Goal: Transaction & Acquisition: Purchase product/service

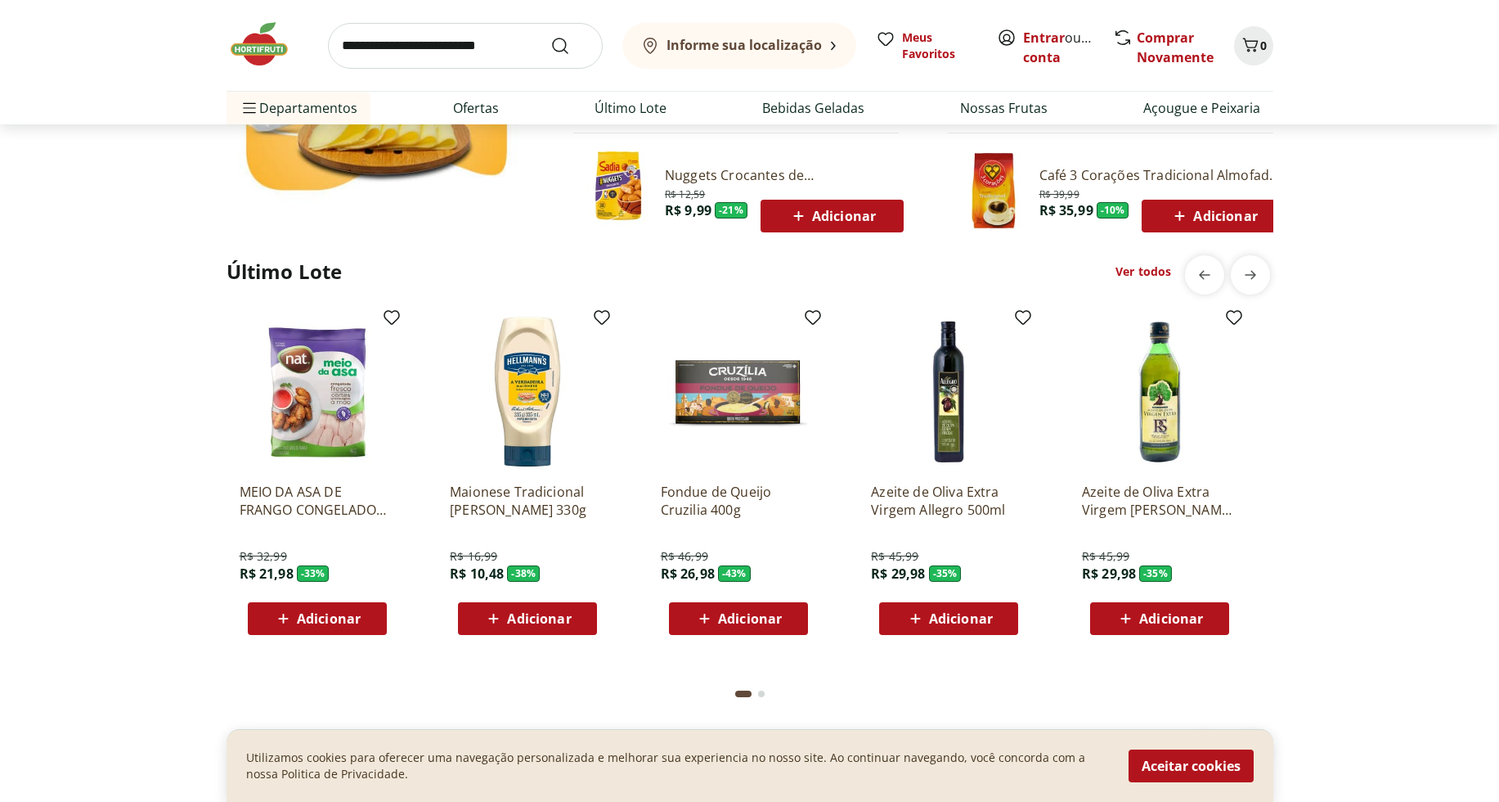
scroll to position [1203, 0]
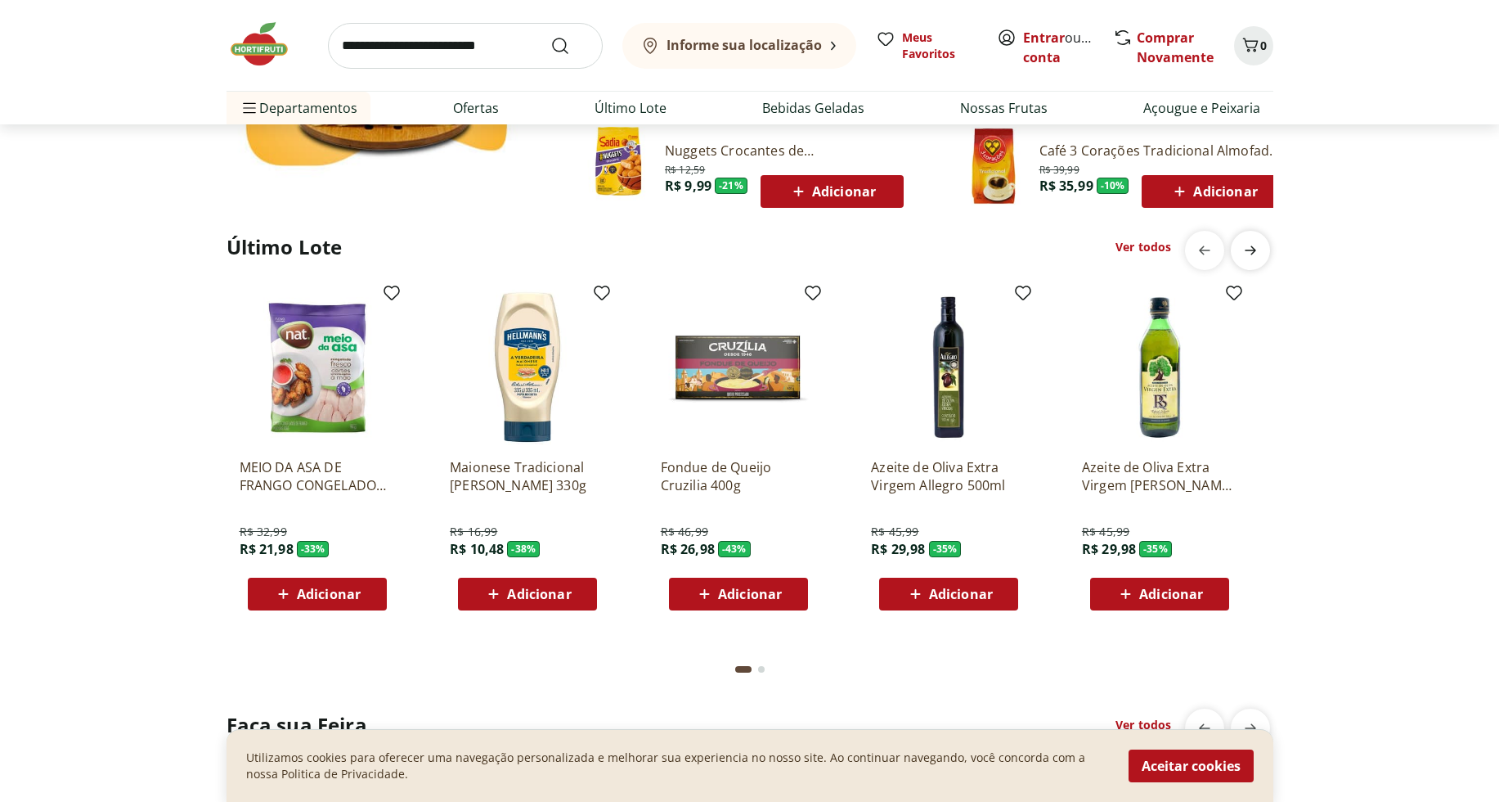
click at [1255, 258] on icon "next" at bounding box center [1251, 250] width 20 height 20
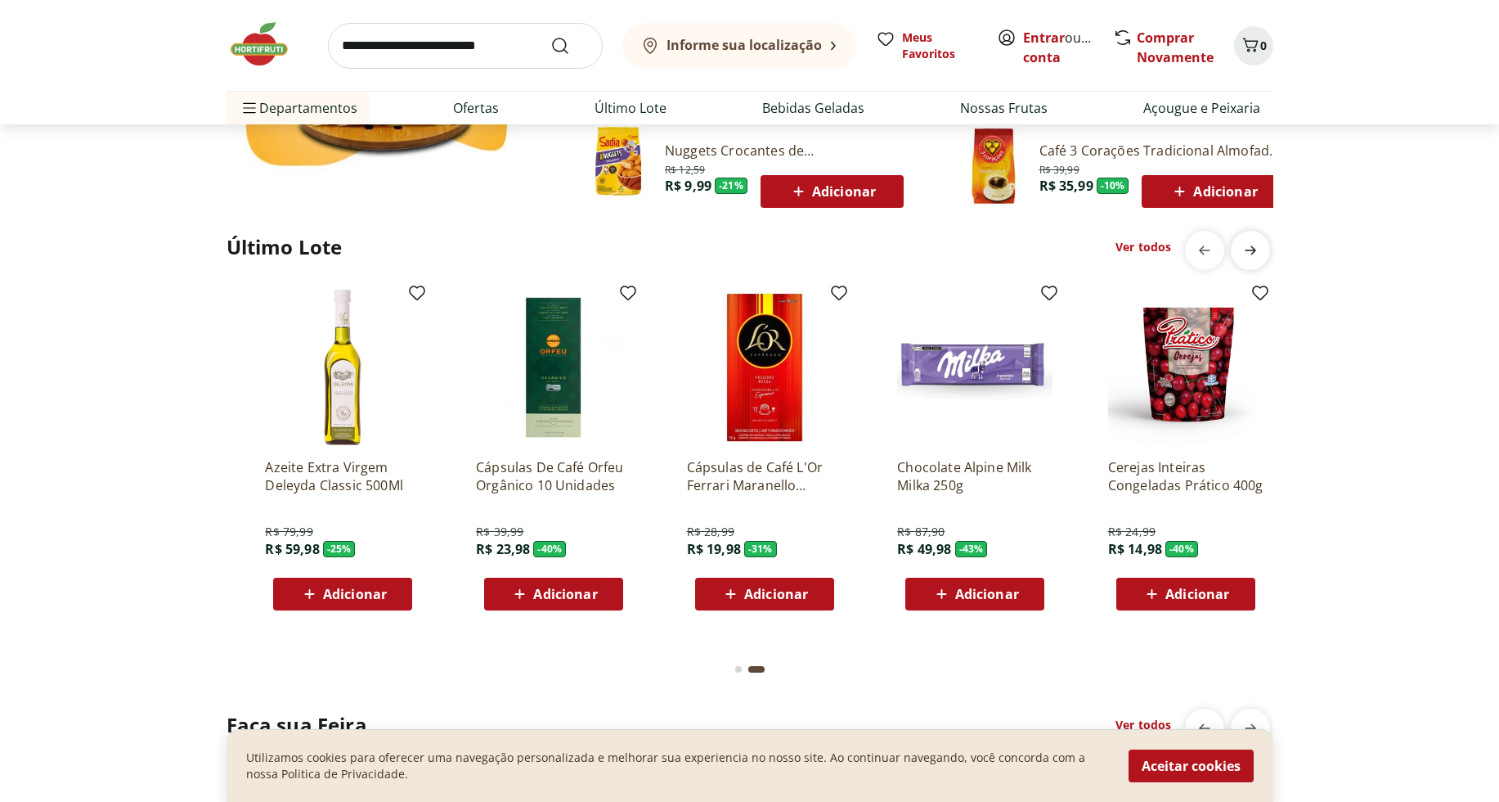
scroll to position [0, 1053]
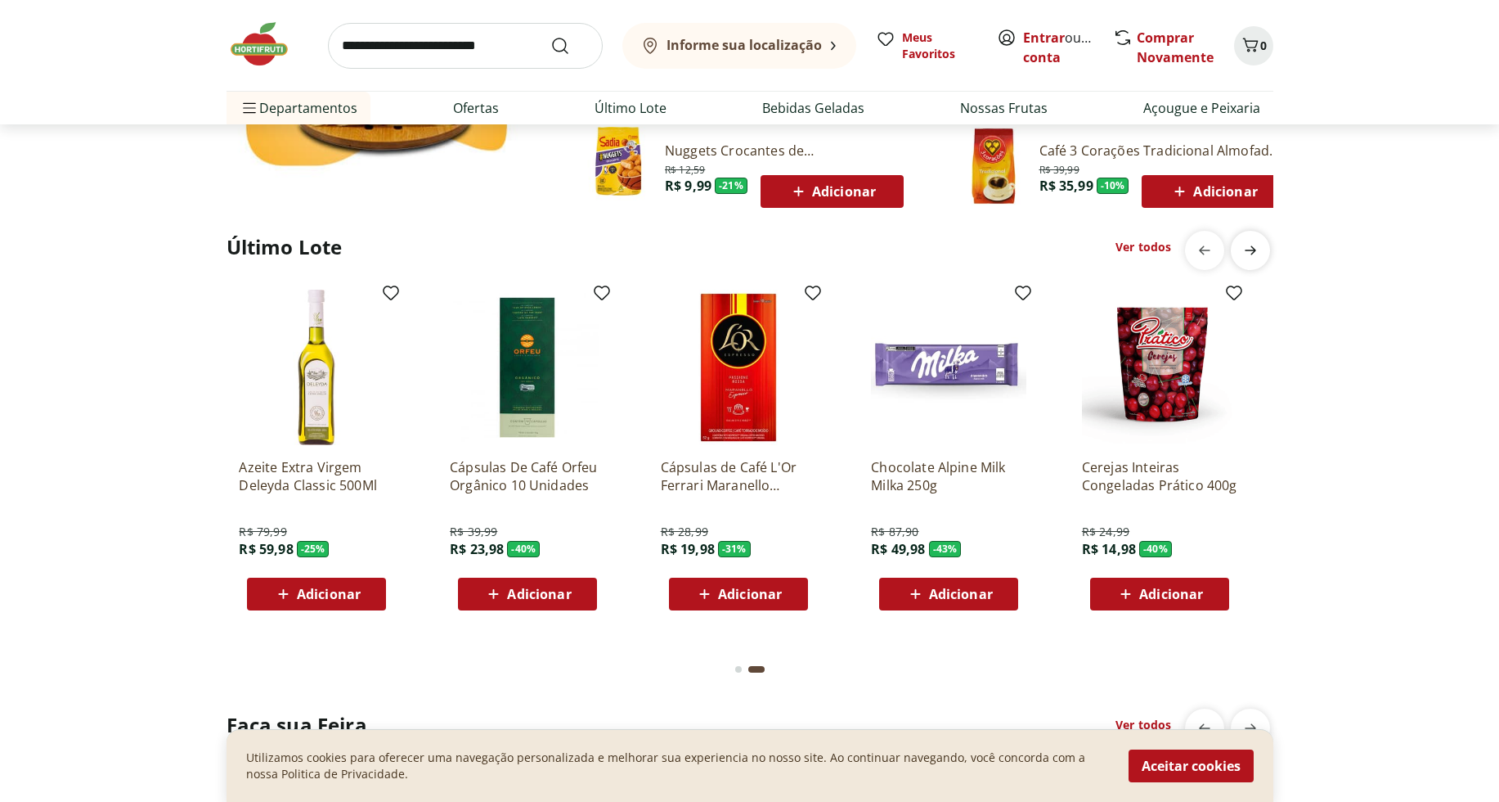
click at [1255, 258] on icon "next" at bounding box center [1251, 250] width 20 height 20
click at [1253, 251] on icon "next" at bounding box center [1251, 250] width 20 height 20
click at [1257, 249] on icon "next" at bounding box center [1251, 250] width 20 height 20
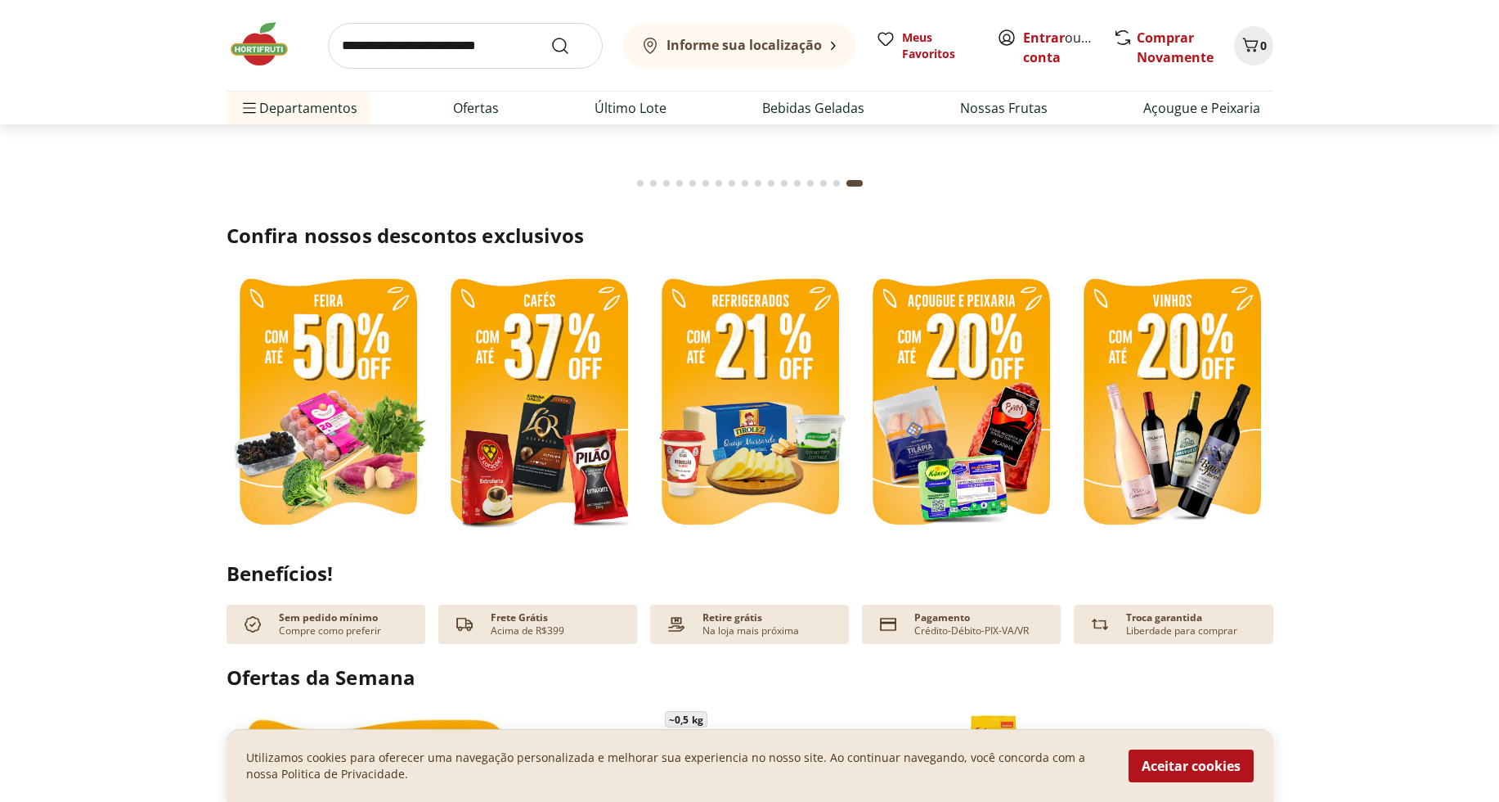
scroll to position [78, 0]
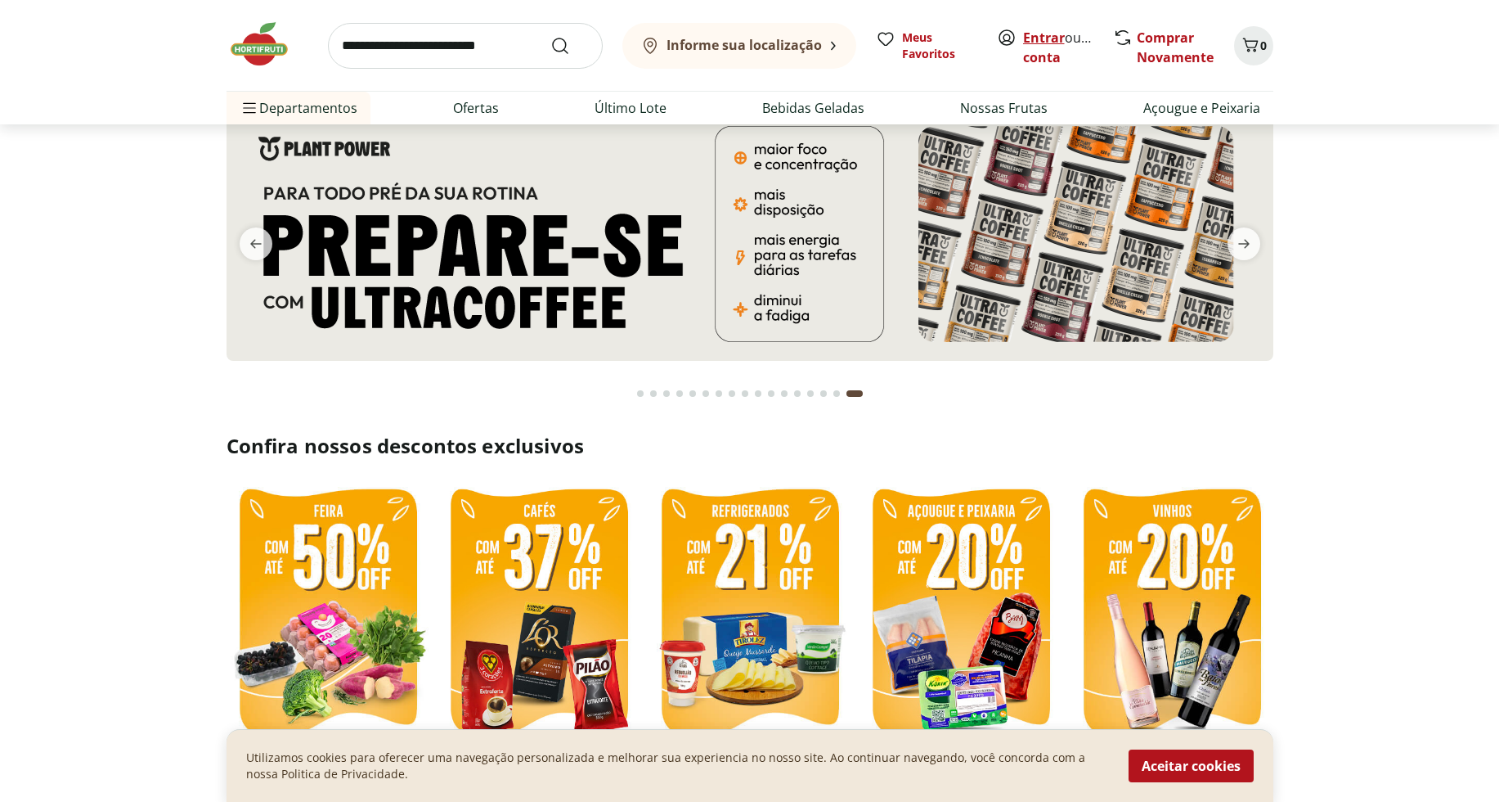
click at [1041, 41] on link "Entrar" at bounding box center [1044, 38] width 42 height 18
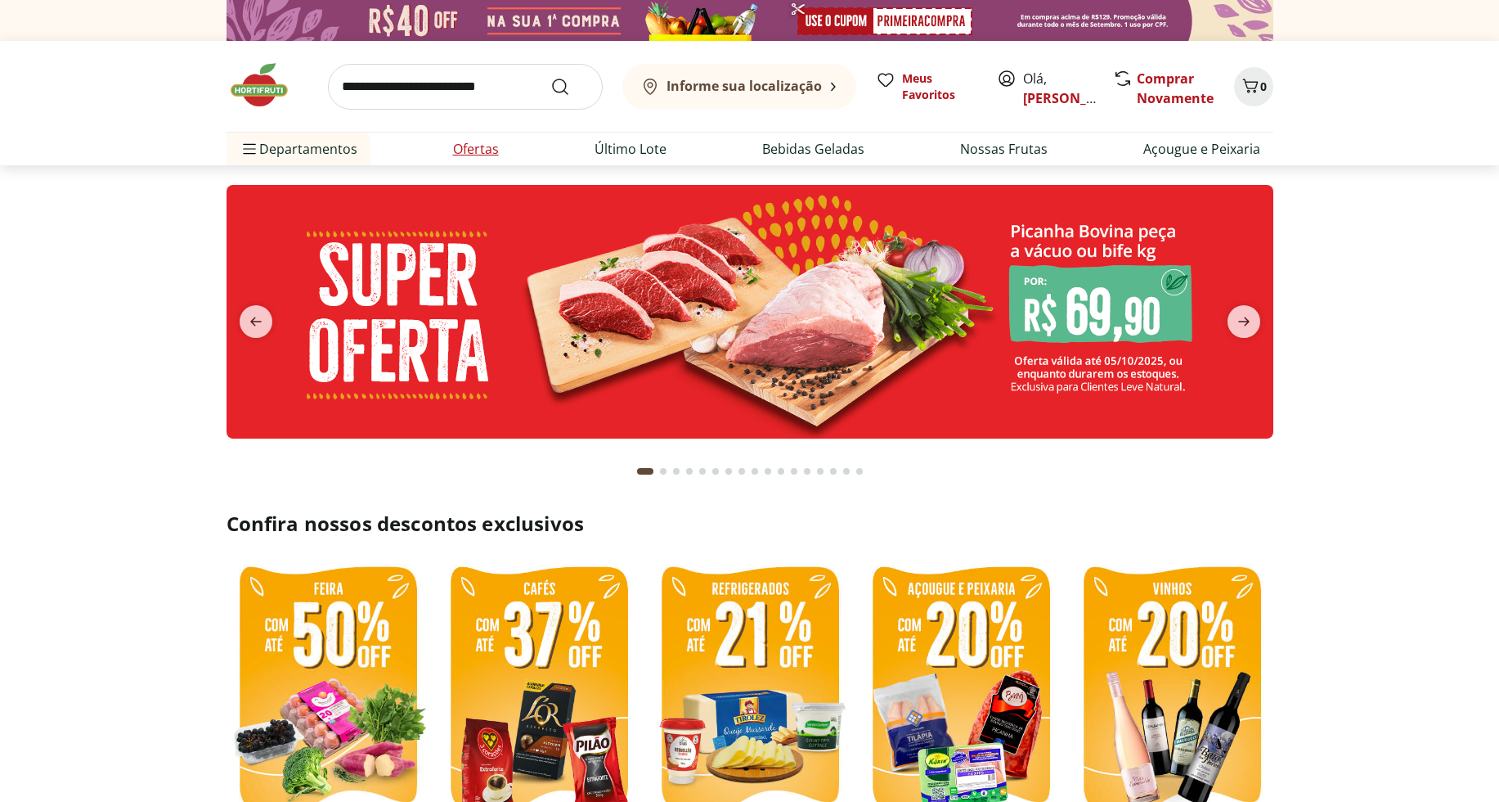
click at [478, 148] on link "Ofertas" at bounding box center [476, 149] width 46 height 20
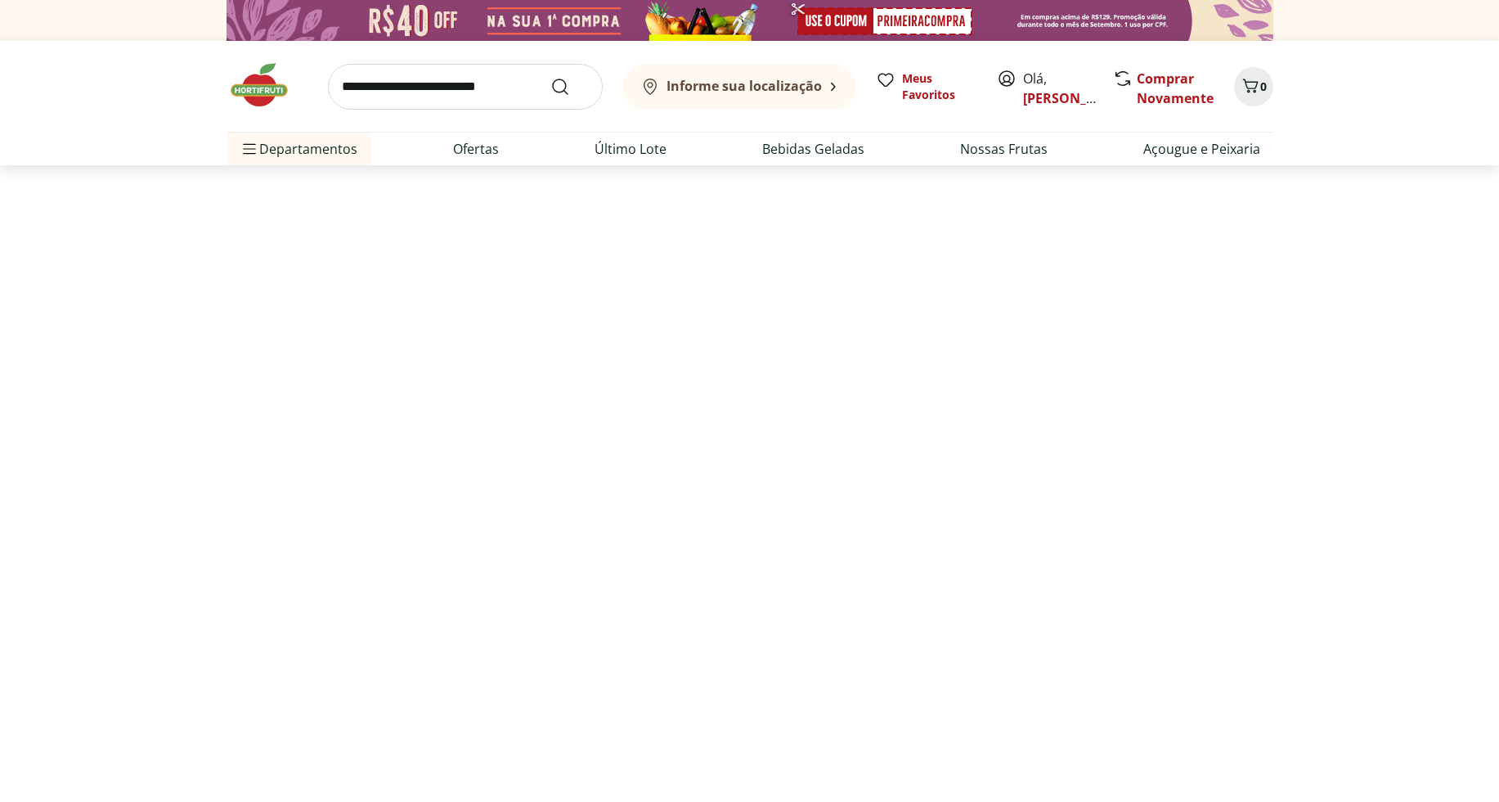
select select "**********"
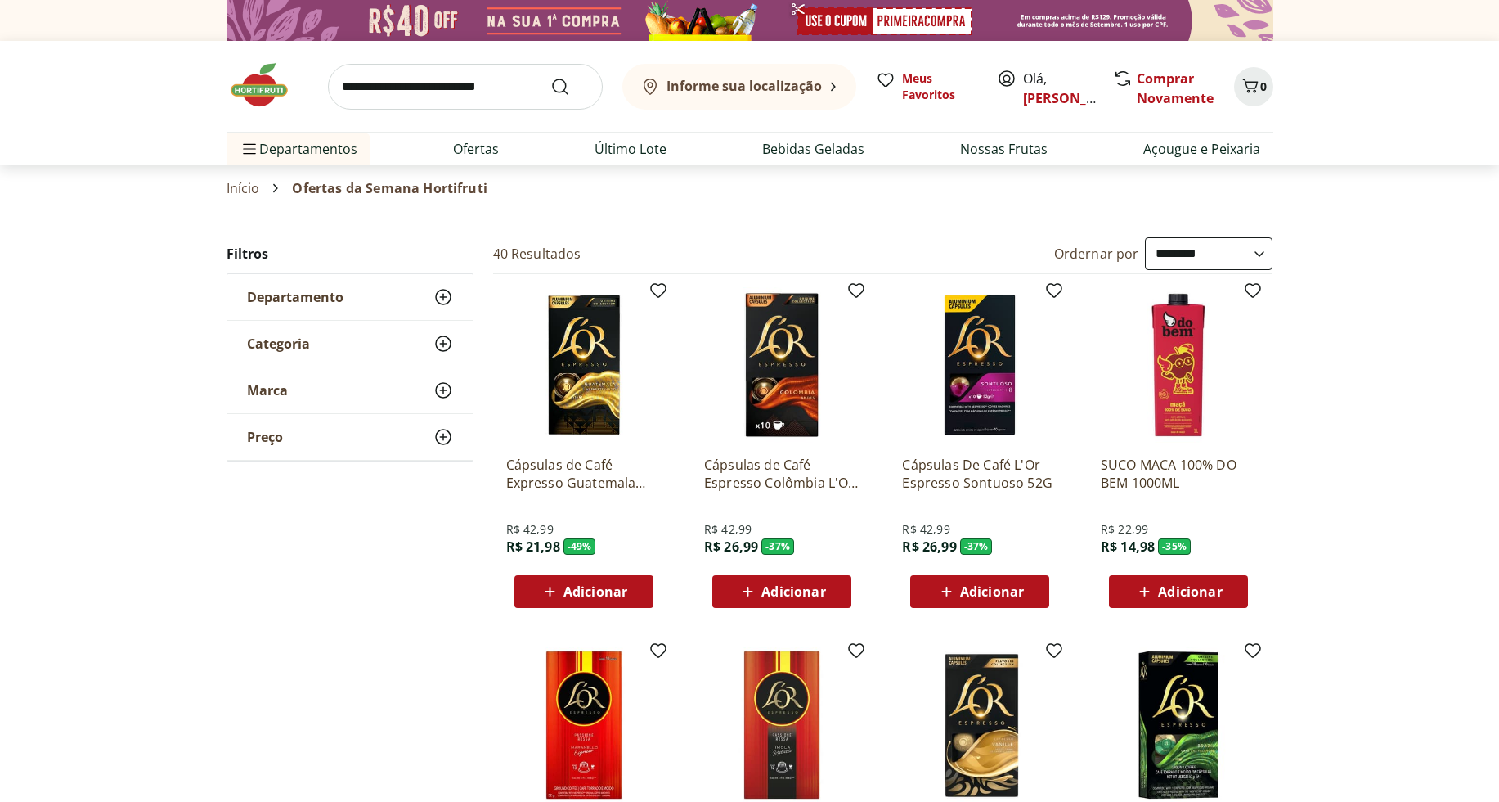
click at [486, 88] on input "search" at bounding box center [465, 87] width 275 height 46
type input "**********"
click at [550, 77] on button "Submit Search" at bounding box center [569, 87] width 39 height 20
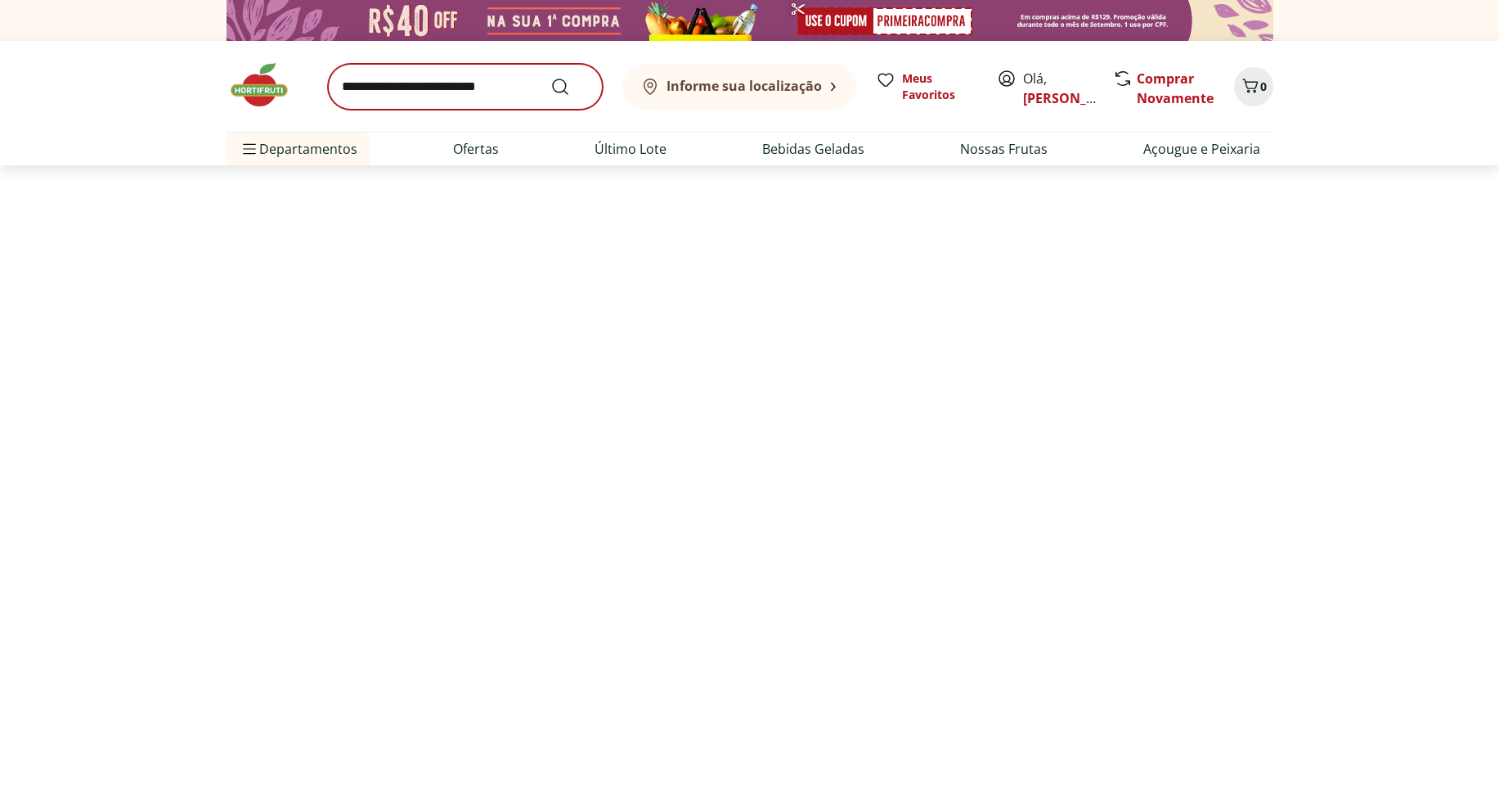
select select "**********"
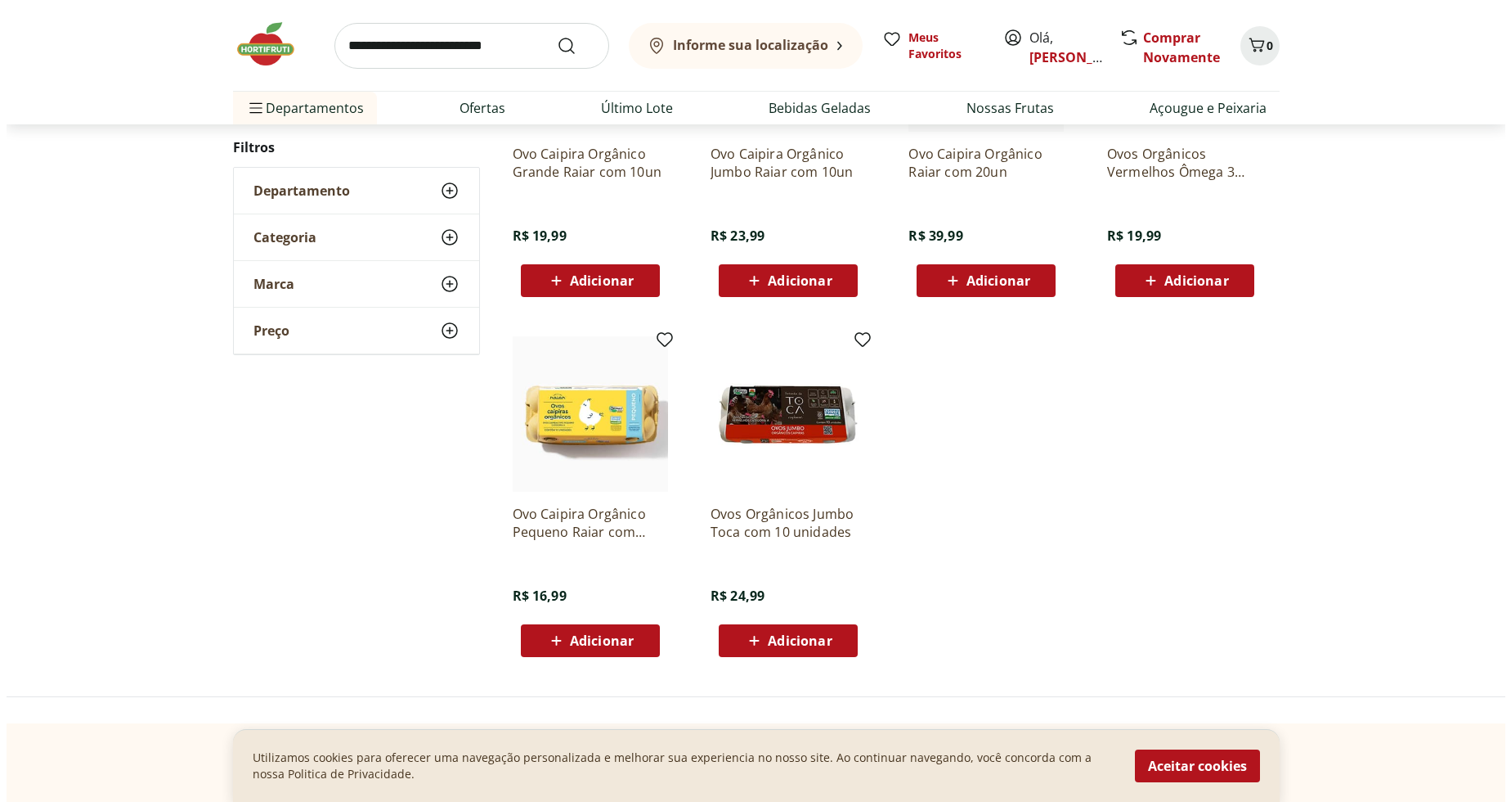
scroll to position [743, 0]
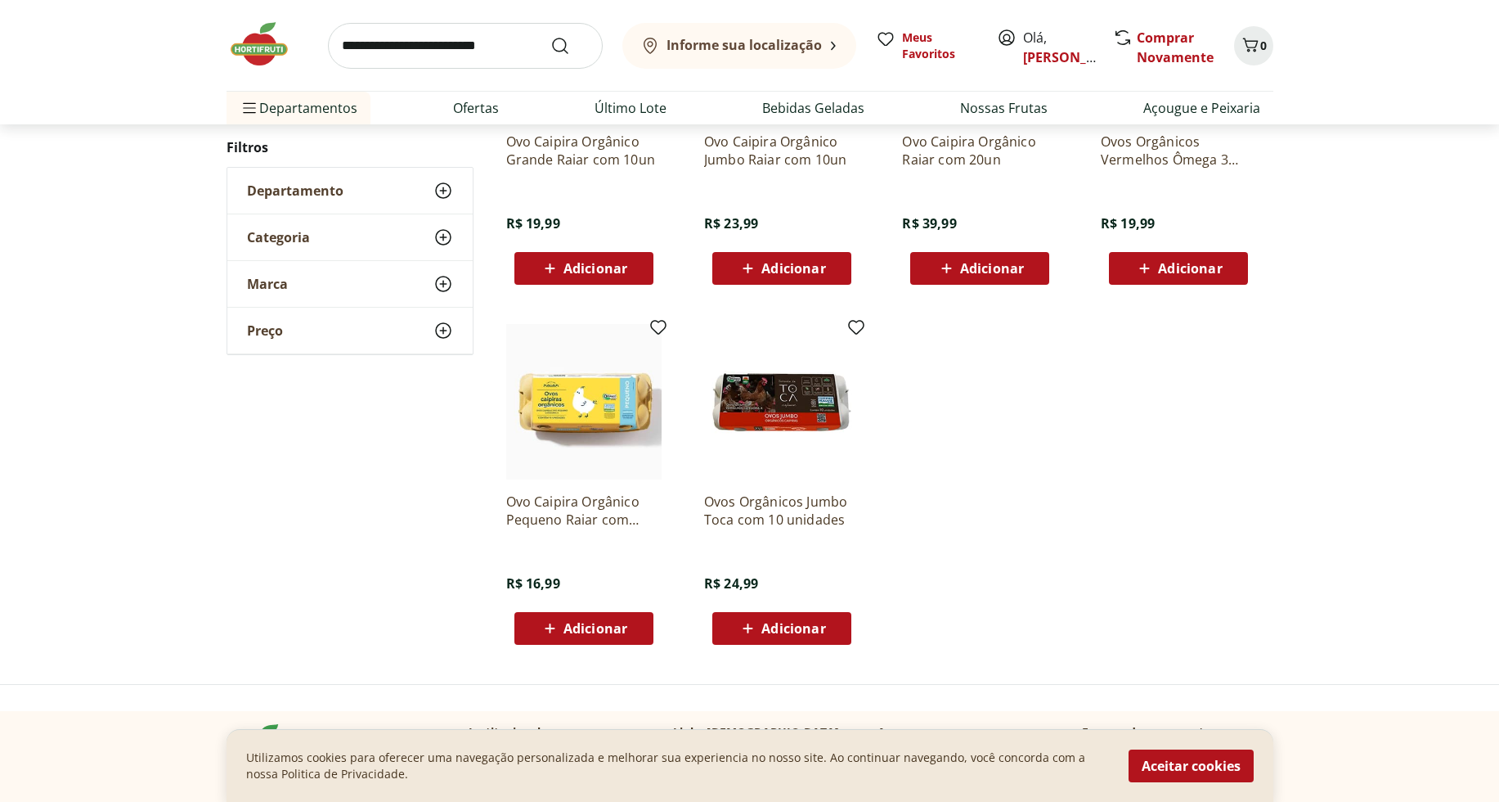
click at [635, 629] on div "Adicionar" at bounding box center [584, 627] width 113 height 29
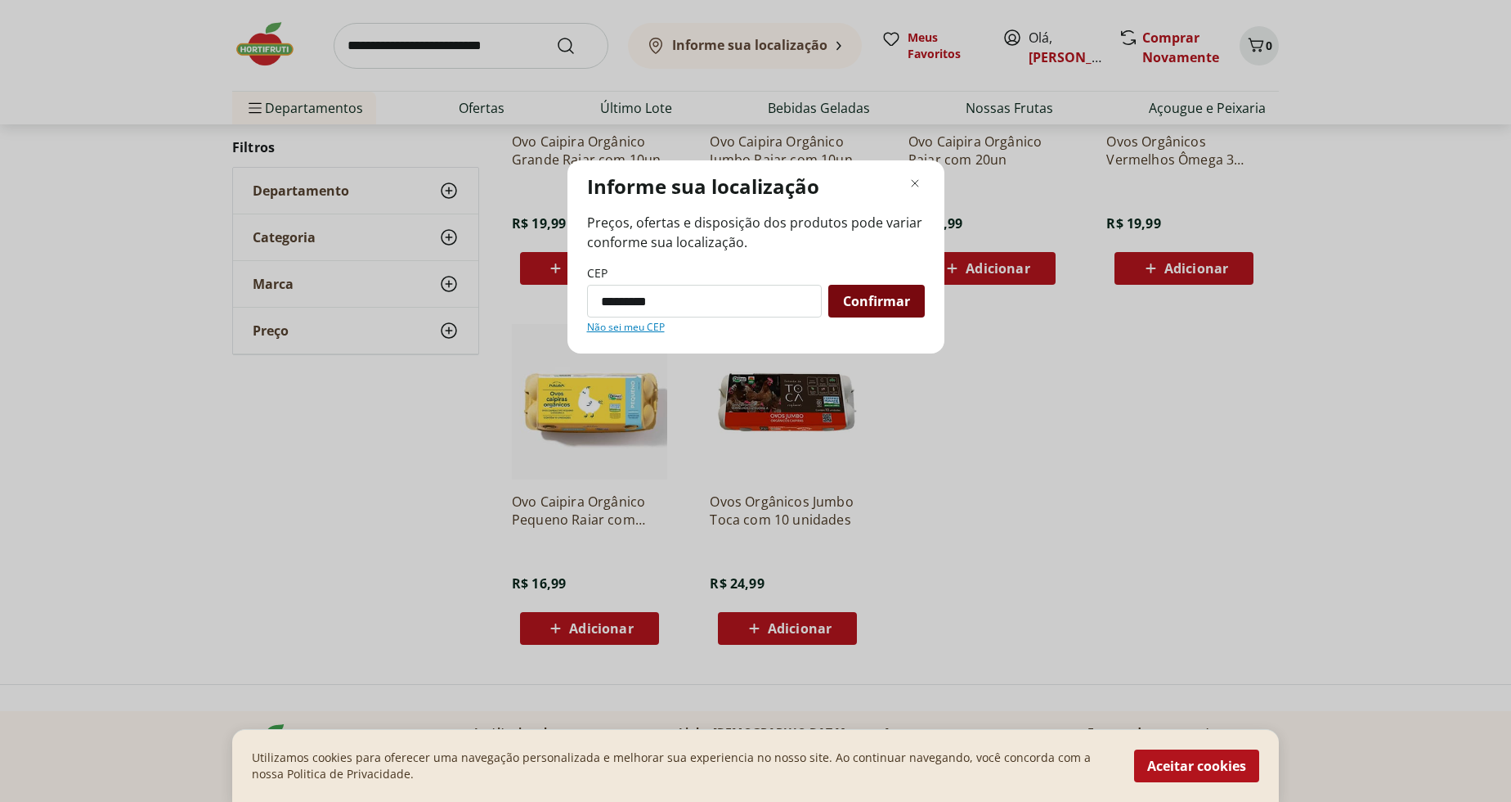
type input "*********"
click at [903, 310] on div "Confirmar" at bounding box center [877, 301] width 97 height 33
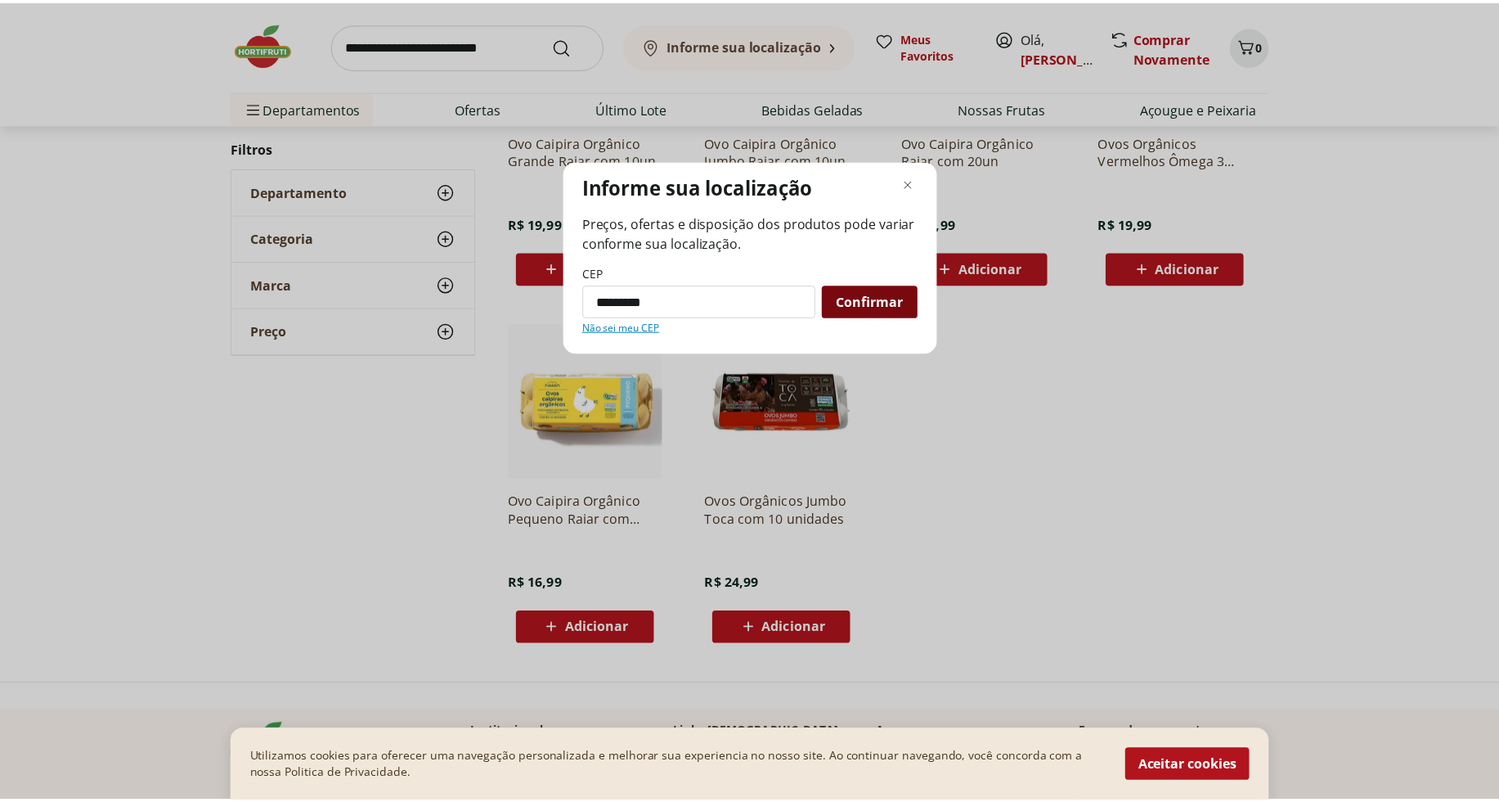
scroll to position [0, 0]
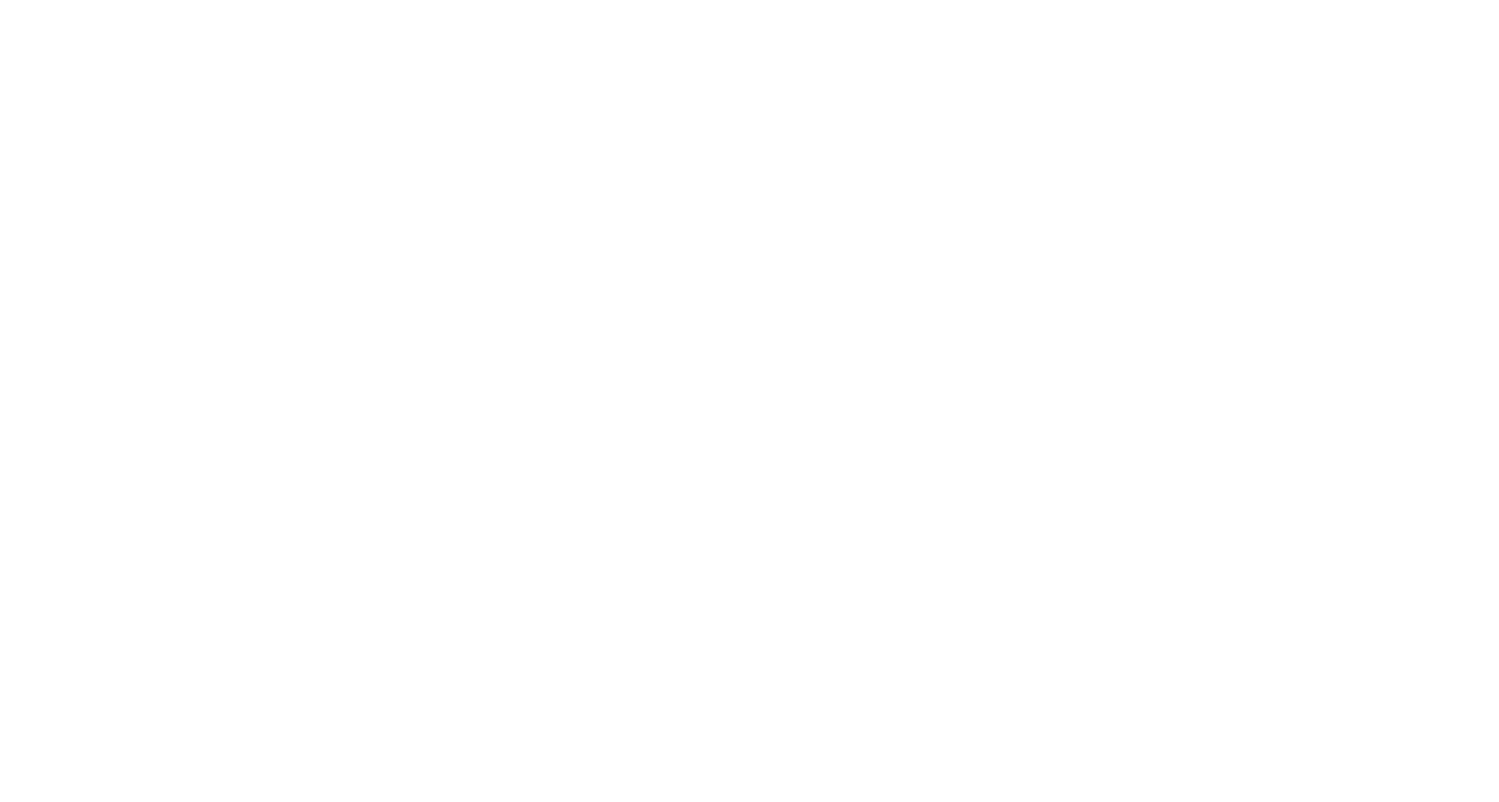
select select "**********"
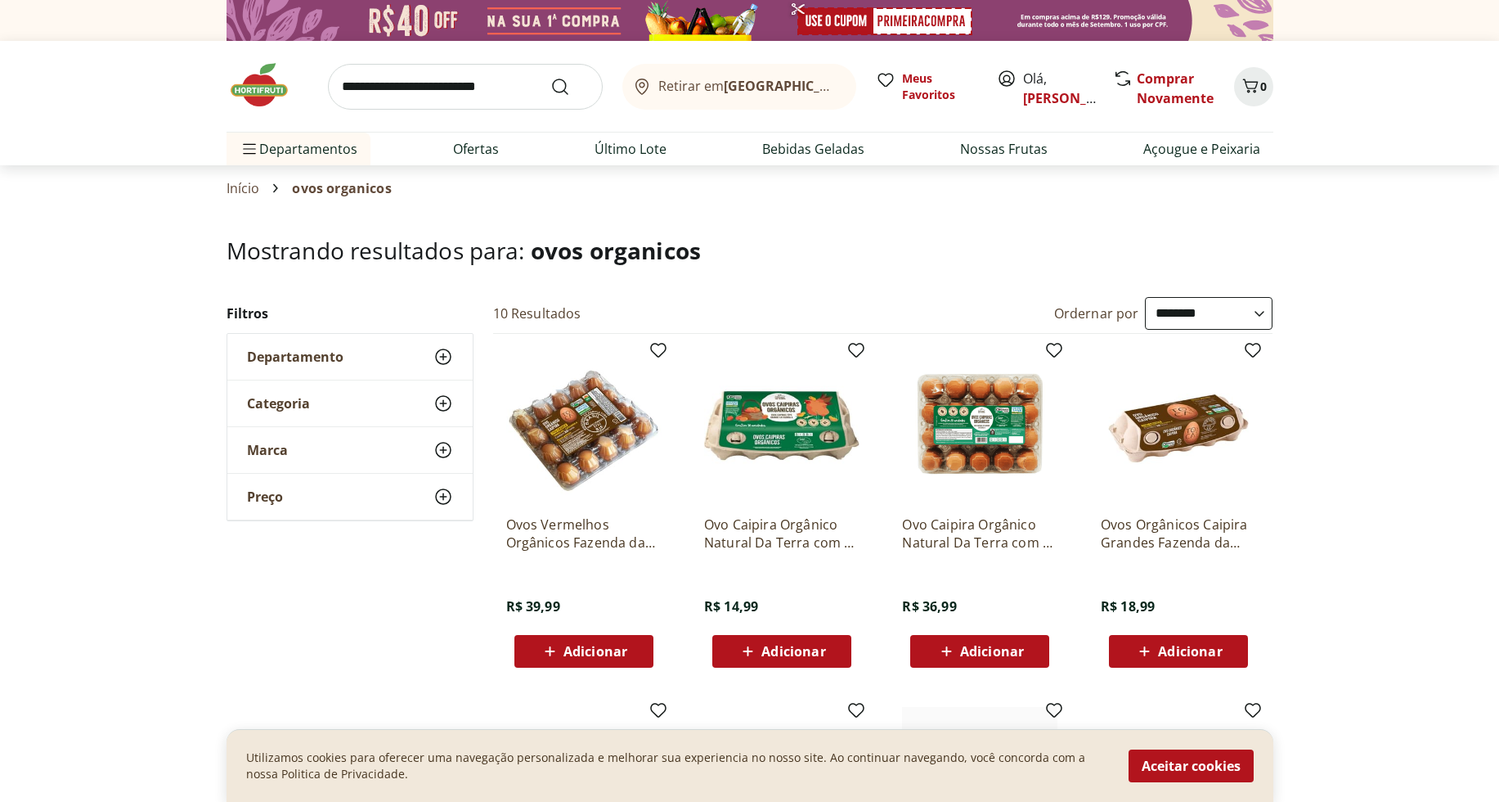
click at [838, 663] on div "Adicionar" at bounding box center [781, 650] width 113 height 29
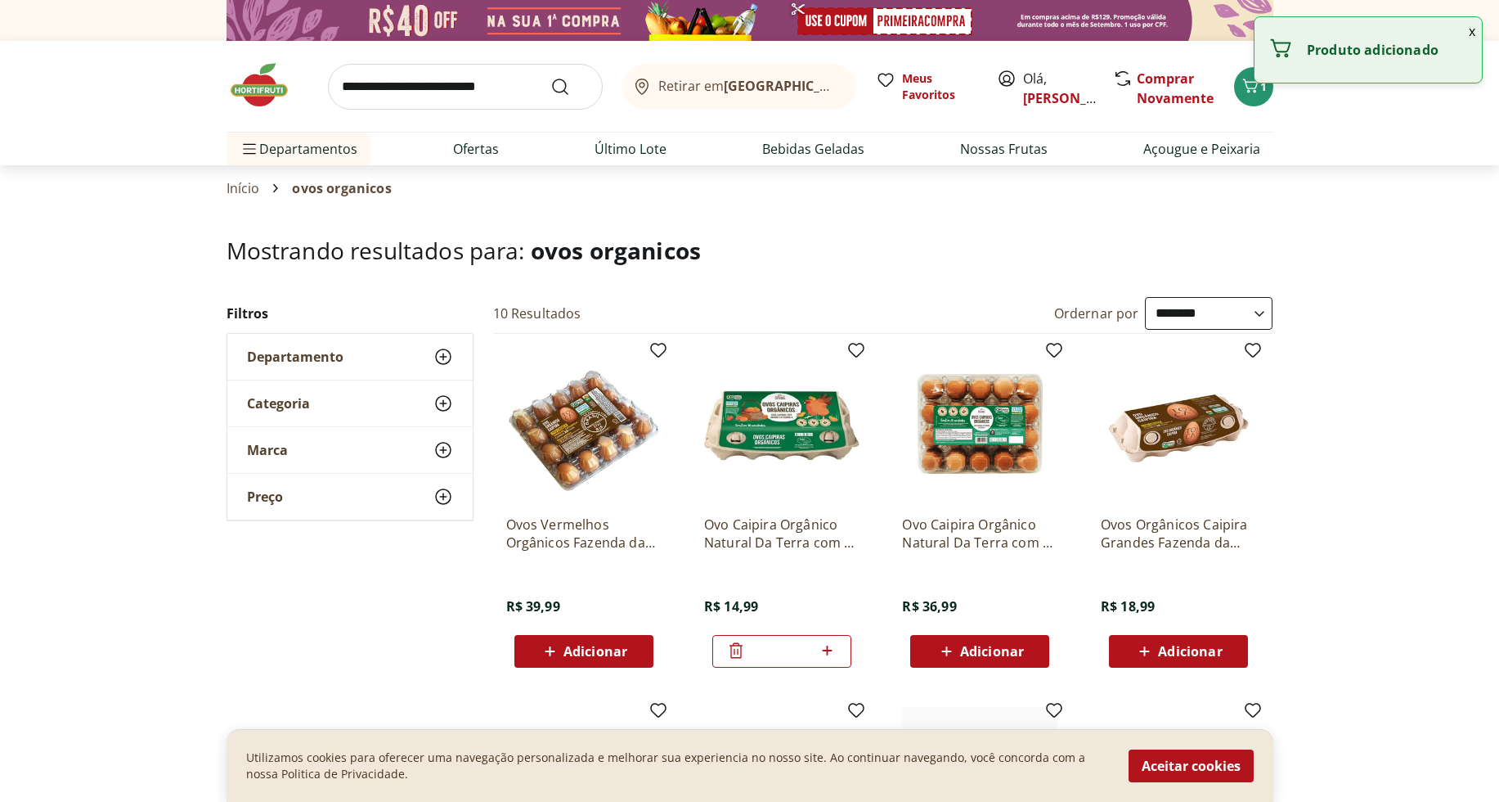
click at [835, 658] on icon at bounding box center [827, 650] width 20 height 20
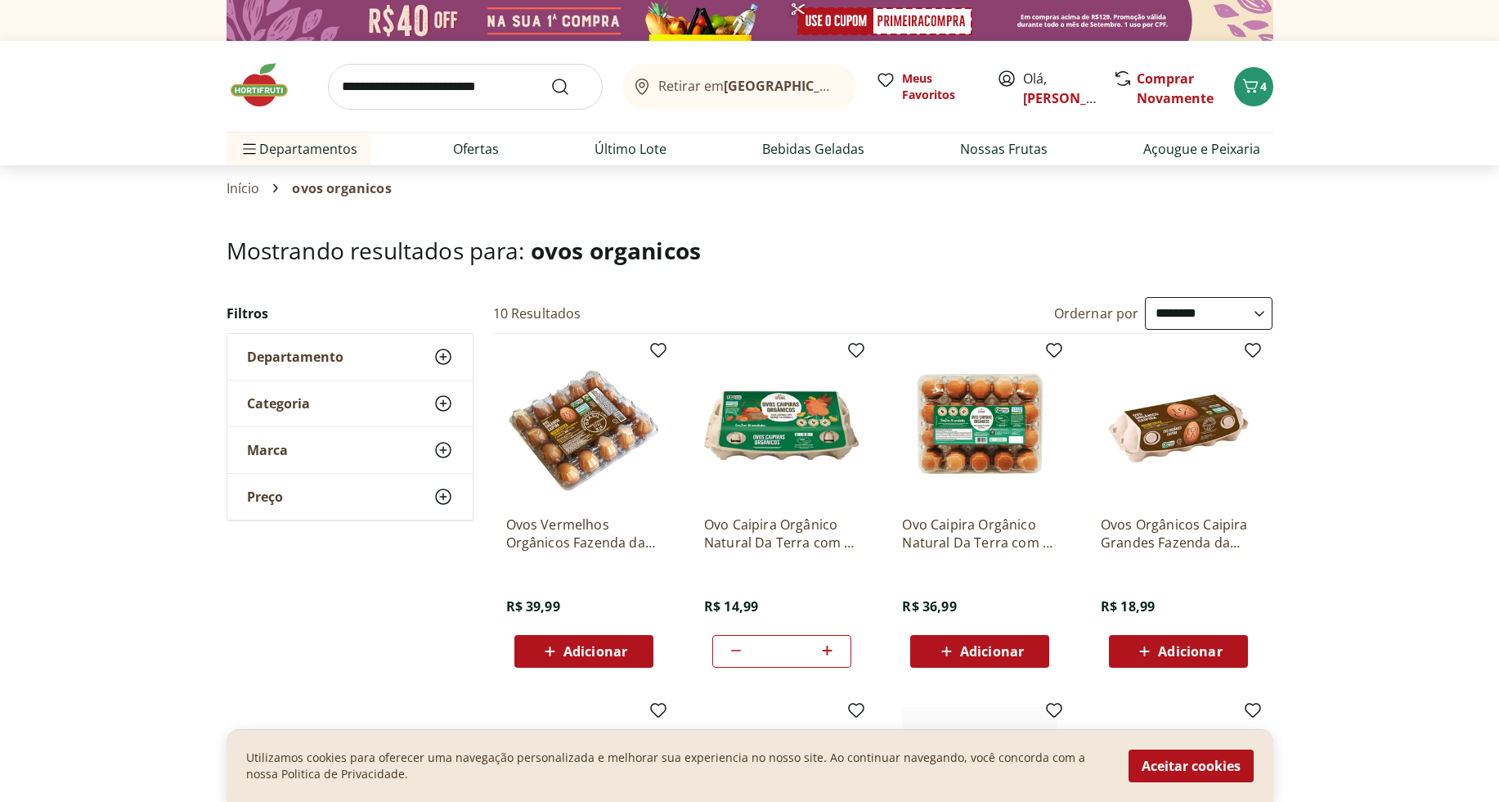
click at [734, 657] on icon at bounding box center [736, 650] width 20 height 20
type input "*"
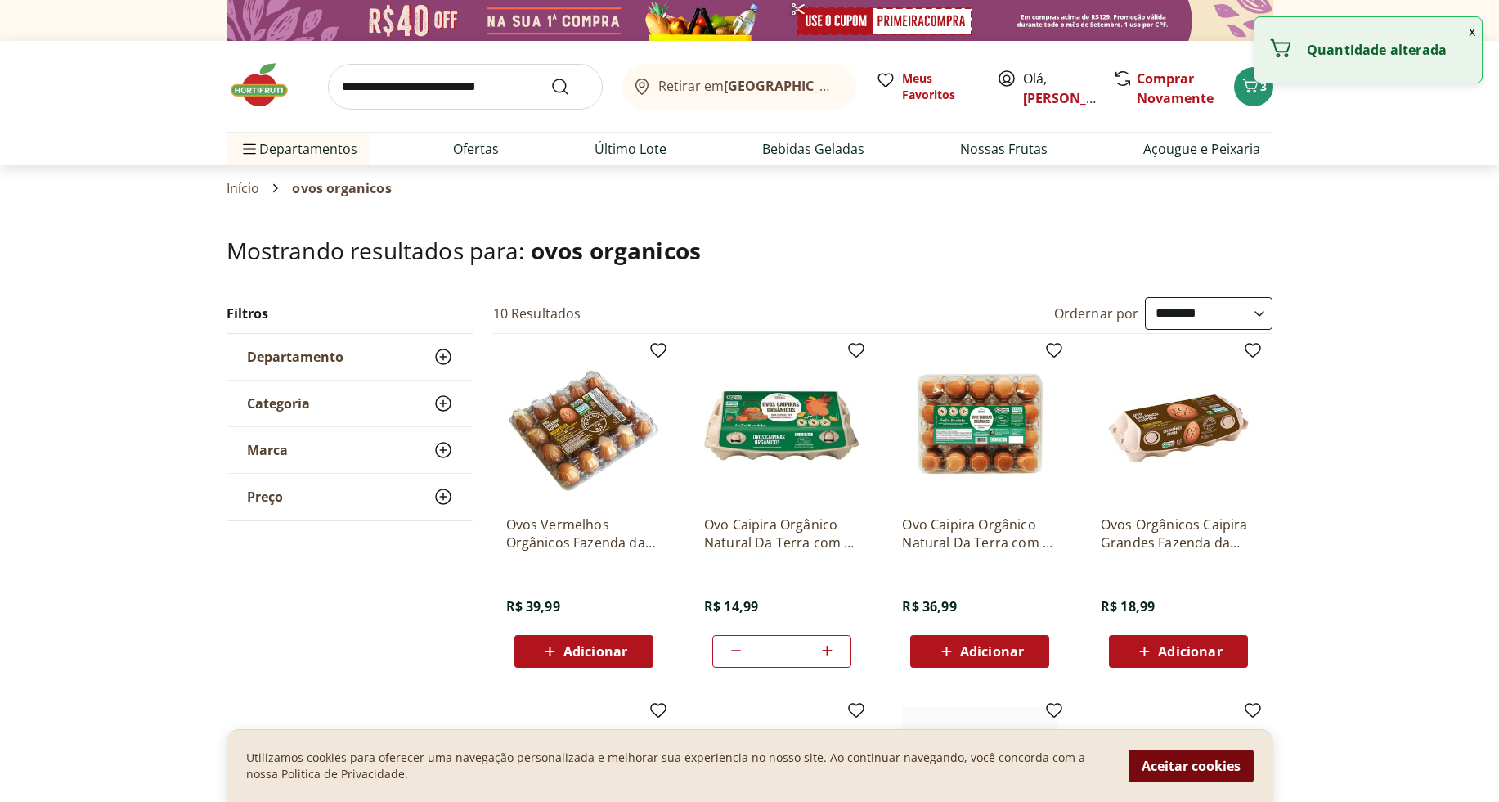
click at [1206, 776] on button "Aceitar cookies" at bounding box center [1191, 765] width 125 height 33
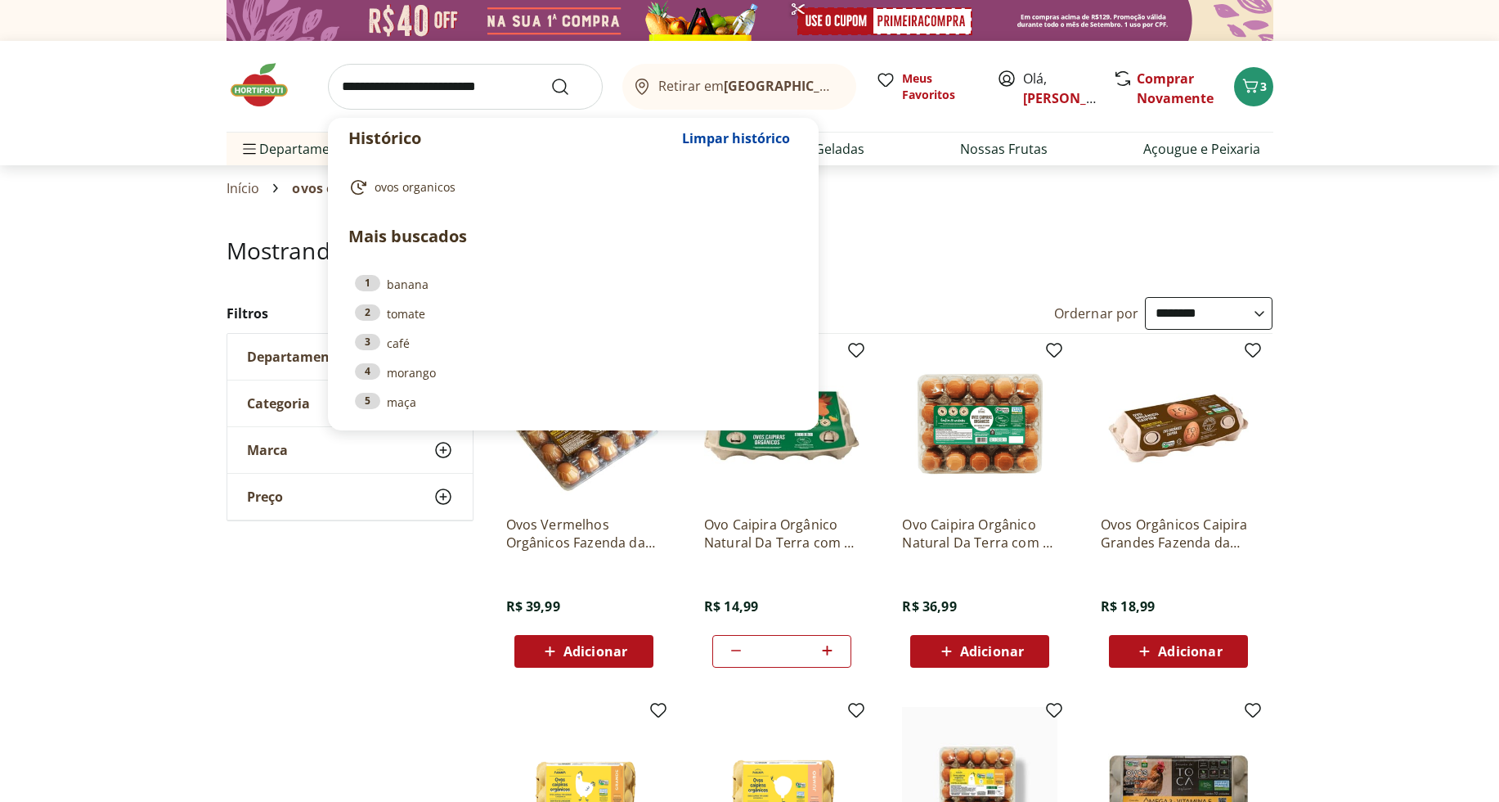
drag, startPoint x: 527, startPoint y: 83, endPoint x: 196, endPoint y: 84, distance: 330.4
click at [196, 84] on div "Histórico Limpar histórico ovos organicos Mais buscados 1 banana 2 tomate 3 caf…" at bounding box center [750, 103] width 1112 height 124
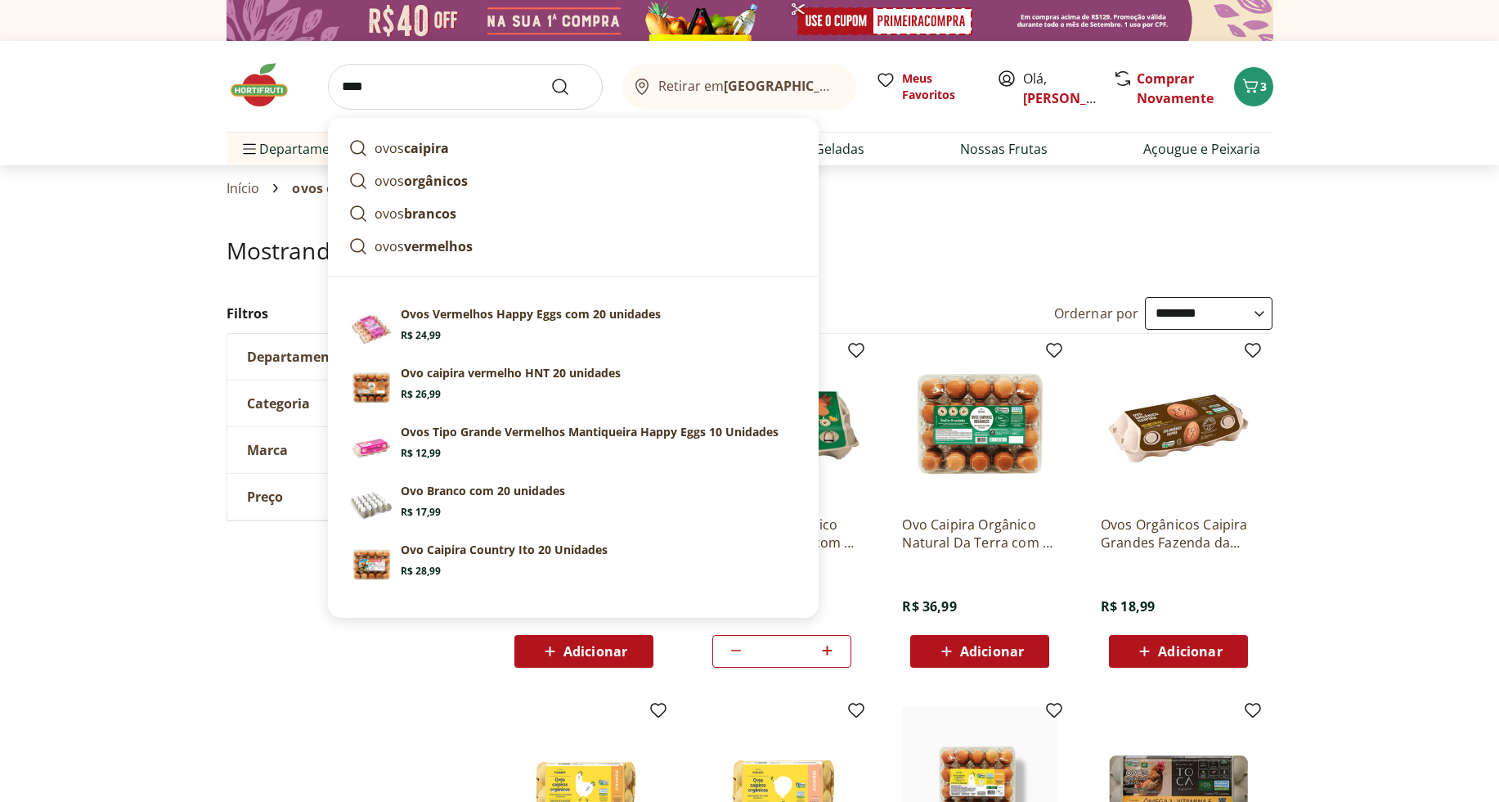
type input "****"
click at [550, 77] on button "Submit Search" at bounding box center [569, 87] width 39 height 20
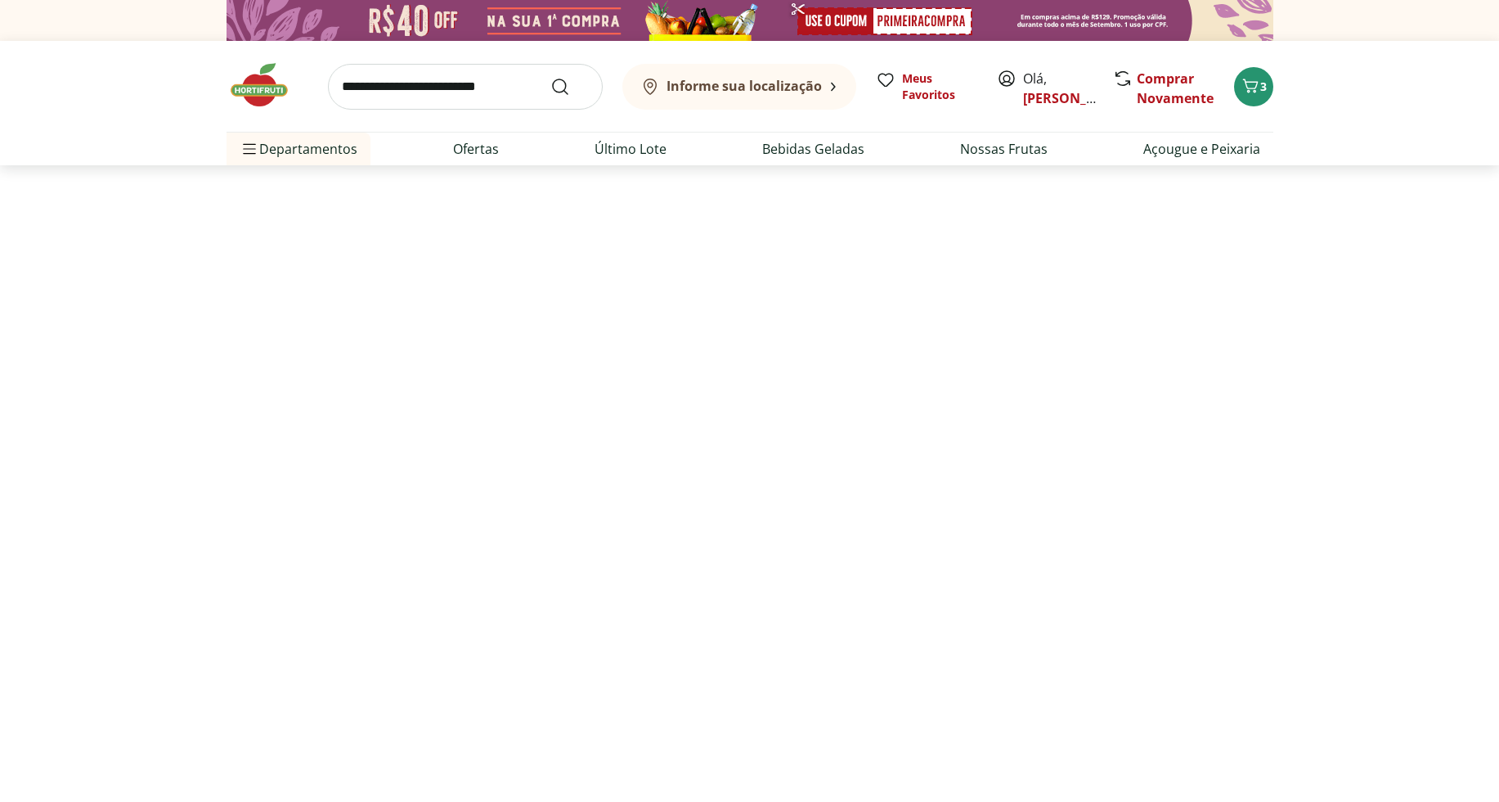
select select "**********"
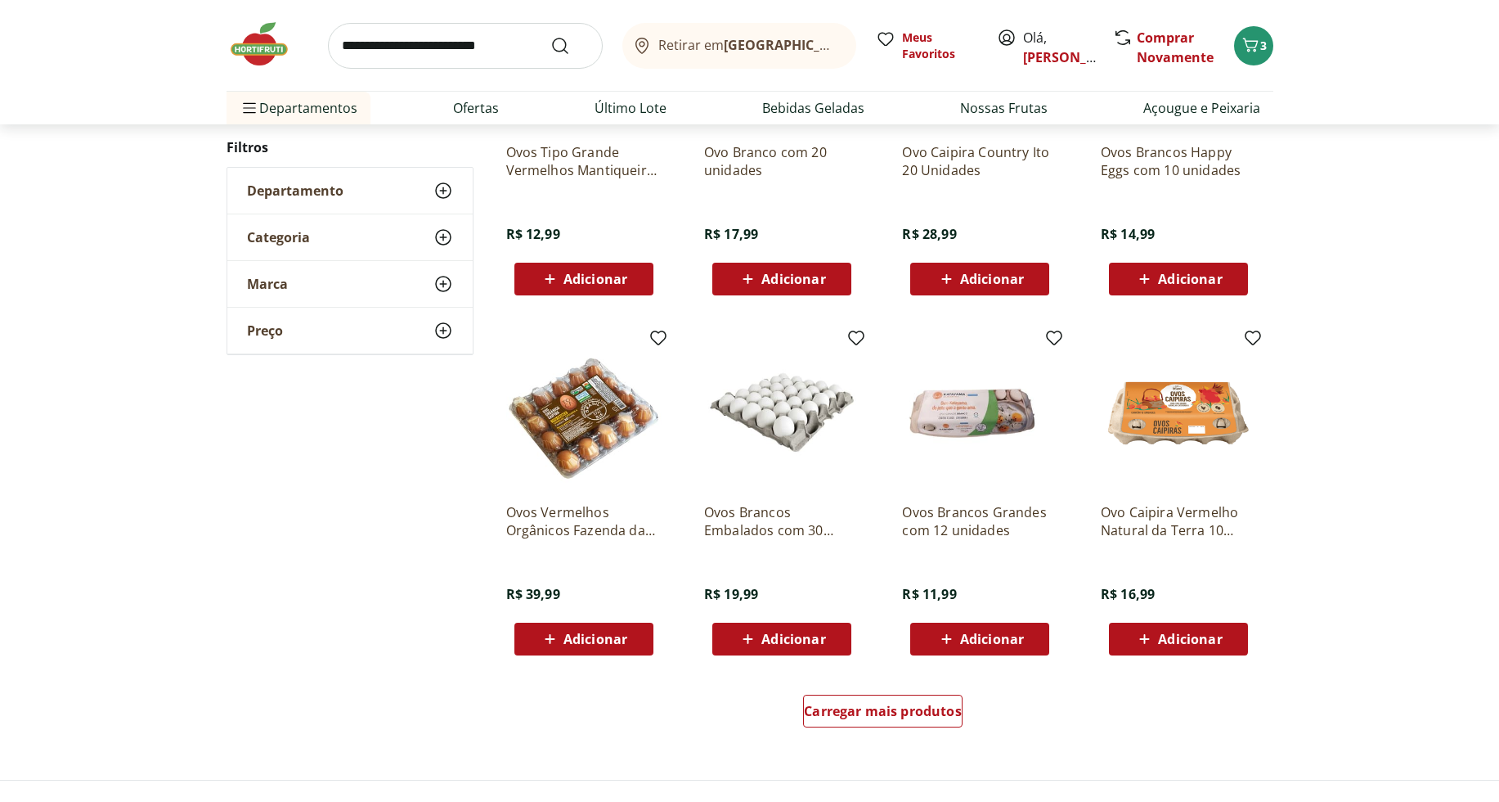
scroll to position [745, 0]
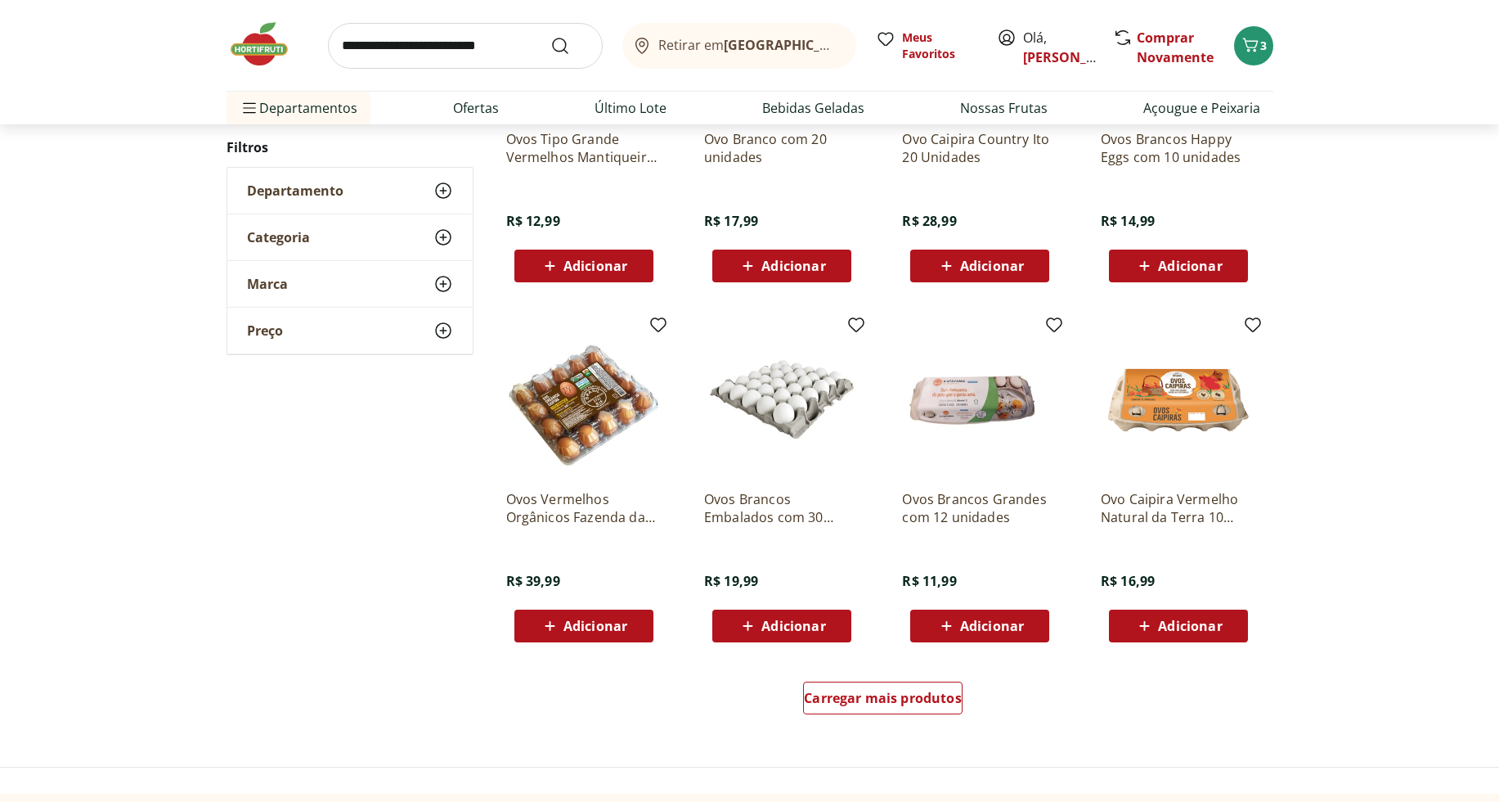
click at [826, 632] on div "Adicionar" at bounding box center [781, 625] width 113 height 29
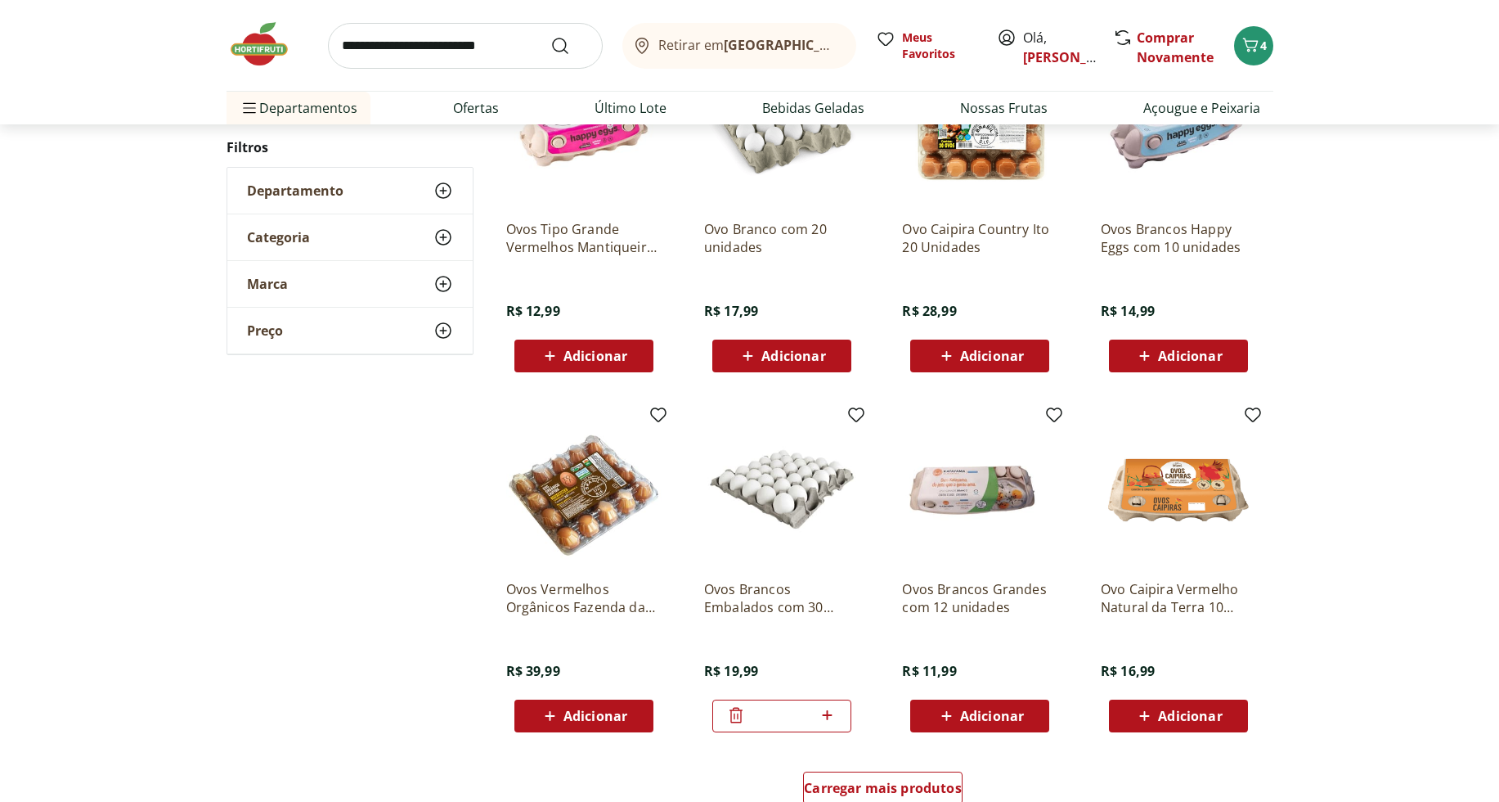
scroll to position [658, 0]
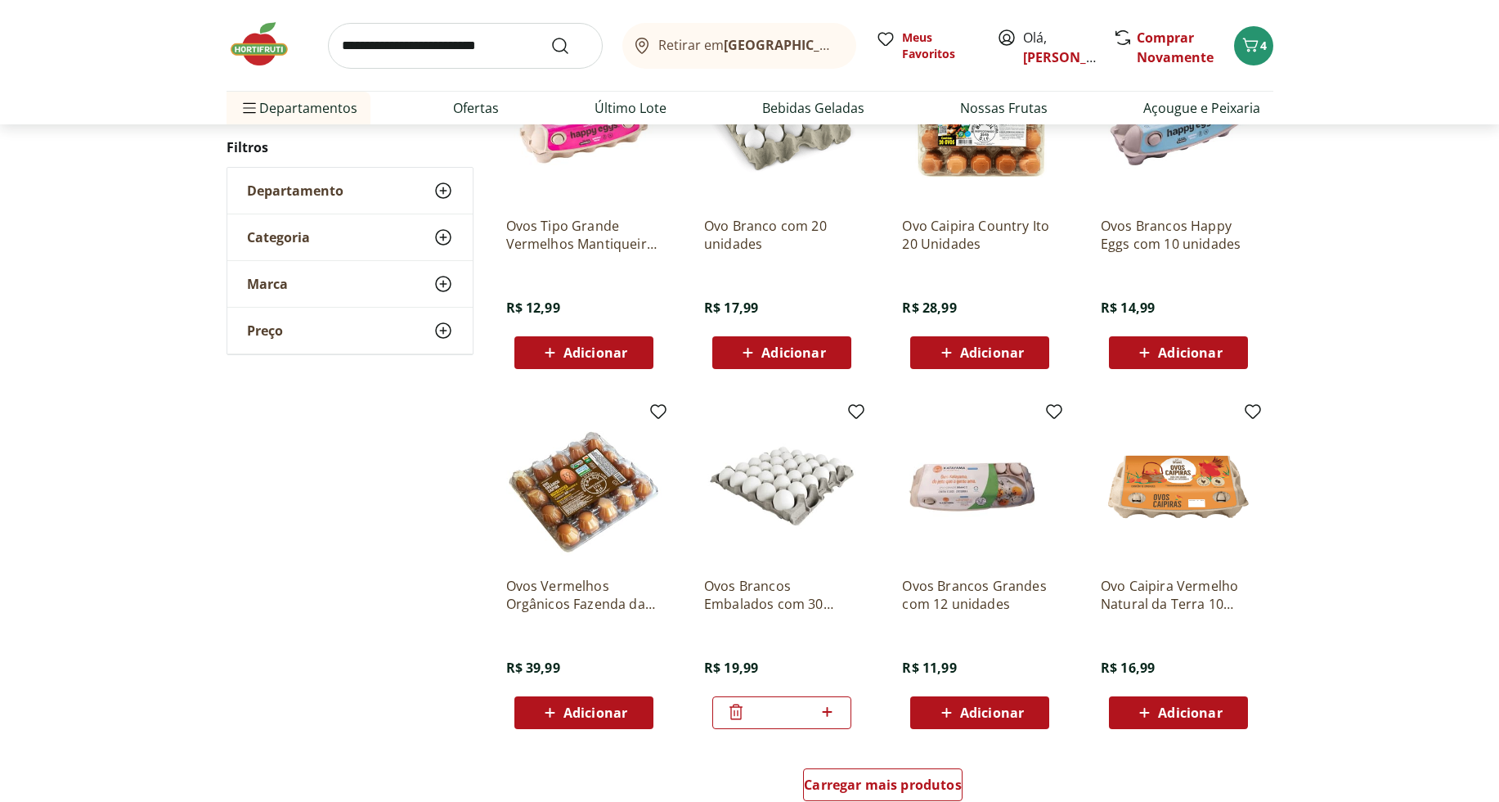
click at [830, 709] on icon at bounding box center [827, 712] width 20 height 20
type input "*"
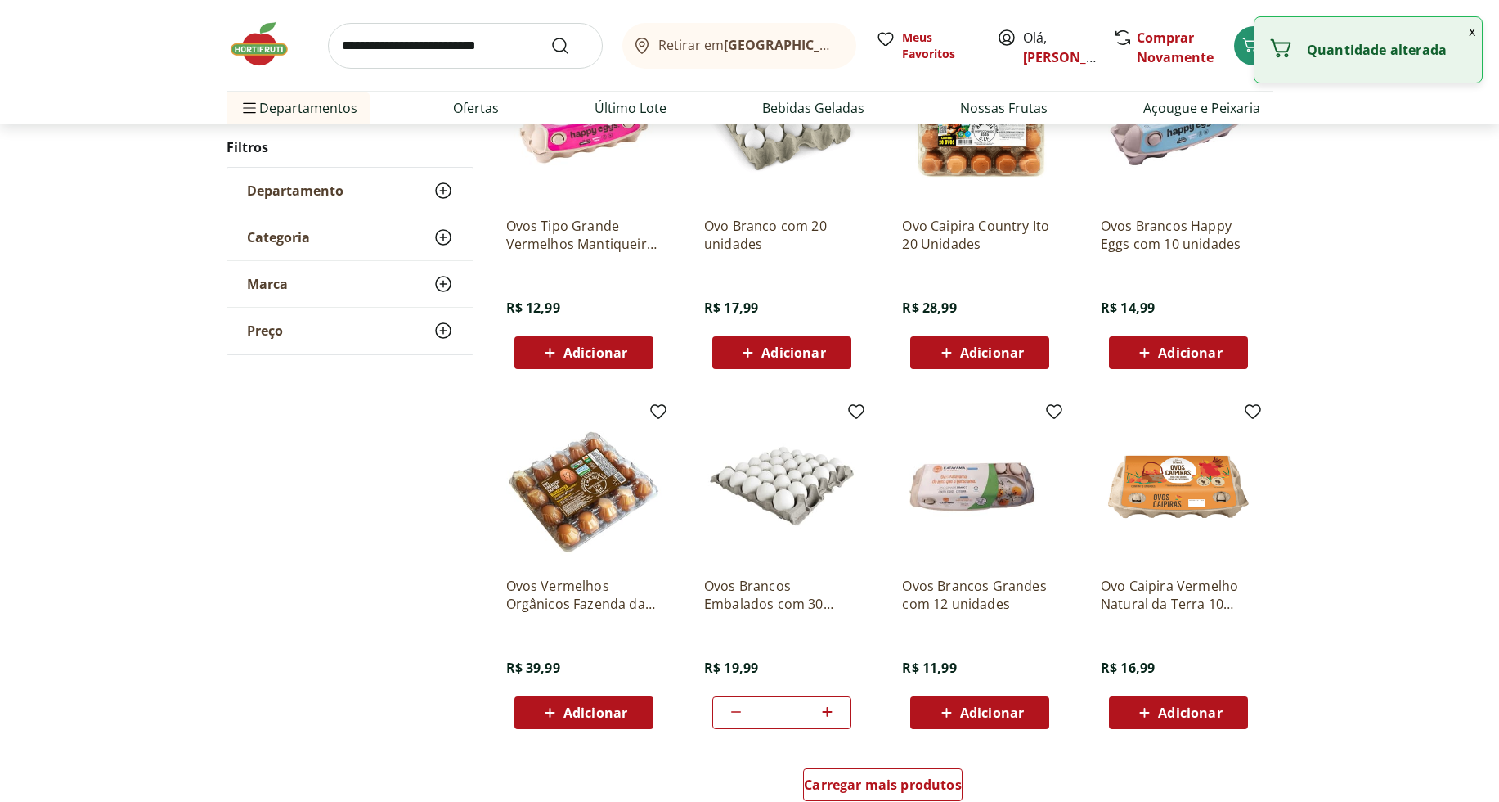
scroll to position [0, 0]
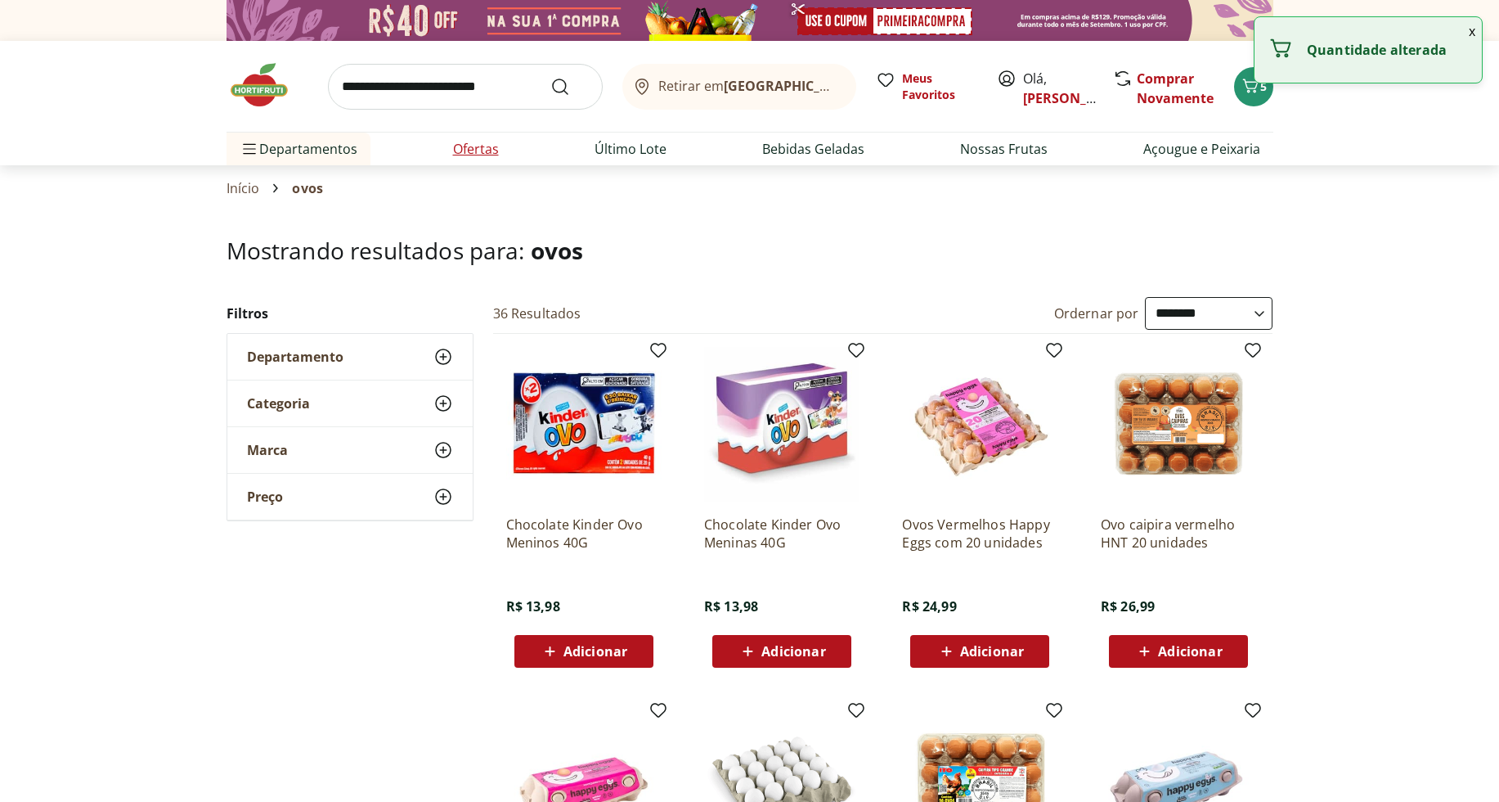
click at [480, 160] on li "Ofertas" at bounding box center [476, 148] width 72 height 33
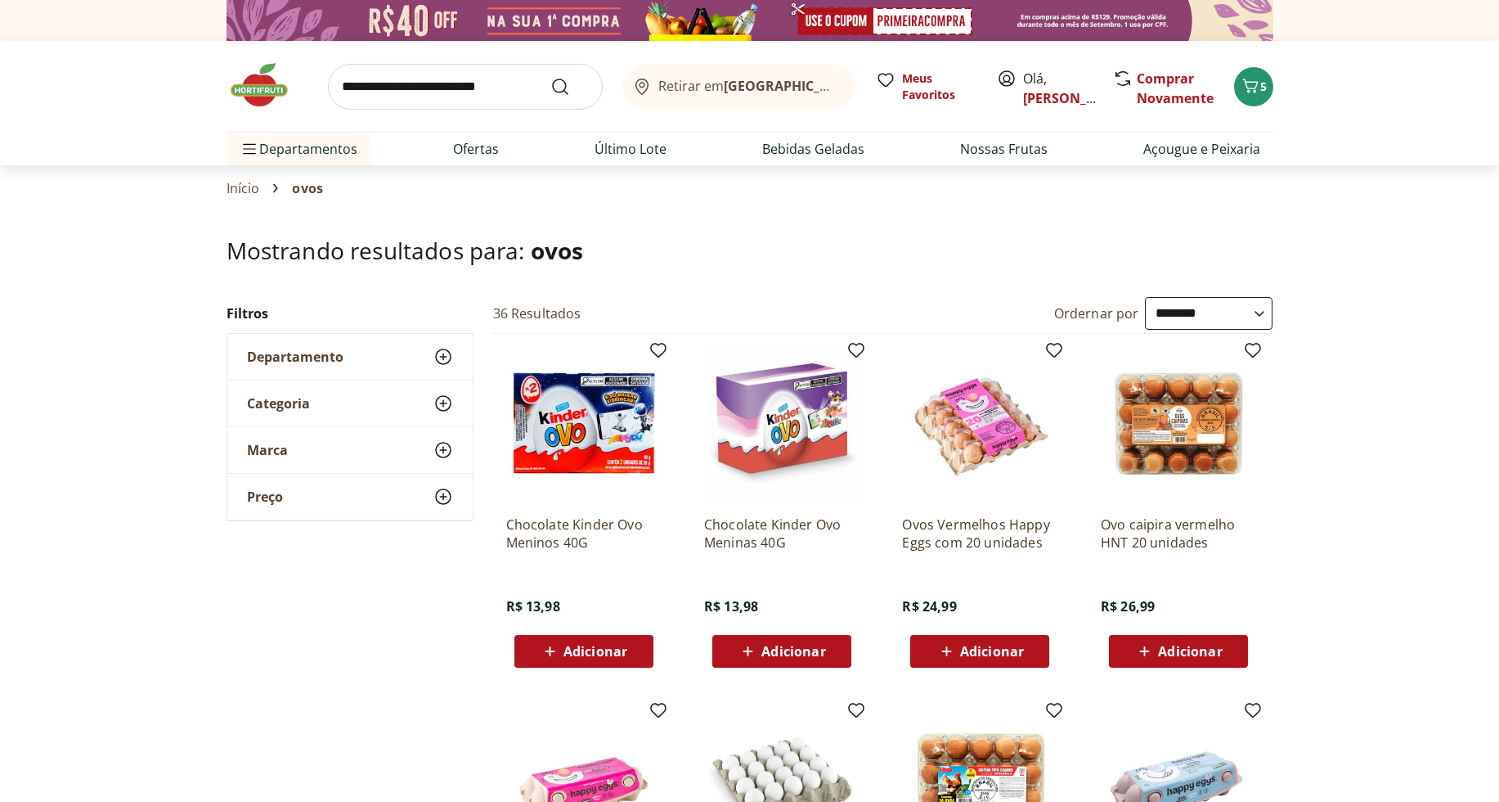
click at [519, 89] on input "search" at bounding box center [465, 87] width 275 height 46
type input "**********"
click at [550, 77] on button "Submit Search" at bounding box center [569, 87] width 39 height 20
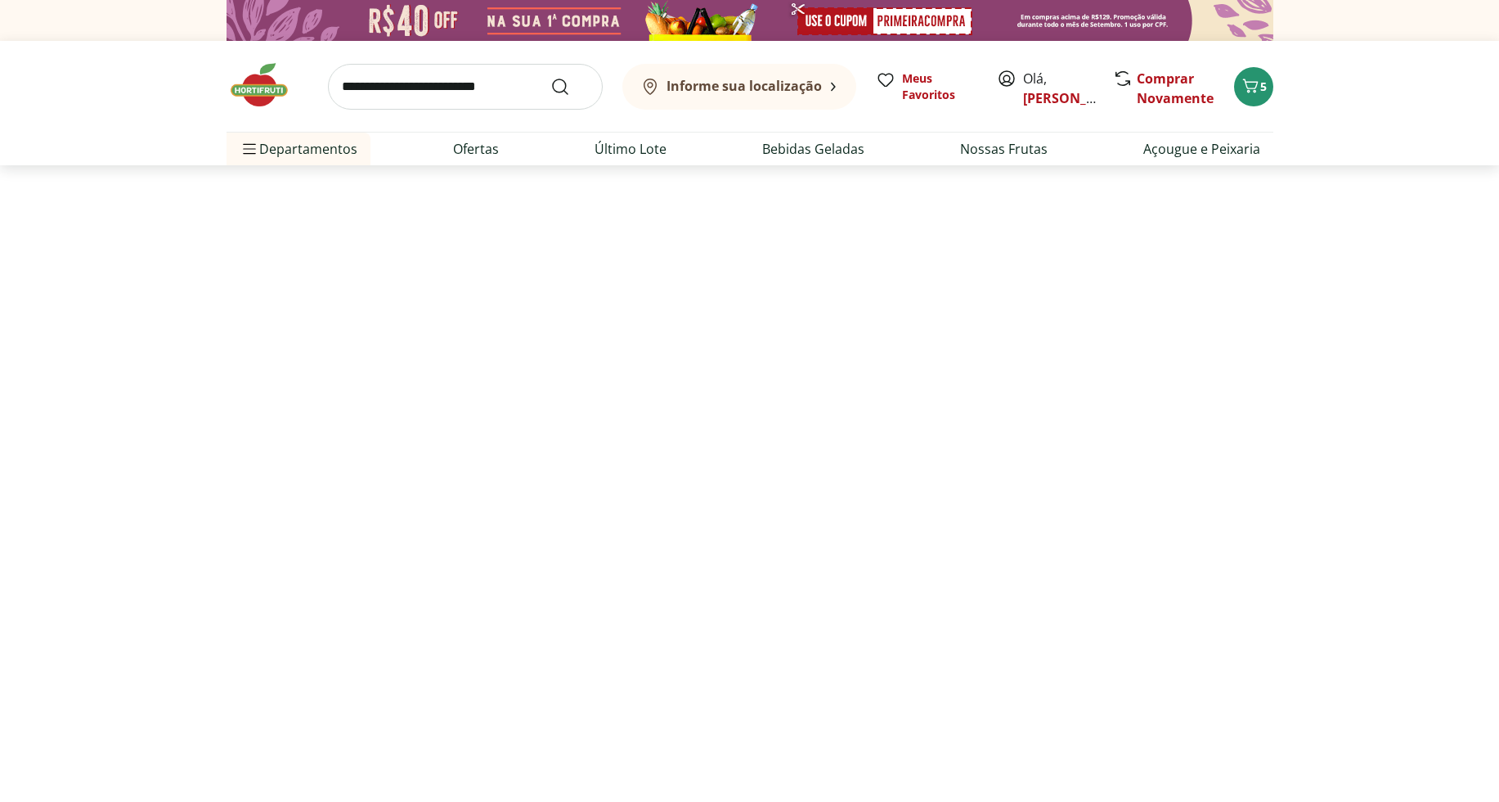
select select "**********"
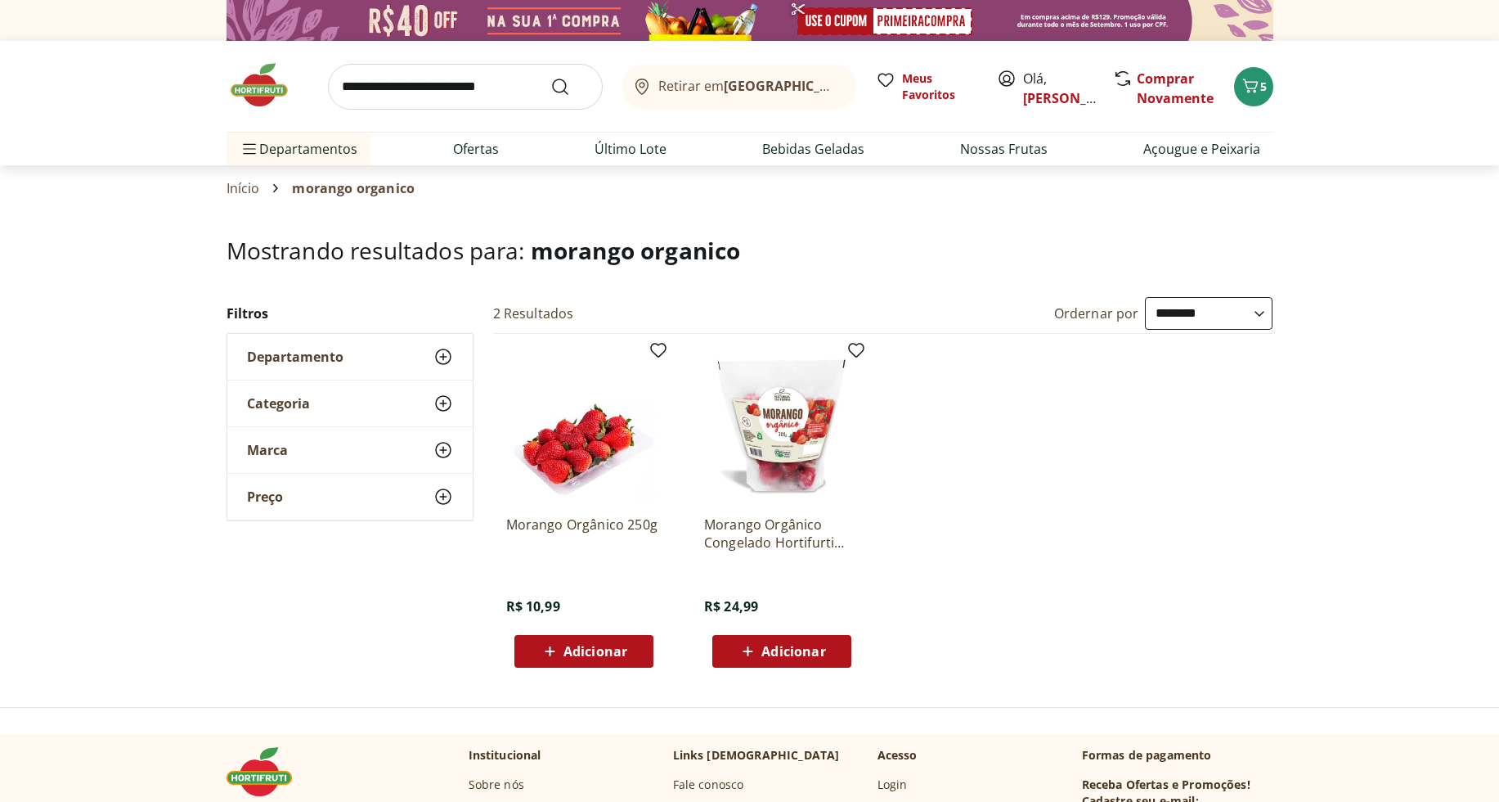
click at [638, 658] on div "Adicionar" at bounding box center [584, 650] width 113 height 29
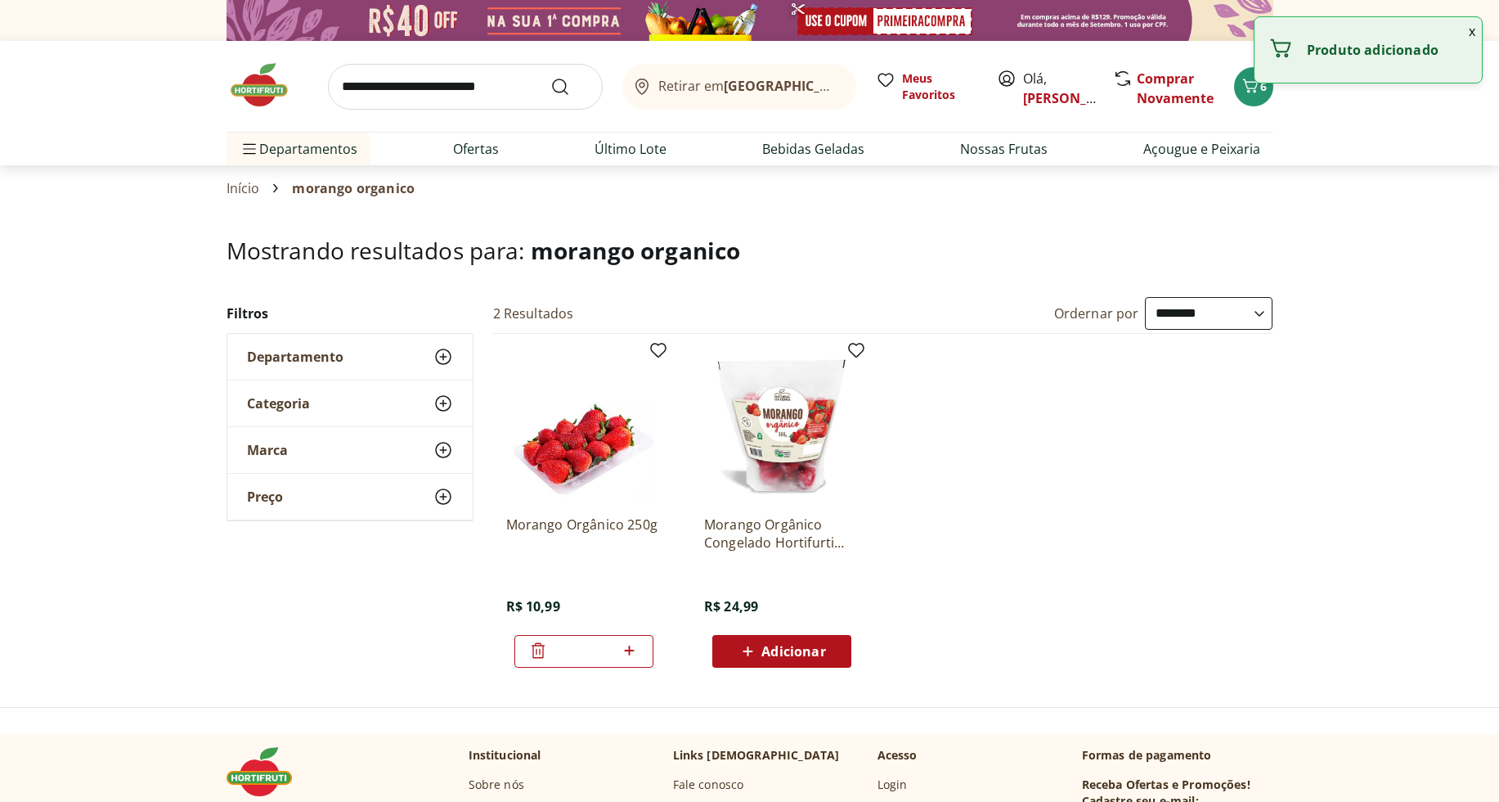
click at [631, 647] on icon at bounding box center [629, 650] width 20 height 20
type input "*"
click at [435, 92] on input "search" at bounding box center [465, 87] width 275 height 46
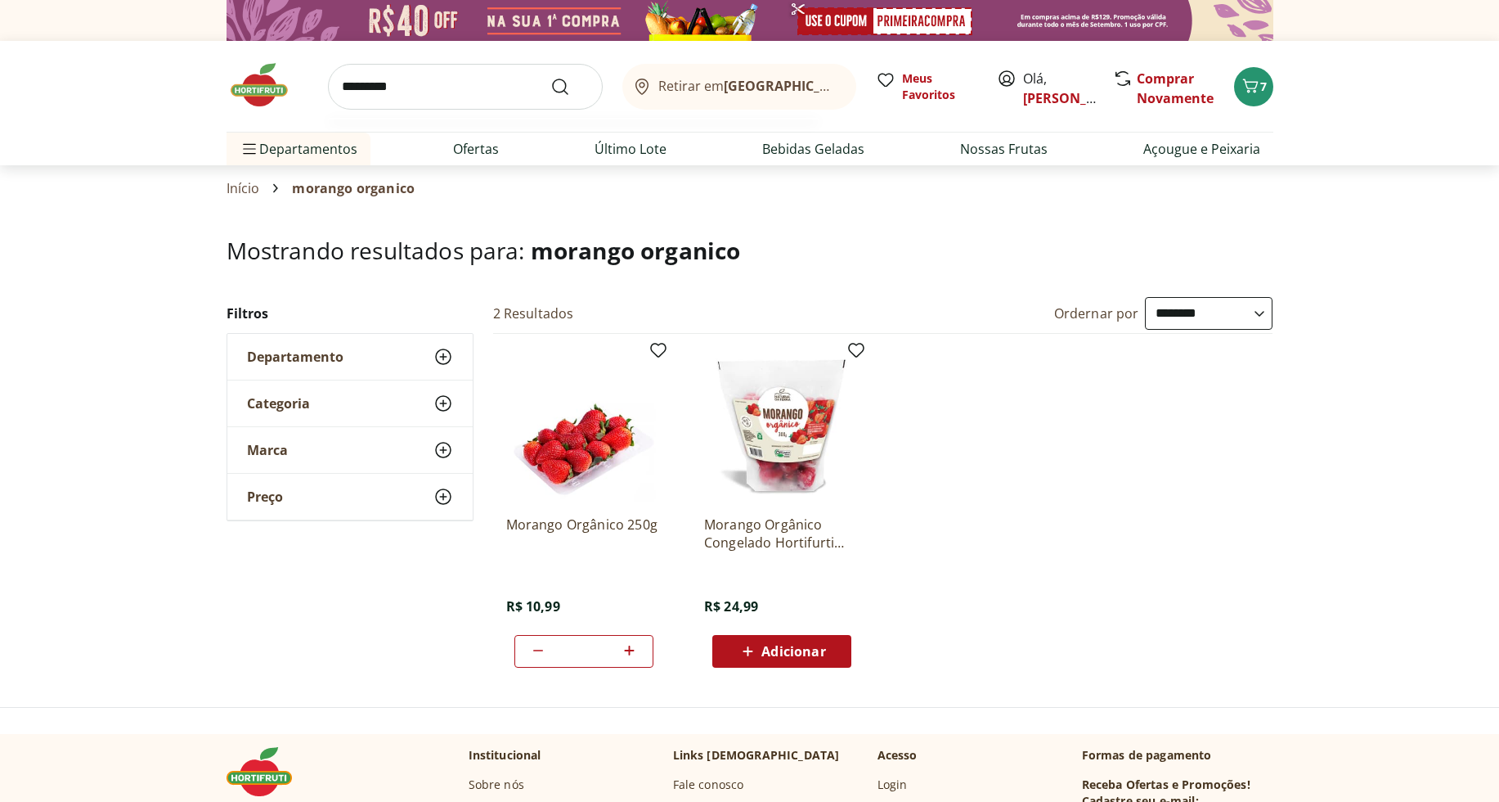
type input "*********"
click at [550, 77] on button "Submit Search" at bounding box center [569, 87] width 39 height 20
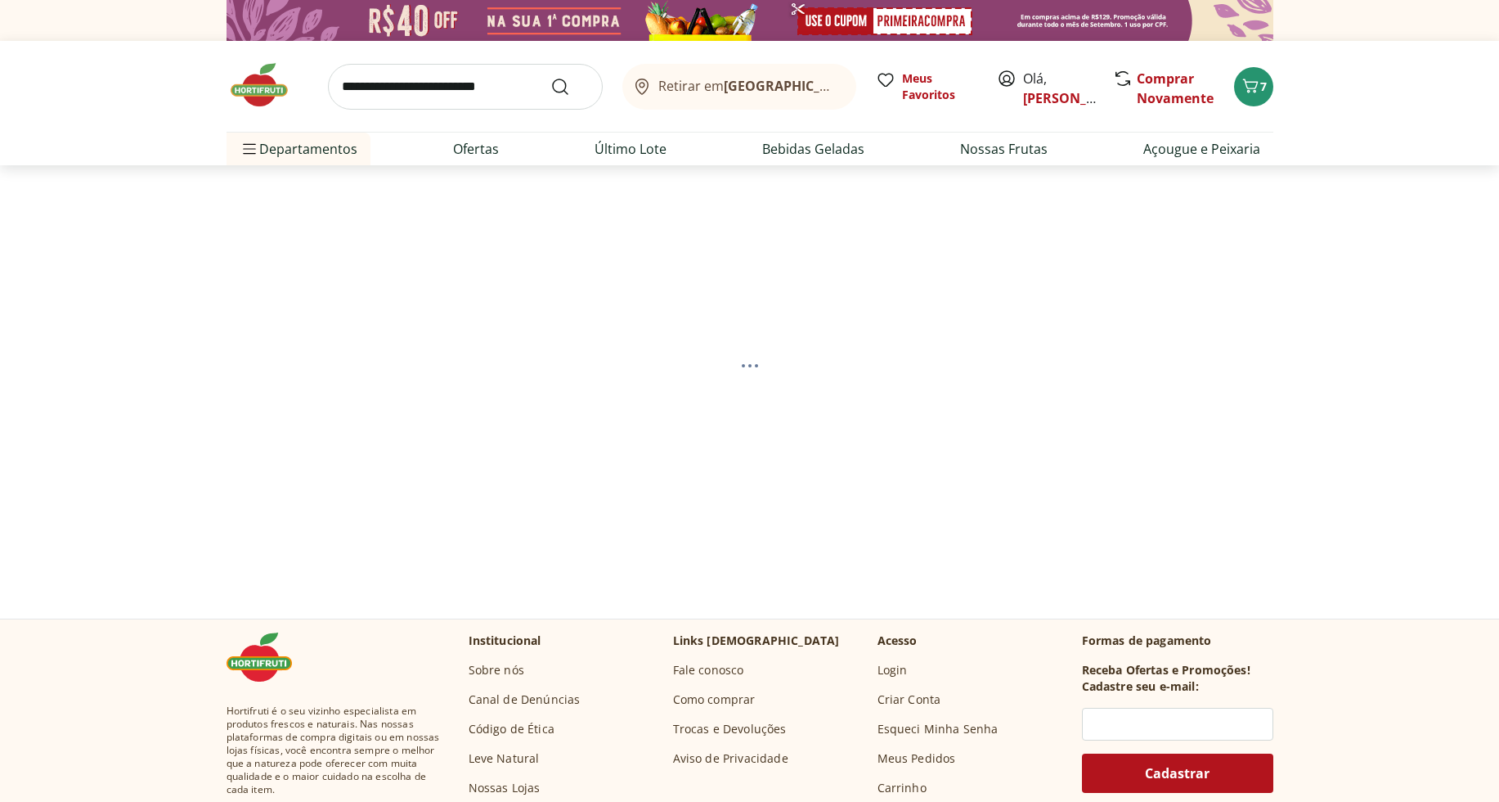
select select "**********"
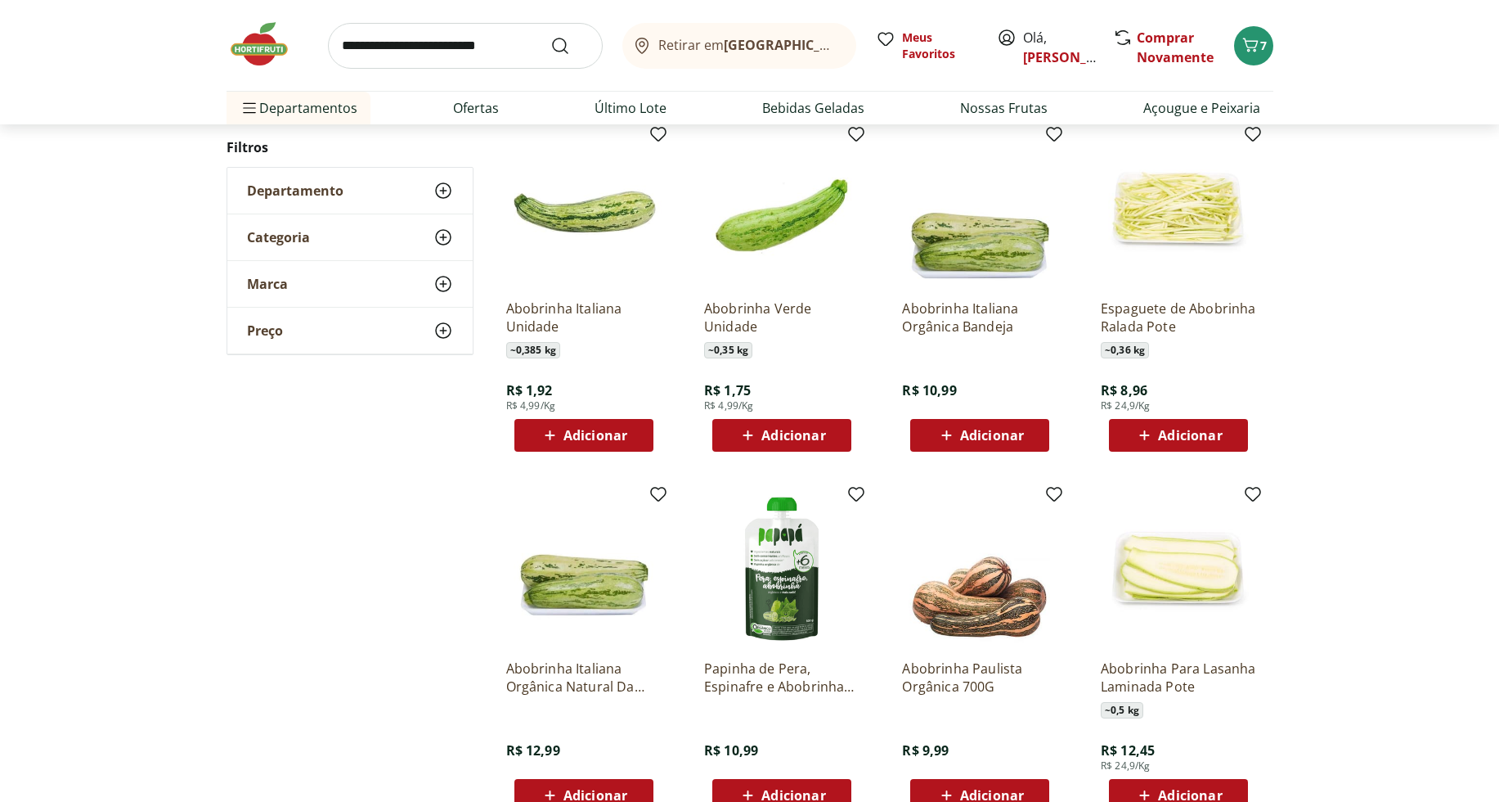
scroll to position [223, 0]
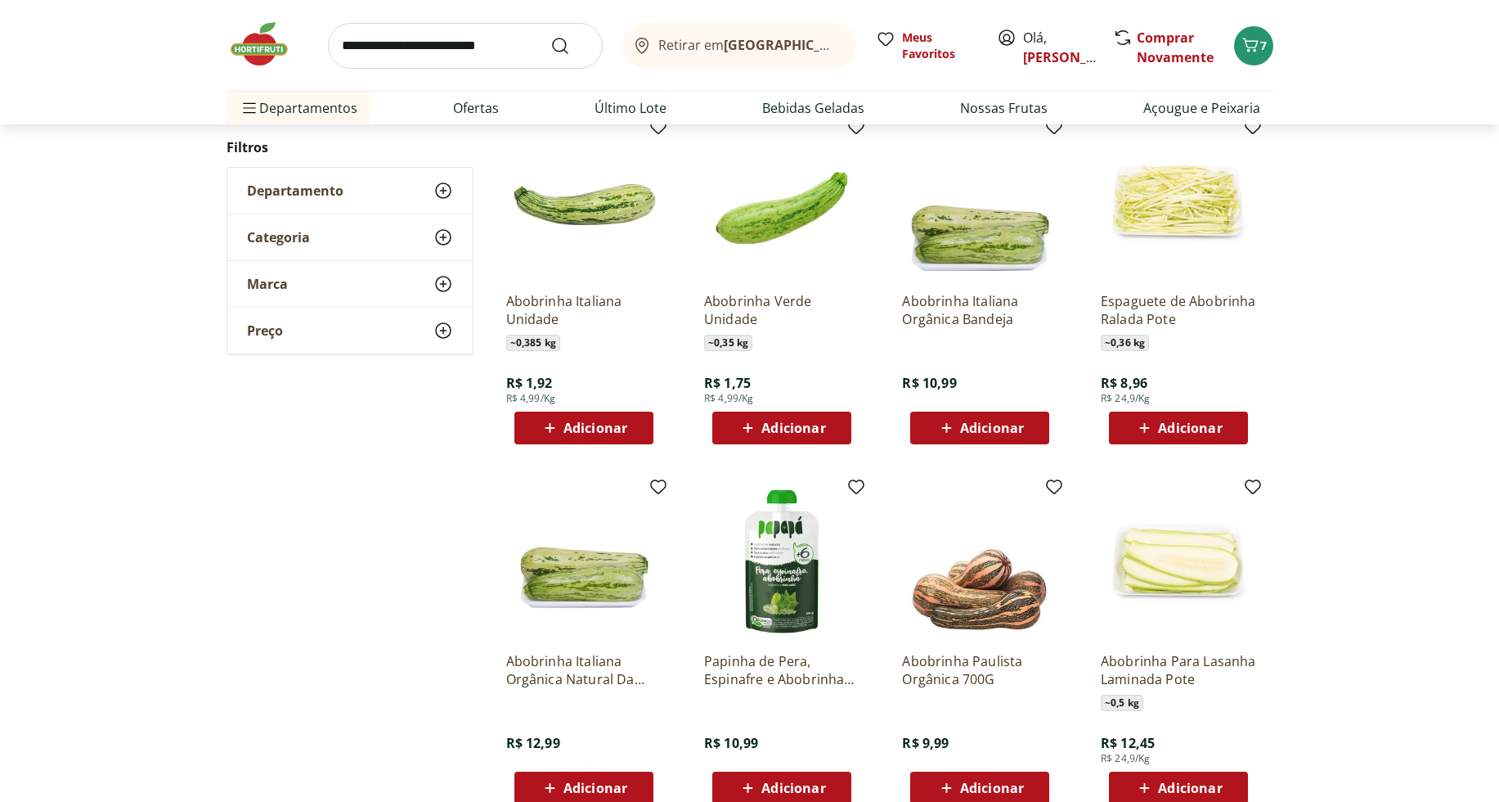
click at [1039, 424] on button "Adicionar" at bounding box center [979, 427] width 139 height 33
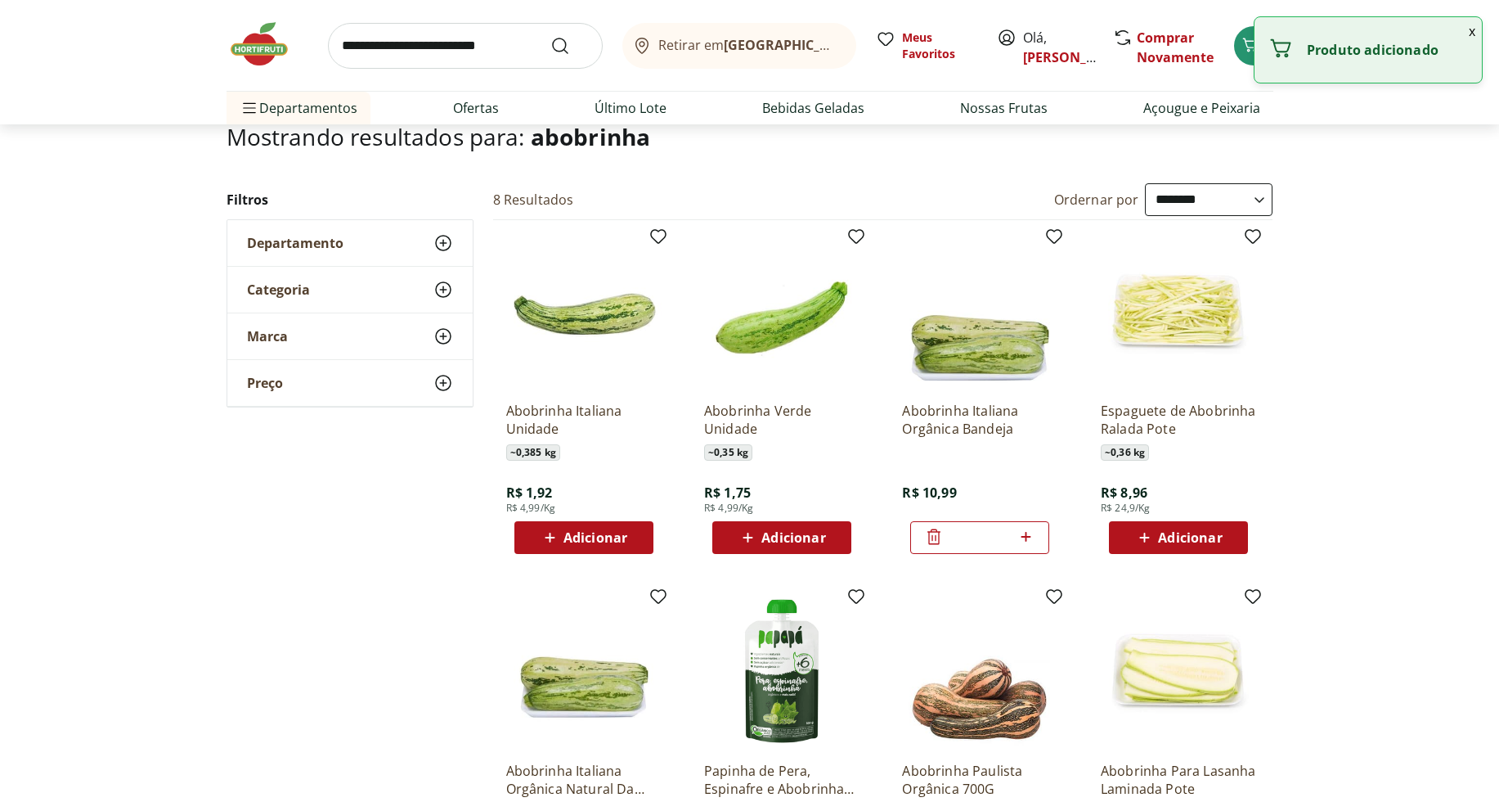
scroll to position [0, 0]
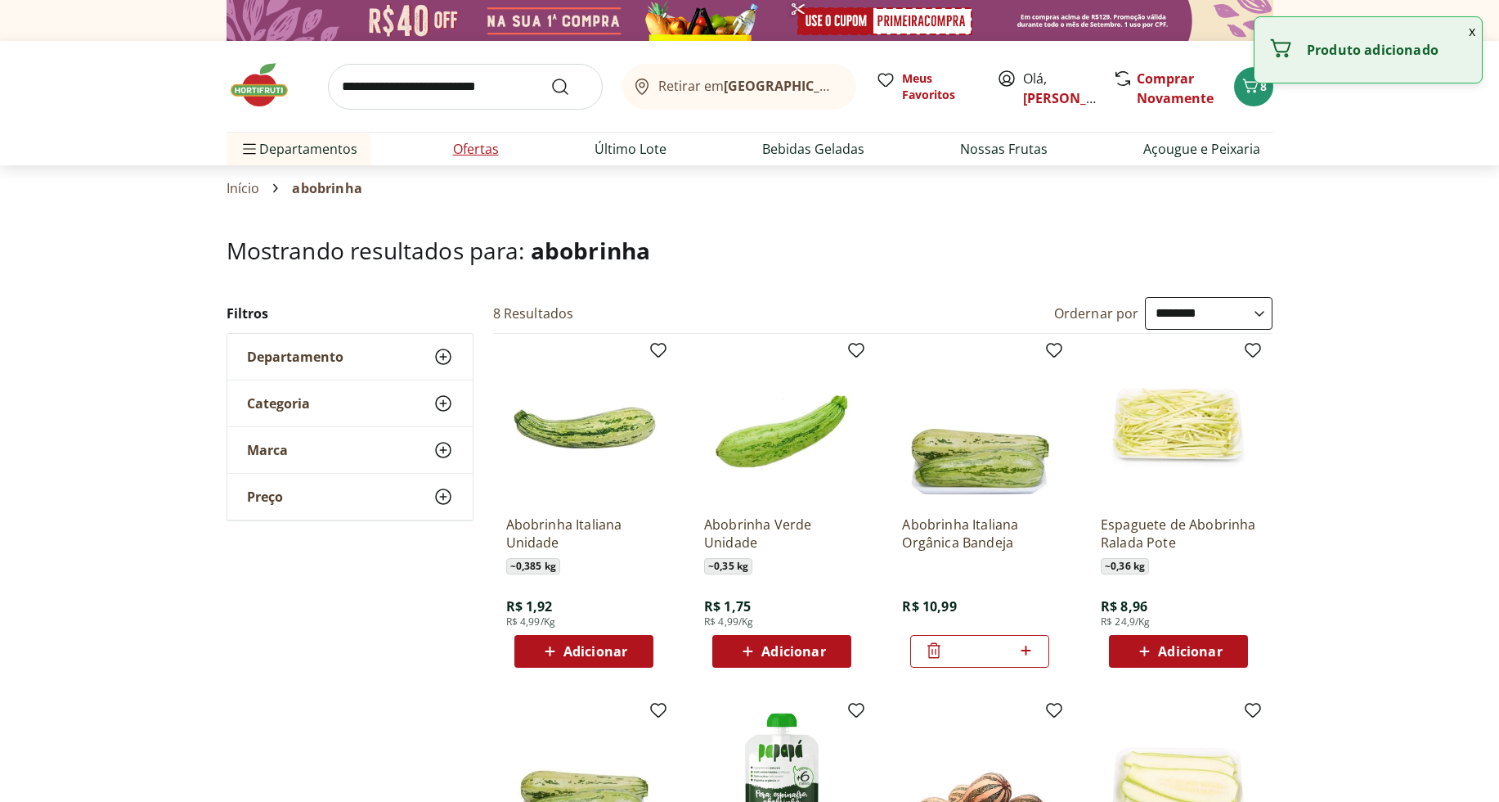
click at [467, 155] on link "Ofertas" at bounding box center [476, 149] width 46 height 20
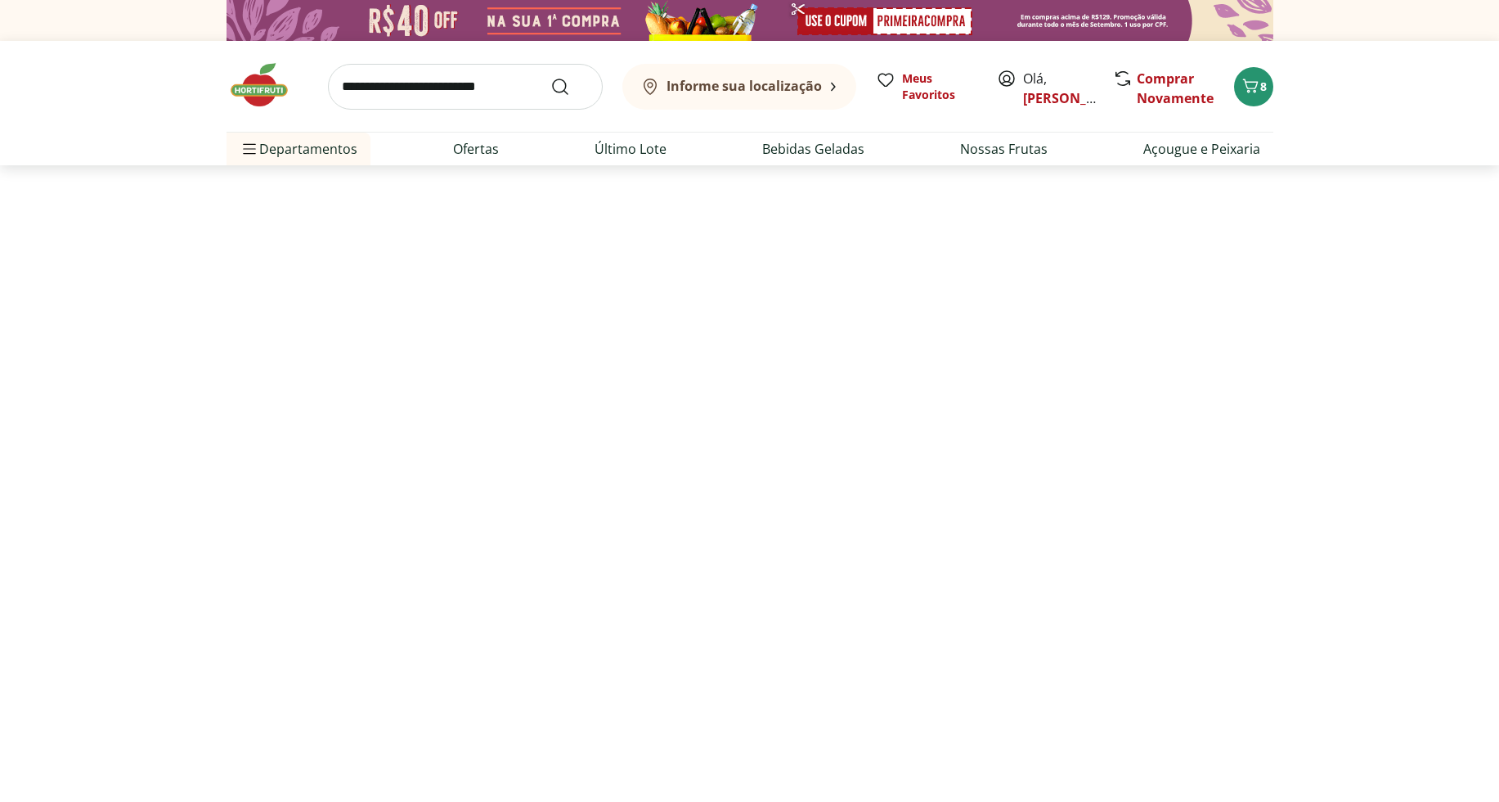
select select "**********"
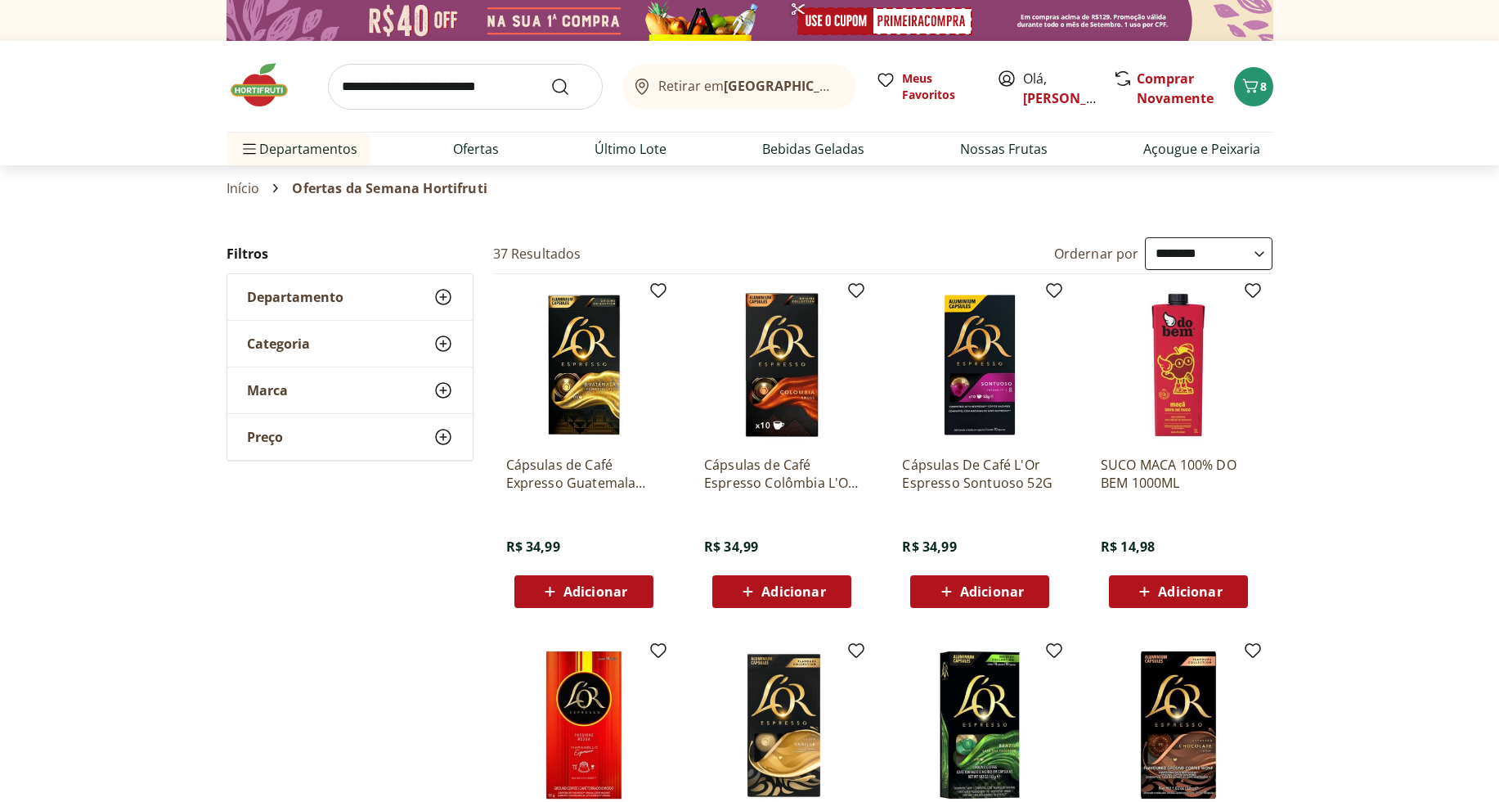
click at [446, 299] on icon at bounding box center [443, 297] width 20 height 20
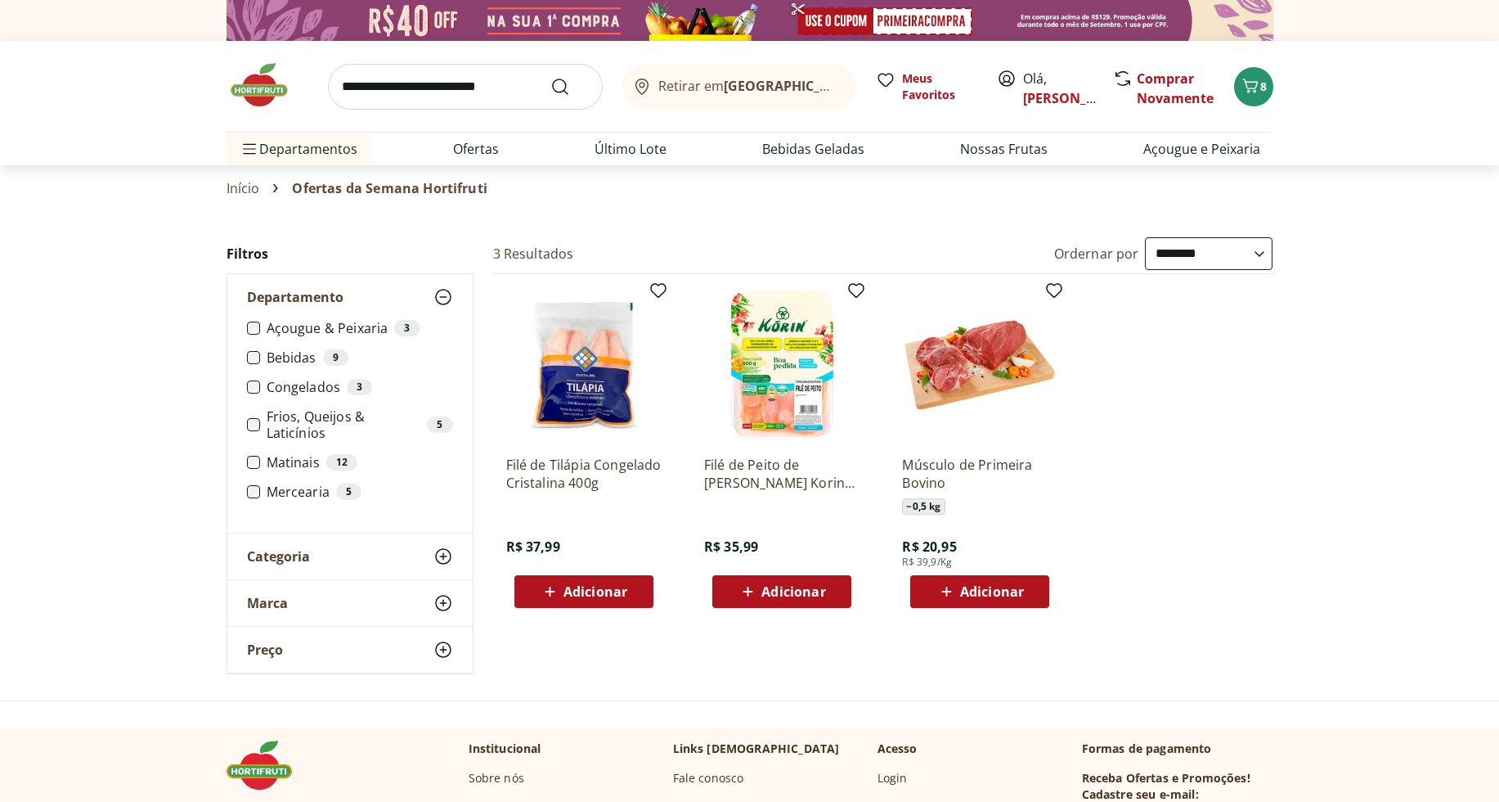
click at [459, 94] on input "search" at bounding box center [465, 87] width 275 height 46
type input "******"
click at [550, 77] on button "Submit Search" at bounding box center [569, 87] width 39 height 20
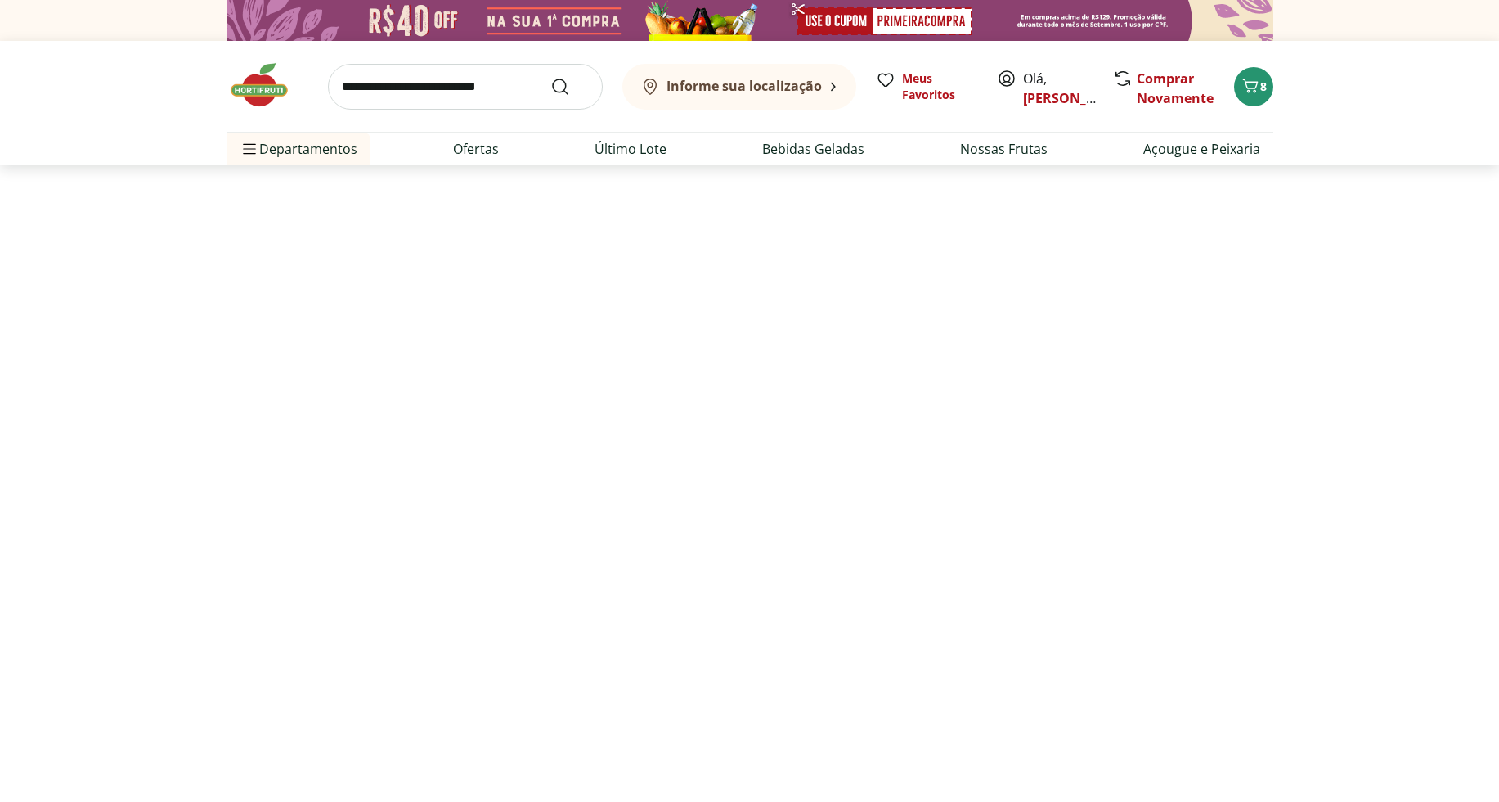
select select "**********"
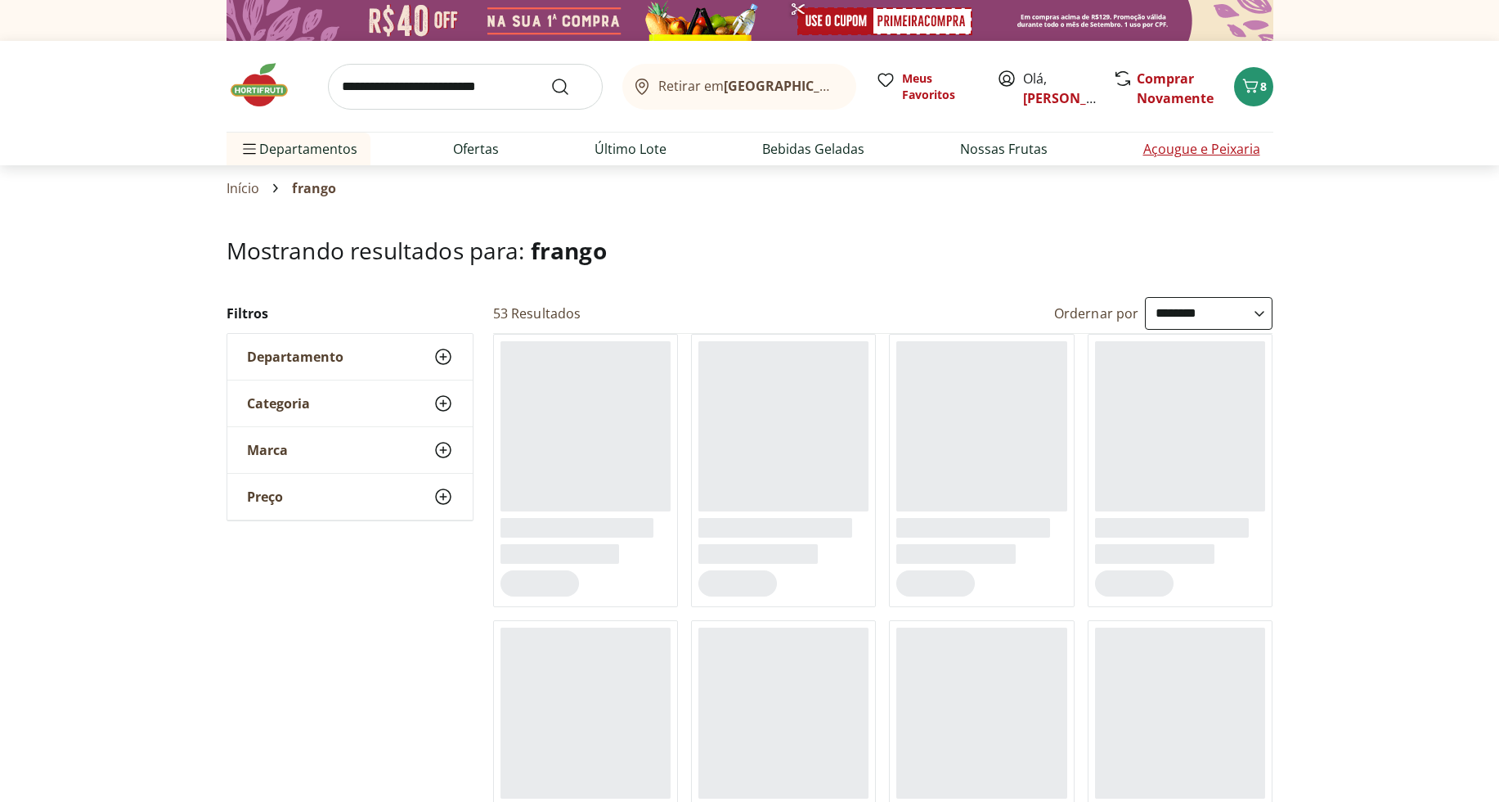
click at [1228, 148] on link "Açougue e Peixaria" at bounding box center [1201, 149] width 117 height 20
select select "**********"
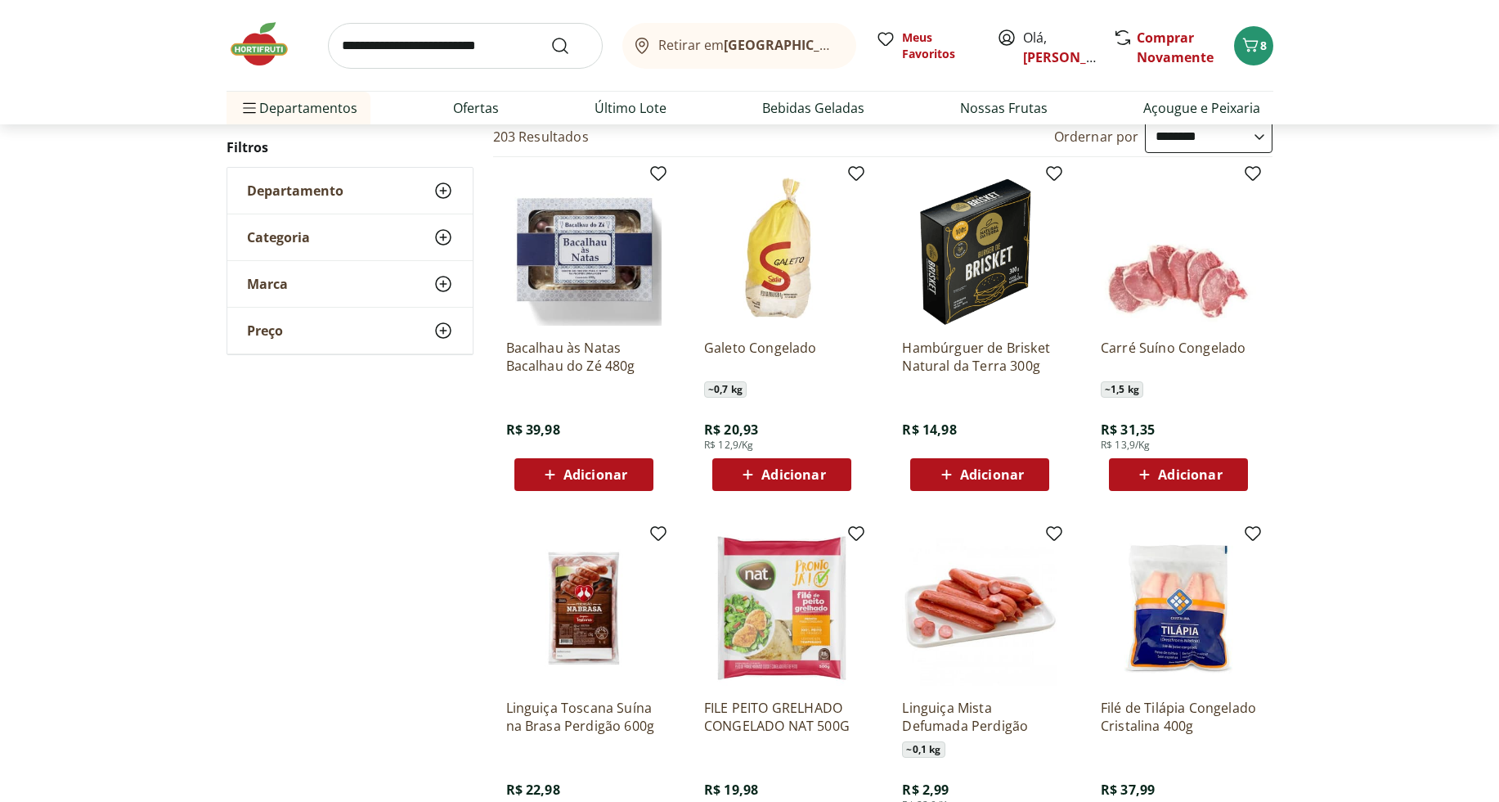
scroll to position [163, 0]
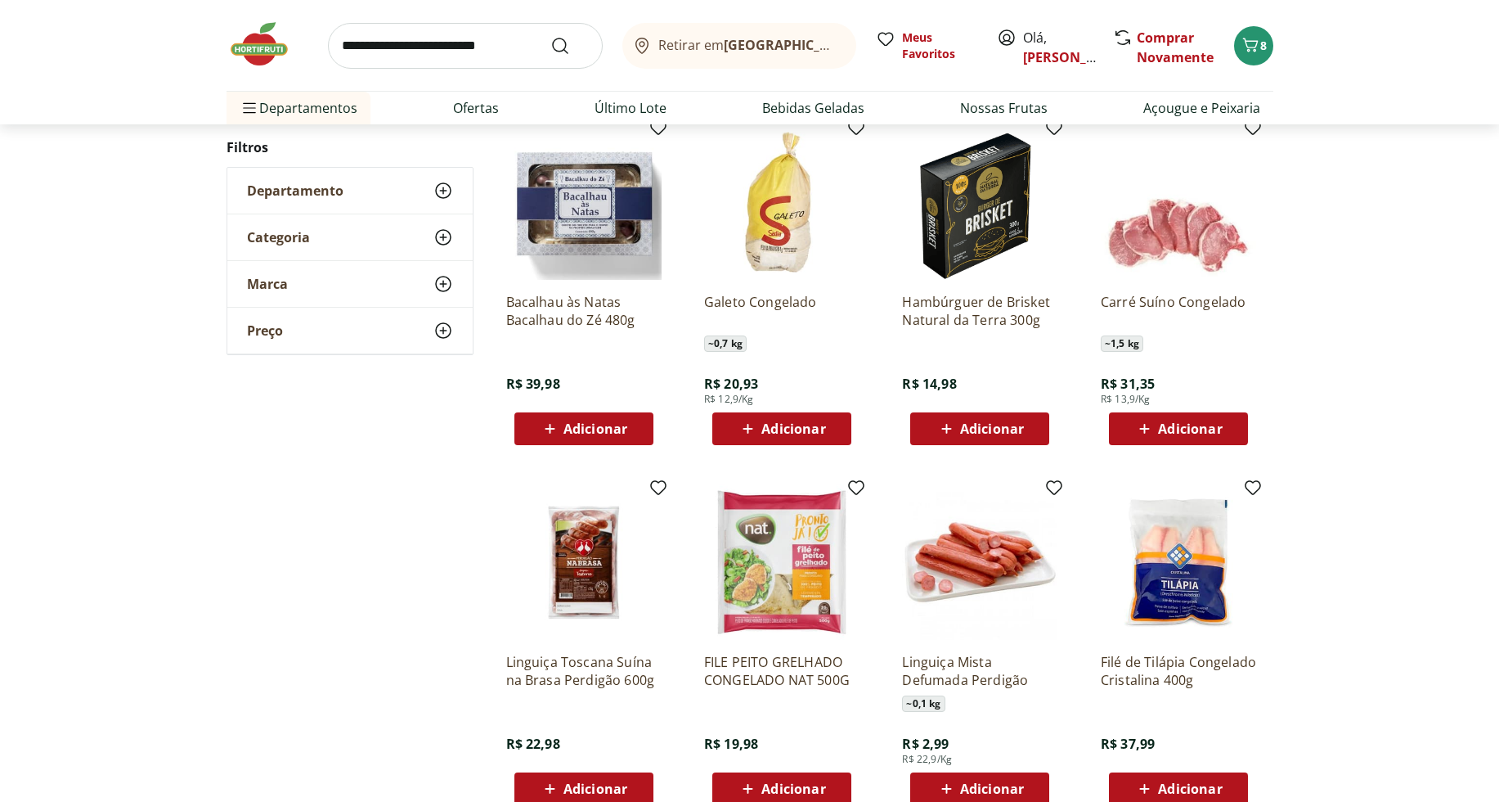
click at [1237, 426] on button "Adicionar" at bounding box center [1178, 428] width 139 height 33
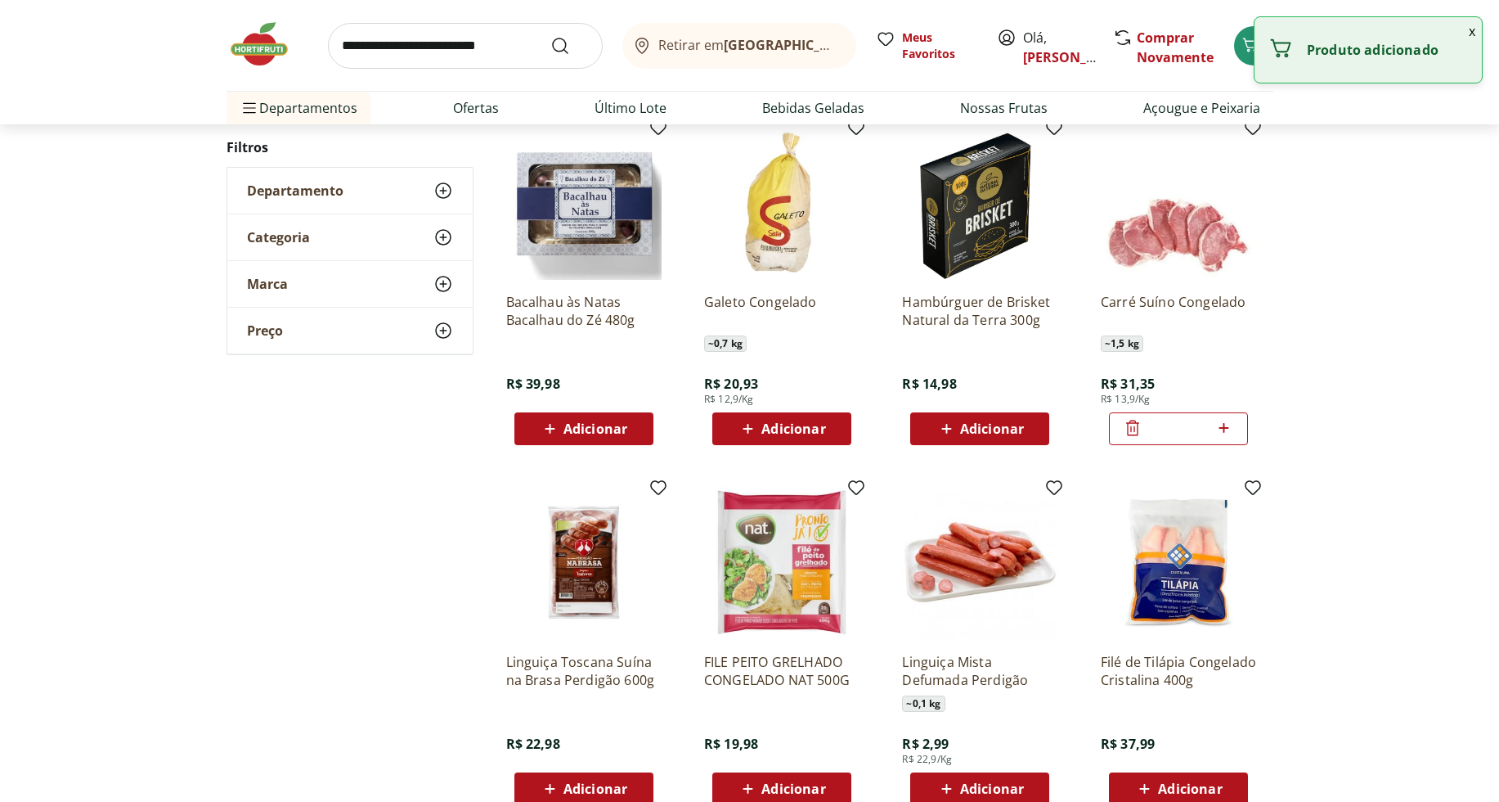
click at [1224, 425] on icon at bounding box center [1224, 428] width 20 height 20
type input "*"
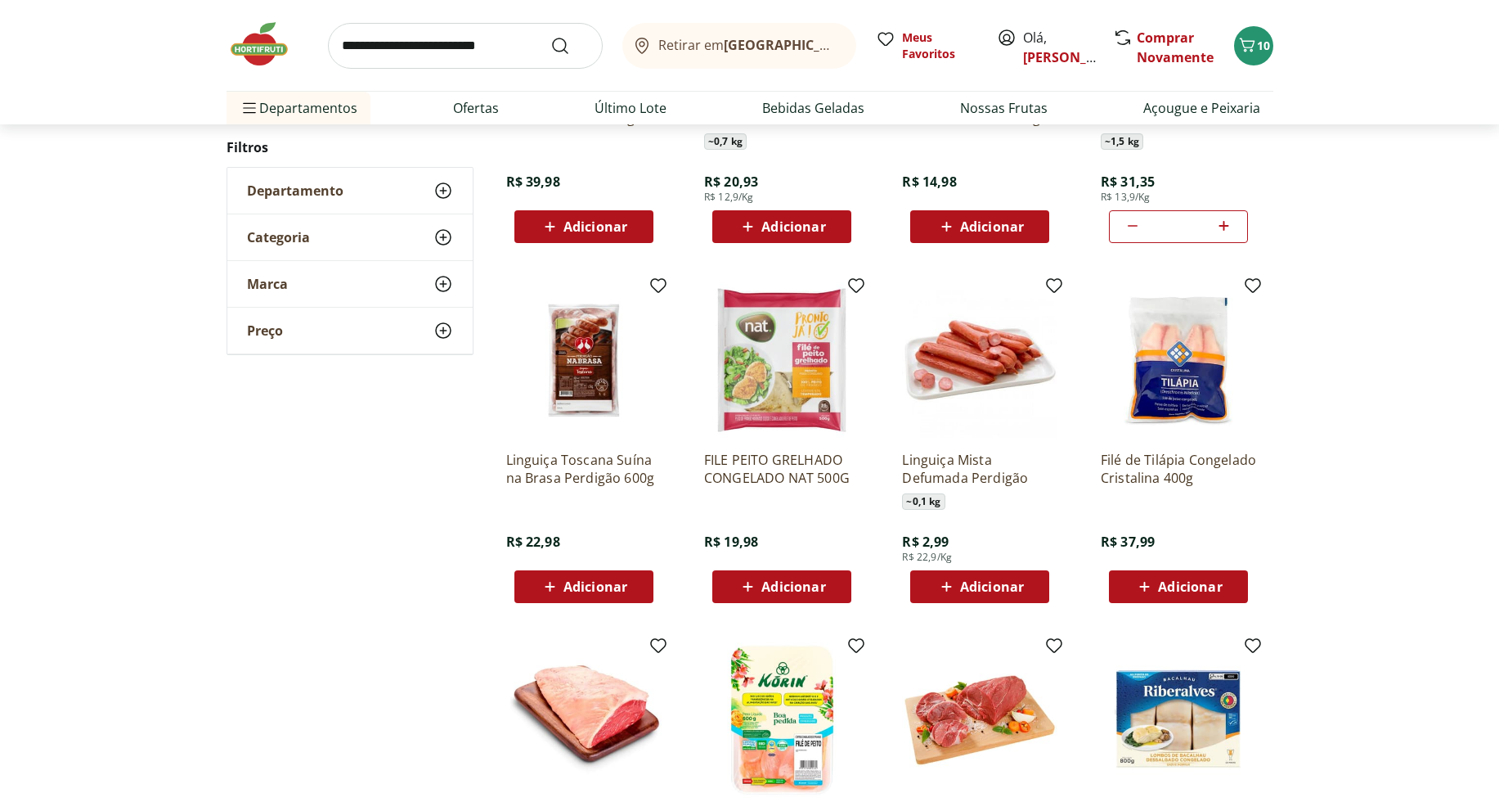
scroll to position [376, 0]
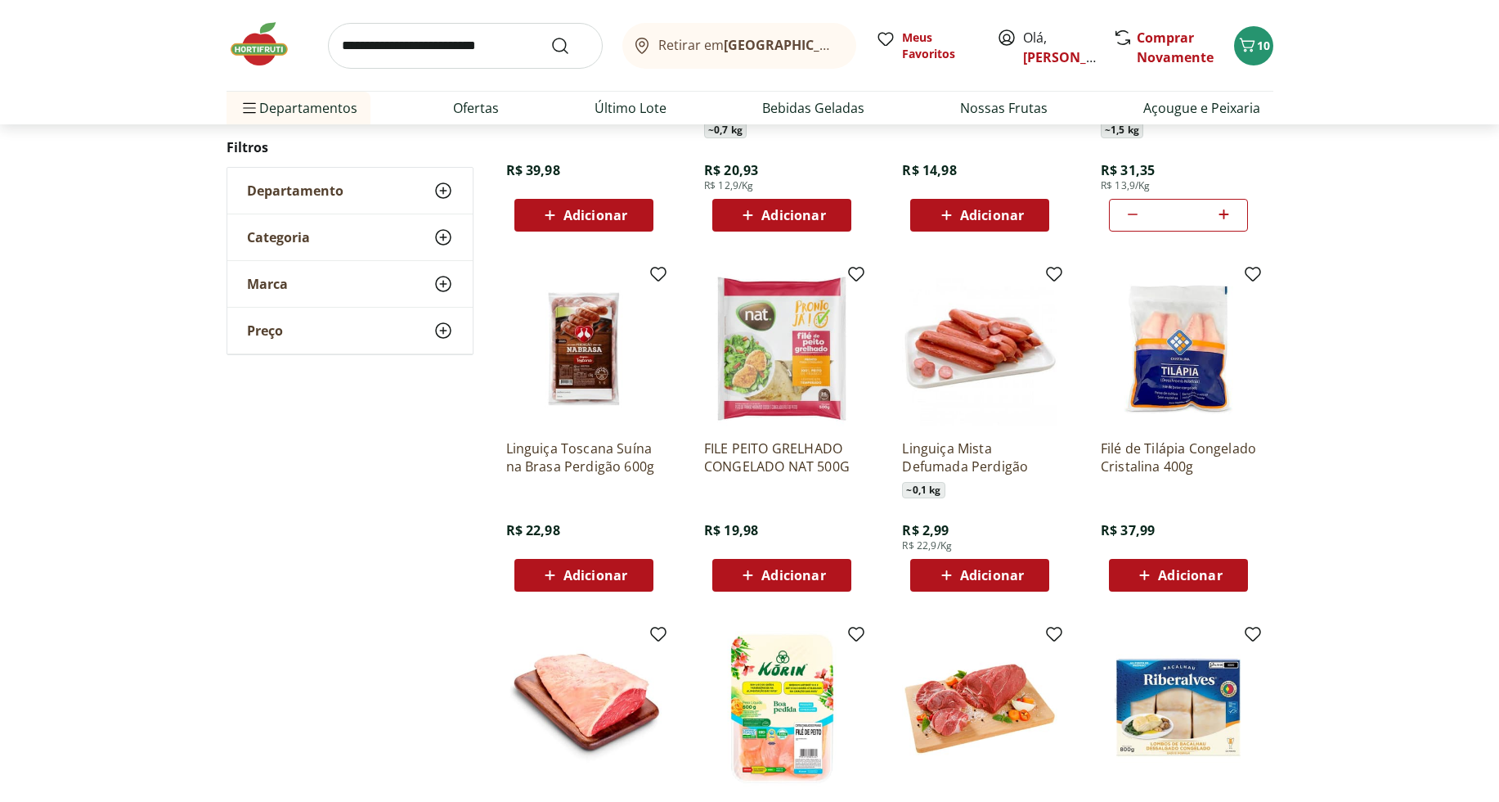
click at [1031, 573] on div "Adicionar" at bounding box center [979, 574] width 113 height 29
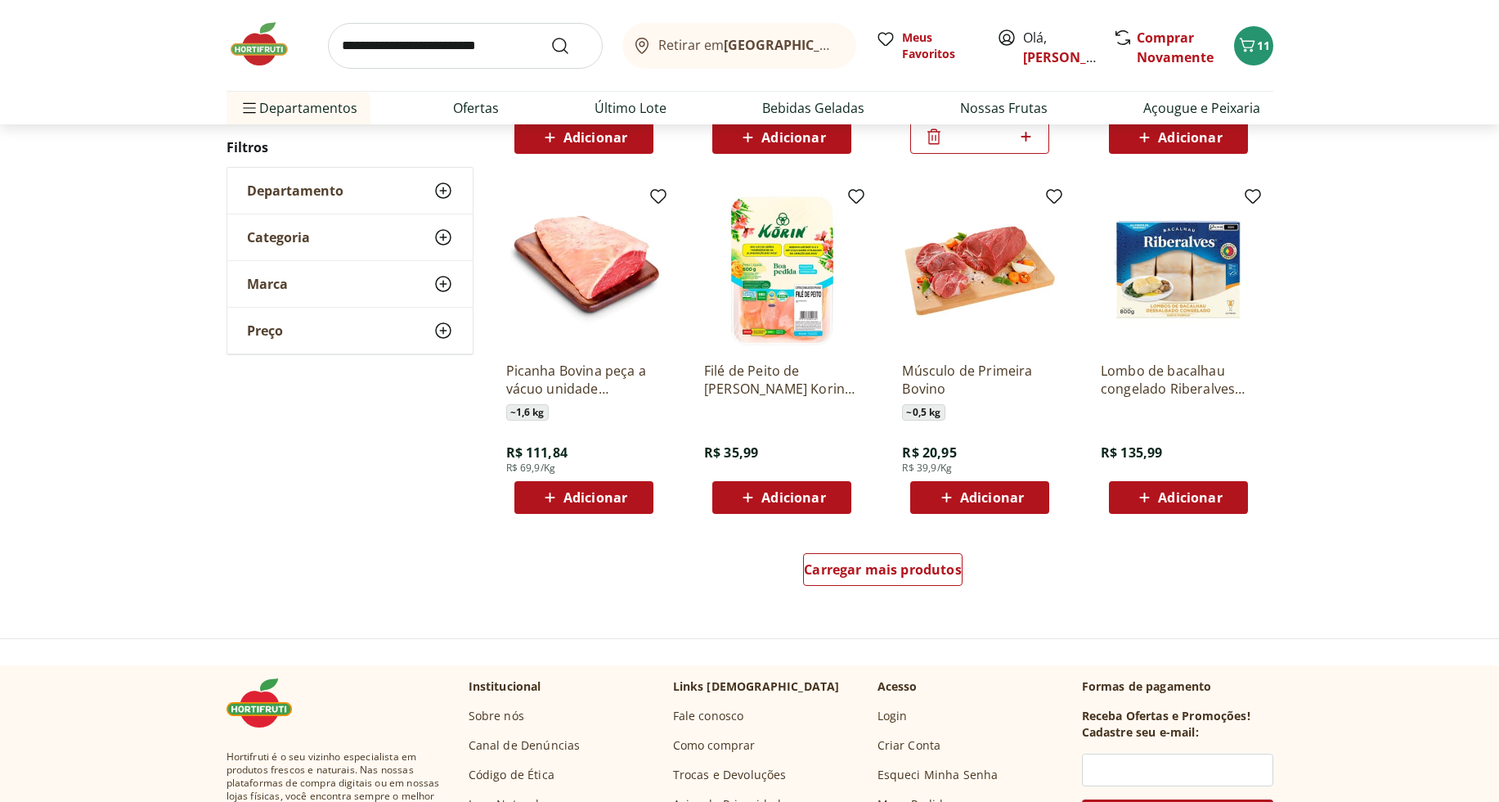
scroll to position [816, 0]
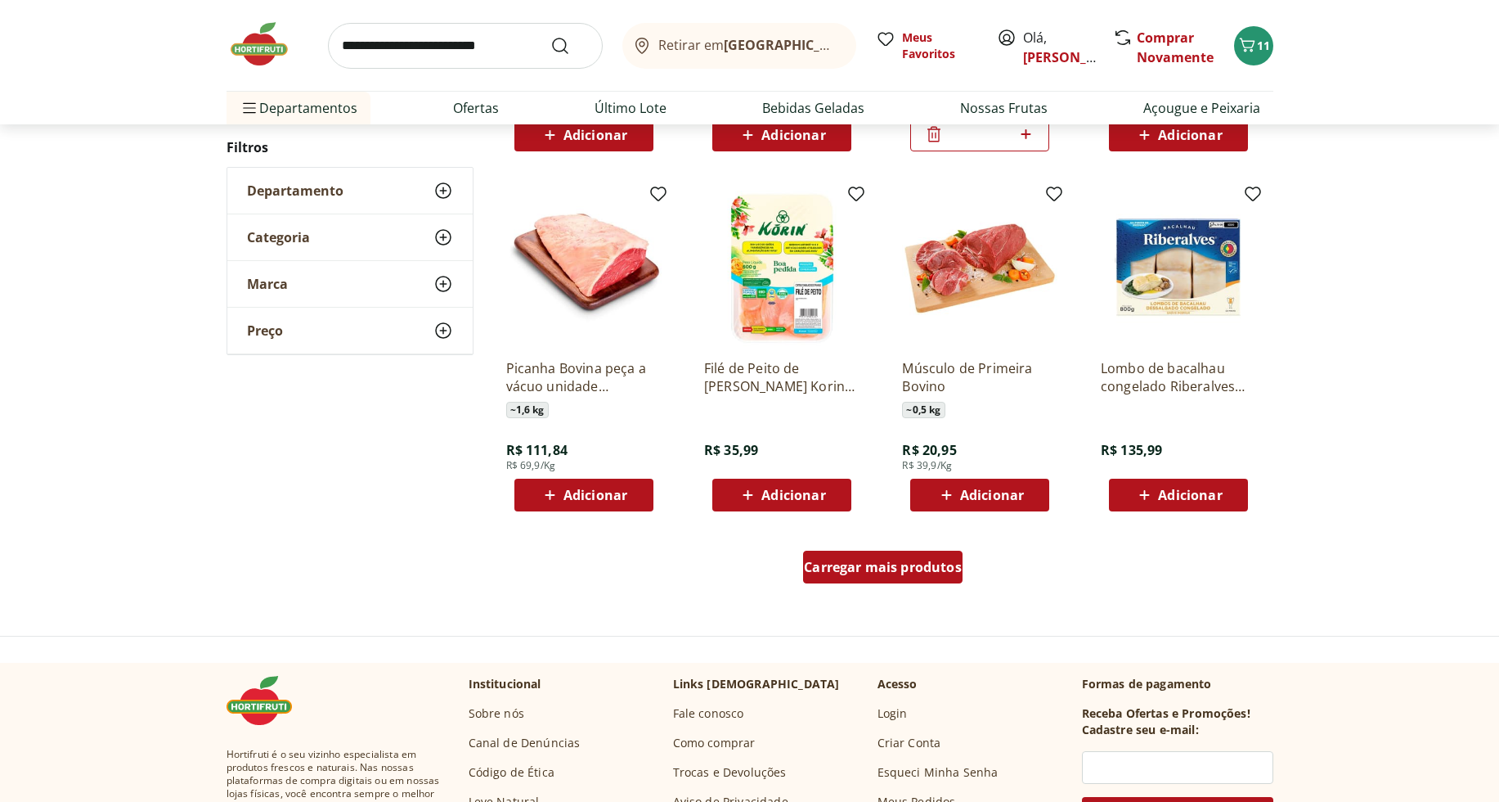
click at [908, 579] on div "Carregar mais produtos" at bounding box center [882, 566] width 159 height 33
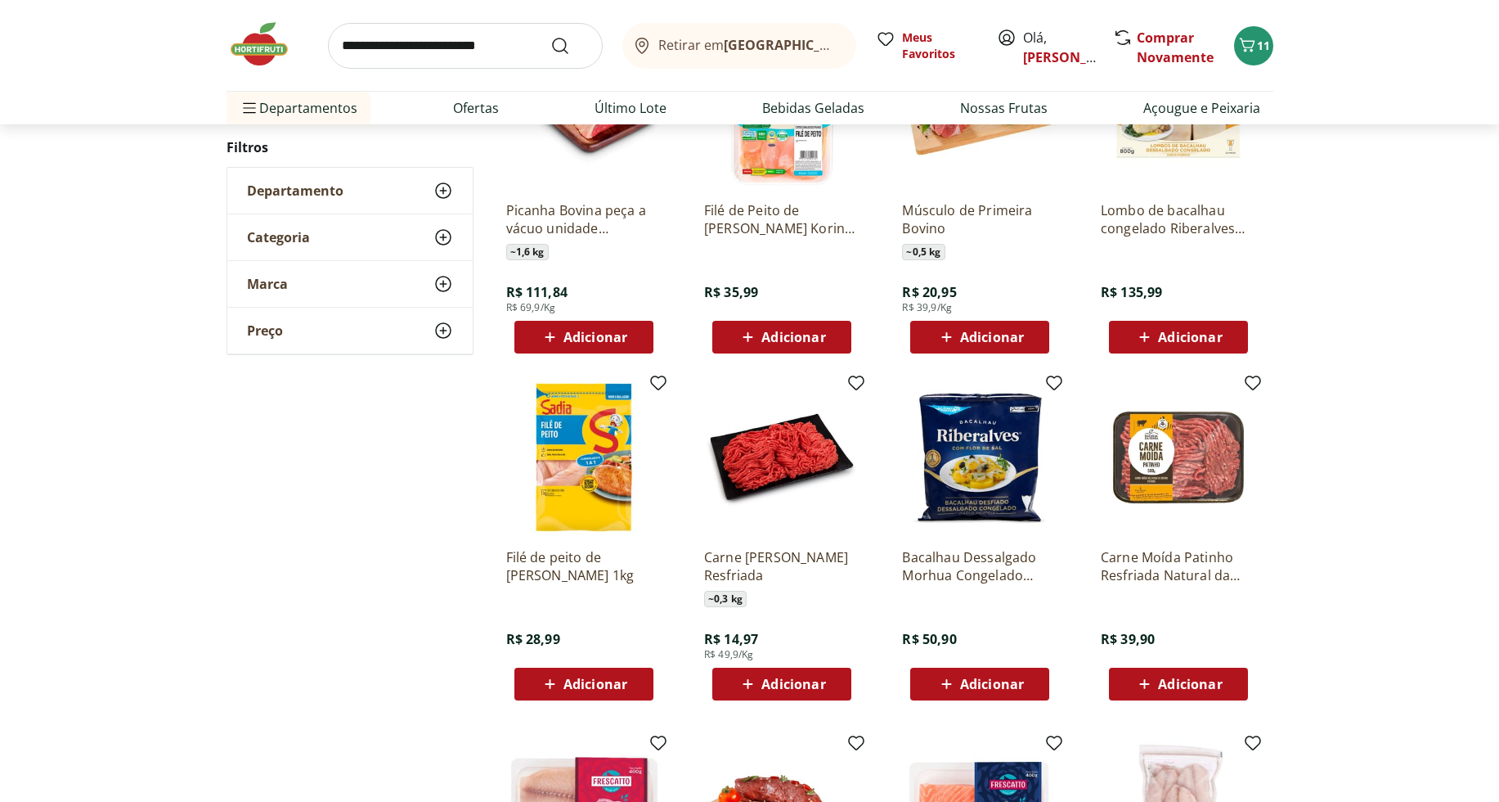
scroll to position [978, 0]
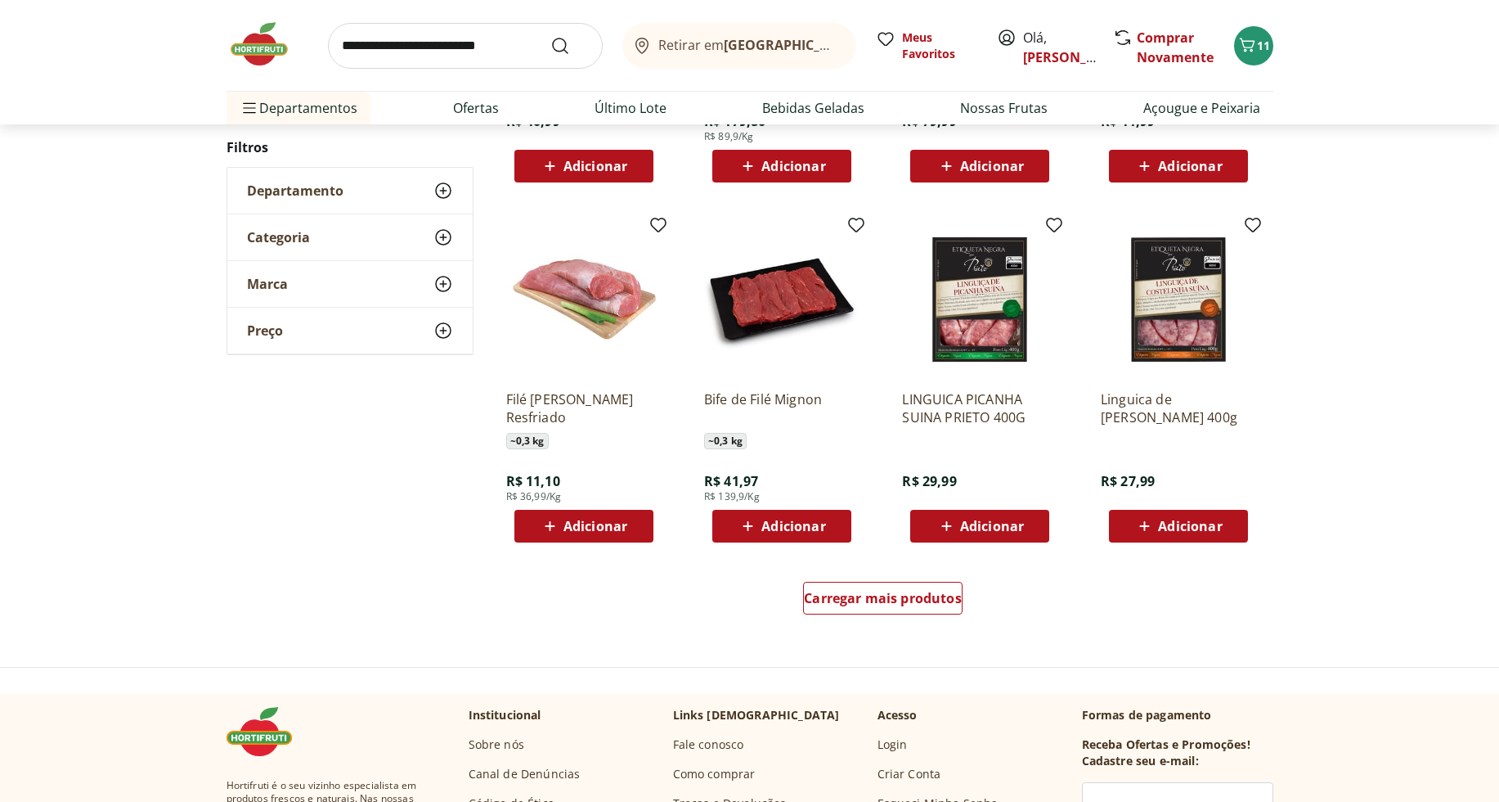
scroll to position [897, 0]
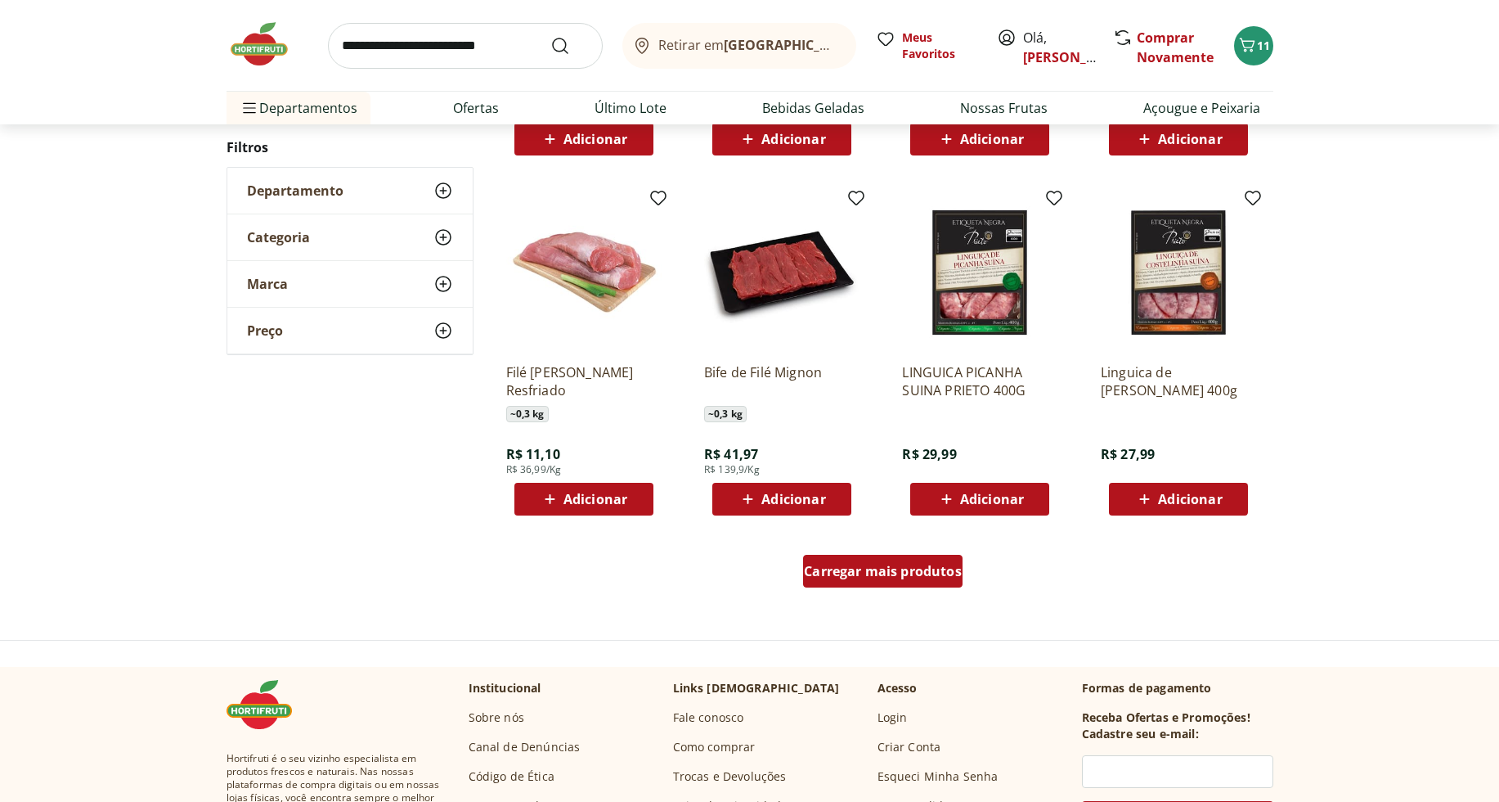
click at [887, 565] on span "Carregar mais produtos" at bounding box center [883, 570] width 158 height 13
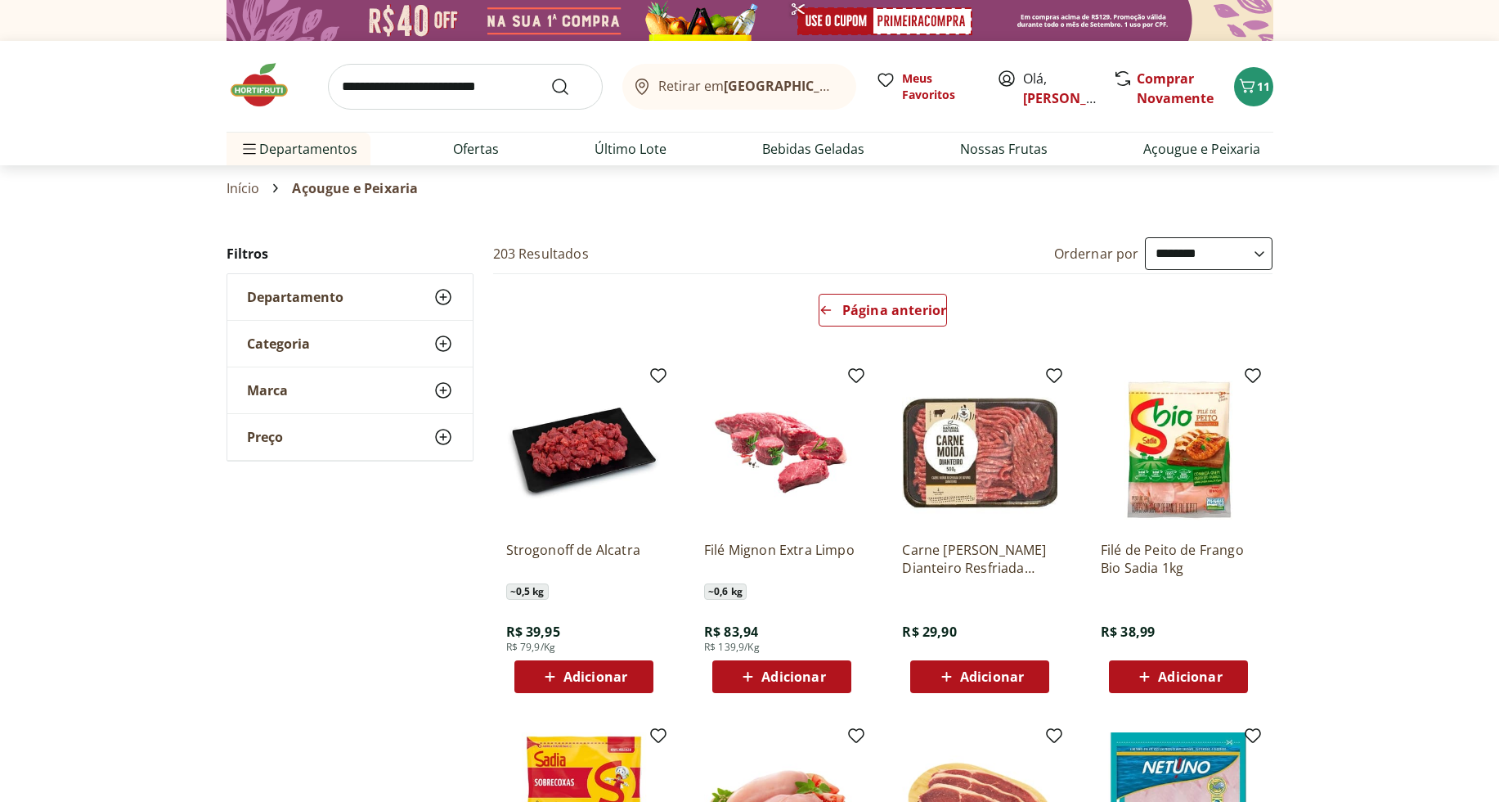
click at [1162, 277] on div "Página anterior" at bounding box center [883, 313] width 793 height 79
select select "*********"
click at [1145, 237] on select "**********" at bounding box center [1209, 253] width 128 height 33
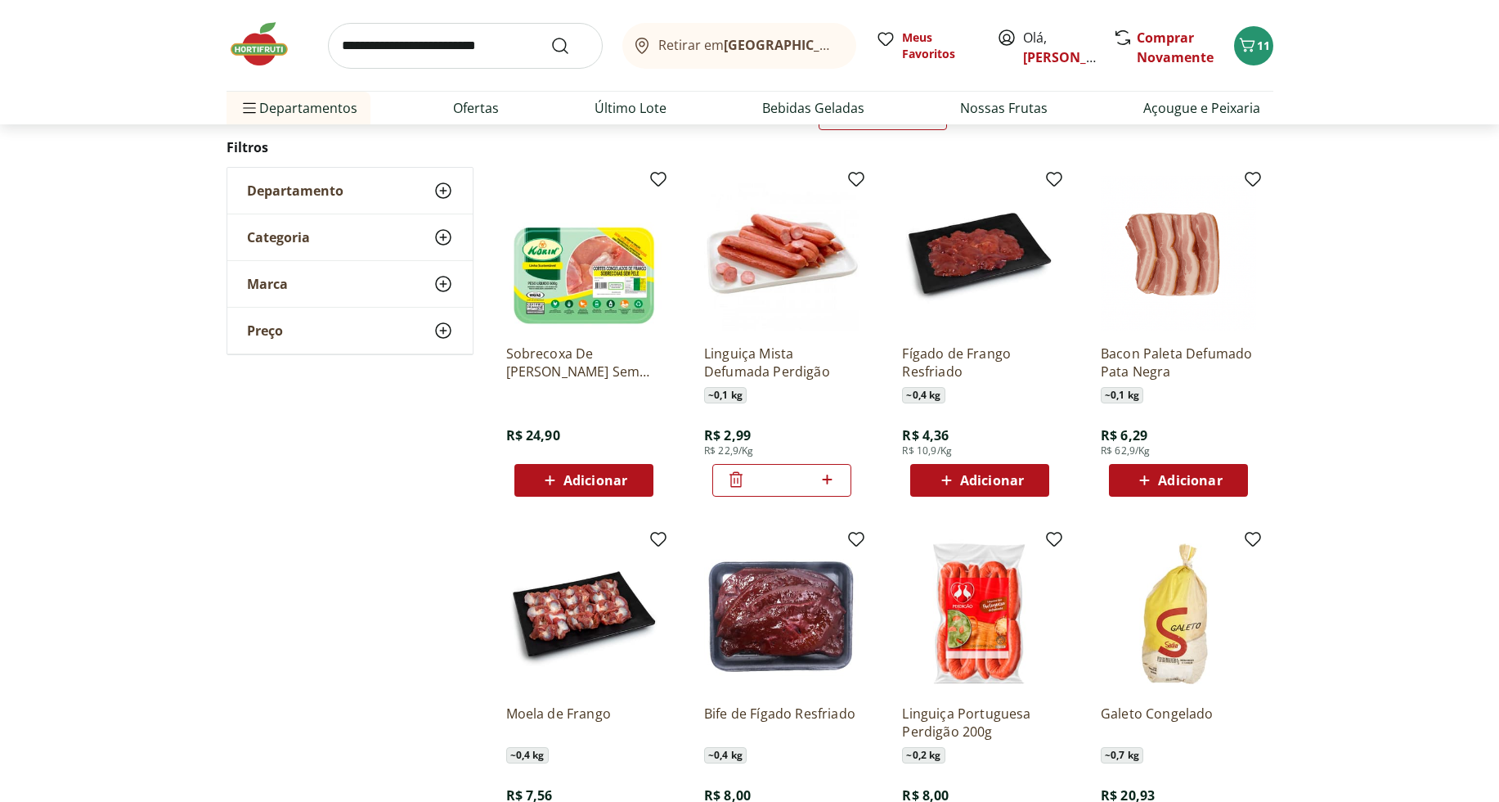
scroll to position [218, 0]
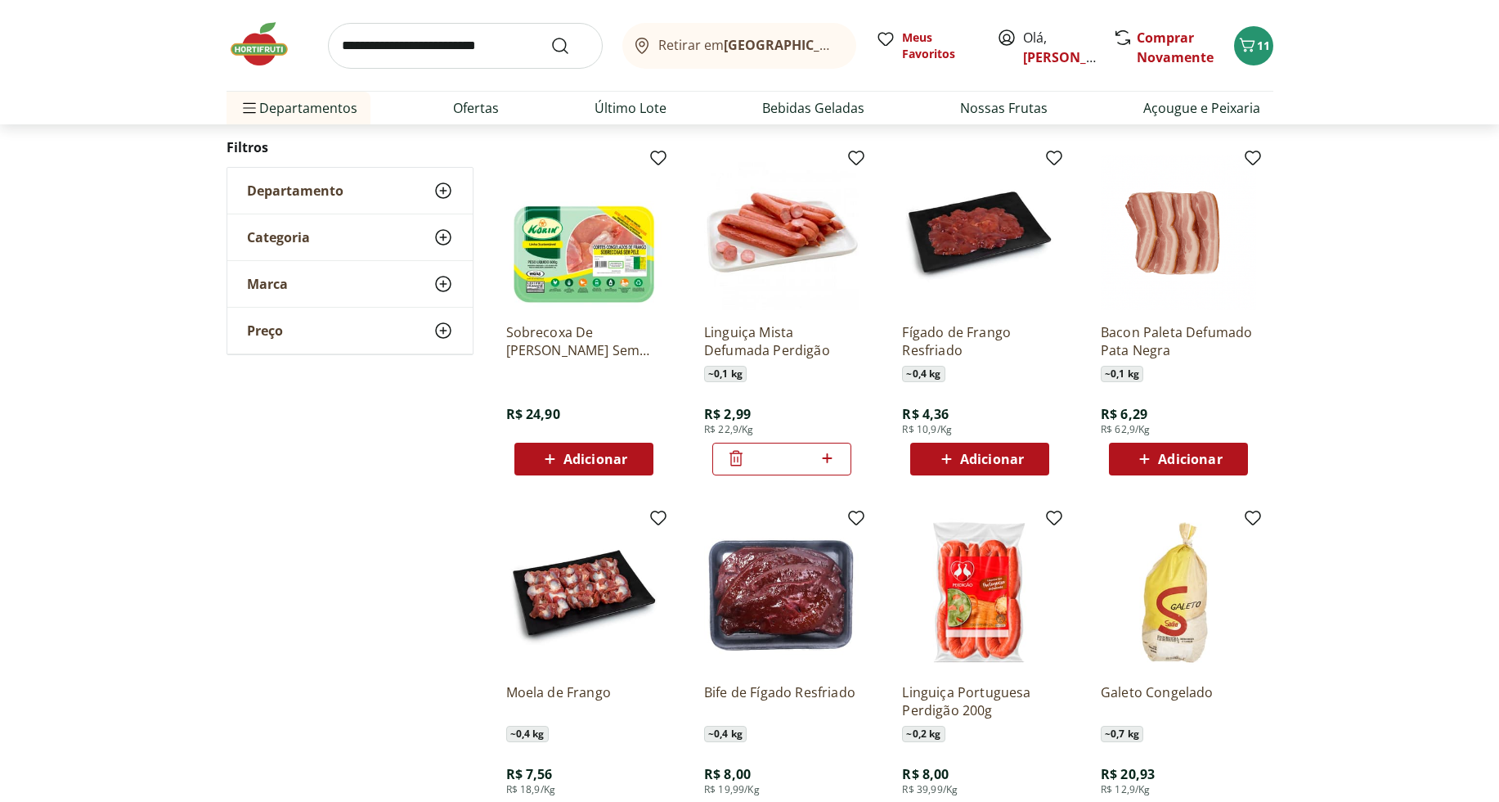
click at [831, 460] on icon at bounding box center [827, 458] width 20 height 20
click at [831, 459] on icon at bounding box center [828, 458] width 10 height 10
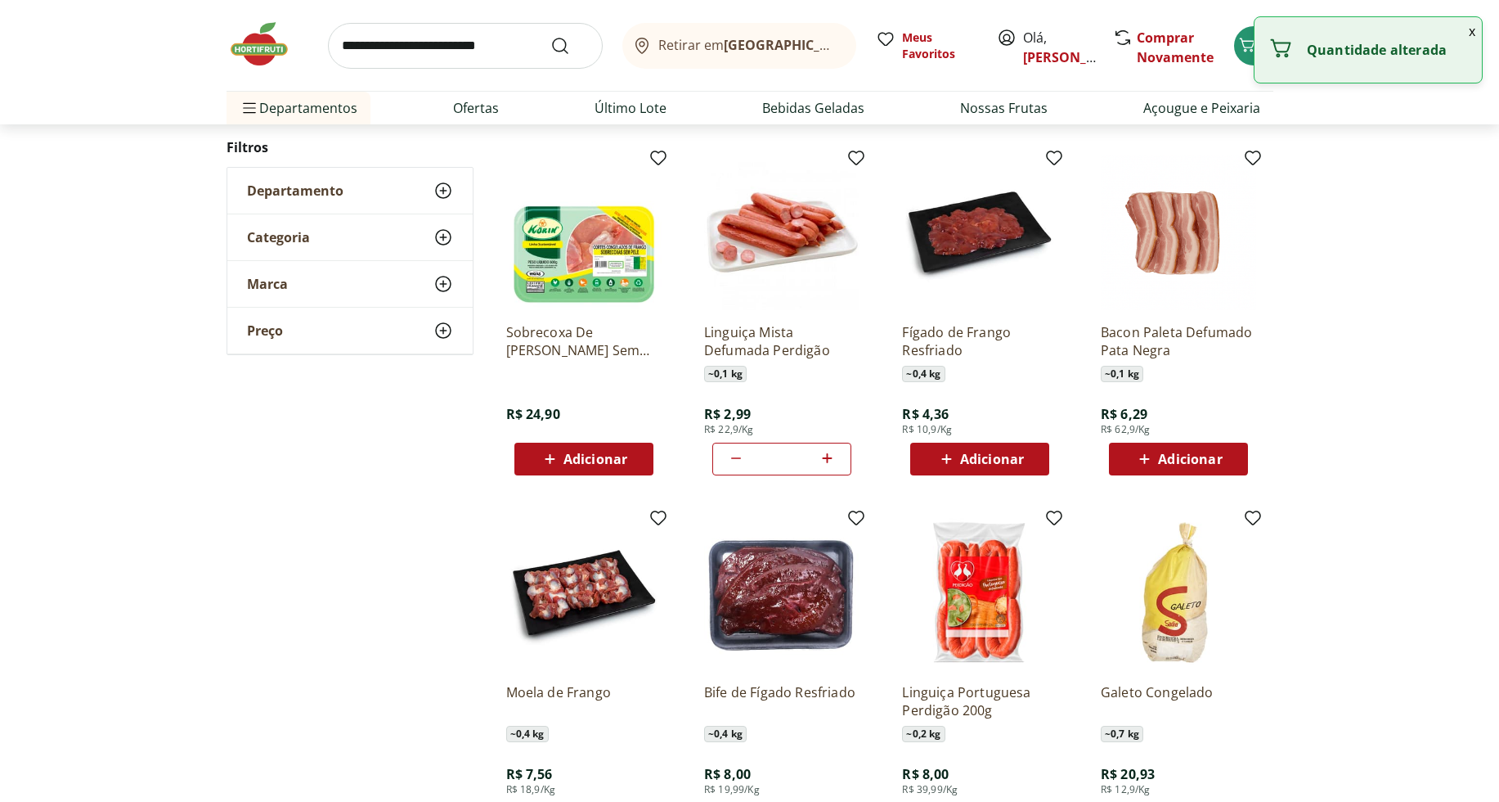
click at [831, 460] on icon at bounding box center [827, 458] width 20 height 20
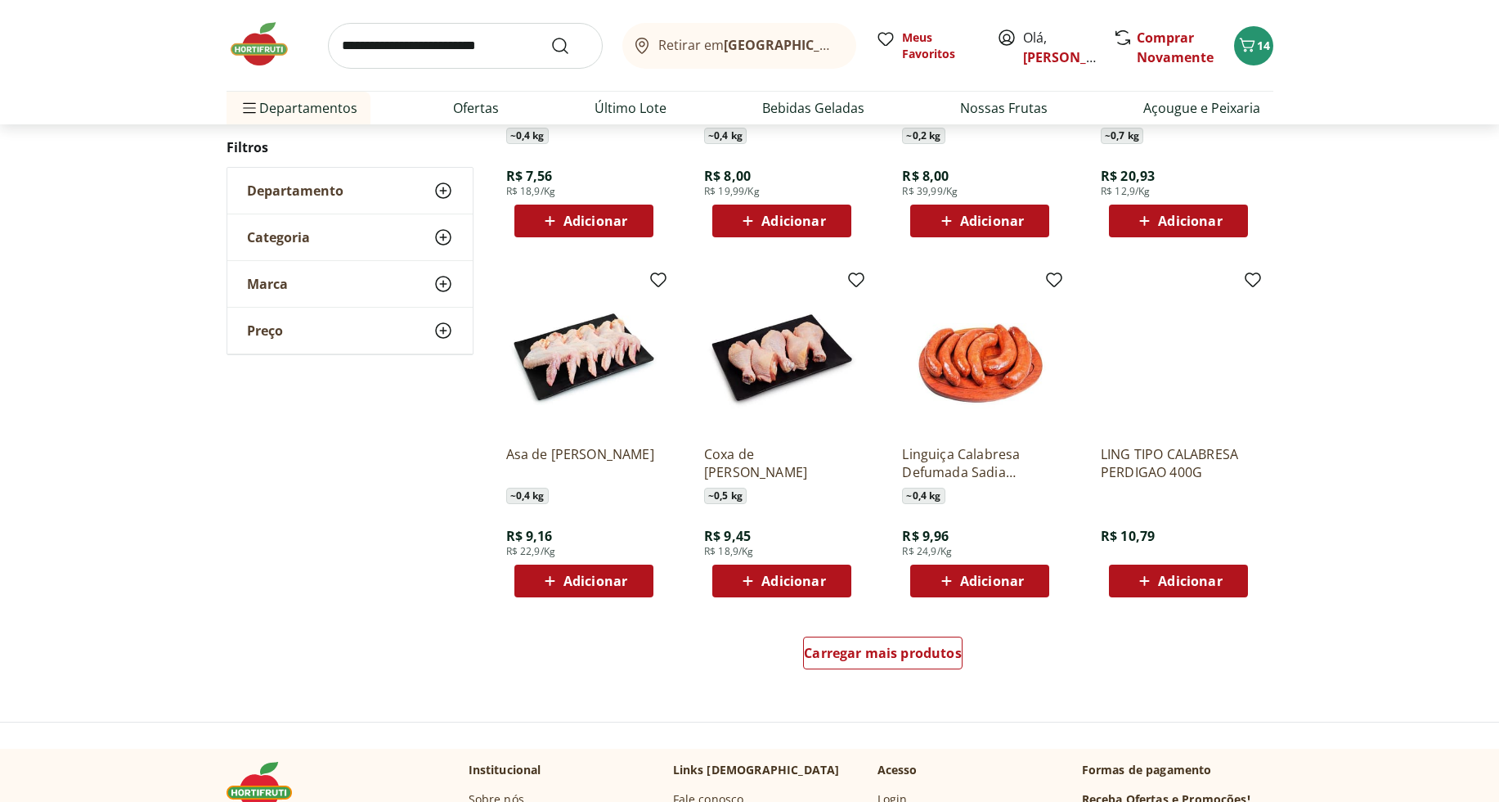
scroll to position [819, 0]
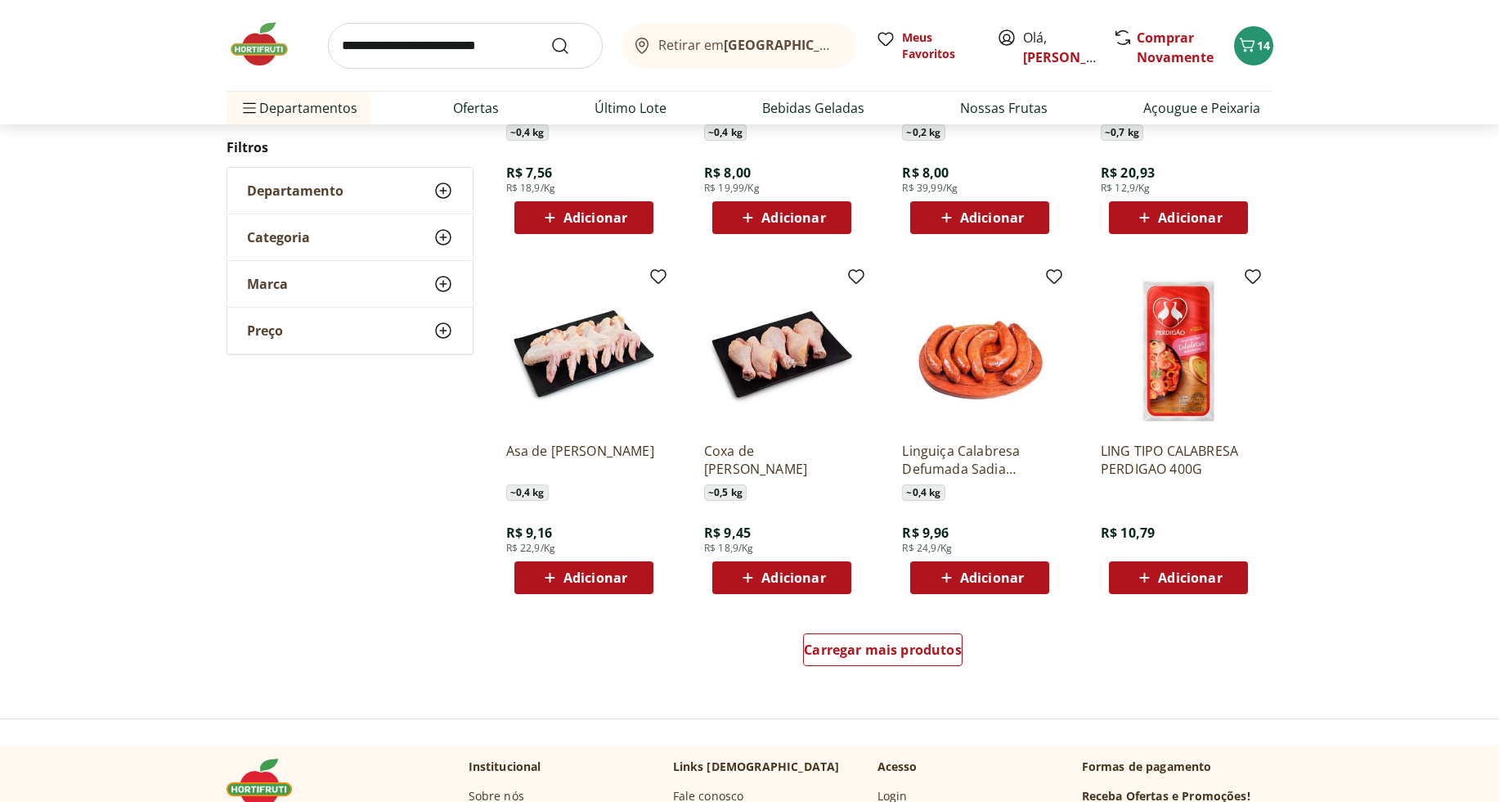
click at [1033, 577] on div "Adicionar" at bounding box center [979, 577] width 113 height 29
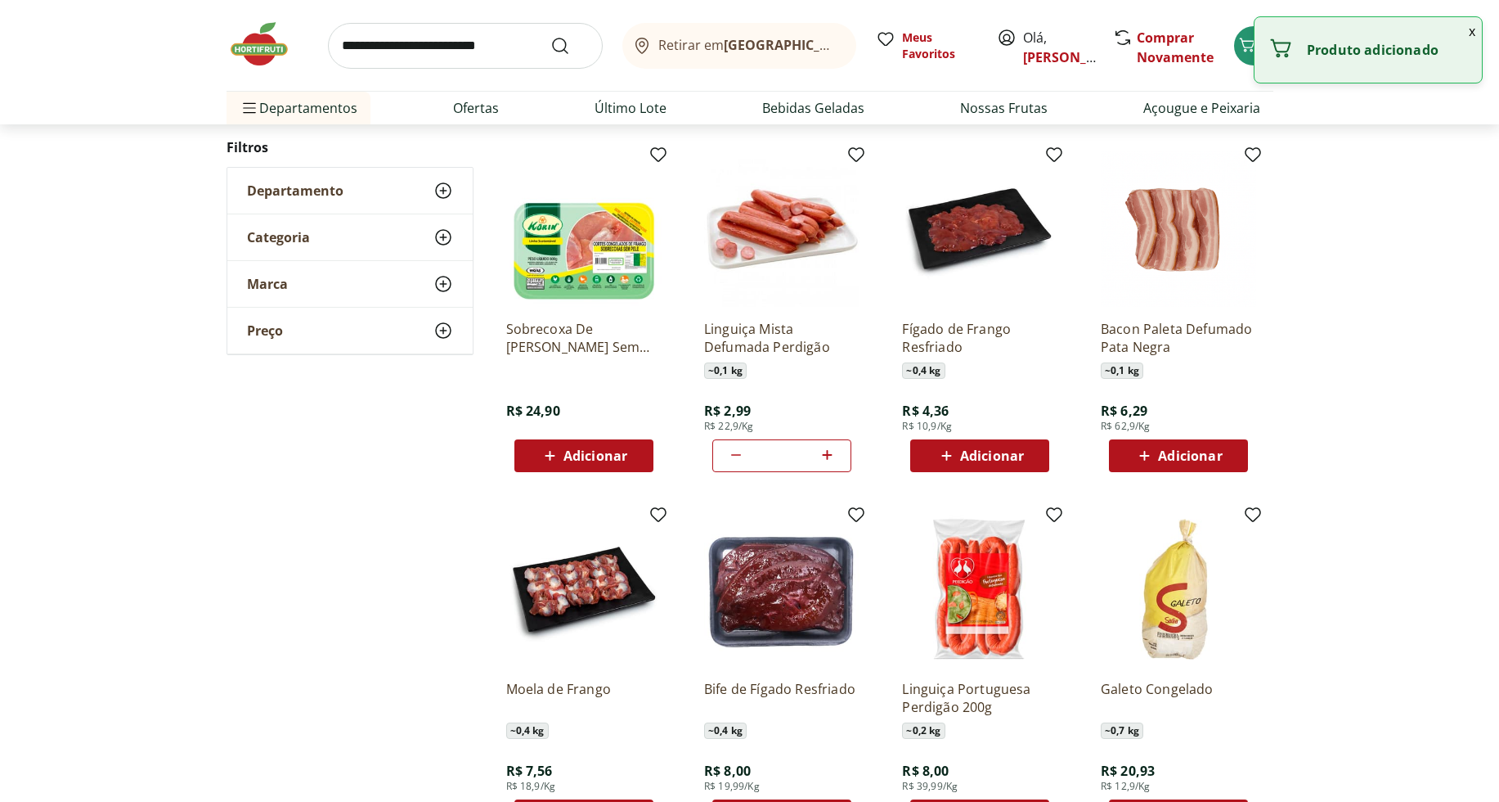
scroll to position [214, 0]
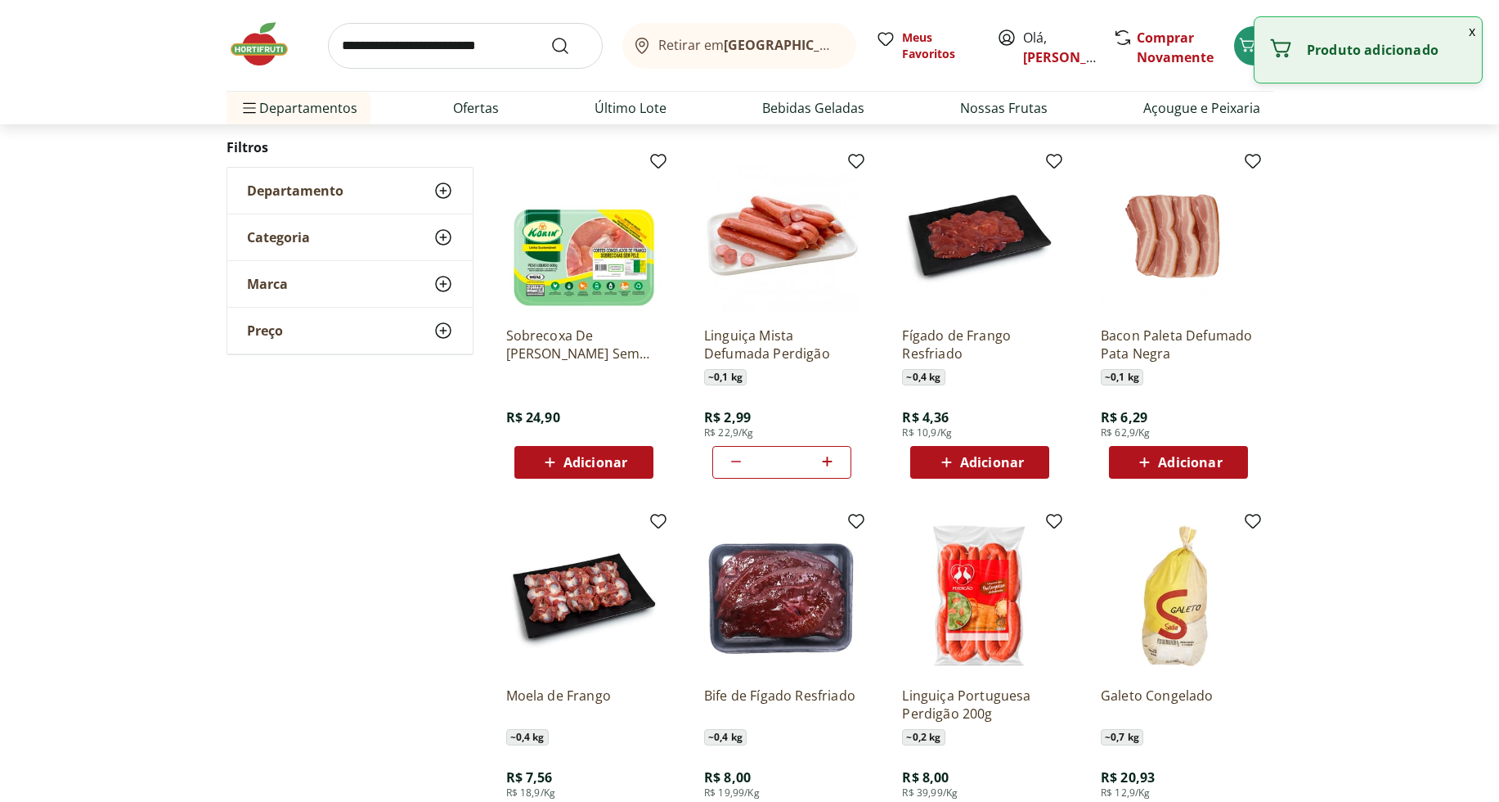
click at [725, 464] on div "*" at bounding box center [781, 462] width 139 height 33
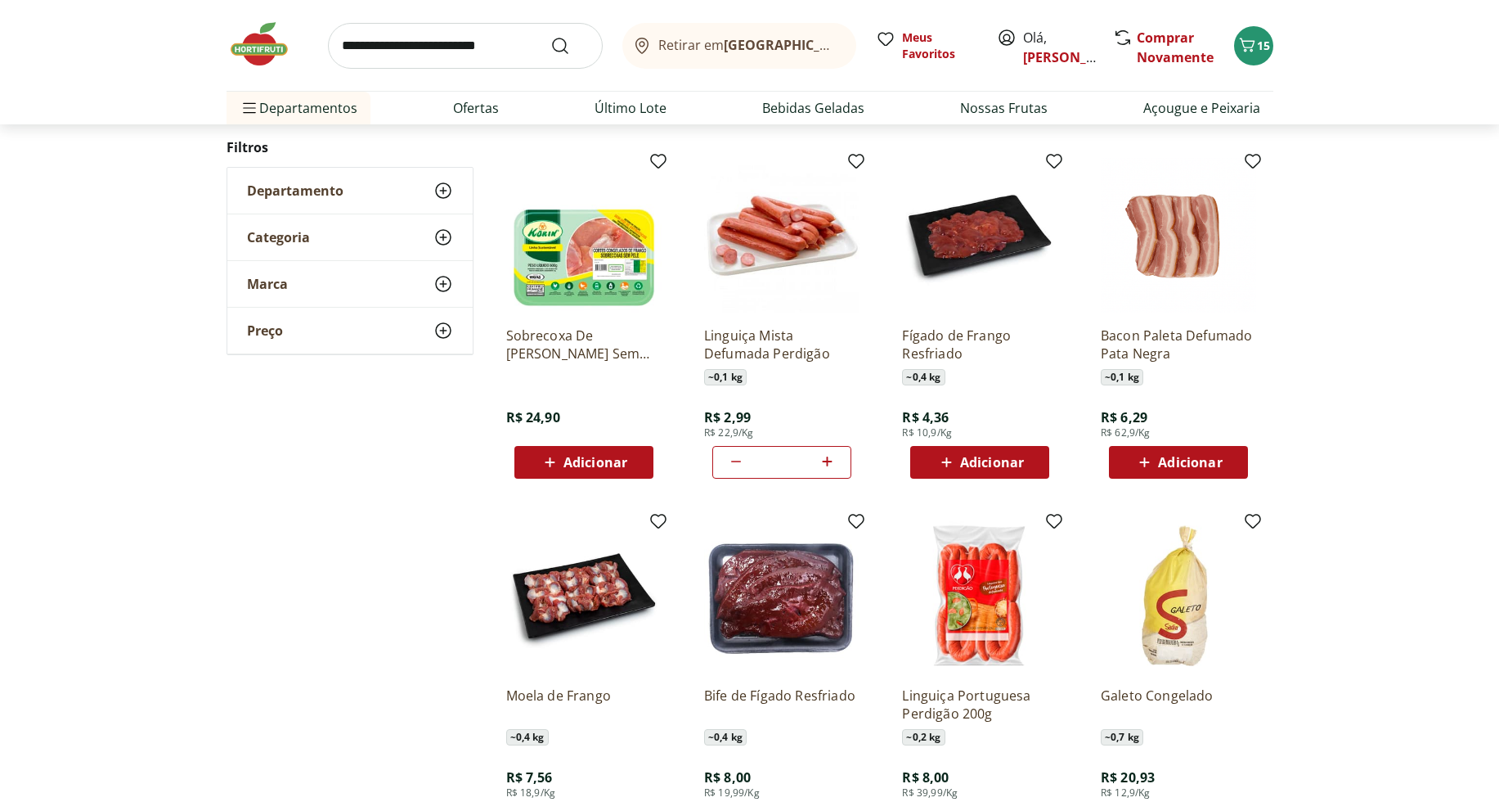
click at [733, 457] on icon at bounding box center [736, 461] width 20 height 20
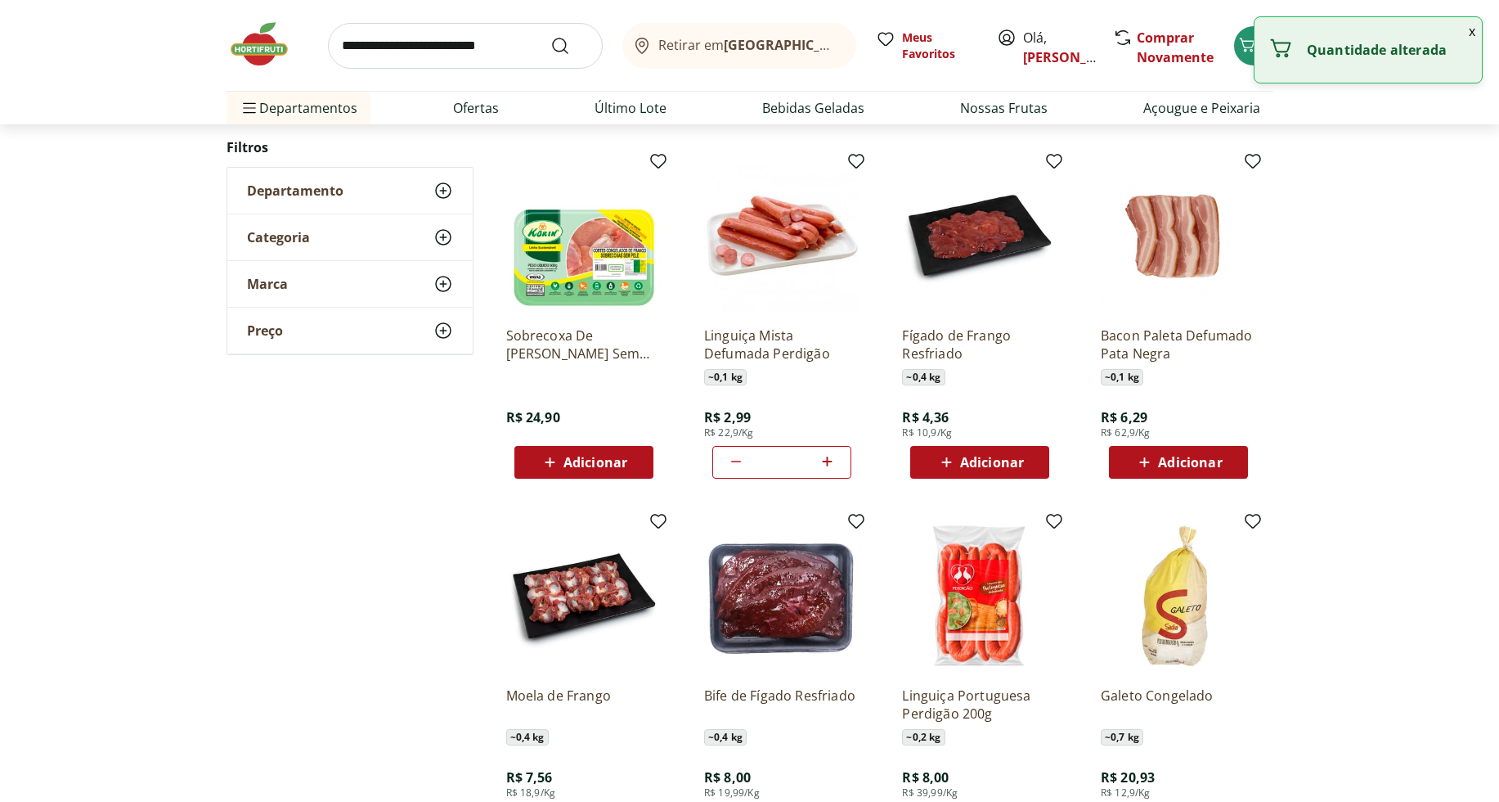
click at [733, 457] on icon at bounding box center [736, 461] width 20 height 20
click at [734, 458] on icon at bounding box center [736, 461] width 20 height 20
type input "*"
click at [734, 458] on icon at bounding box center [736, 461] width 20 height 20
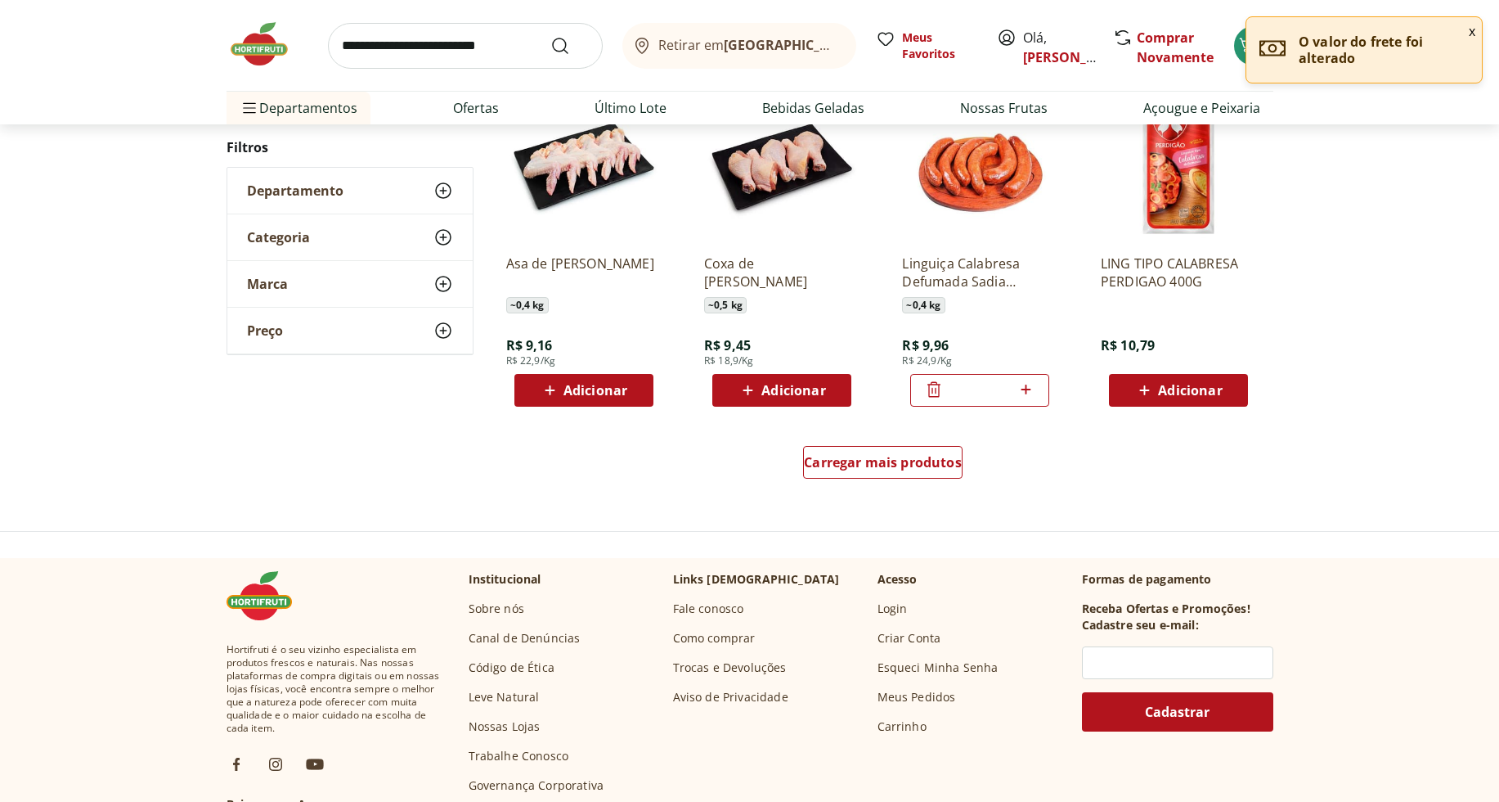
scroll to position [990, 0]
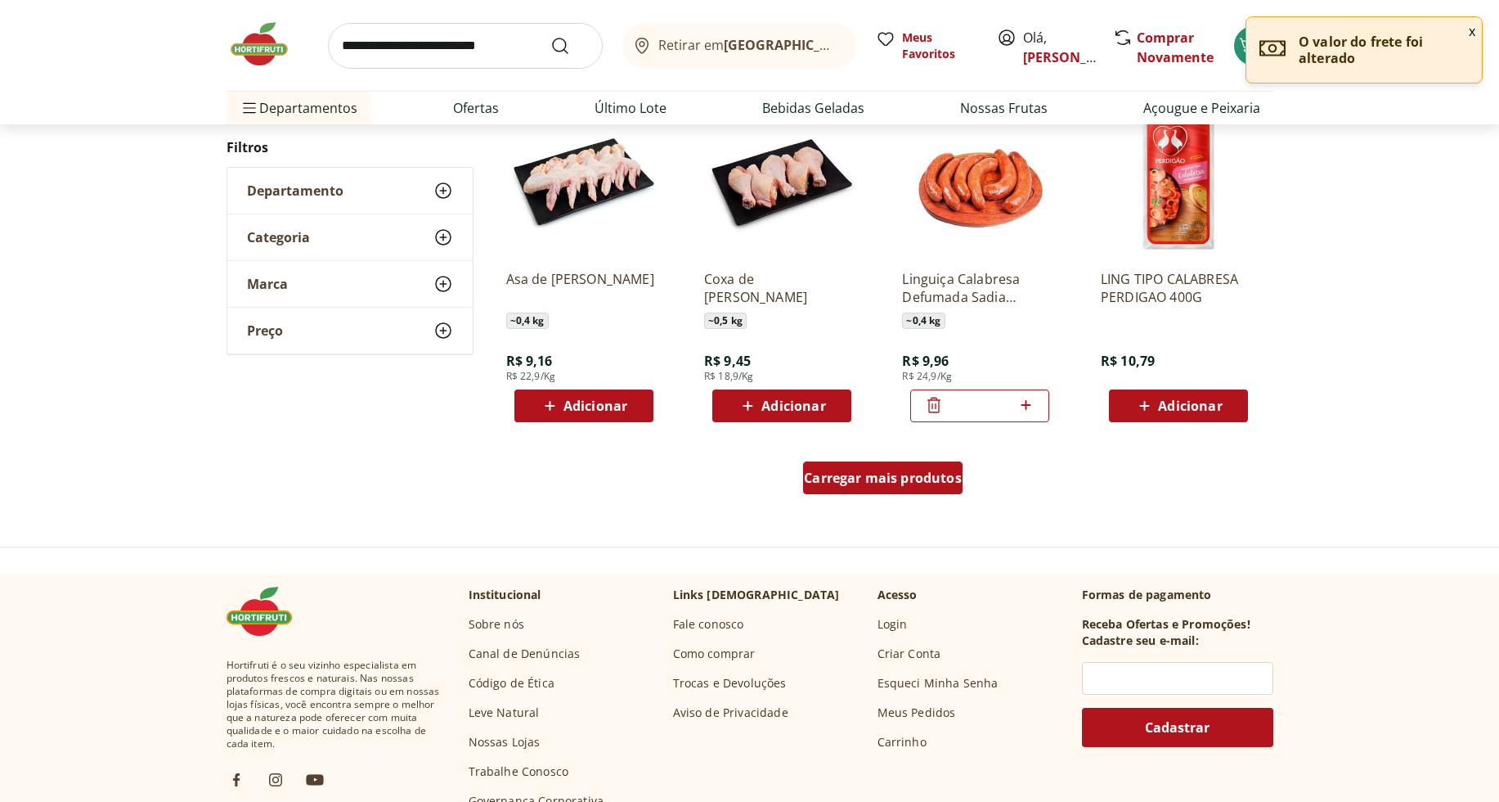
click at [849, 481] on span "Carregar mais produtos" at bounding box center [883, 477] width 158 height 13
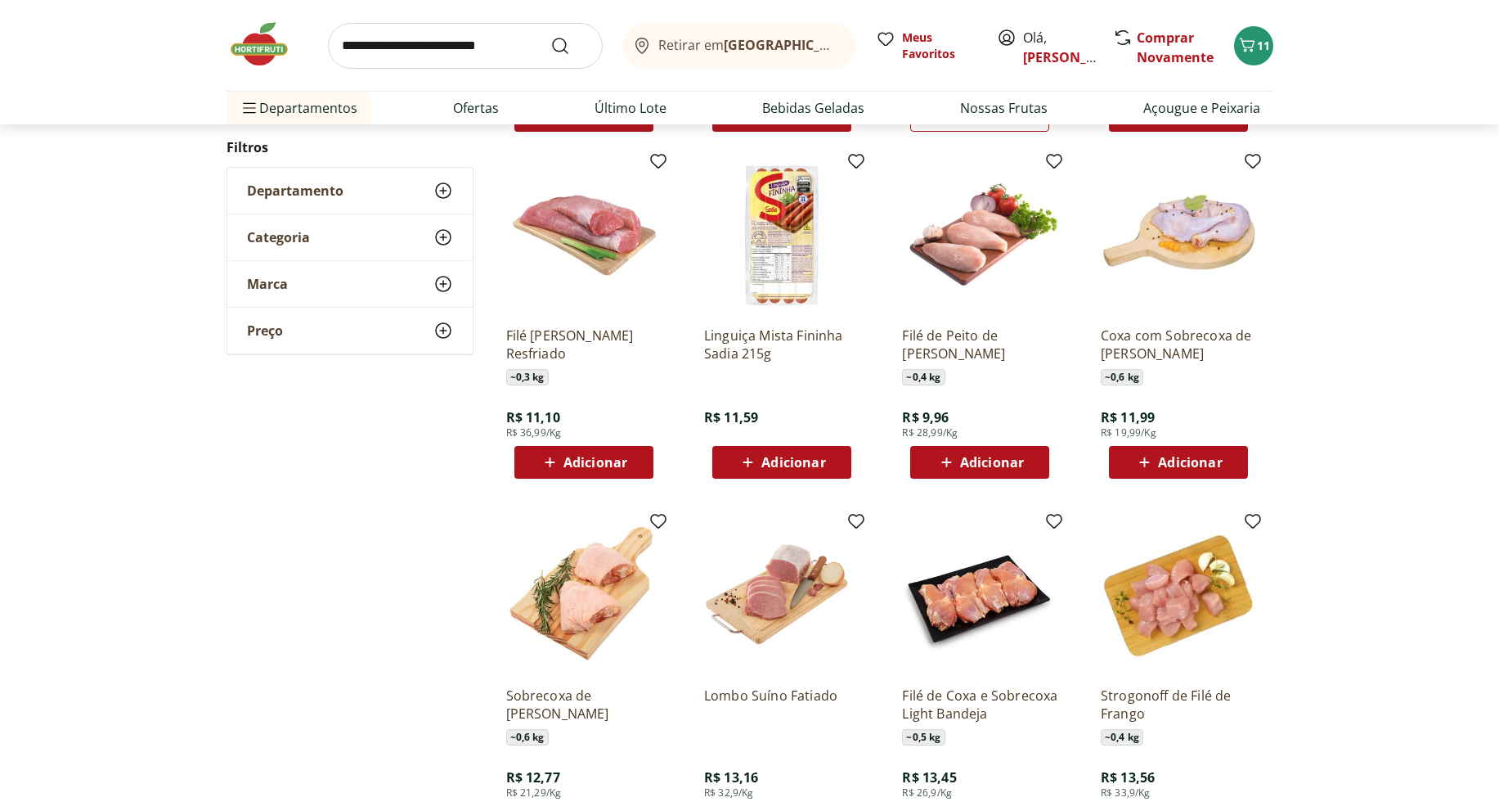
scroll to position [1285, 0]
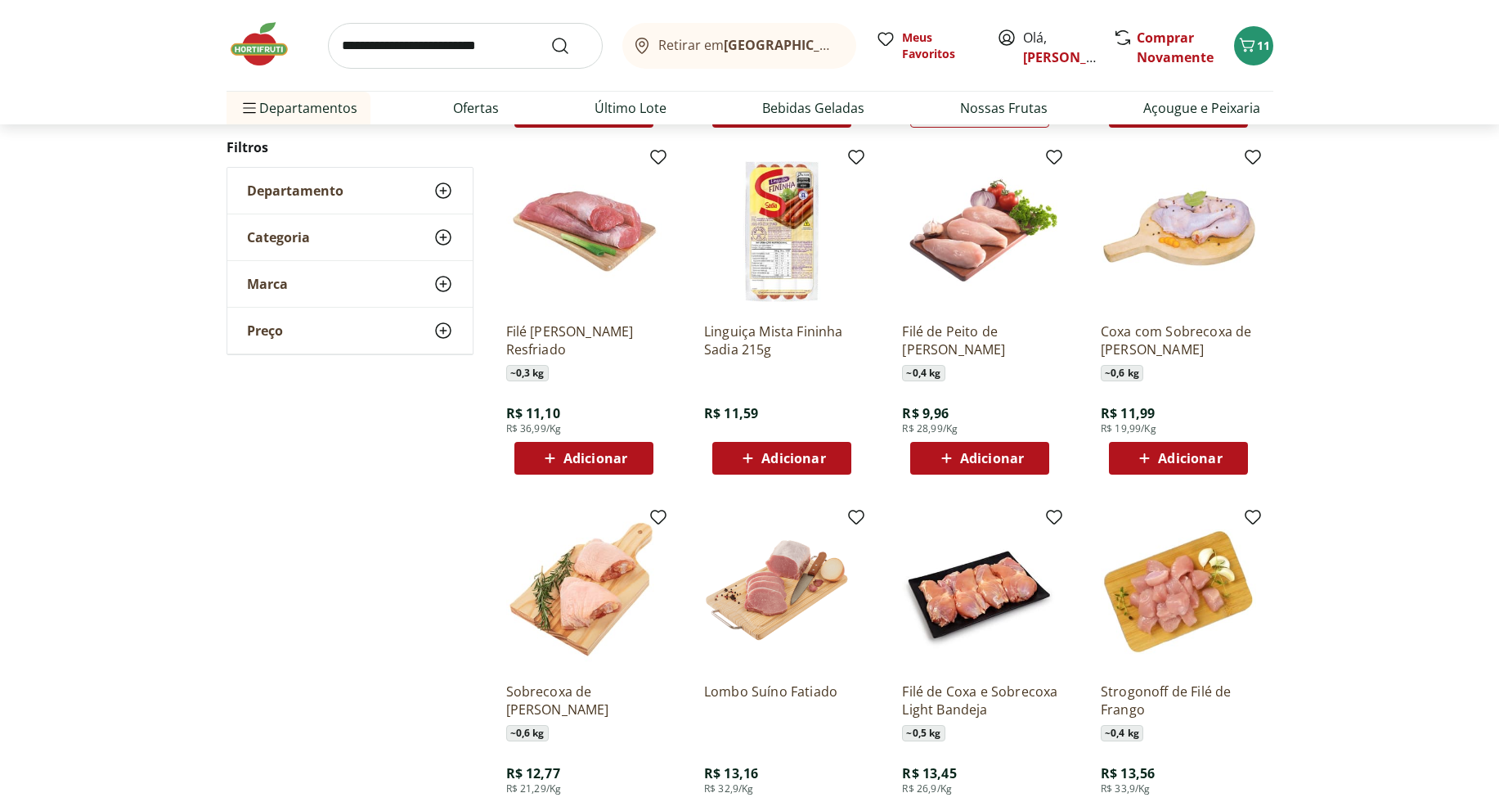
click at [1233, 452] on div "Adicionar" at bounding box center [1178, 457] width 113 height 29
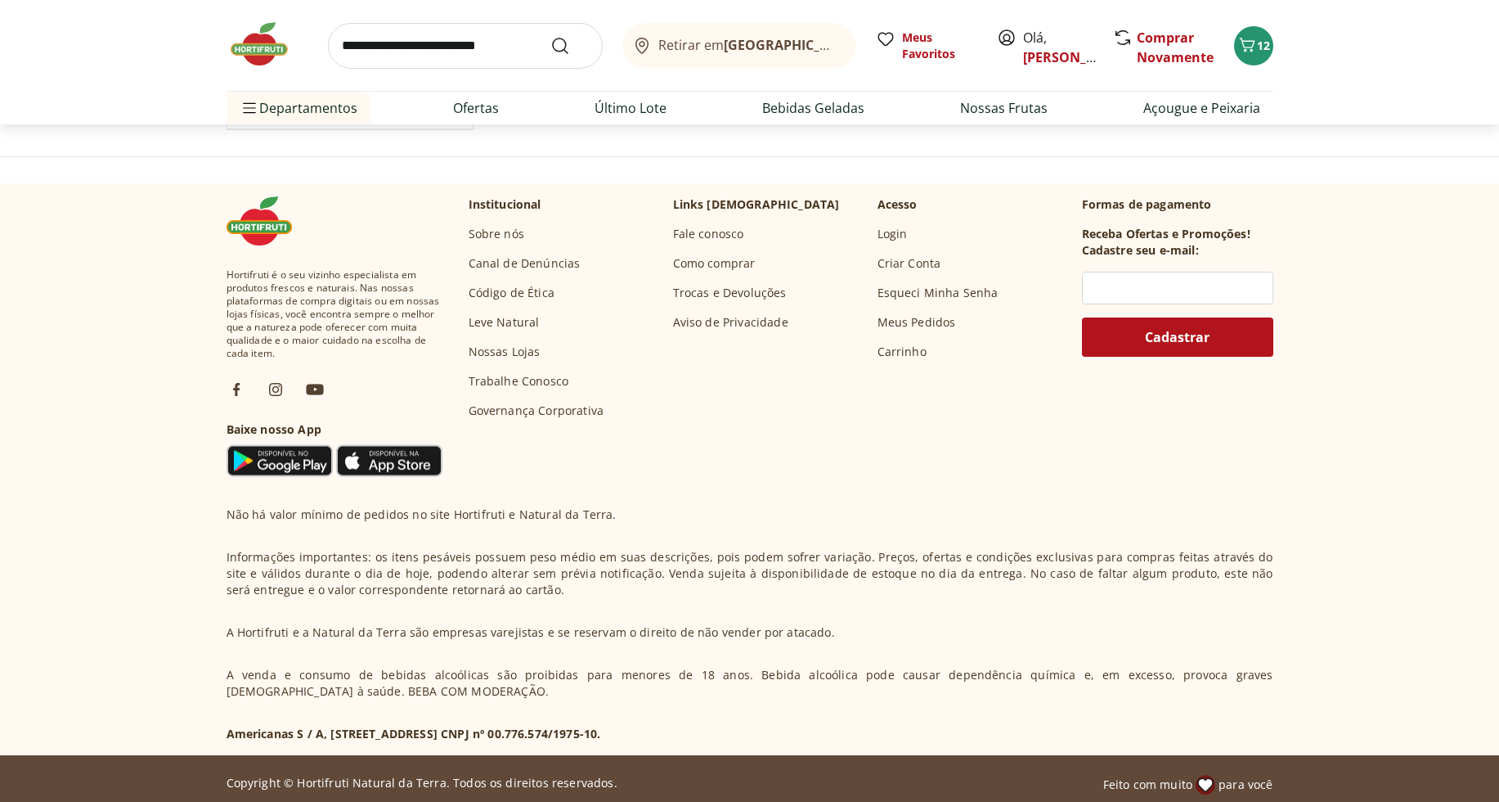
scroll to position [314, 0]
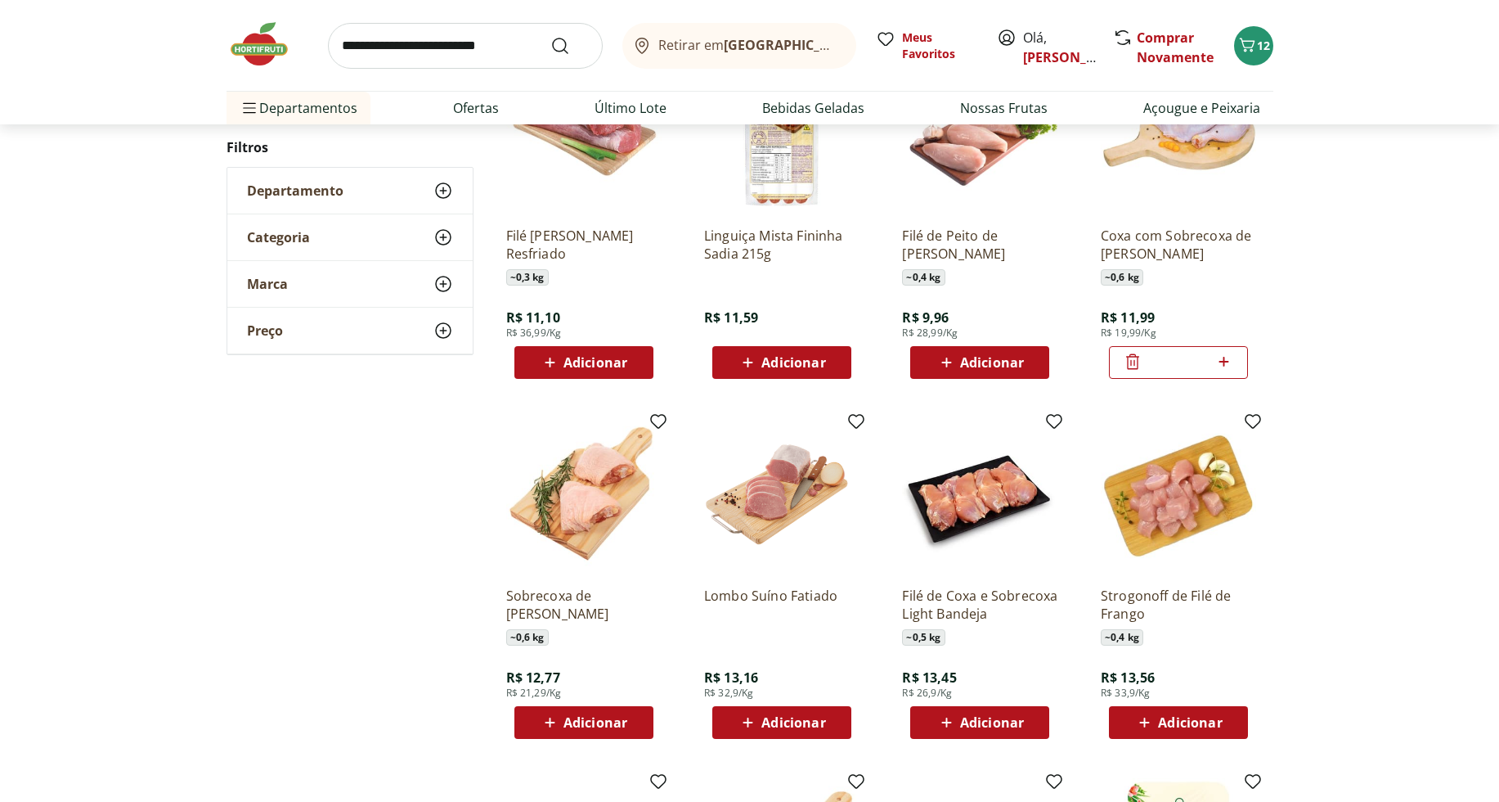
click at [1228, 360] on icon at bounding box center [1224, 362] width 20 height 20
type input "*"
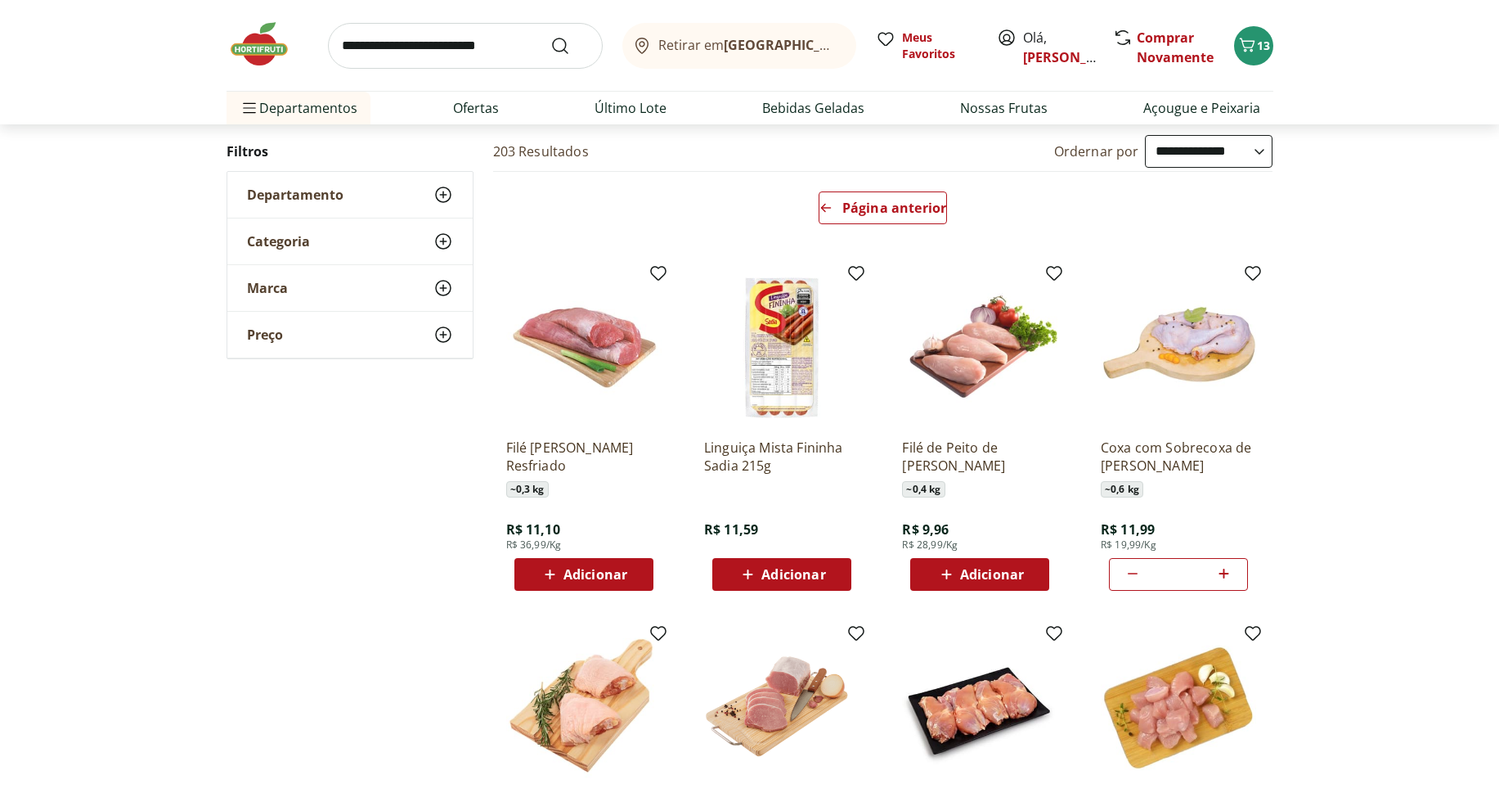
scroll to position [0, 0]
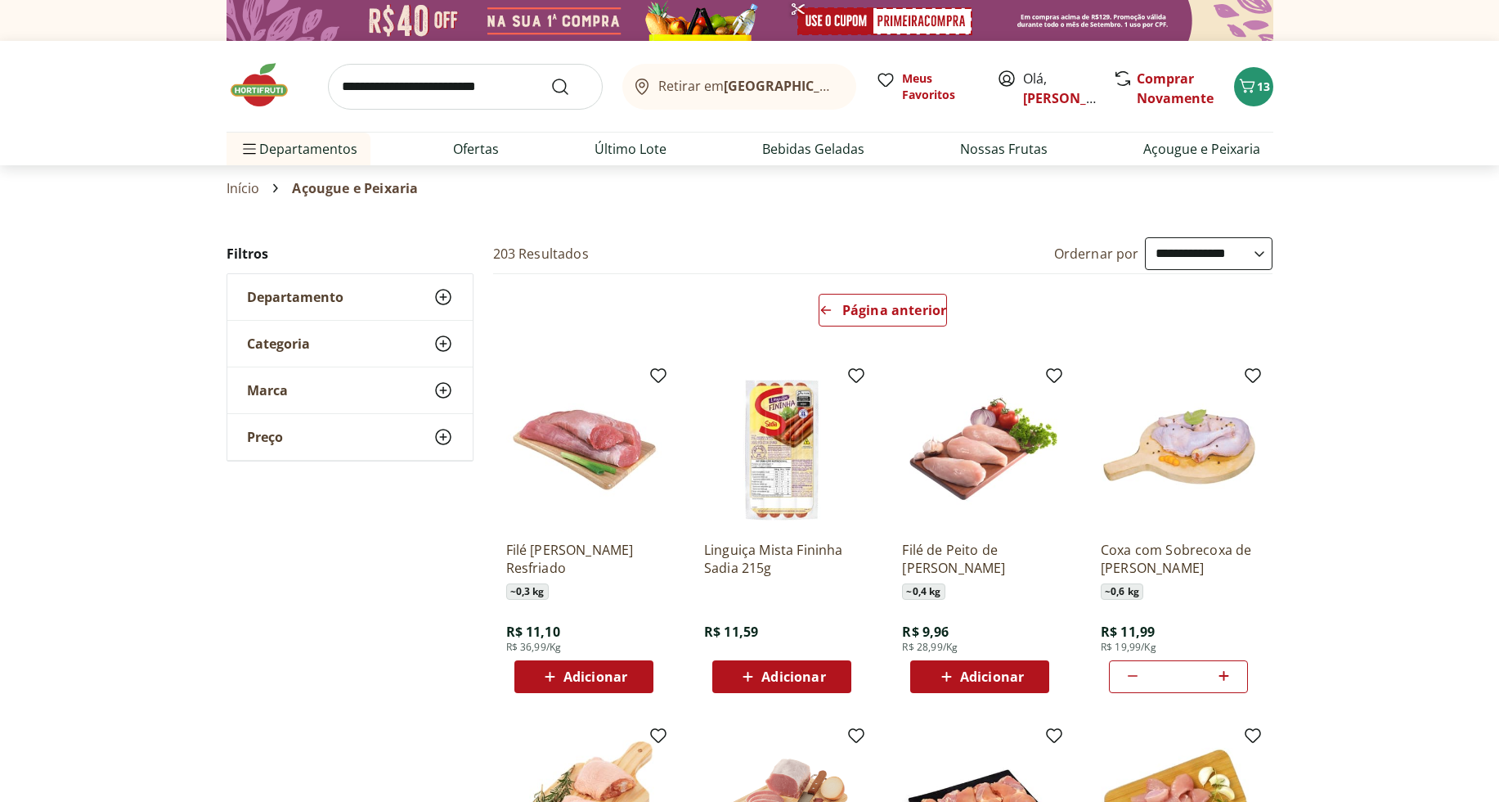
select select "**********"
click at [1145, 237] on select "**********" at bounding box center [1209, 253] width 128 height 33
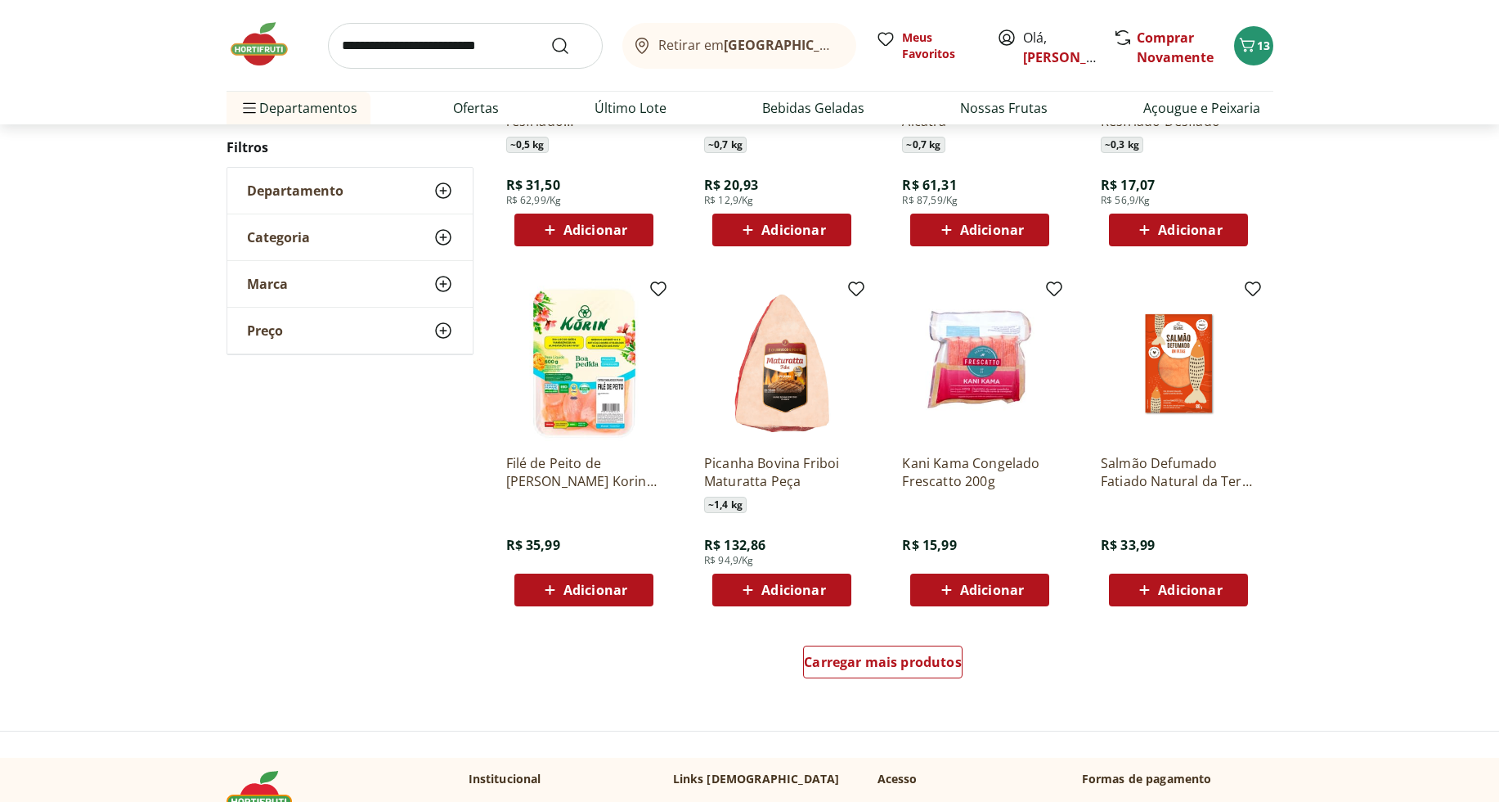
scroll to position [810, 0]
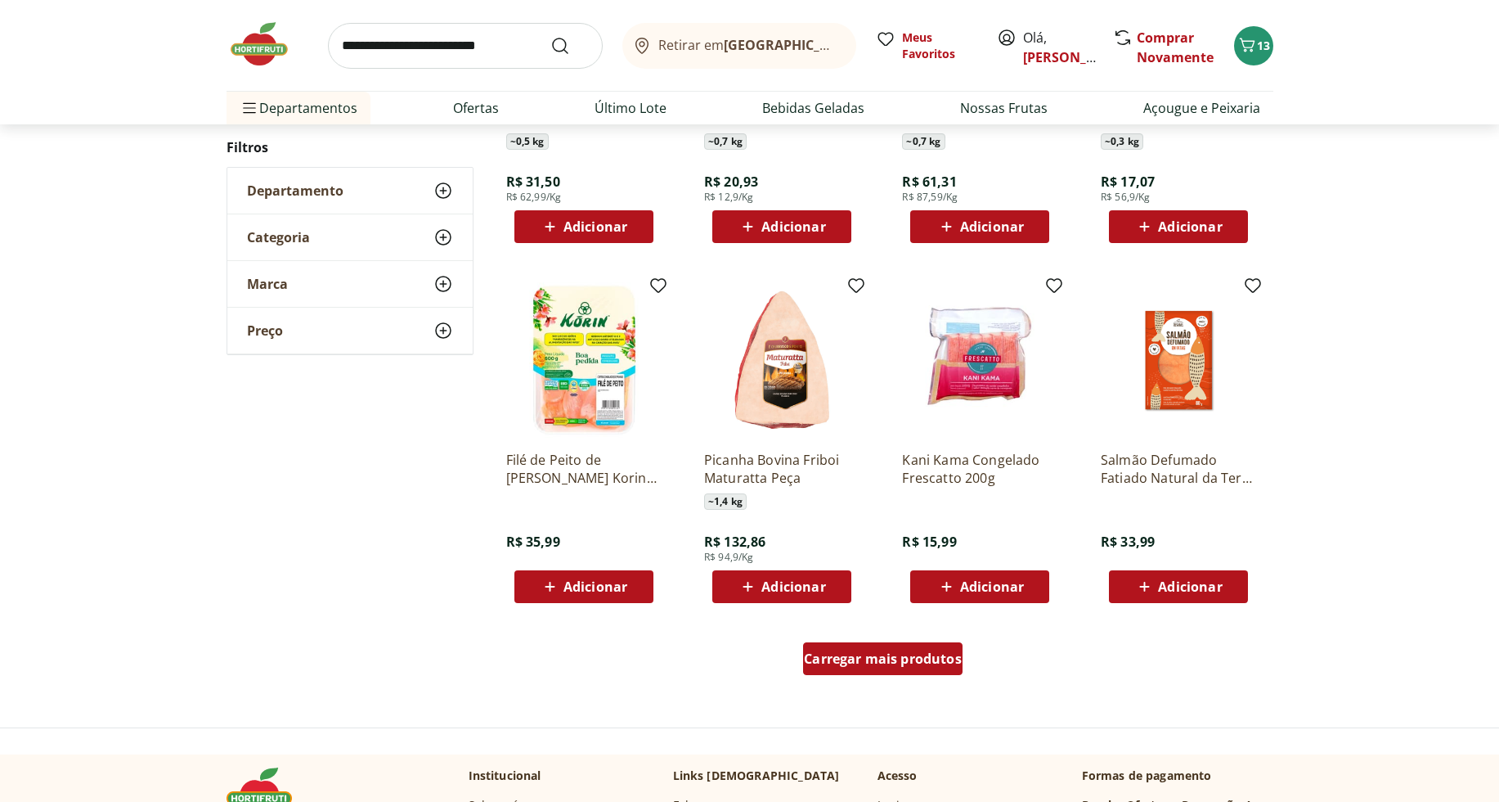
click at [874, 658] on span "Carregar mais produtos" at bounding box center [883, 658] width 158 height 13
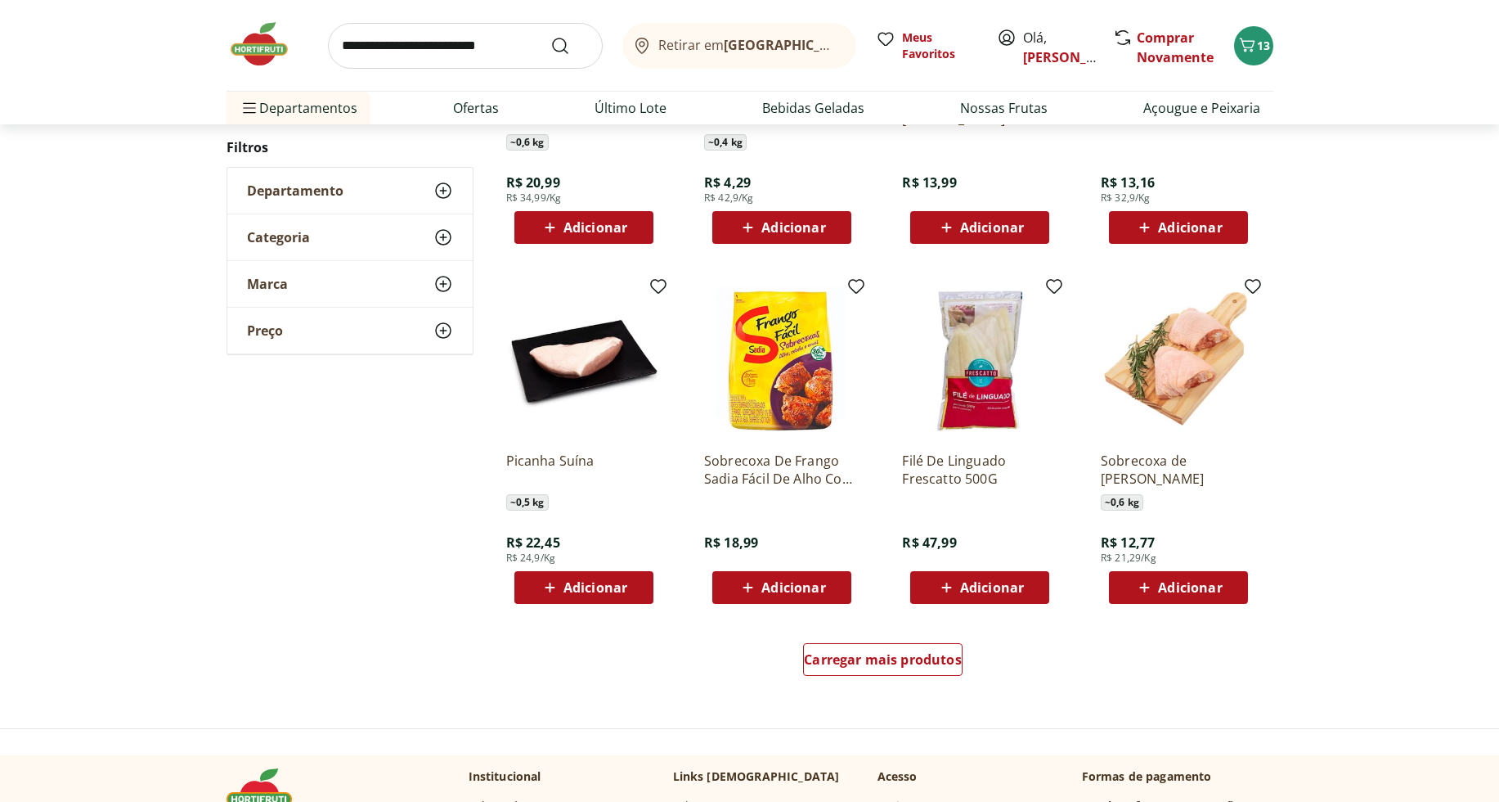
scroll to position [815, 0]
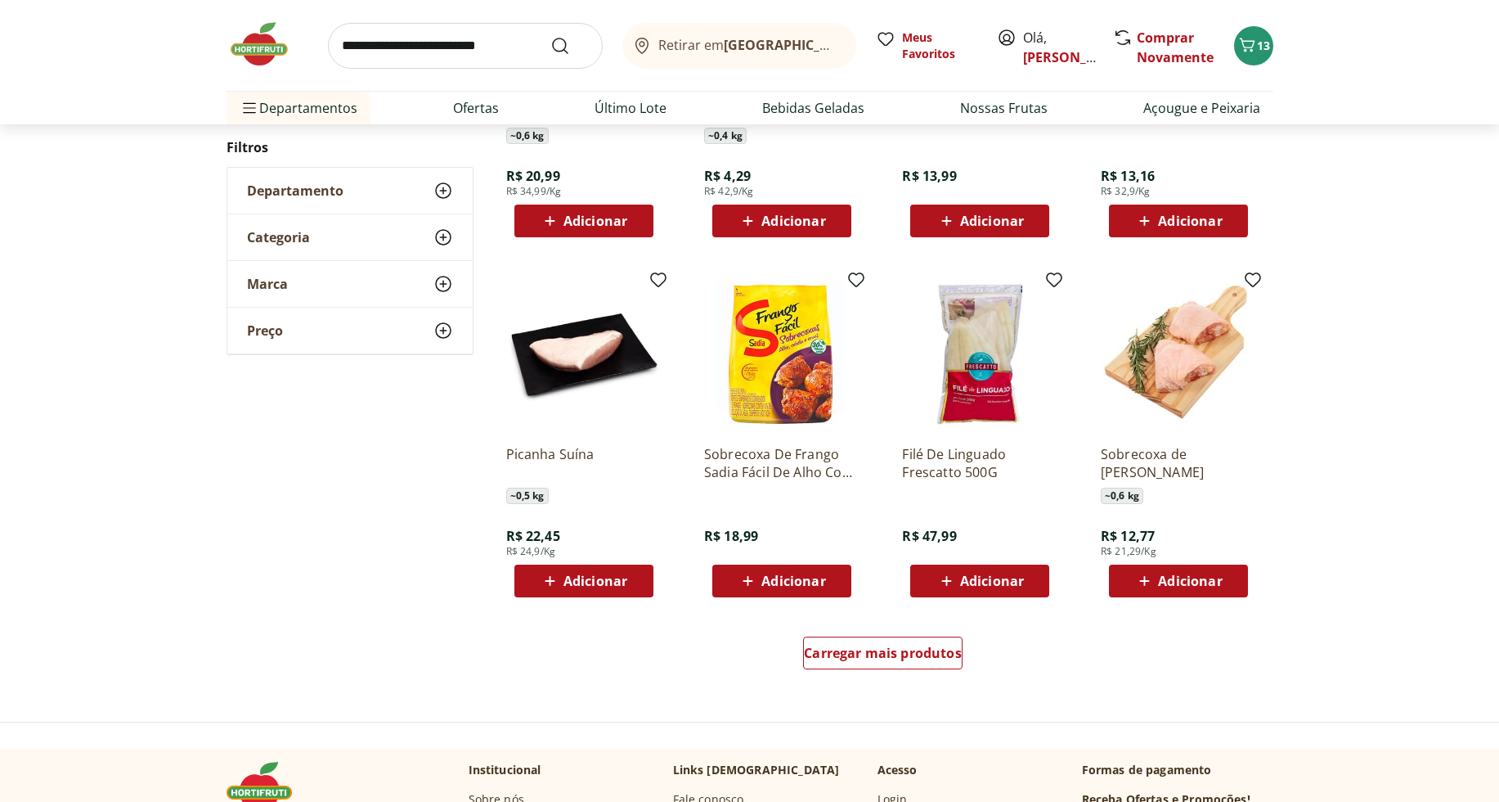
click at [628, 586] on div "Adicionar" at bounding box center [584, 580] width 113 height 29
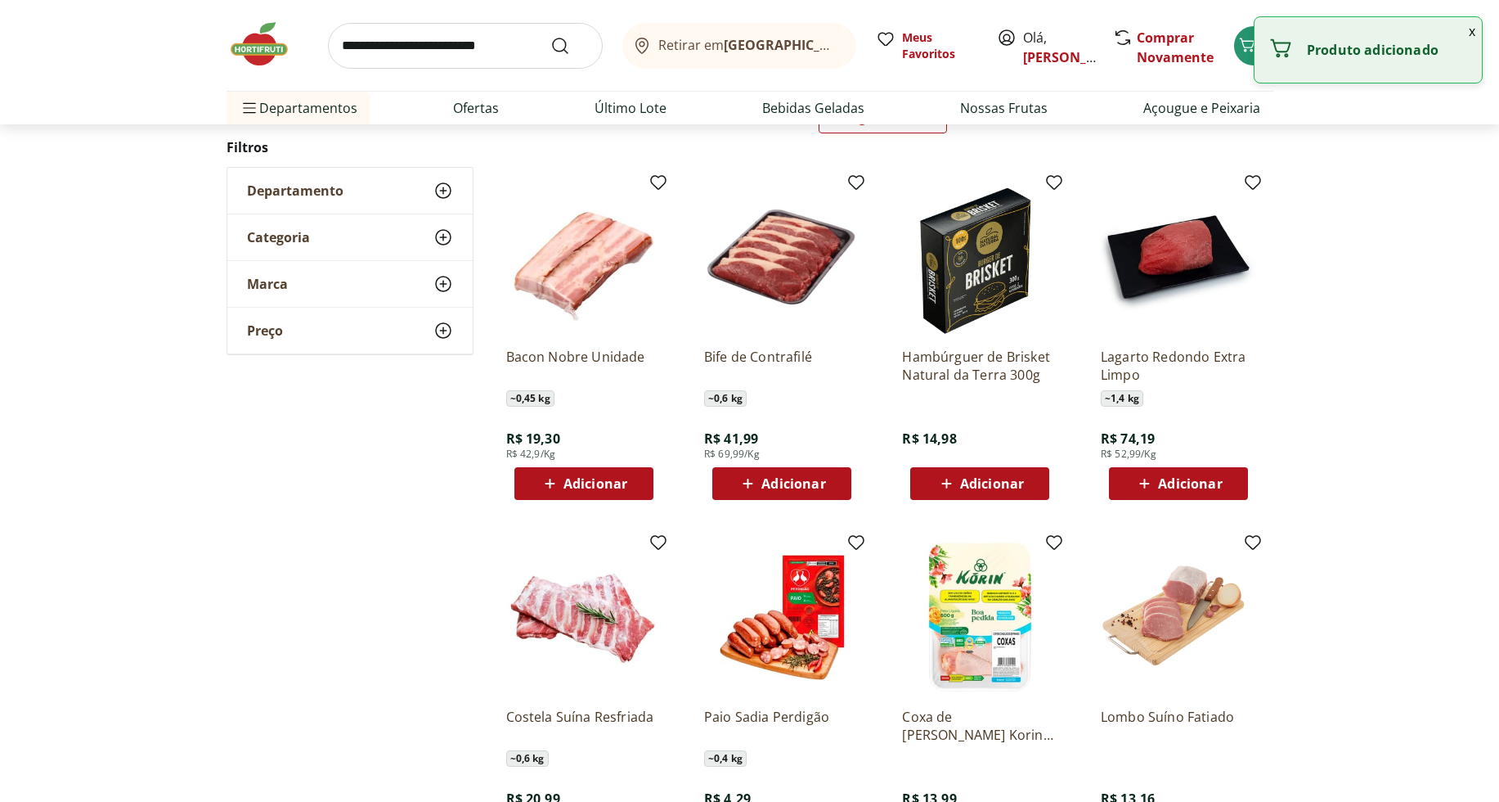
scroll to position [0, 0]
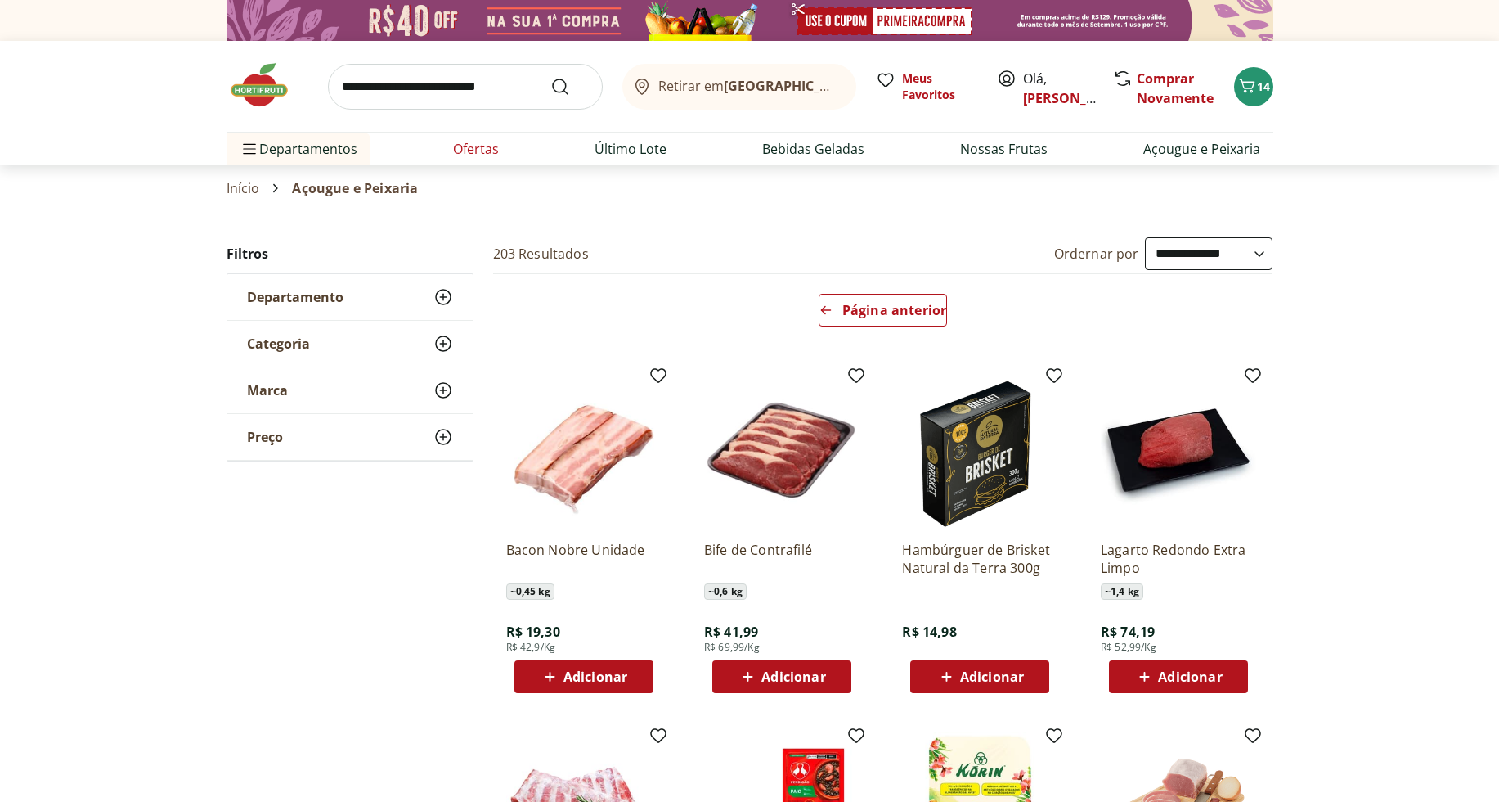
click at [470, 146] on link "Ofertas" at bounding box center [476, 149] width 46 height 20
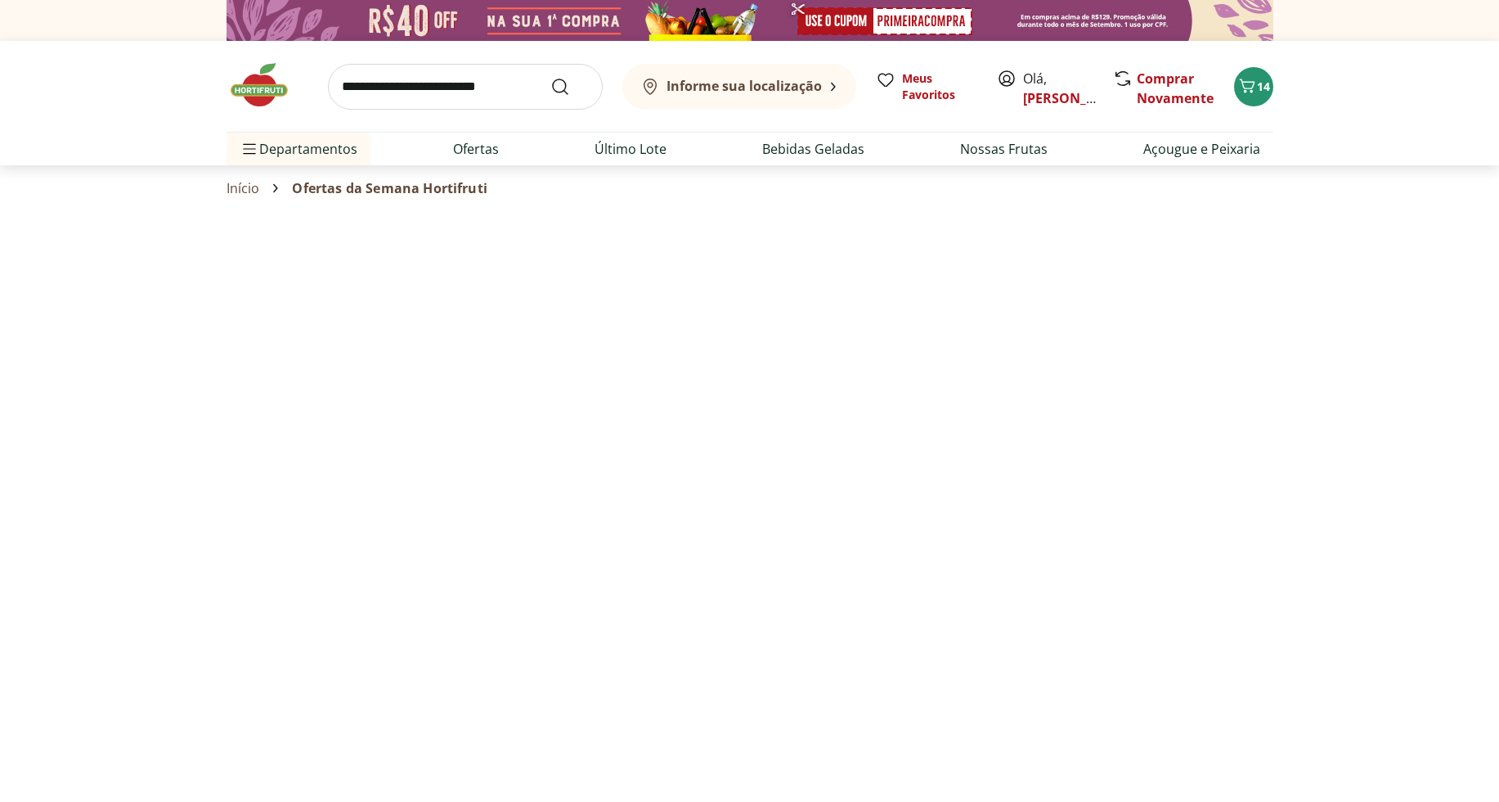
select select "**********"
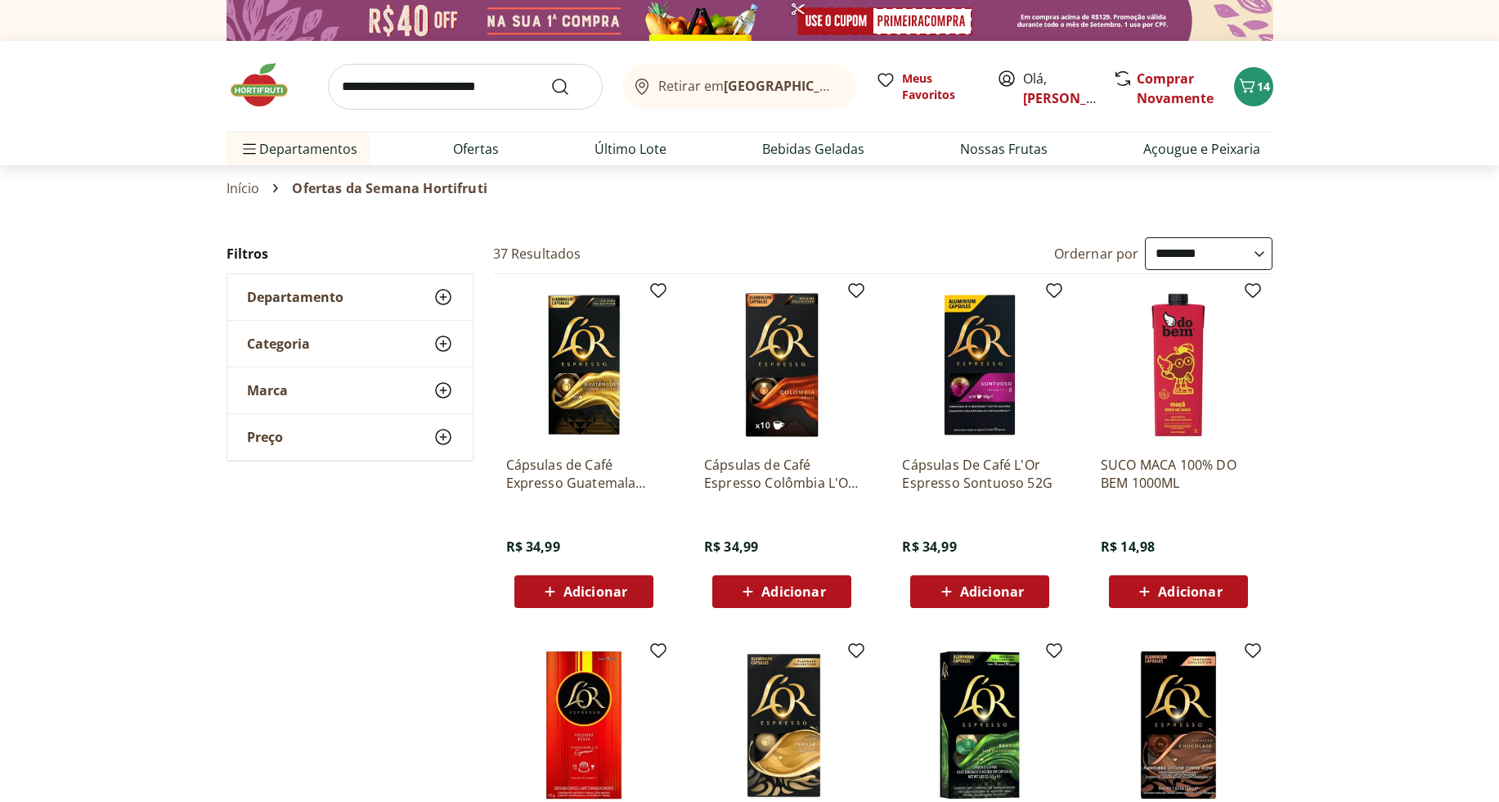
drag, startPoint x: 1199, startPoint y: 256, endPoint x: 1500, endPoint y: 139, distance: 322.9
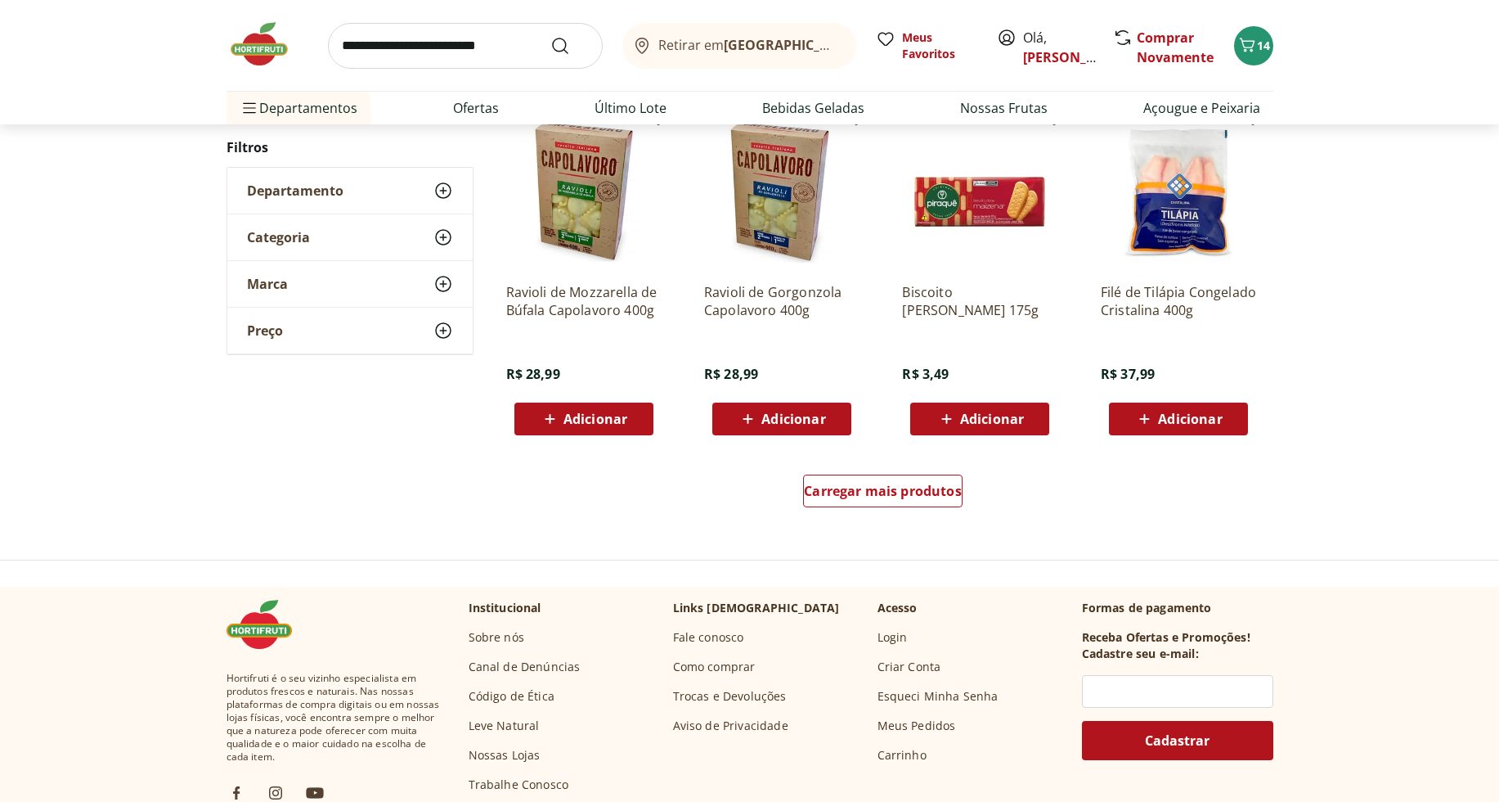
scroll to position [896, 0]
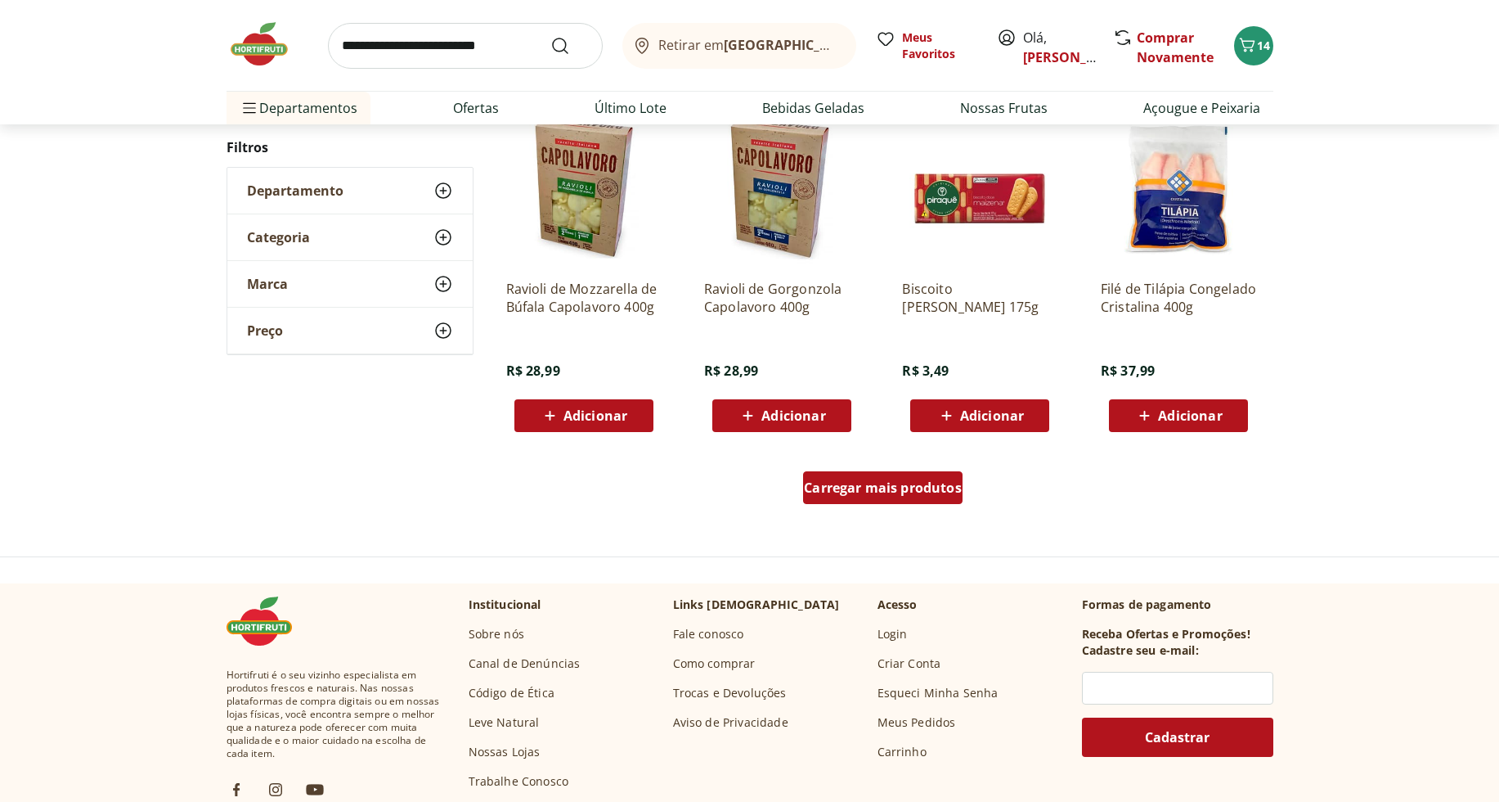
click at [922, 481] on span "Carregar mais produtos" at bounding box center [883, 487] width 158 height 13
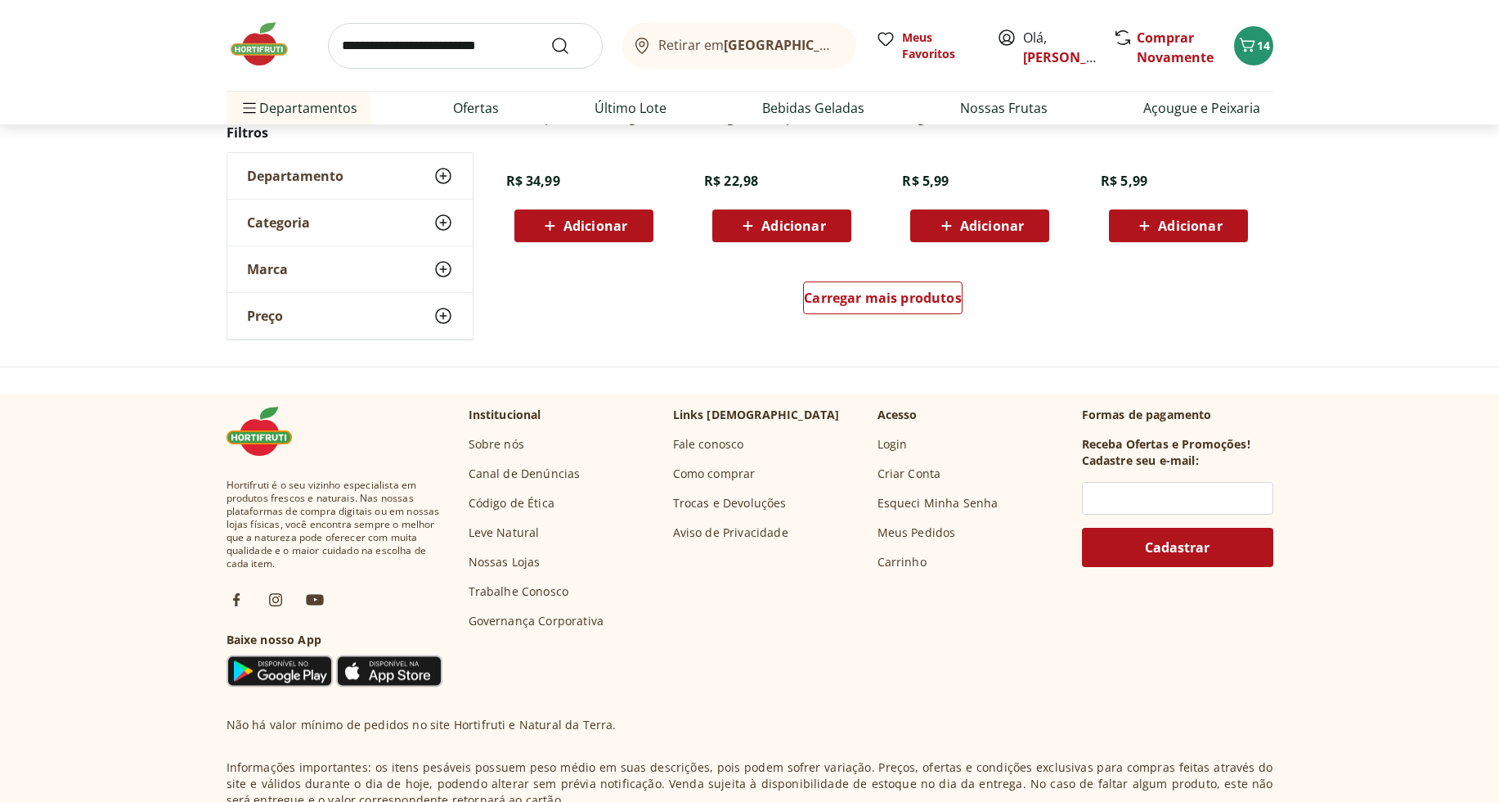
scroll to position [1195, 0]
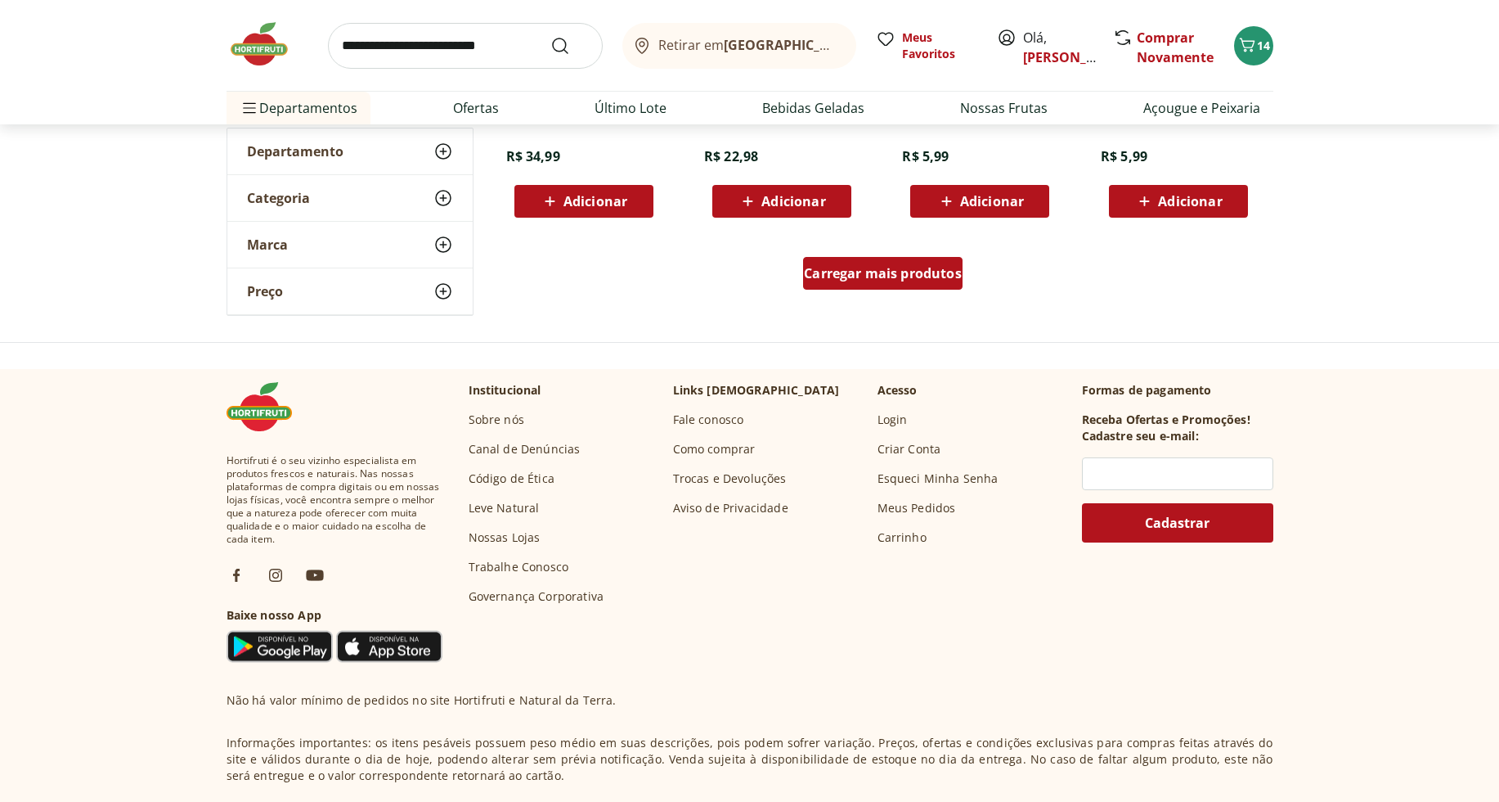
click at [917, 277] on span "Carregar mais produtos" at bounding box center [883, 273] width 158 height 13
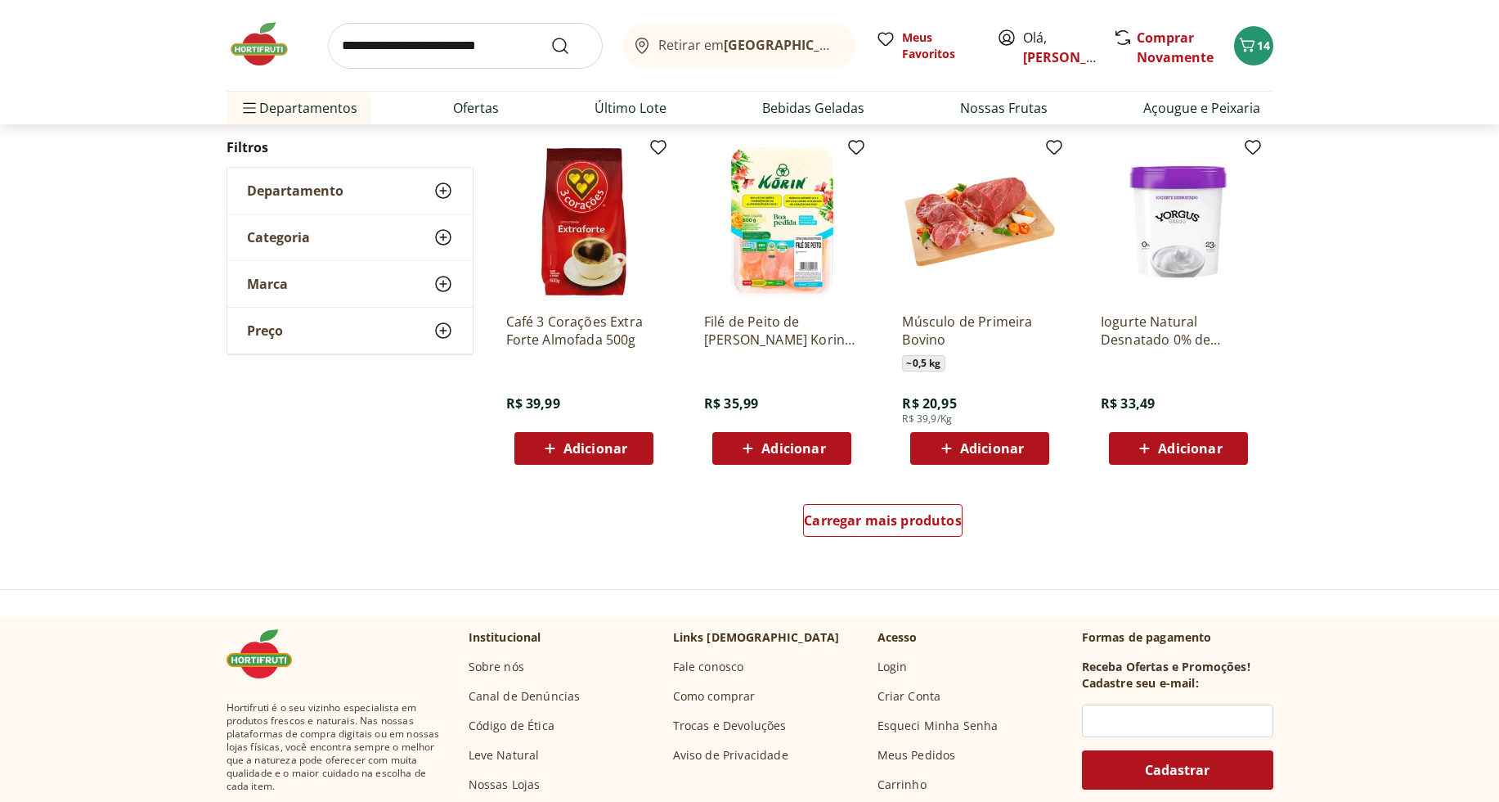
scroll to position [963, 0]
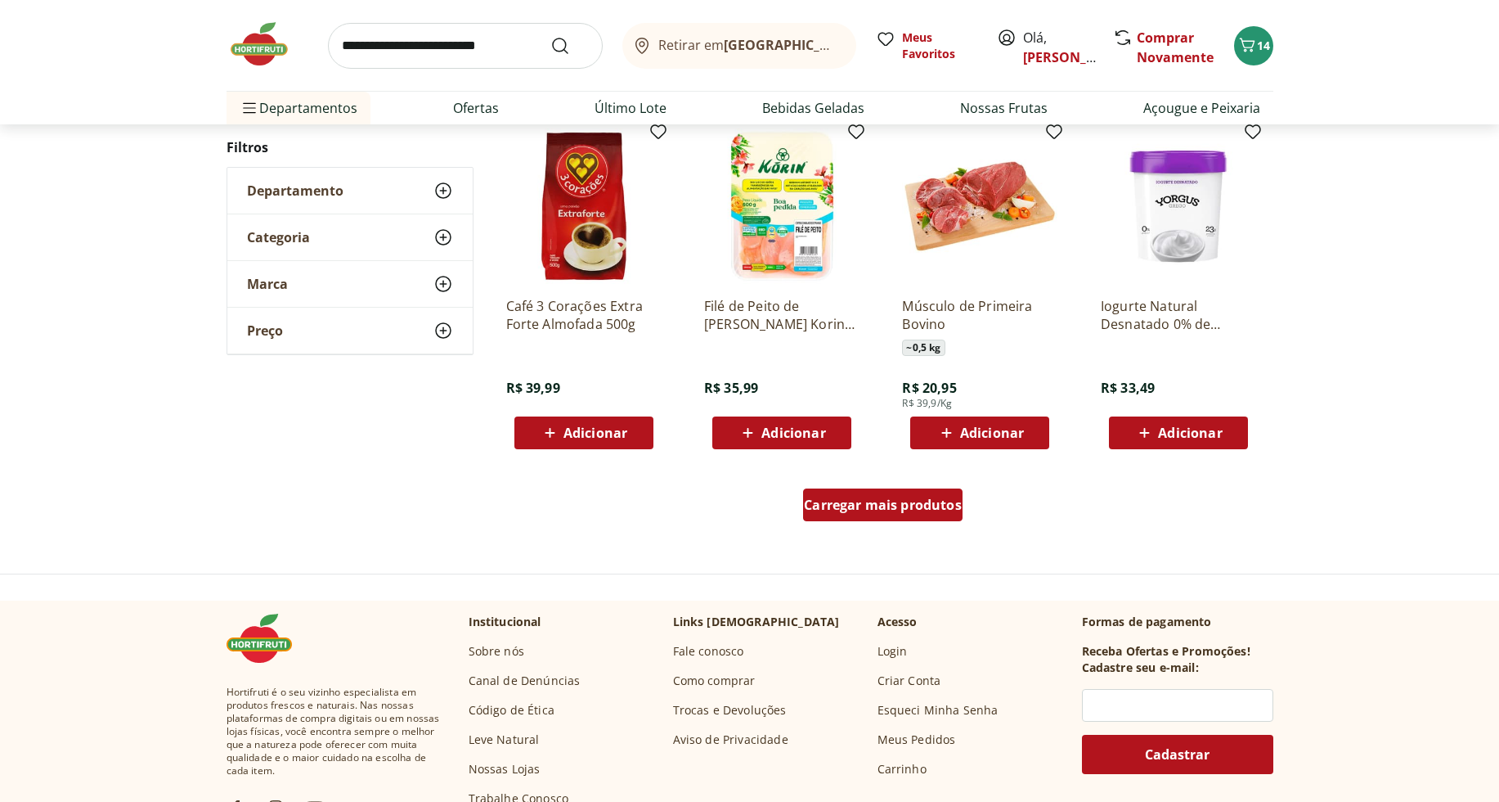
click at [897, 492] on div "Carregar mais produtos" at bounding box center [882, 504] width 159 height 33
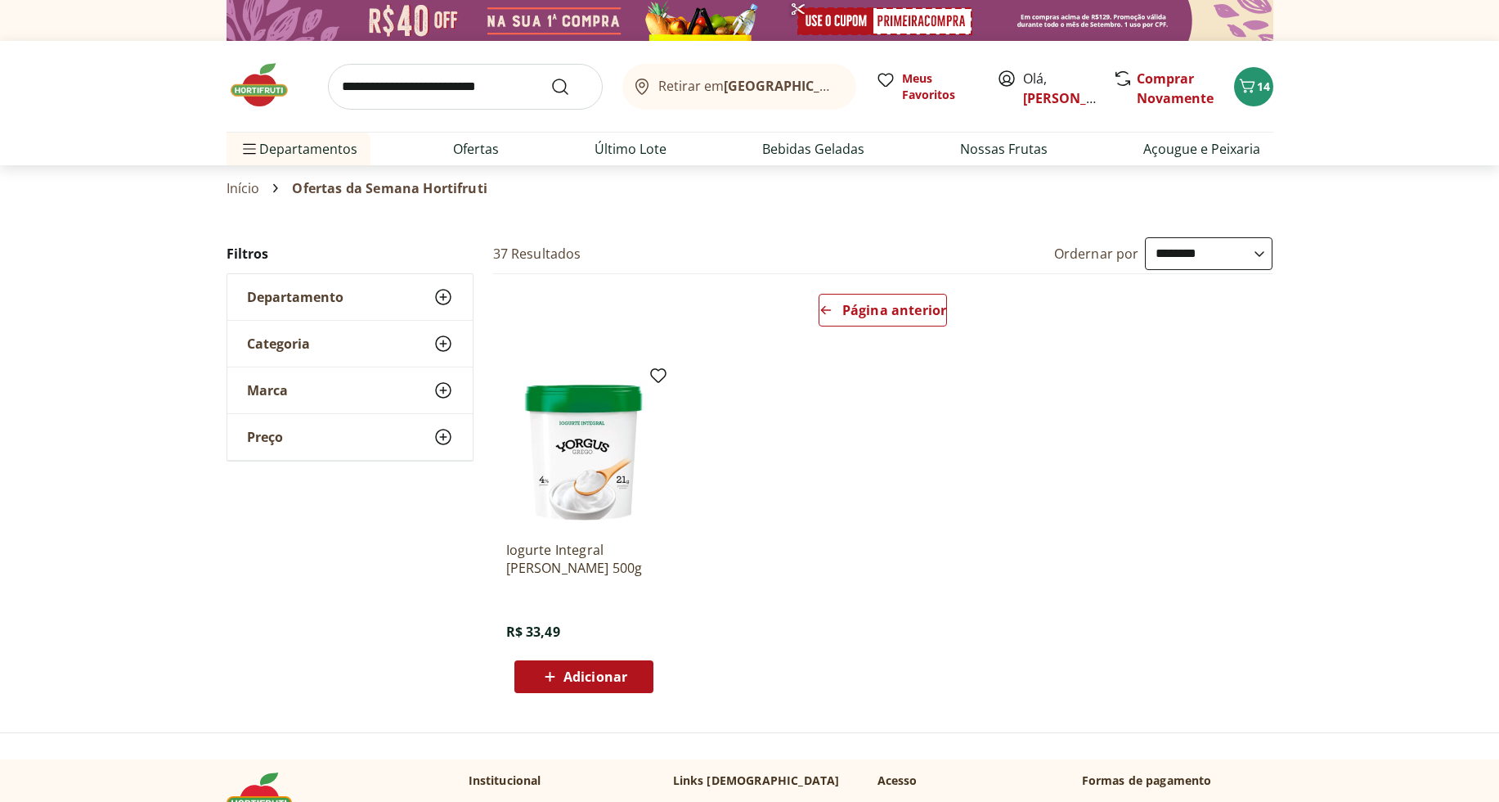
select select "**********"
click at [655, 147] on link "Último Lote" at bounding box center [631, 149] width 72 height 20
select select "**********"
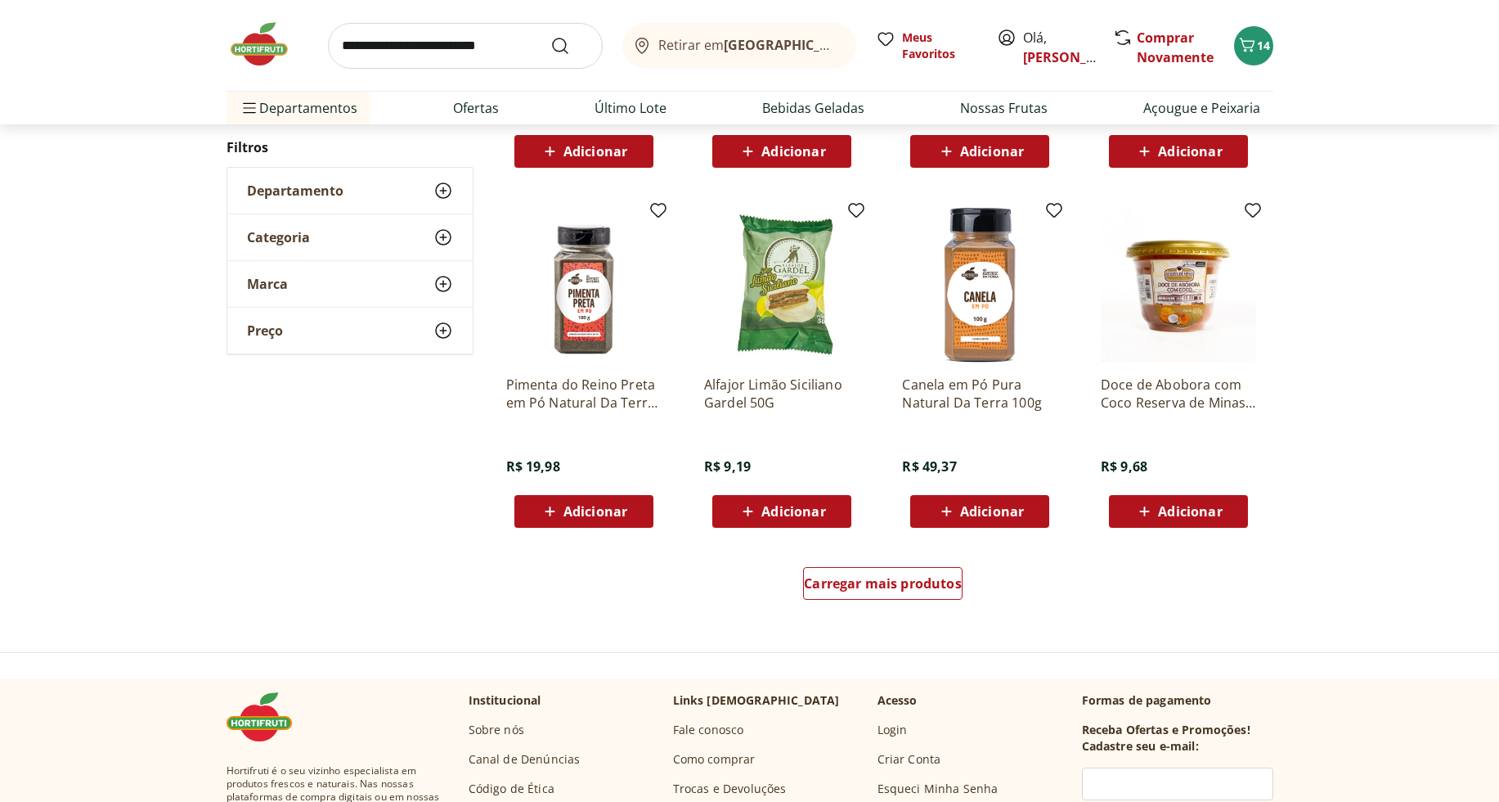
scroll to position [811, 0]
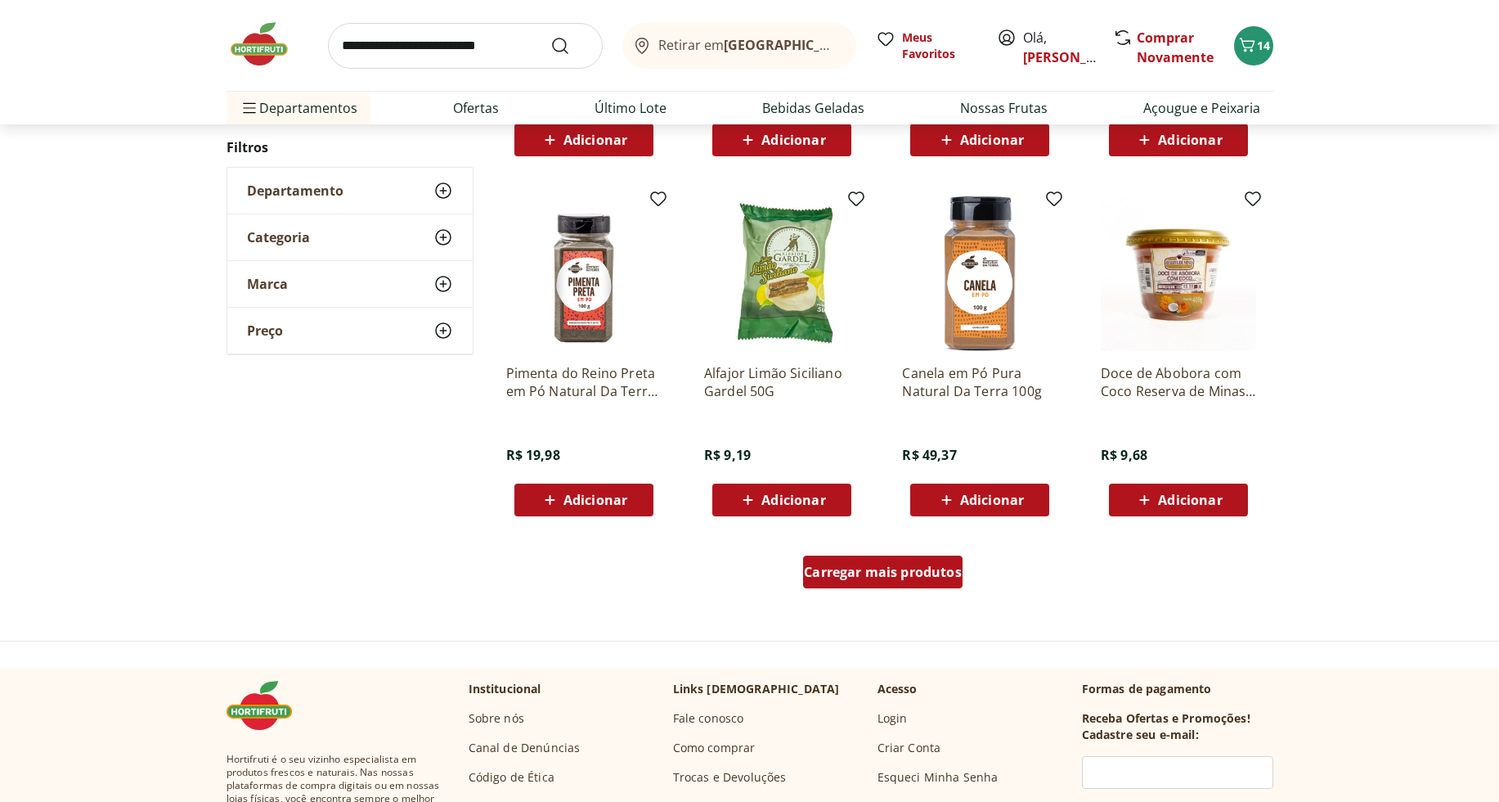
click at [860, 583] on div "Carregar mais produtos" at bounding box center [882, 571] width 159 height 33
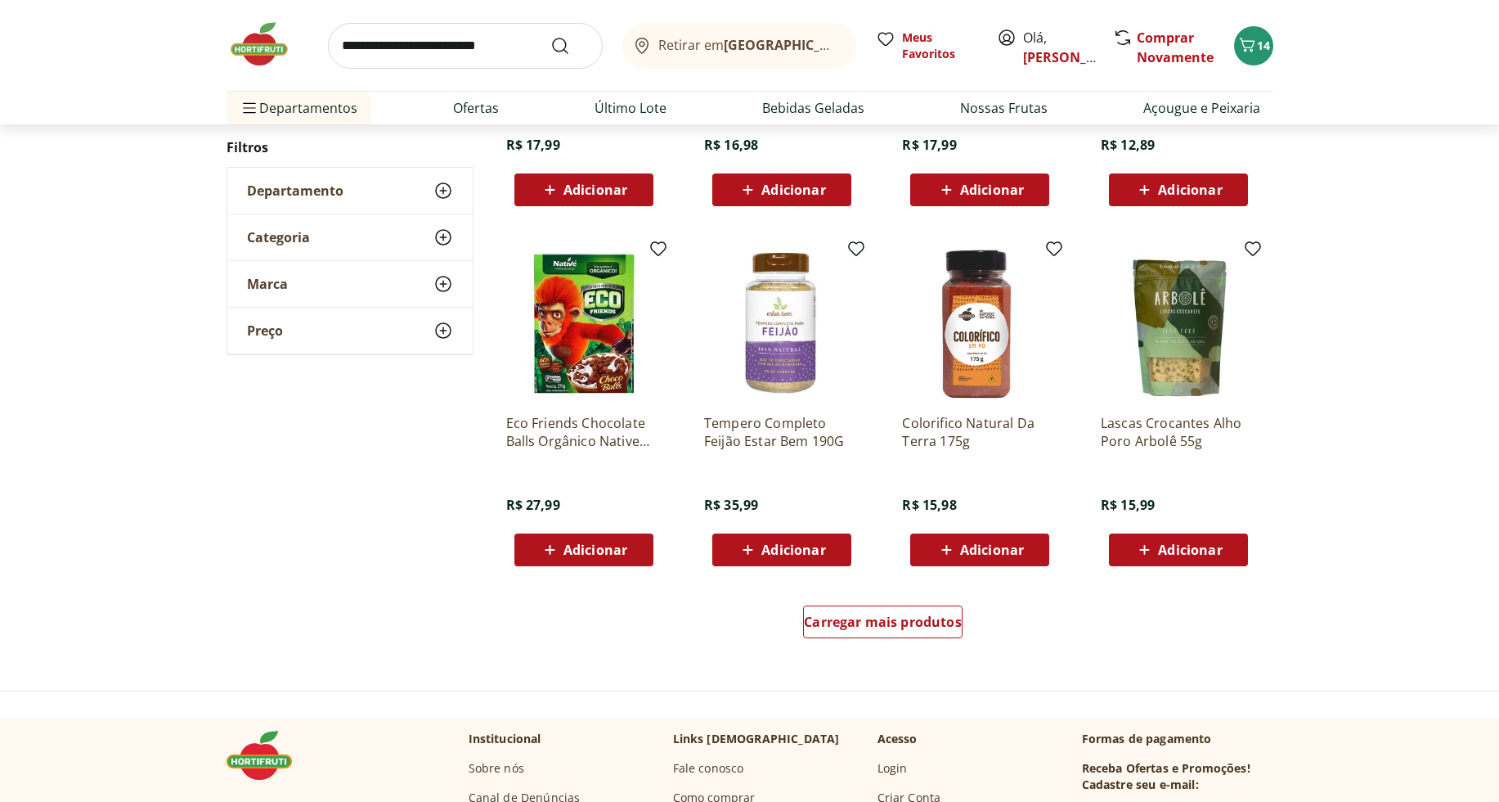
scroll to position [853, 0]
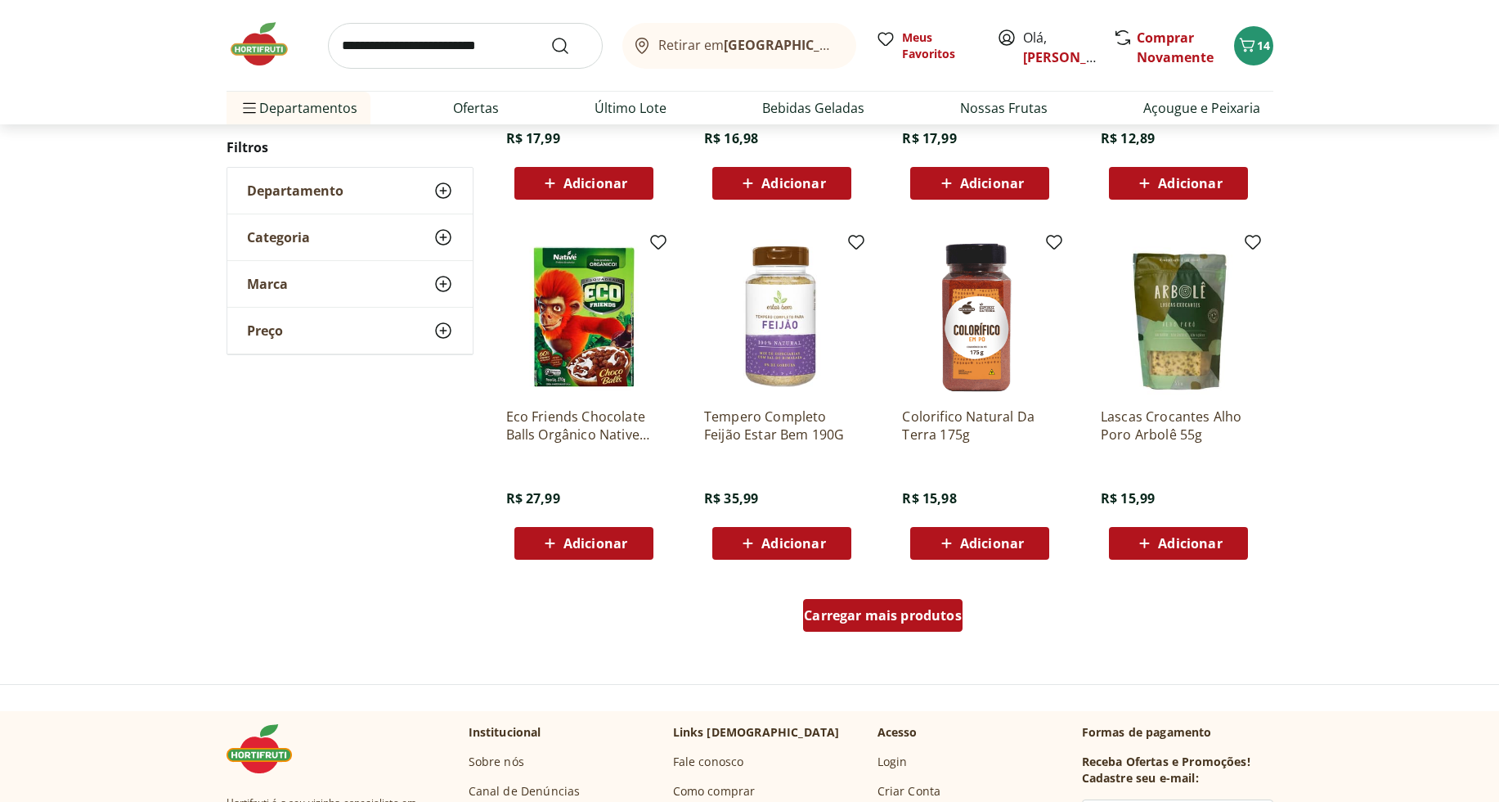
click at [945, 600] on div "Carregar mais produtos" at bounding box center [882, 615] width 159 height 33
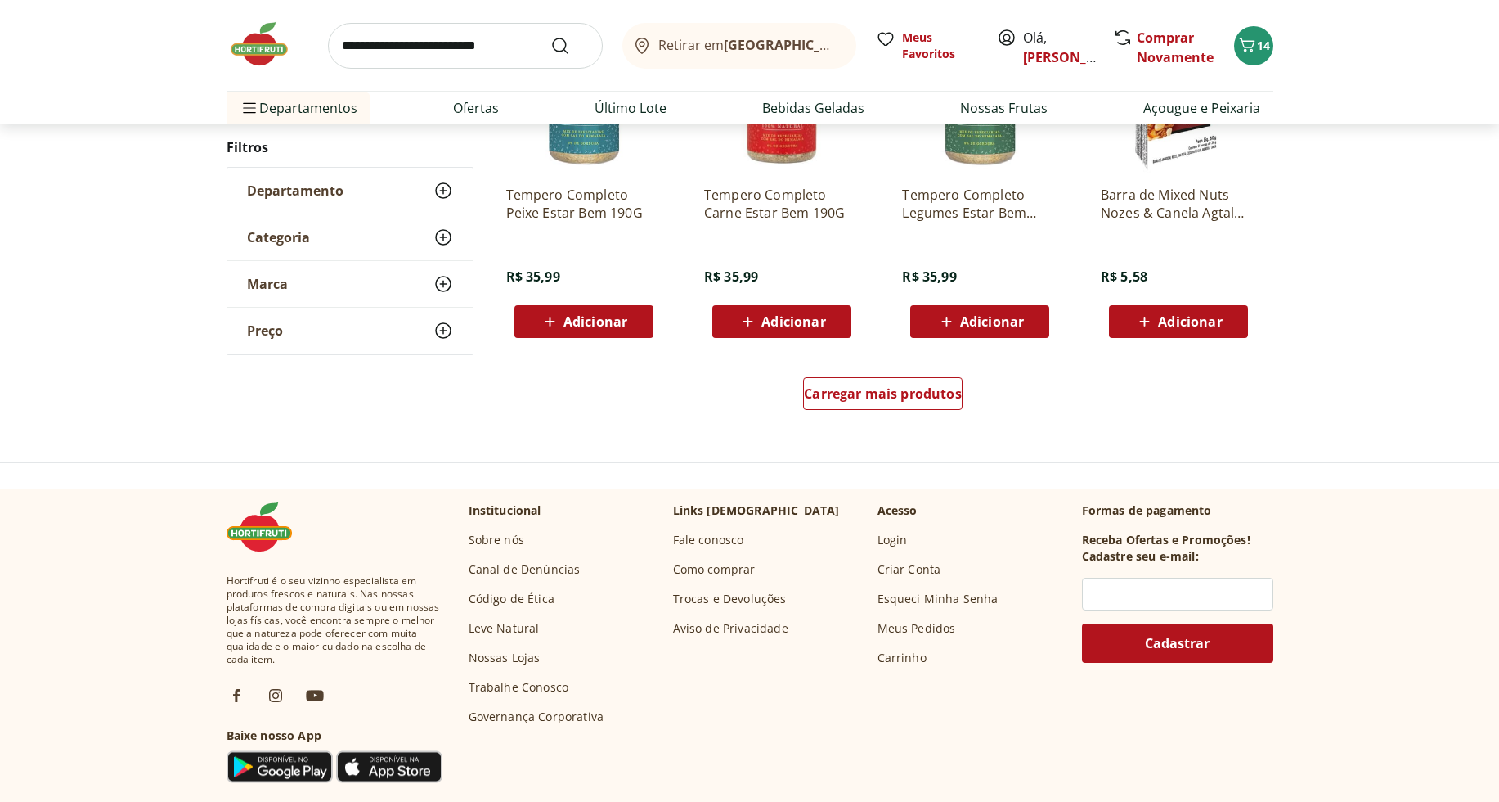
scroll to position [1123, 0]
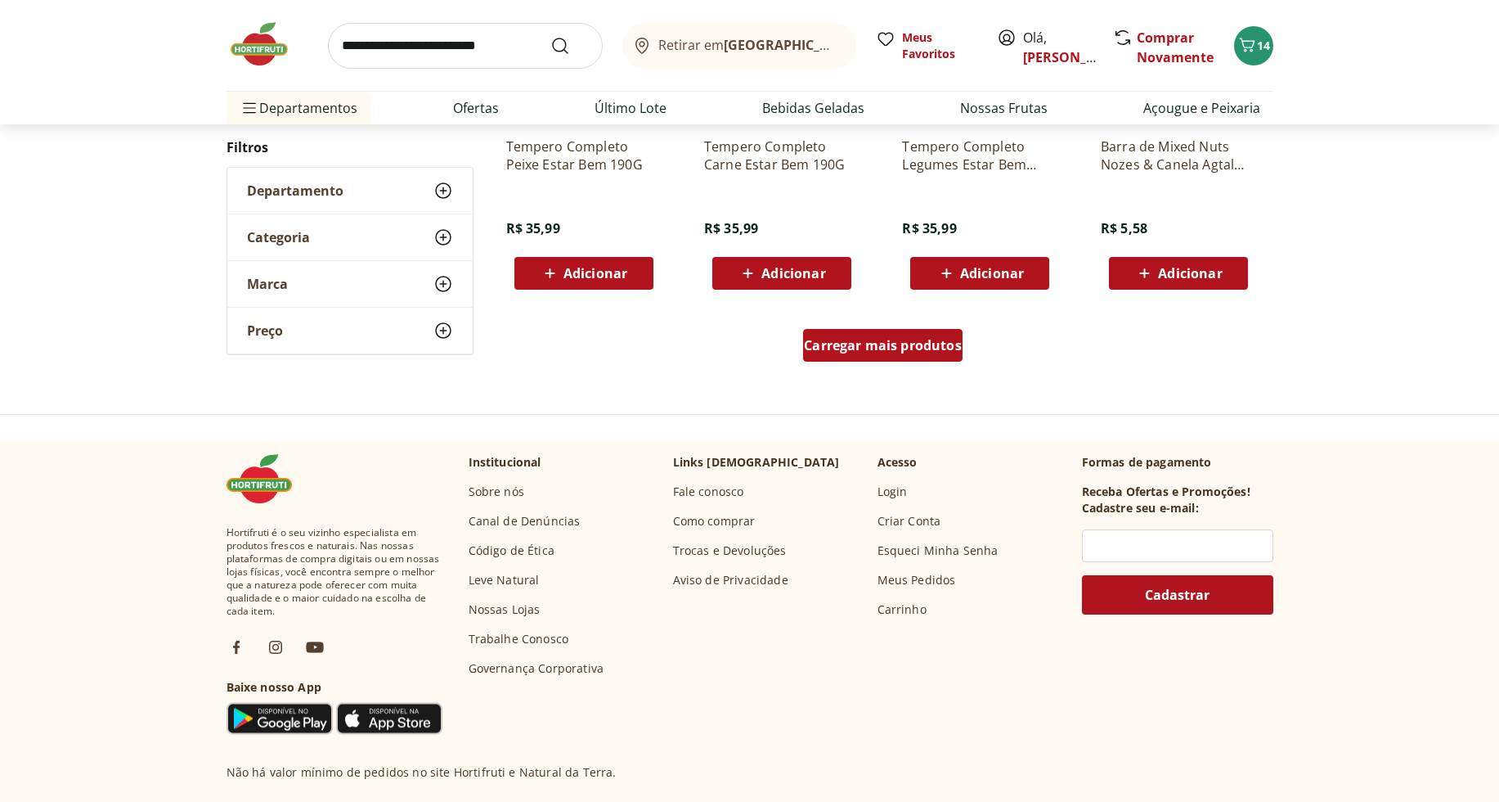
click at [897, 357] on div "Carregar mais produtos" at bounding box center [882, 345] width 159 height 33
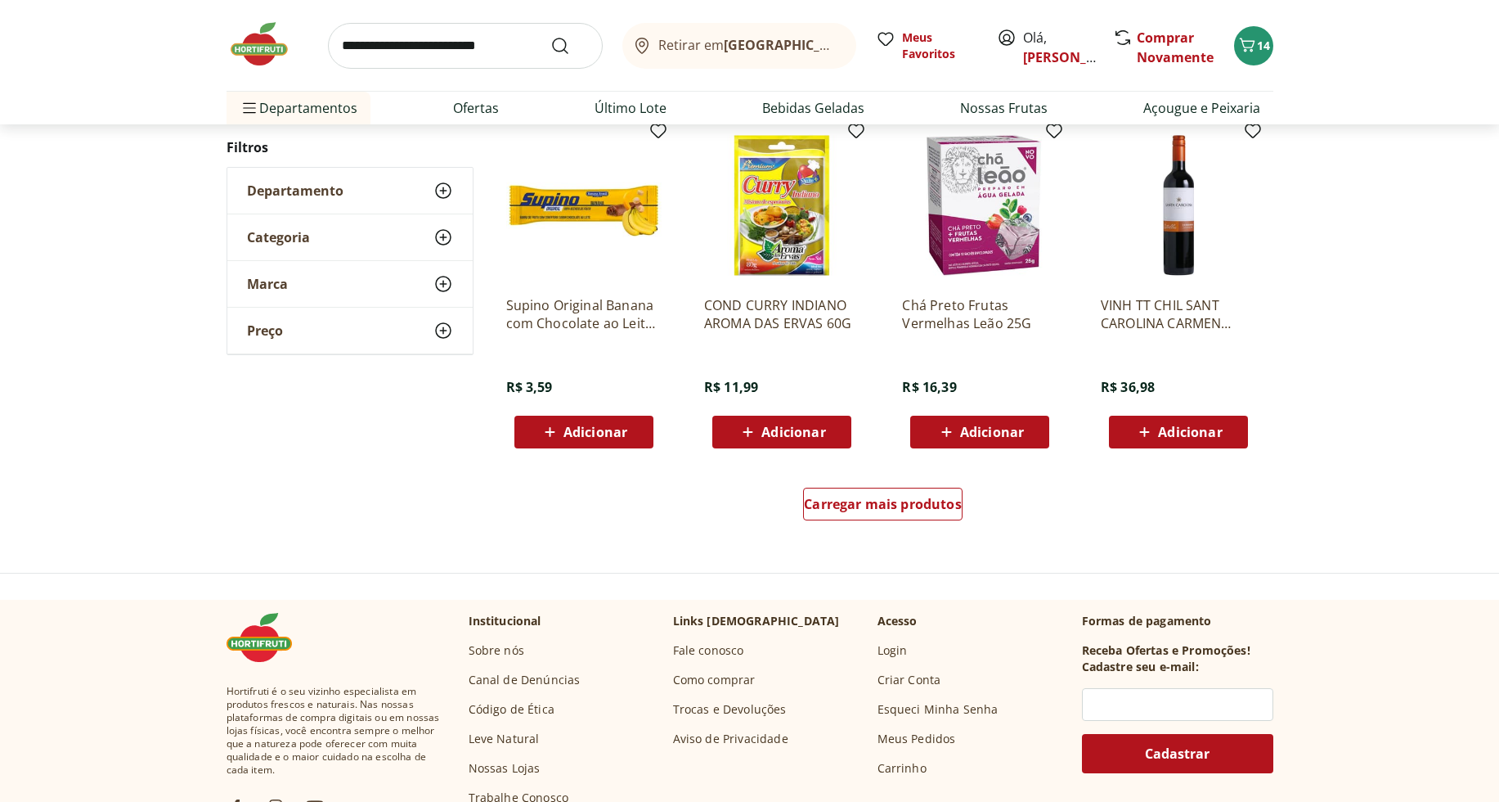
scroll to position [970, 0]
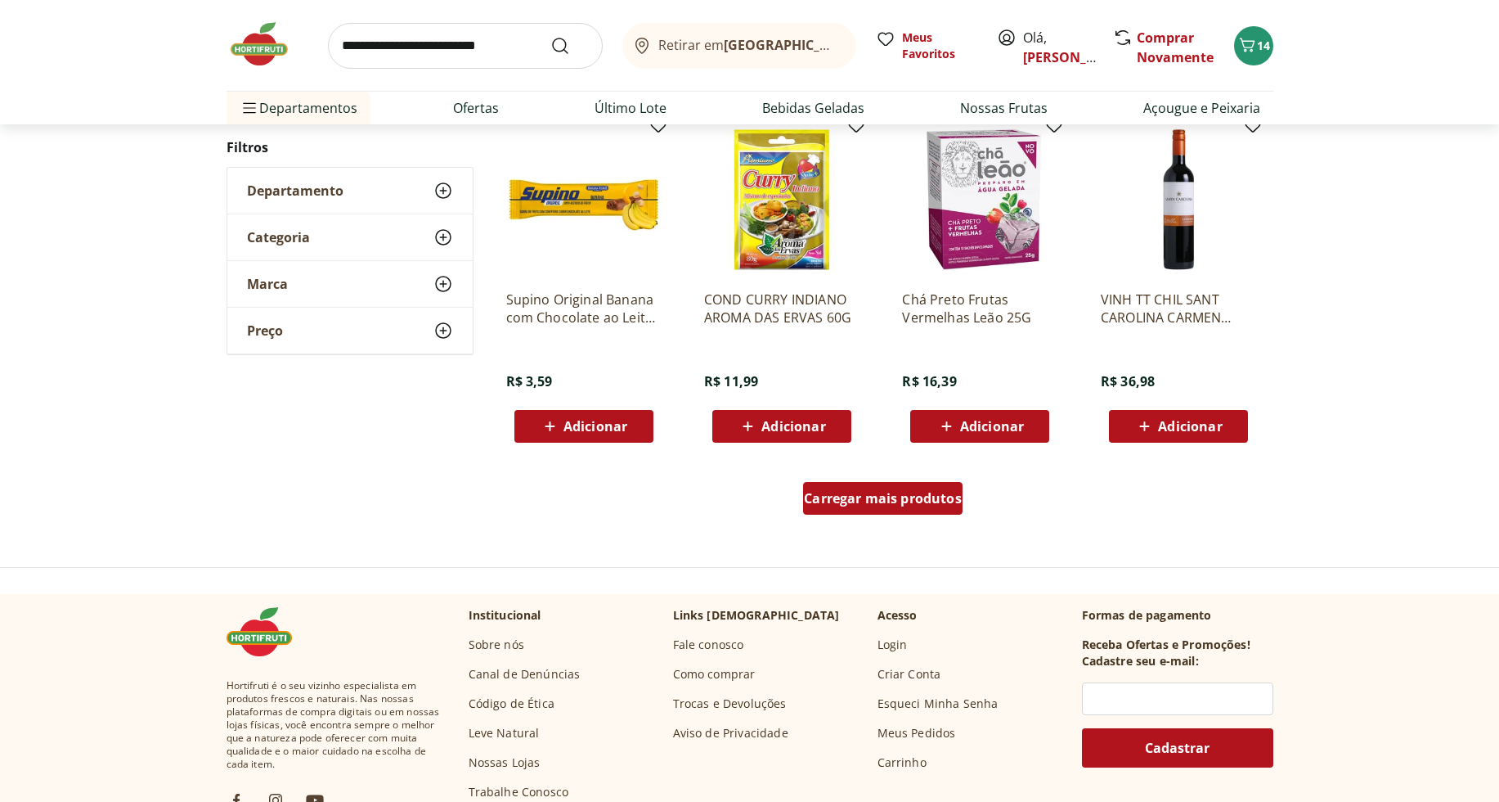
click at [905, 485] on div "Carregar mais produtos" at bounding box center [882, 498] width 159 height 33
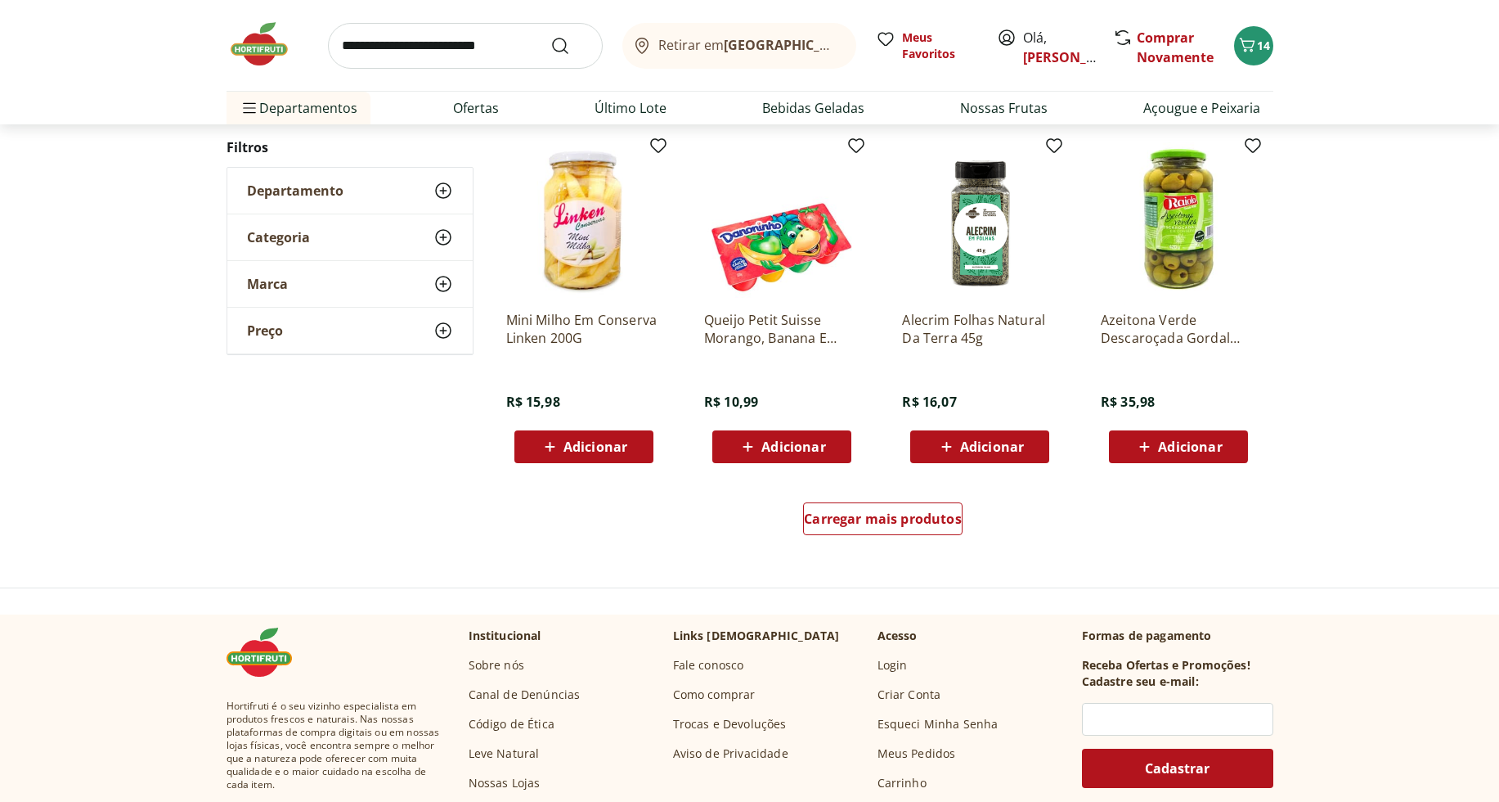
scroll to position [955, 0]
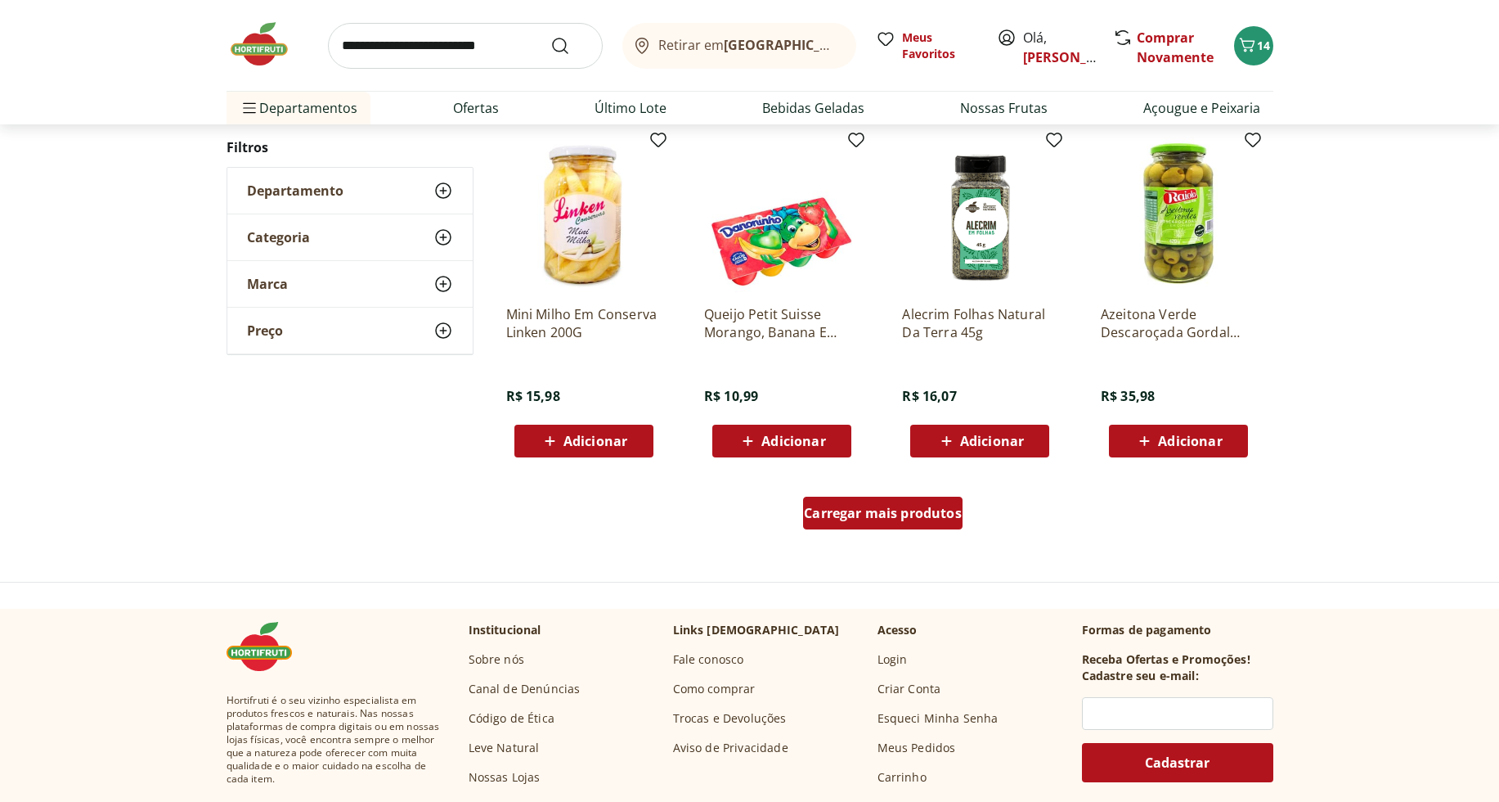
click at [889, 524] on div "Carregar mais produtos" at bounding box center [882, 512] width 159 height 33
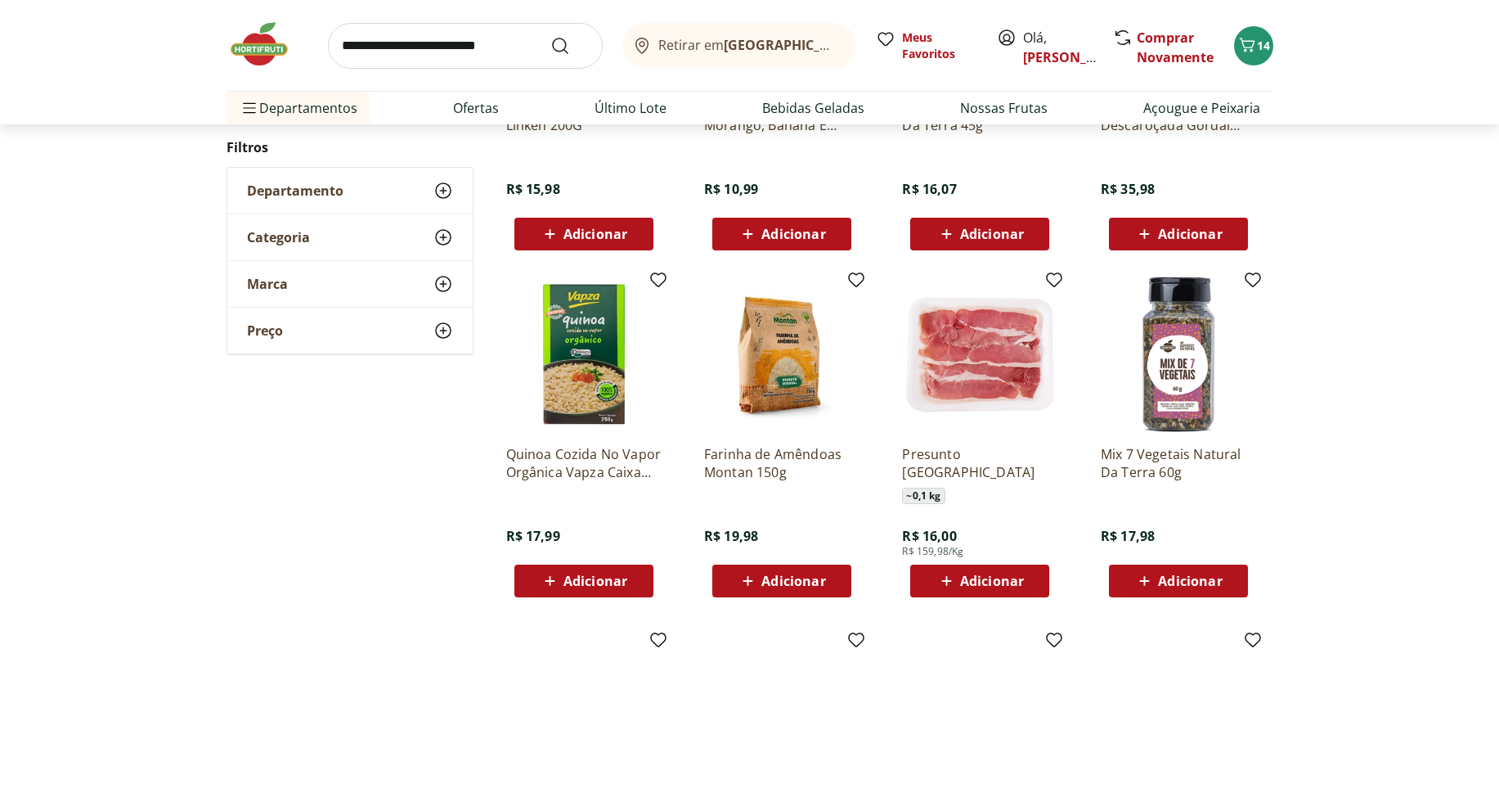
scroll to position [1233, 0]
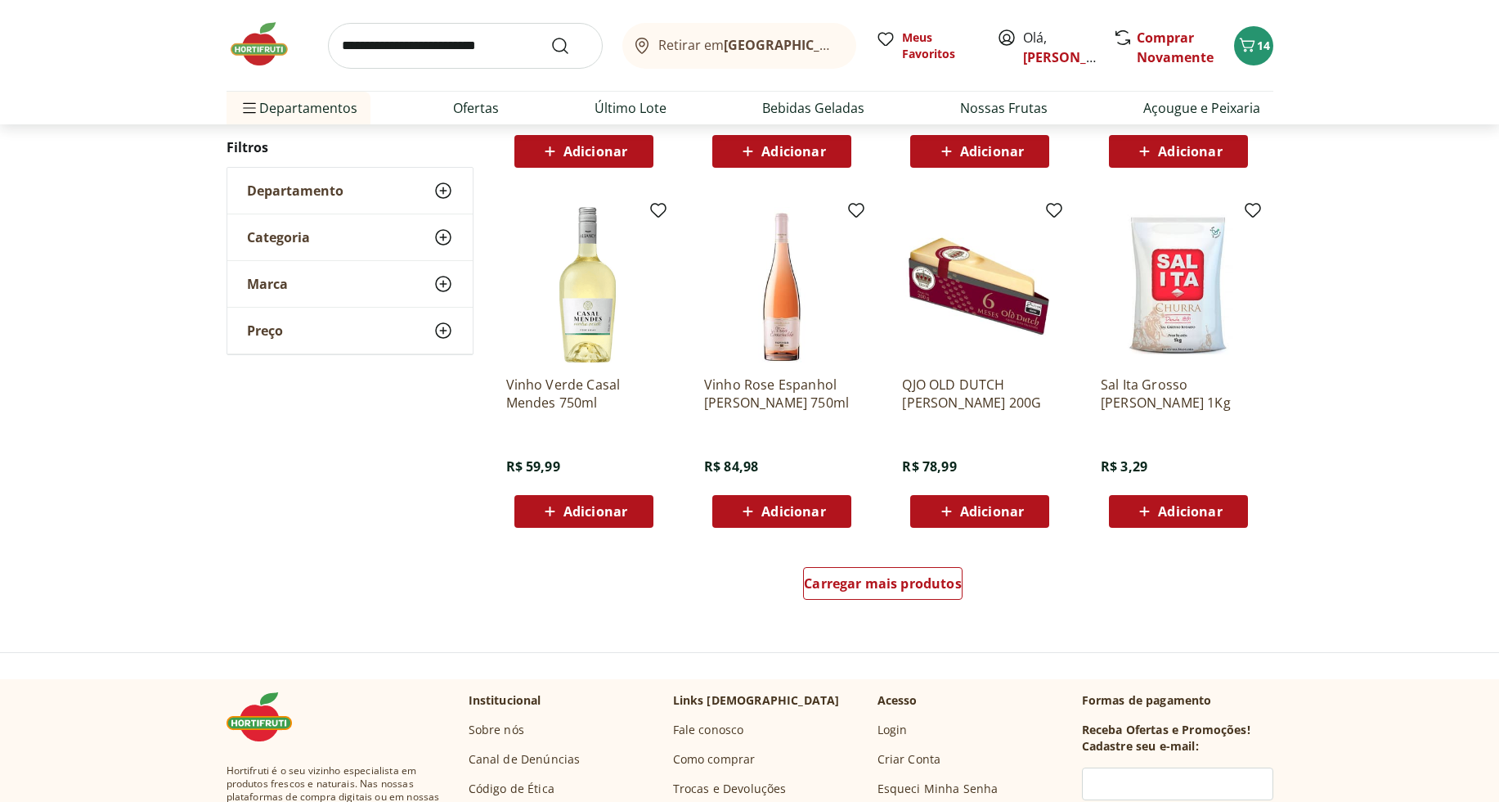
scroll to position [936, 0]
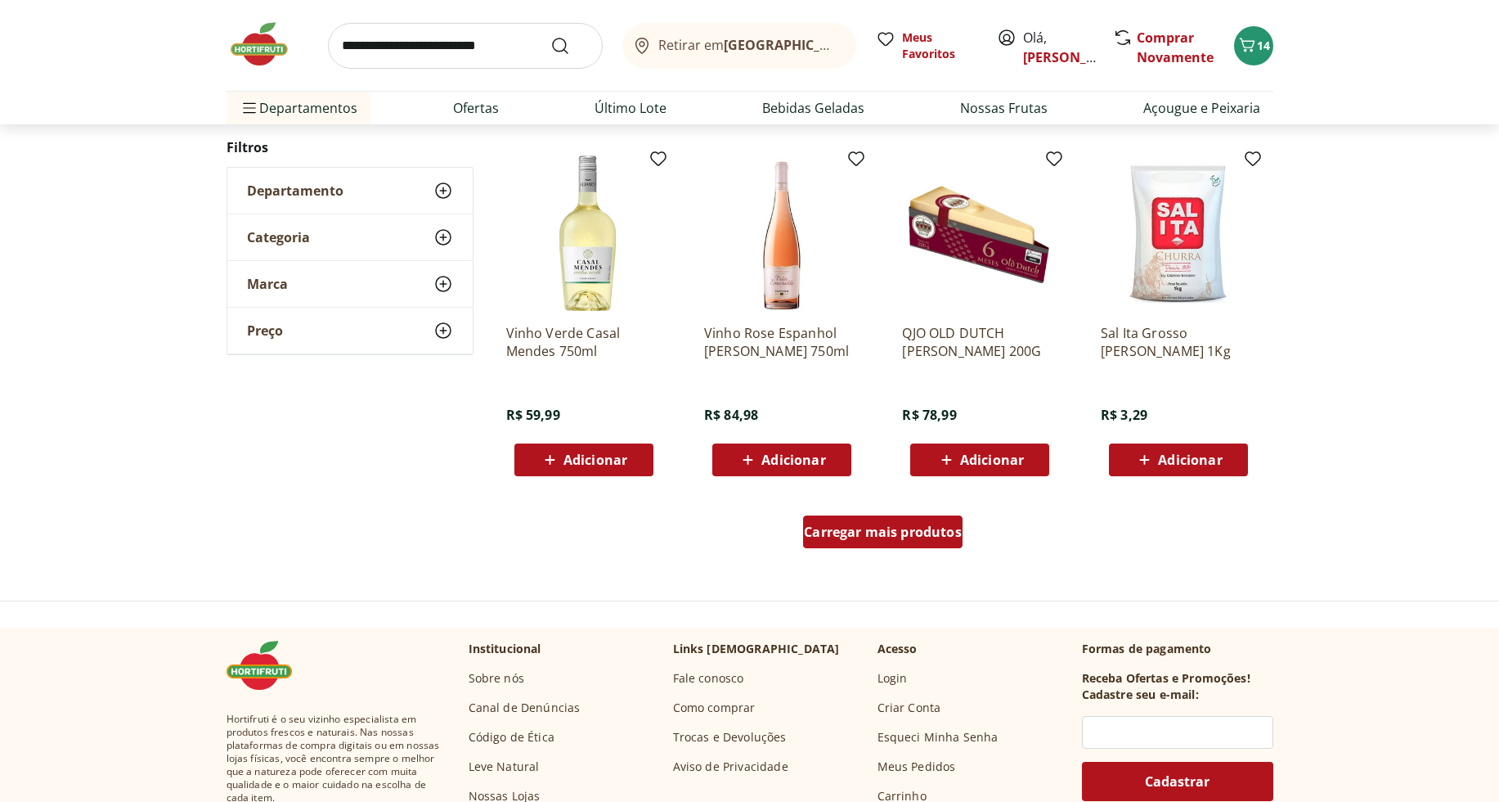
click at [892, 518] on div "Carregar mais produtos" at bounding box center [882, 531] width 159 height 33
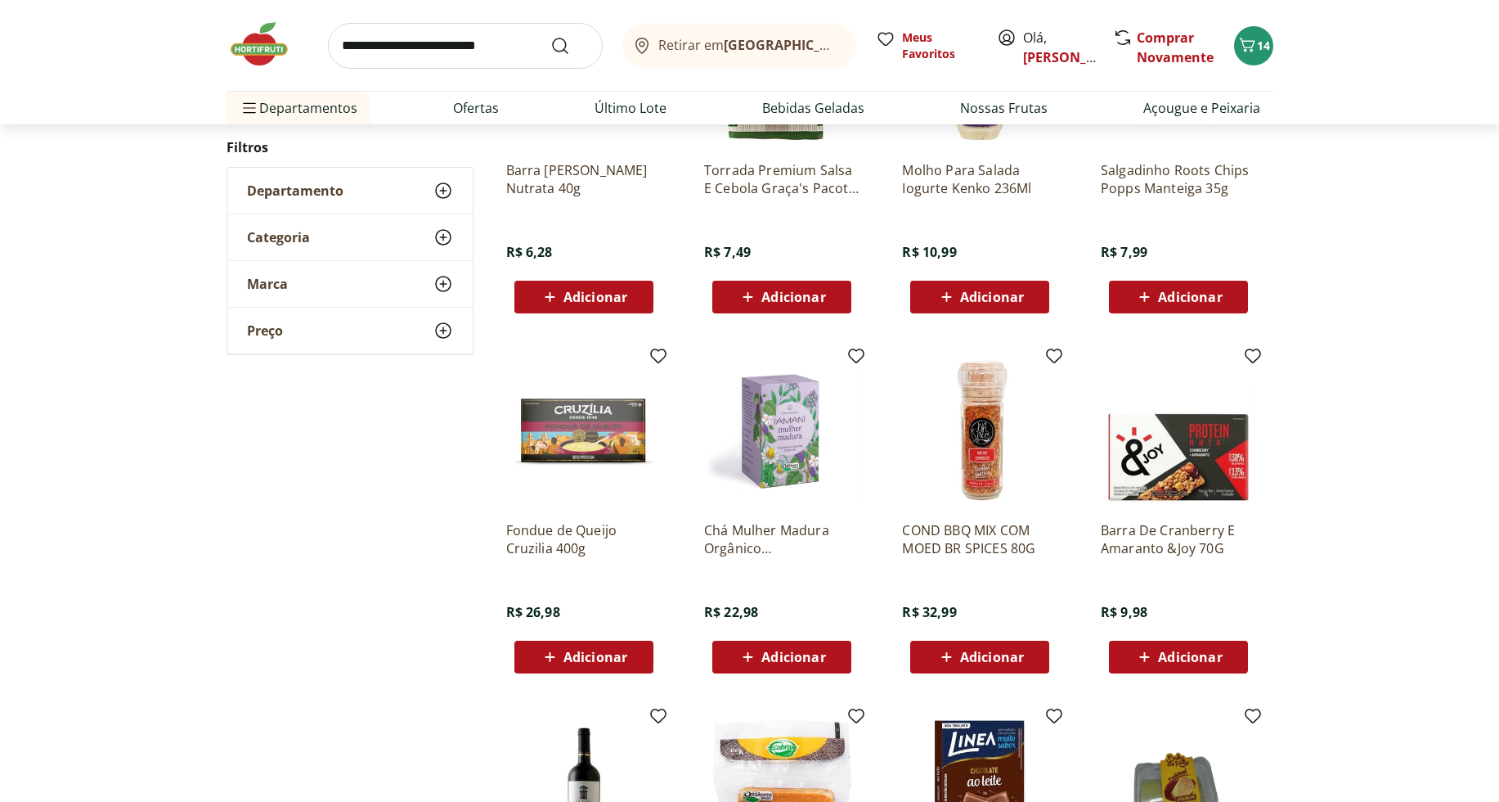
scroll to position [433, 0]
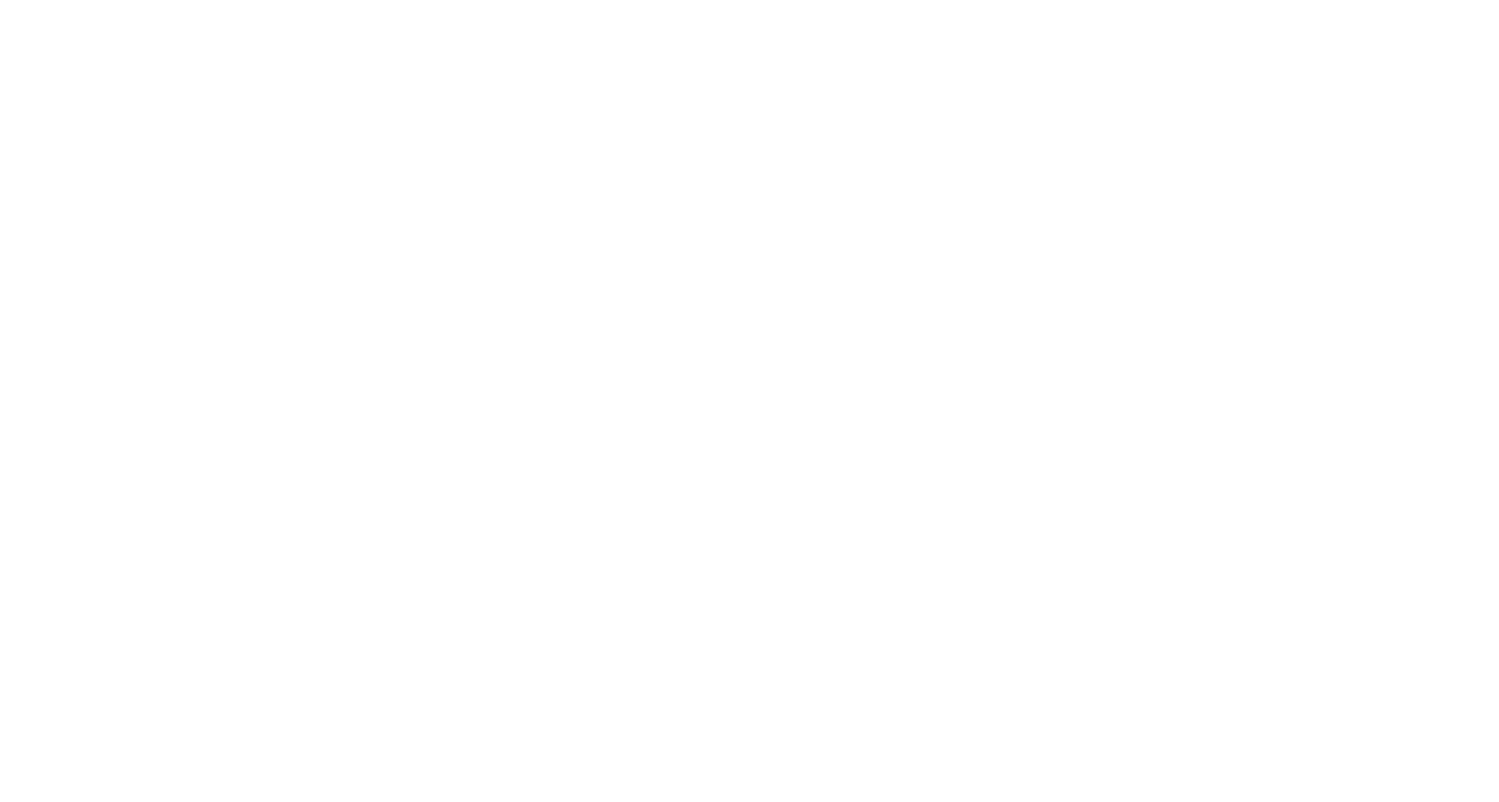
select select "**********"
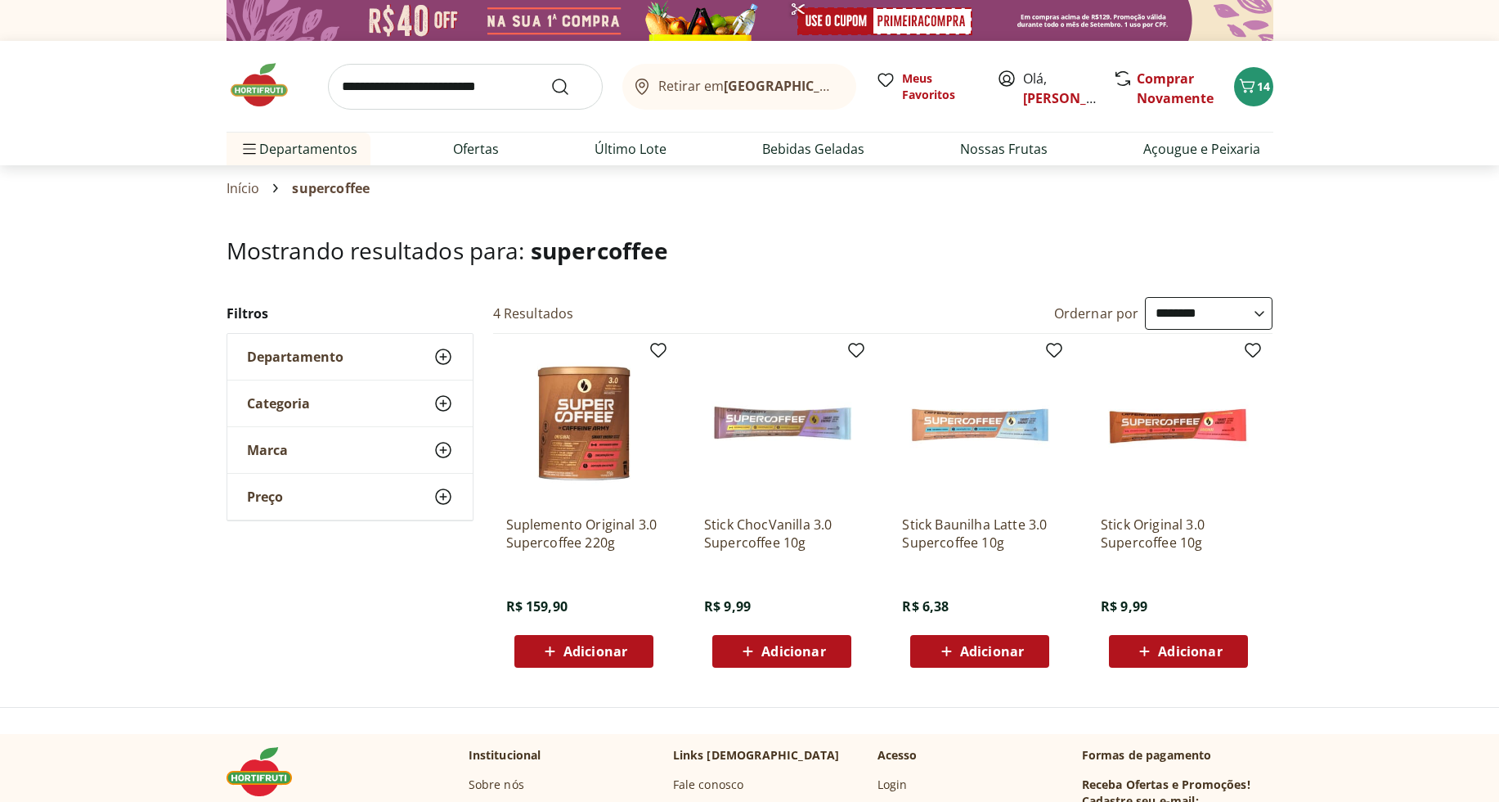
click at [1028, 653] on div "Adicionar" at bounding box center [979, 650] width 113 height 29
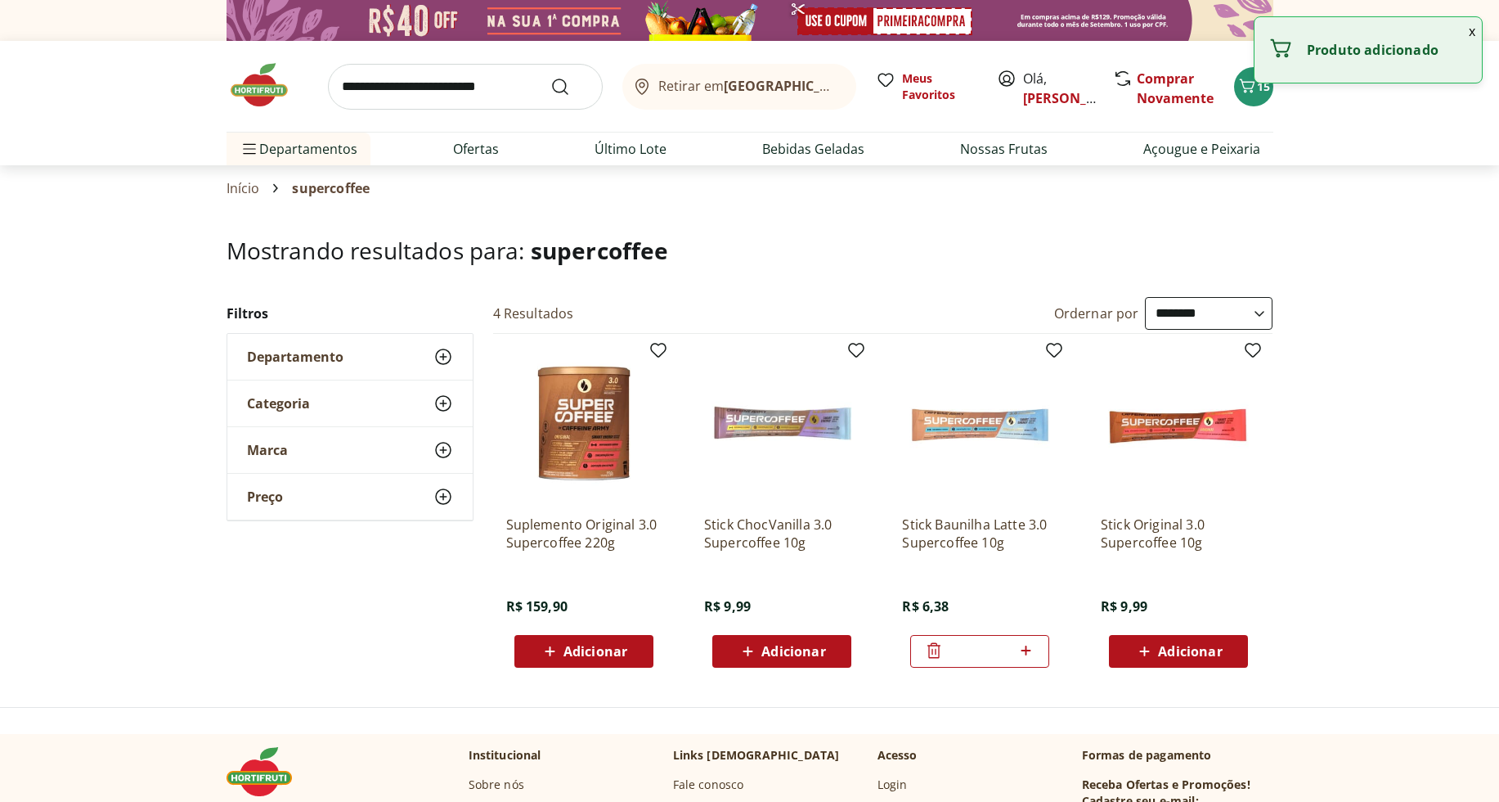
click at [1029, 653] on icon at bounding box center [1026, 650] width 20 height 20
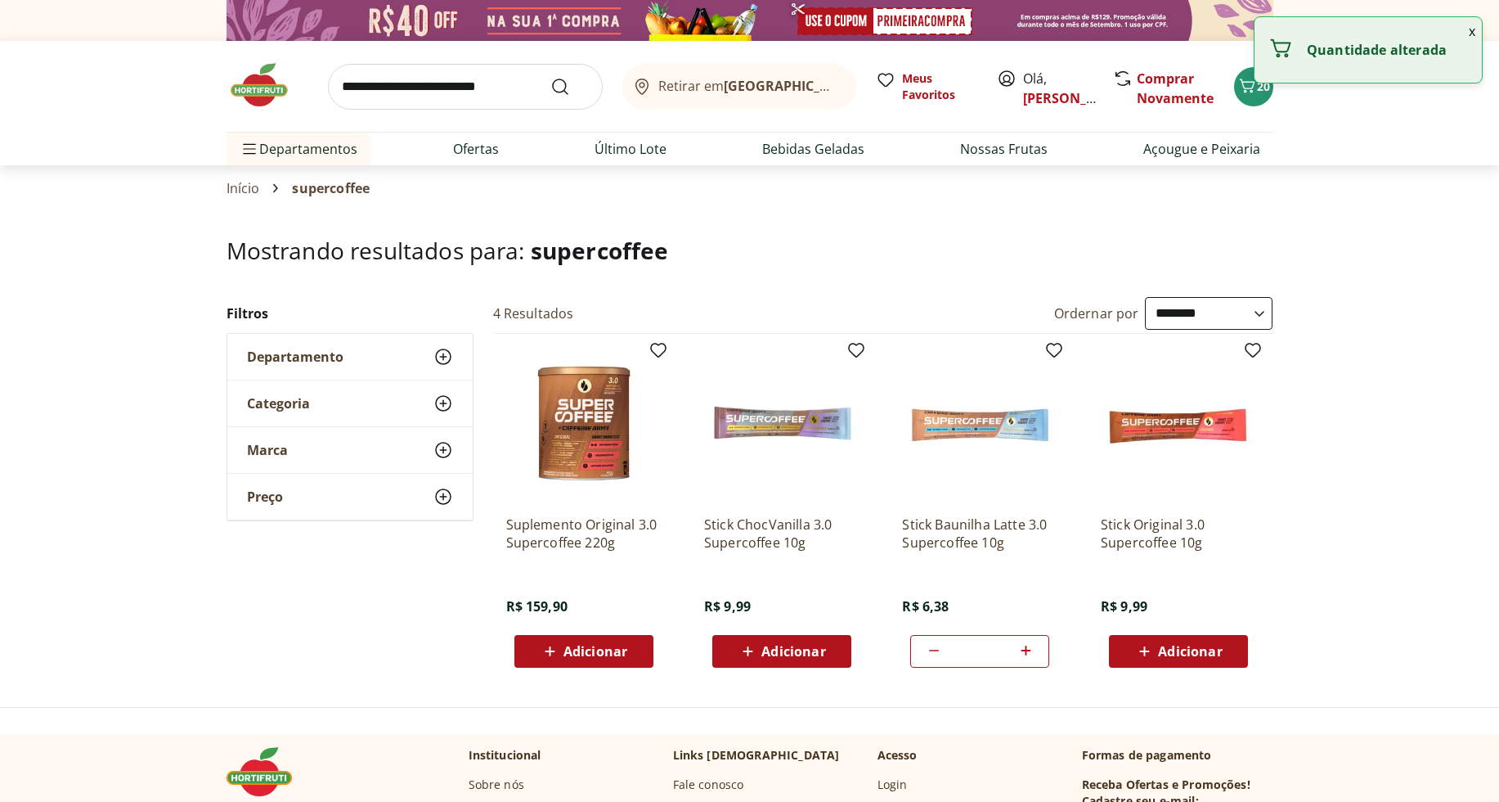
click at [1029, 653] on icon at bounding box center [1026, 650] width 20 height 20
click at [1028, 652] on icon at bounding box center [1026, 650] width 20 height 20
type input "*"
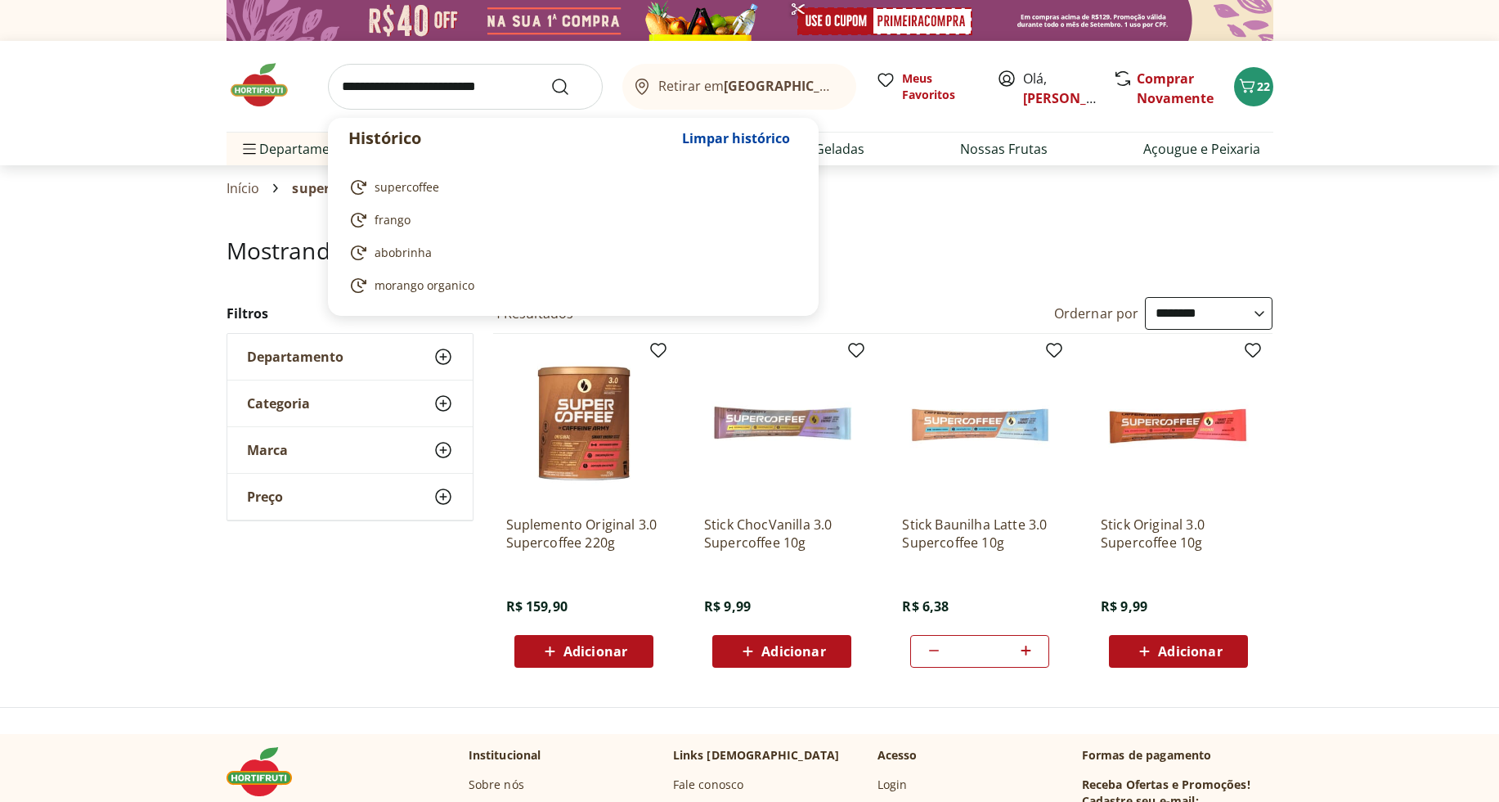
click at [478, 90] on input "search" at bounding box center [465, 87] width 275 height 46
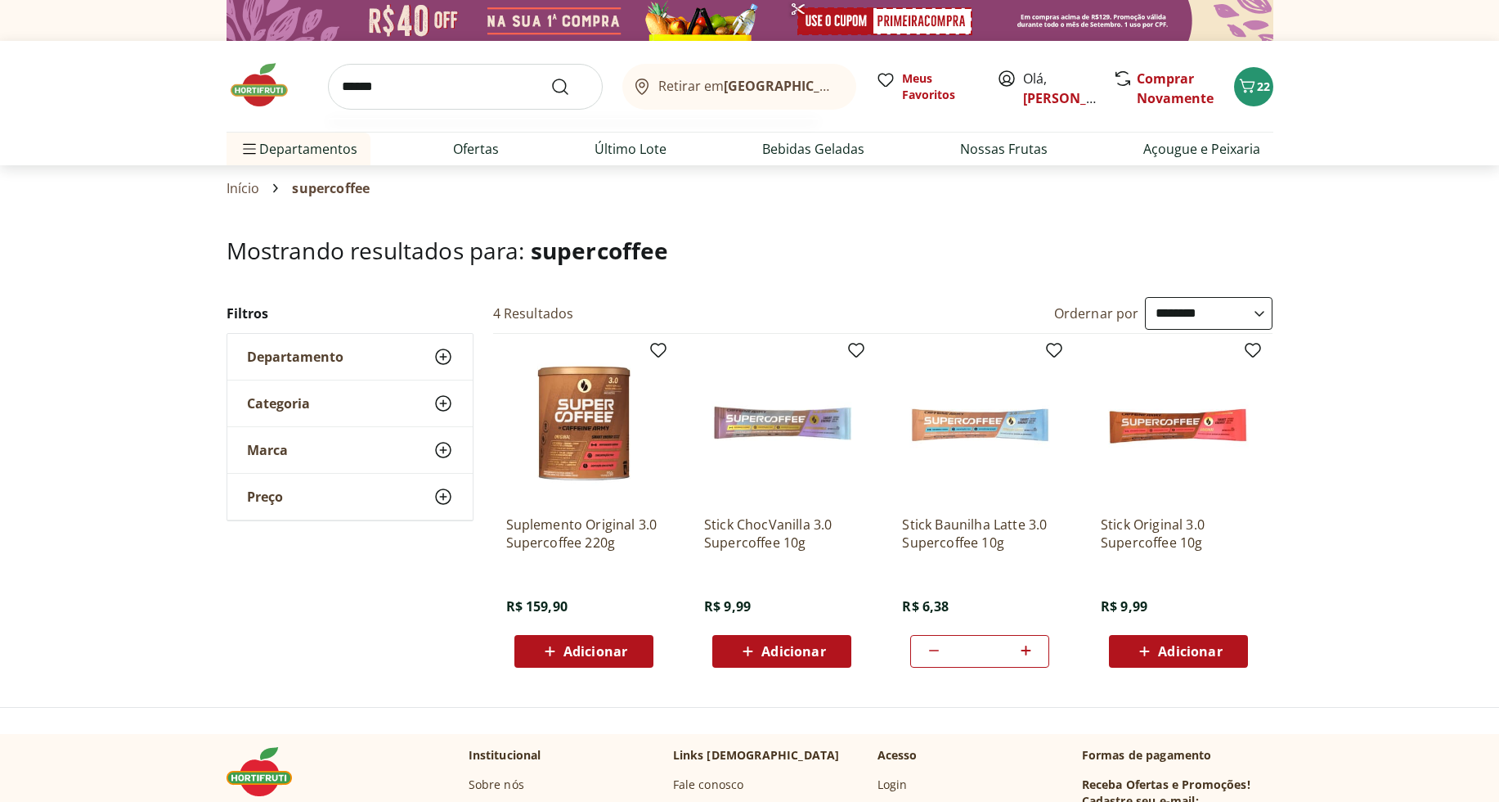
type input "******"
click at [550, 77] on button "Submit Search" at bounding box center [569, 87] width 39 height 20
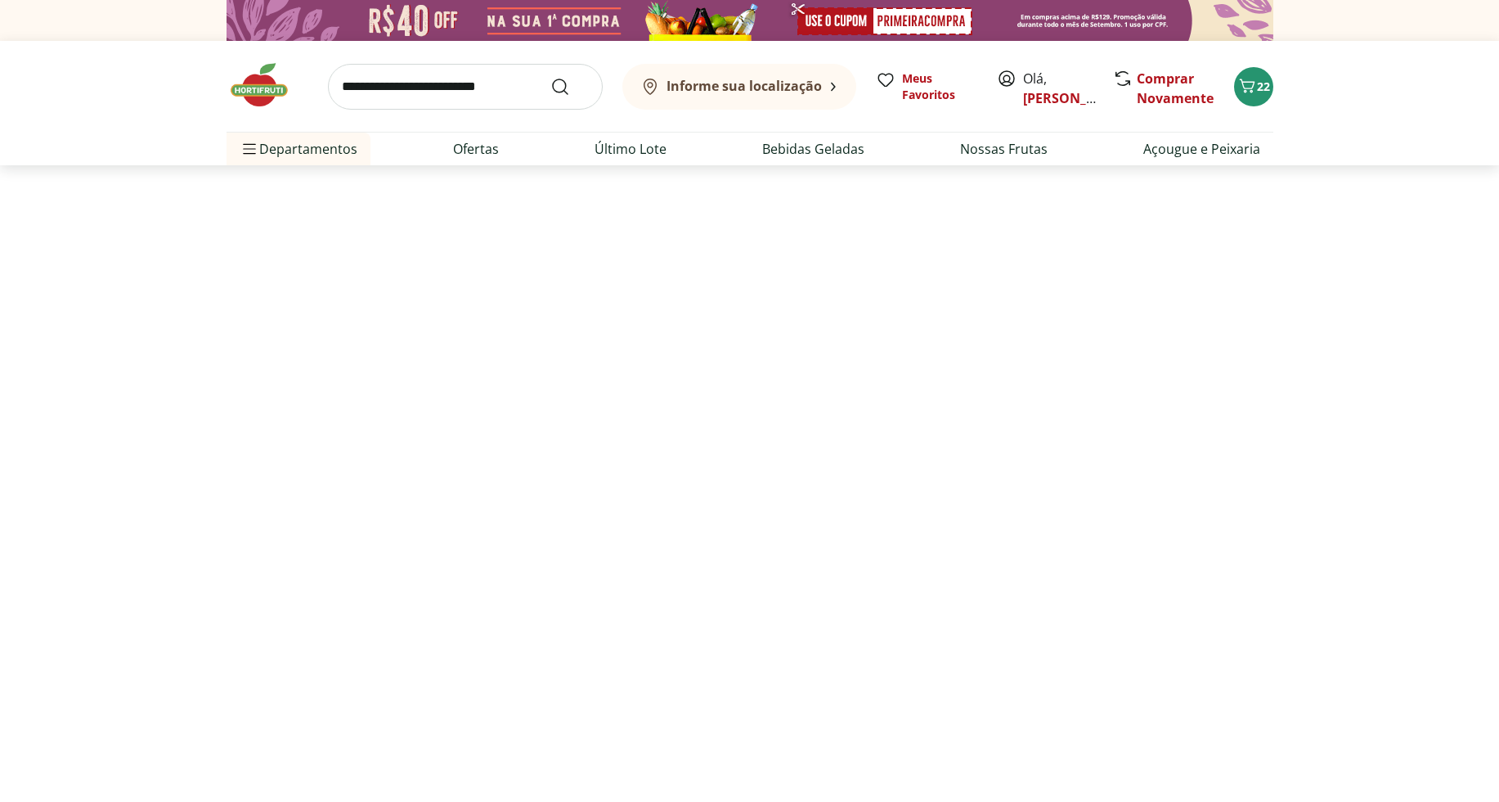
select select "**********"
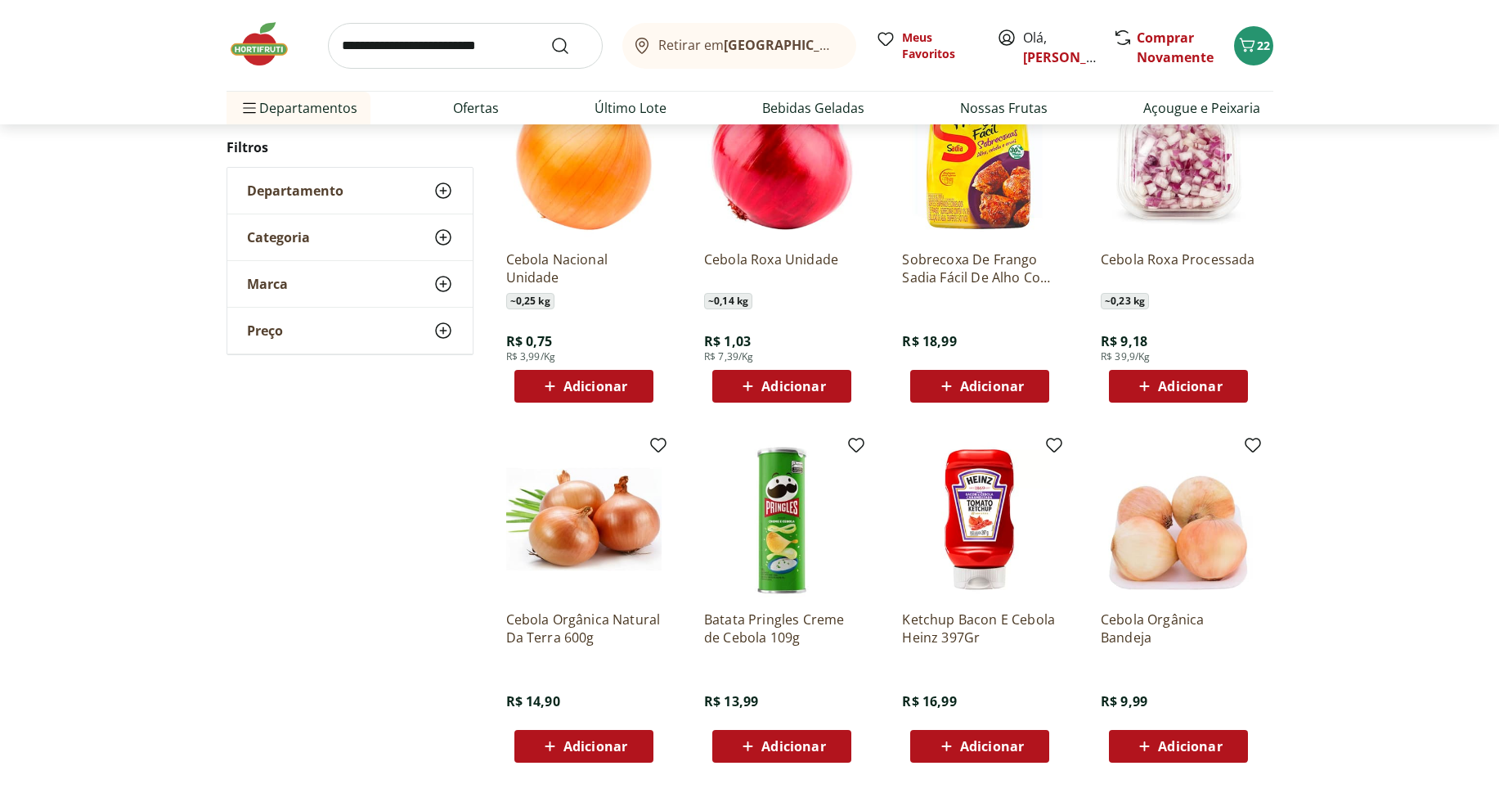
scroll to position [627, 0]
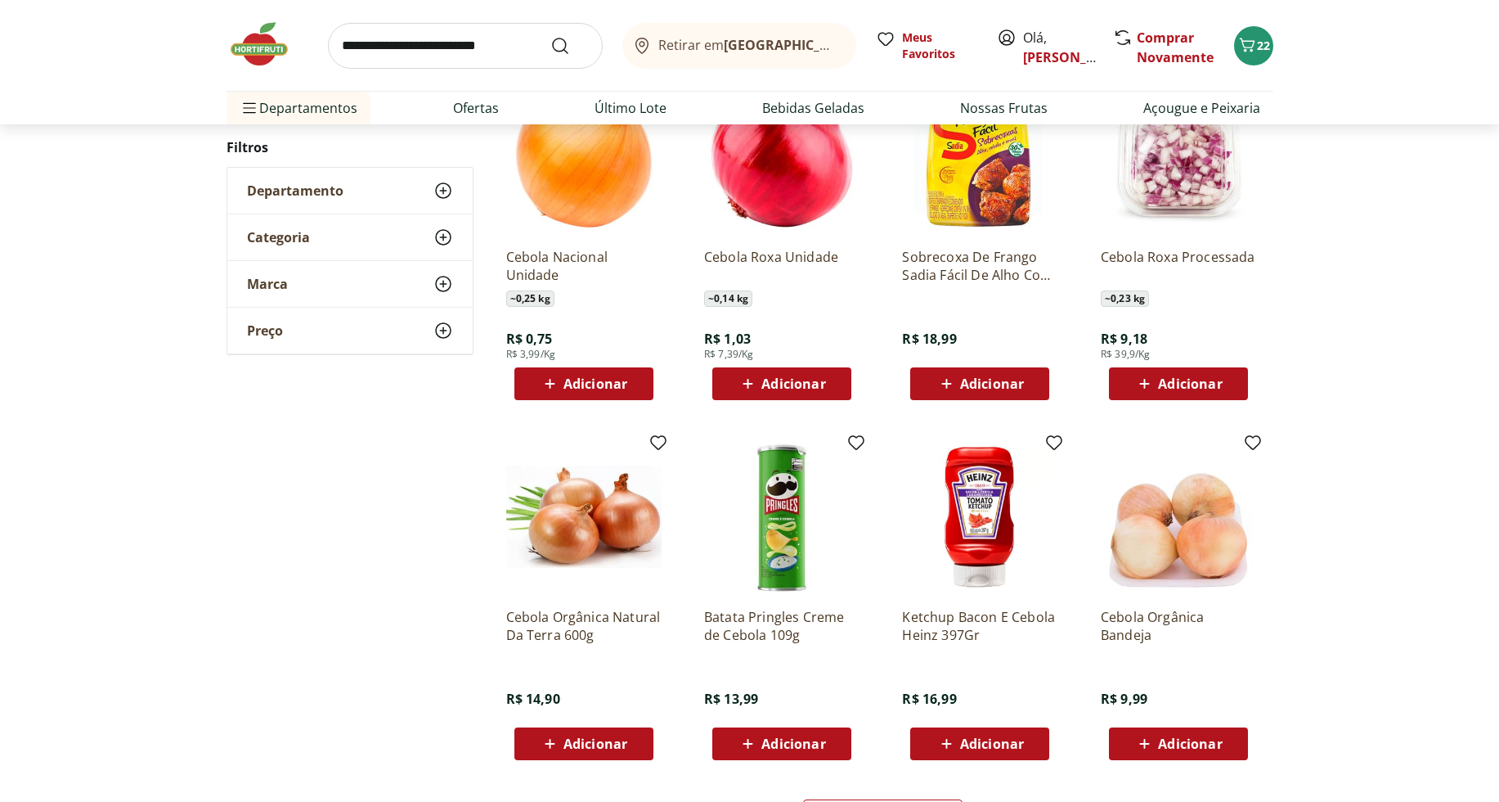
click at [635, 389] on div "Adicionar" at bounding box center [584, 383] width 113 height 29
click at [634, 387] on icon at bounding box center [629, 383] width 20 height 20
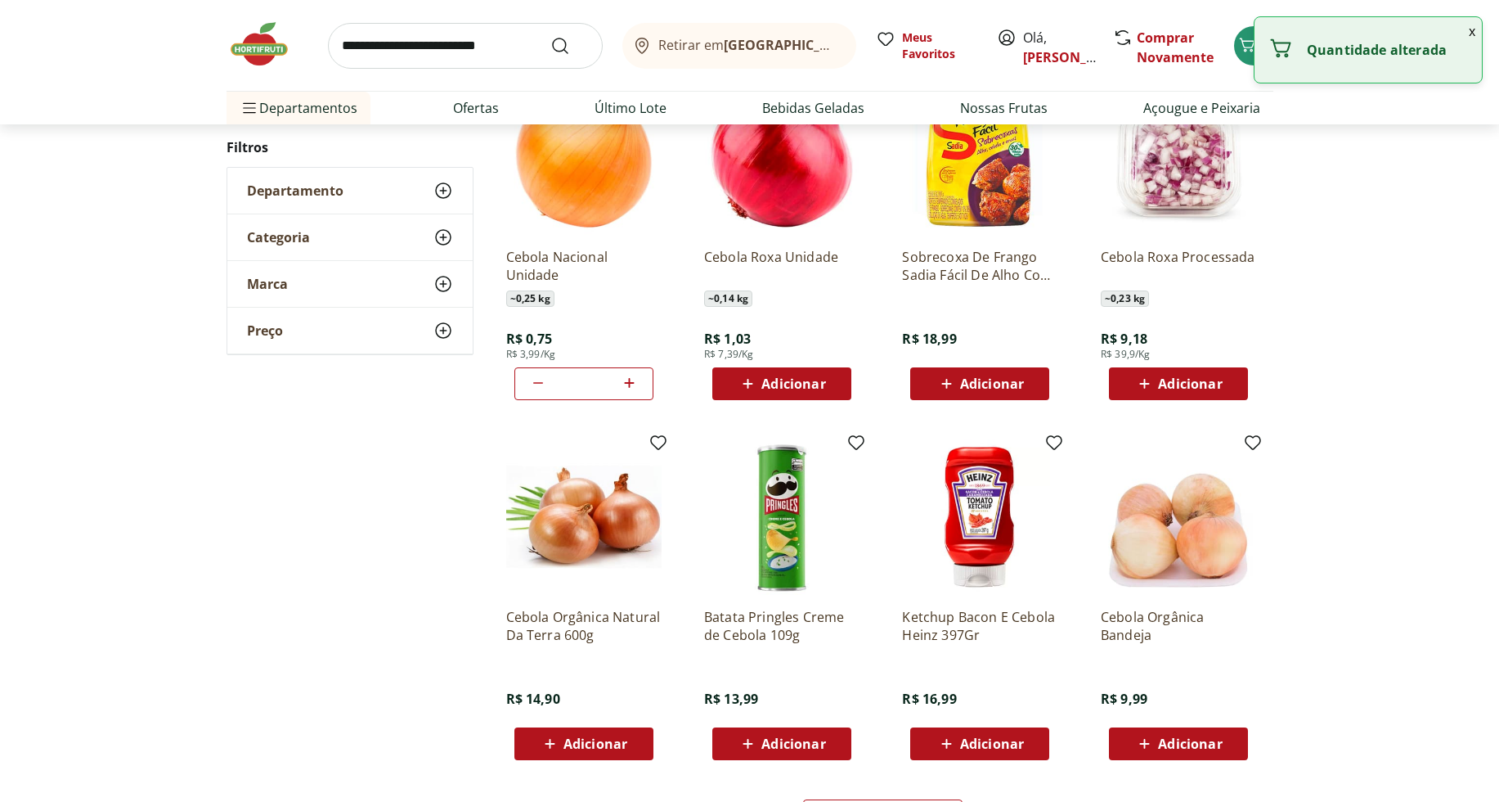
click at [636, 388] on icon at bounding box center [629, 383] width 20 height 20
click at [636, 389] on icon at bounding box center [629, 383] width 20 height 20
click at [537, 384] on icon at bounding box center [538, 383] width 20 height 20
type input "*"
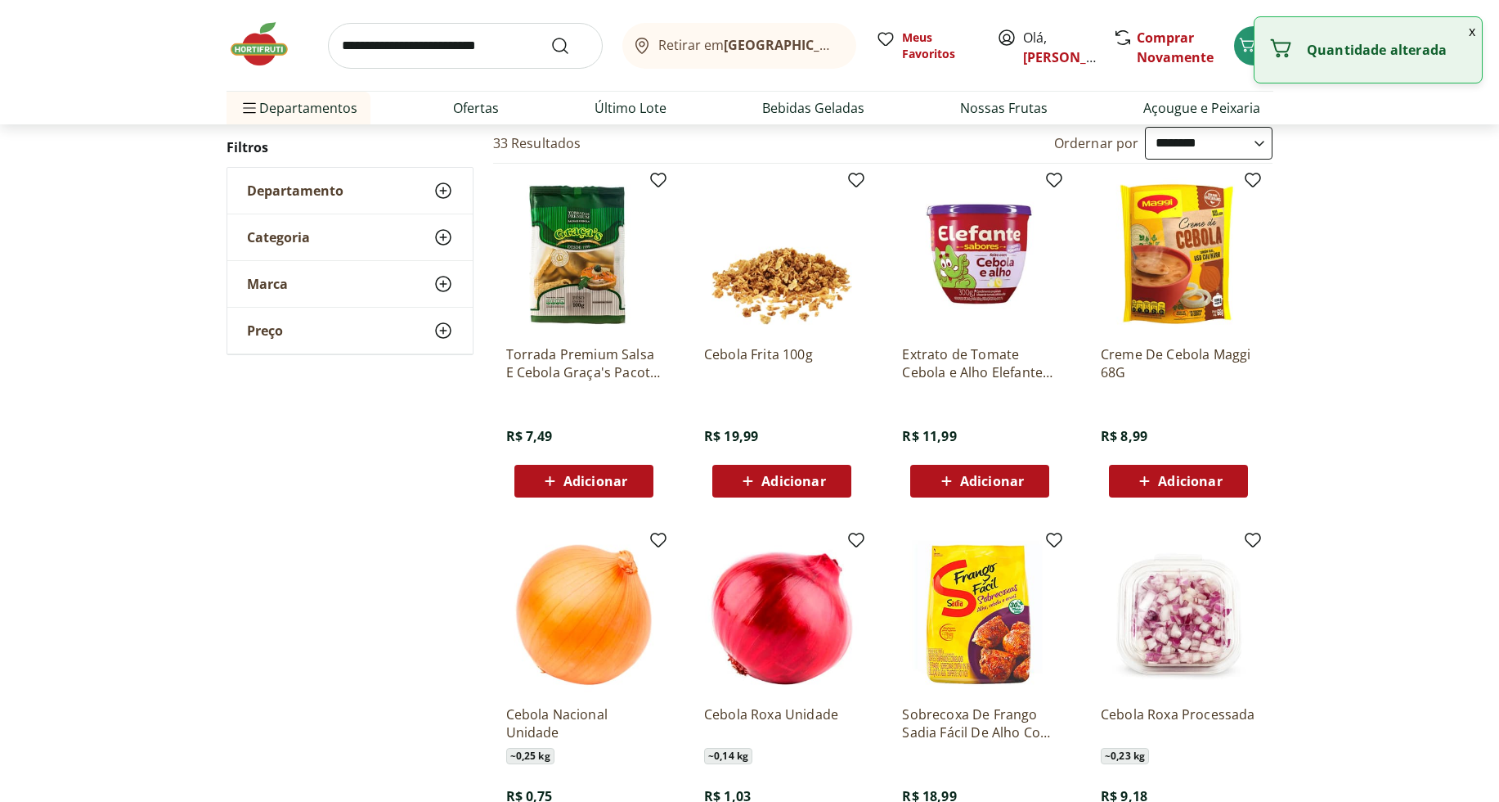
scroll to position [0, 0]
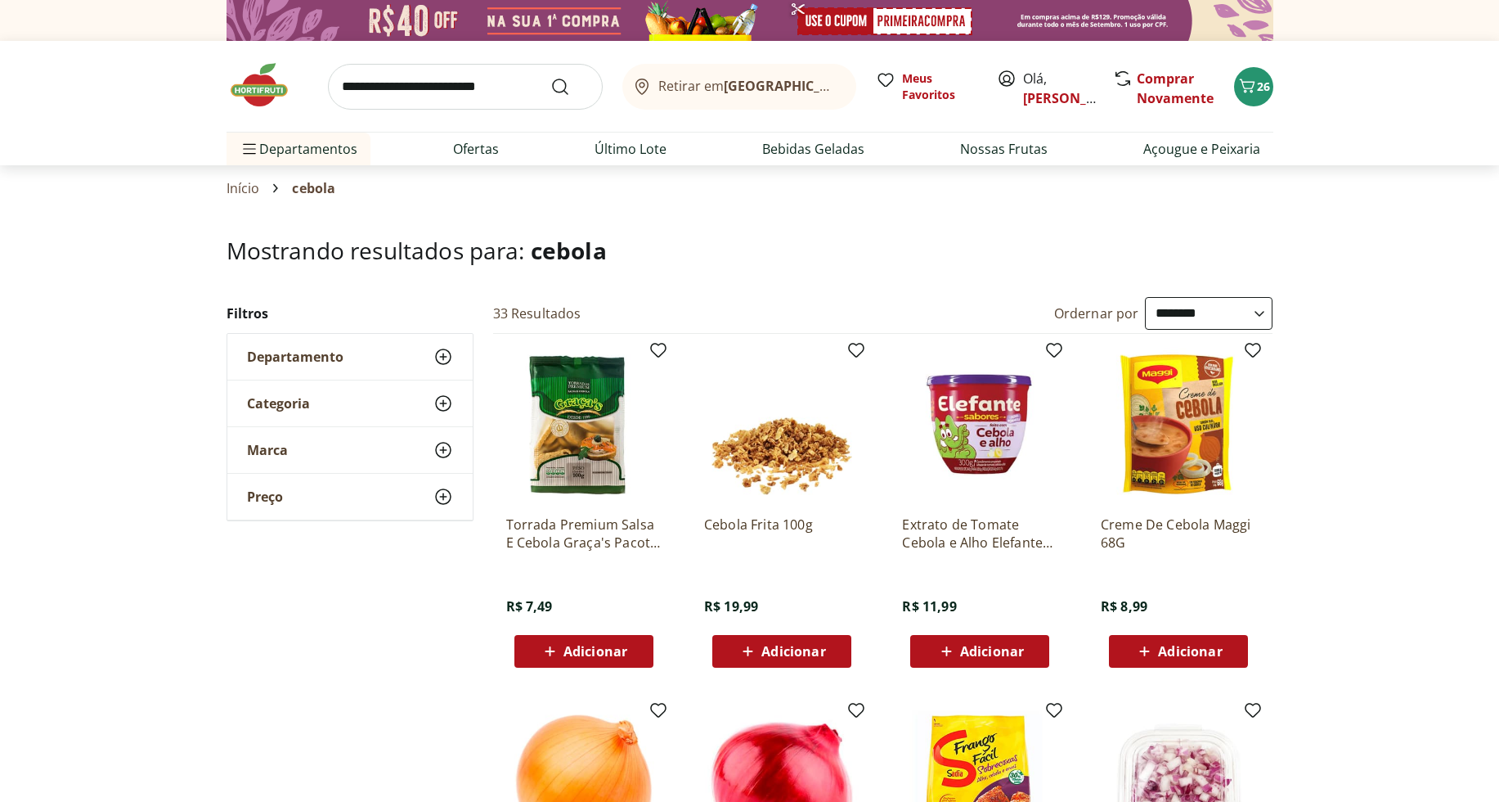
click at [502, 87] on input "search" at bounding box center [465, 87] width 275 height 46
type input "******"
click at [550, 77] on button "Submit Search" at bounding box center [569, 87] width 39 height 20
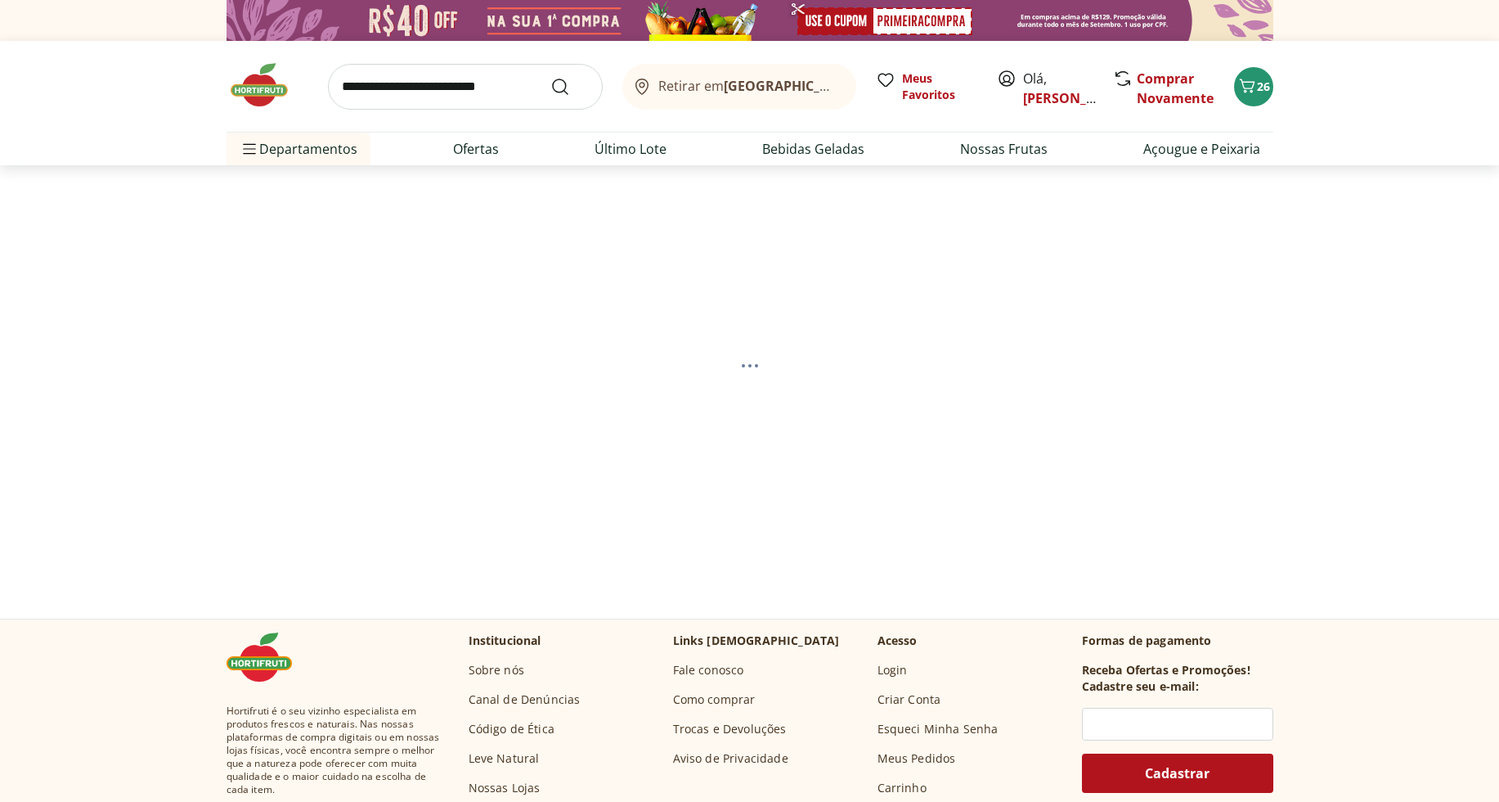
select select "**********"
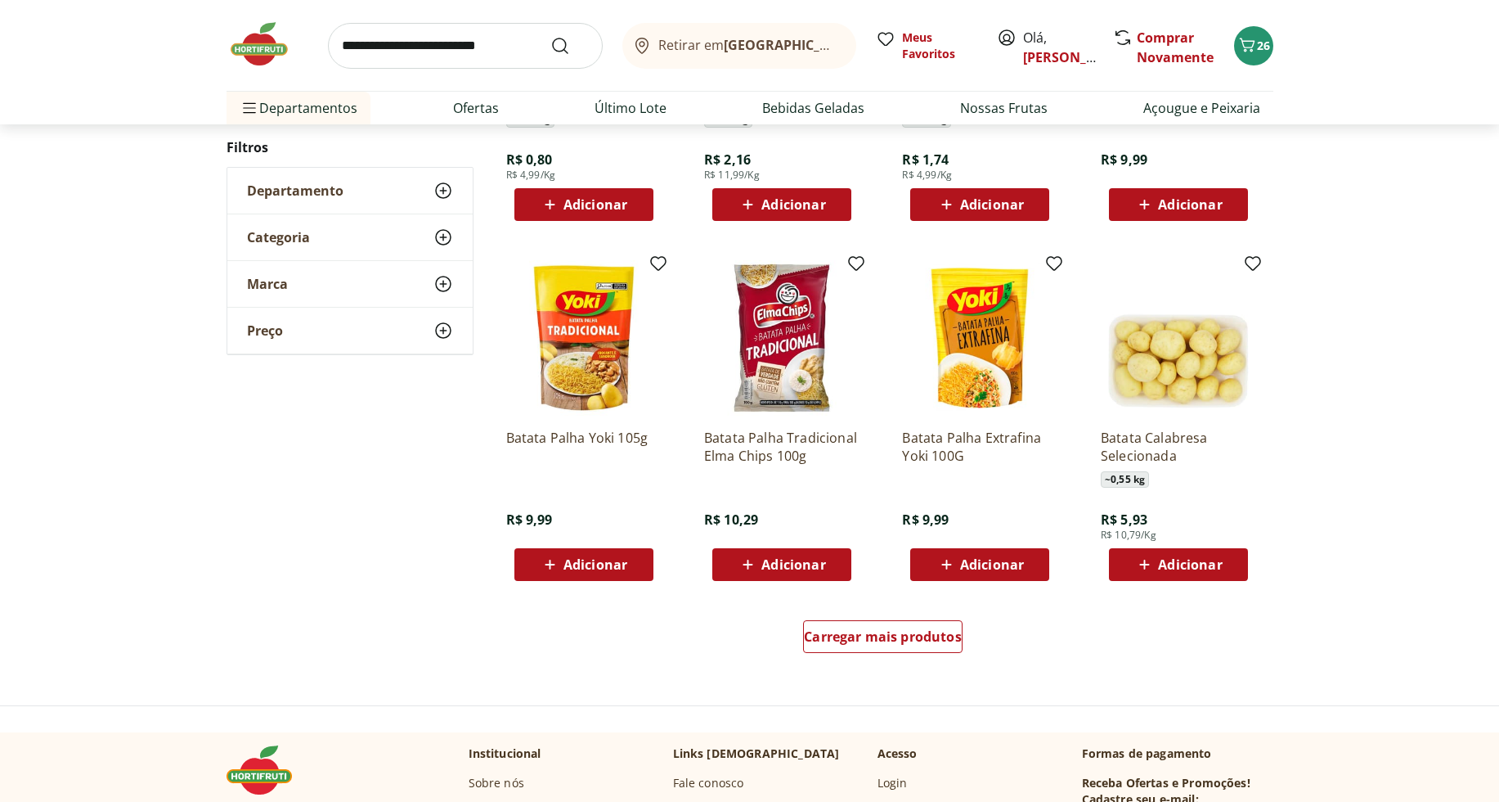
scroll to position [819, 0]
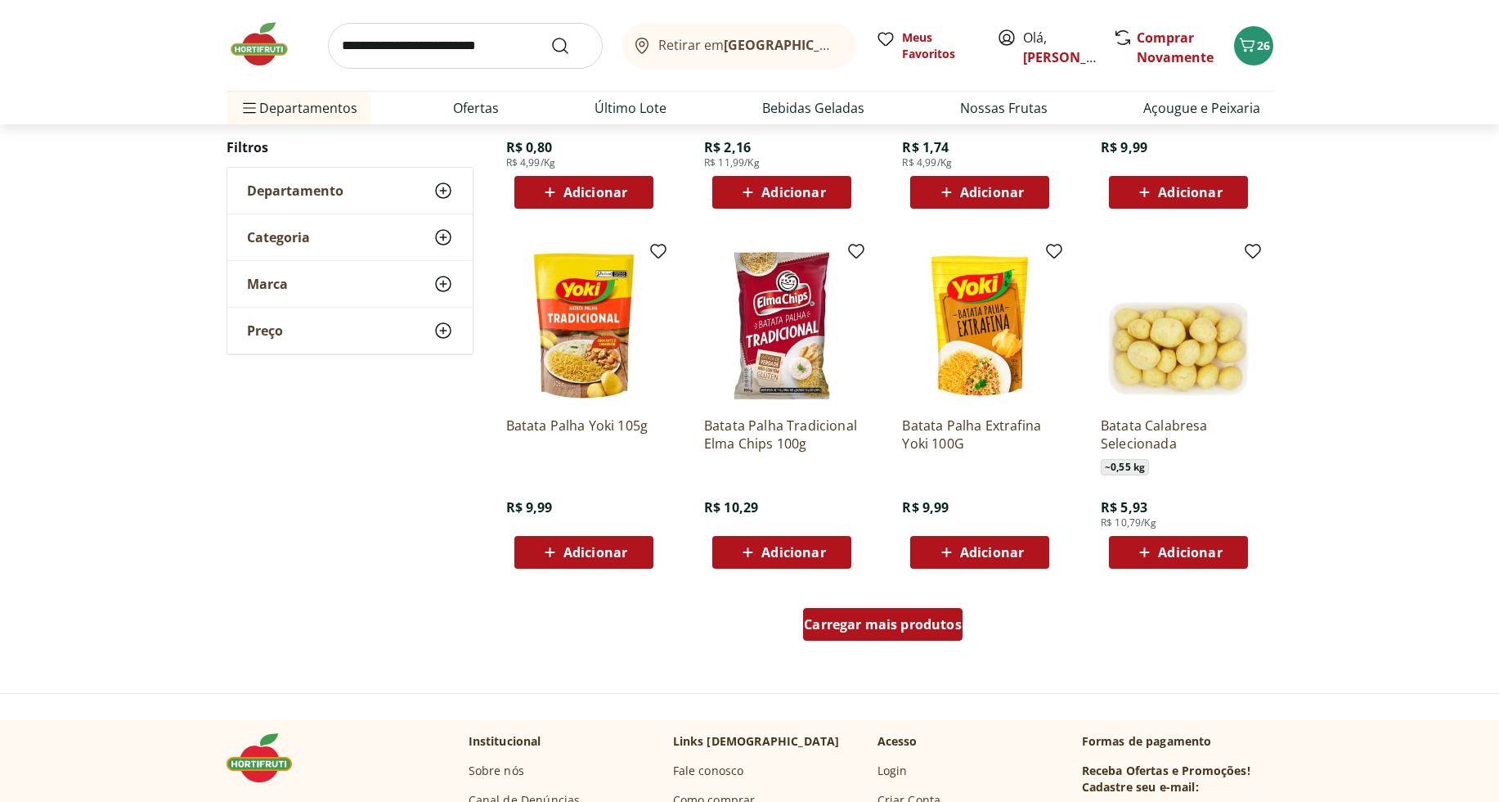
click at [925, 618] on span "Carregar mais produtos" at bounding box center [883, 624] width 158 height 13
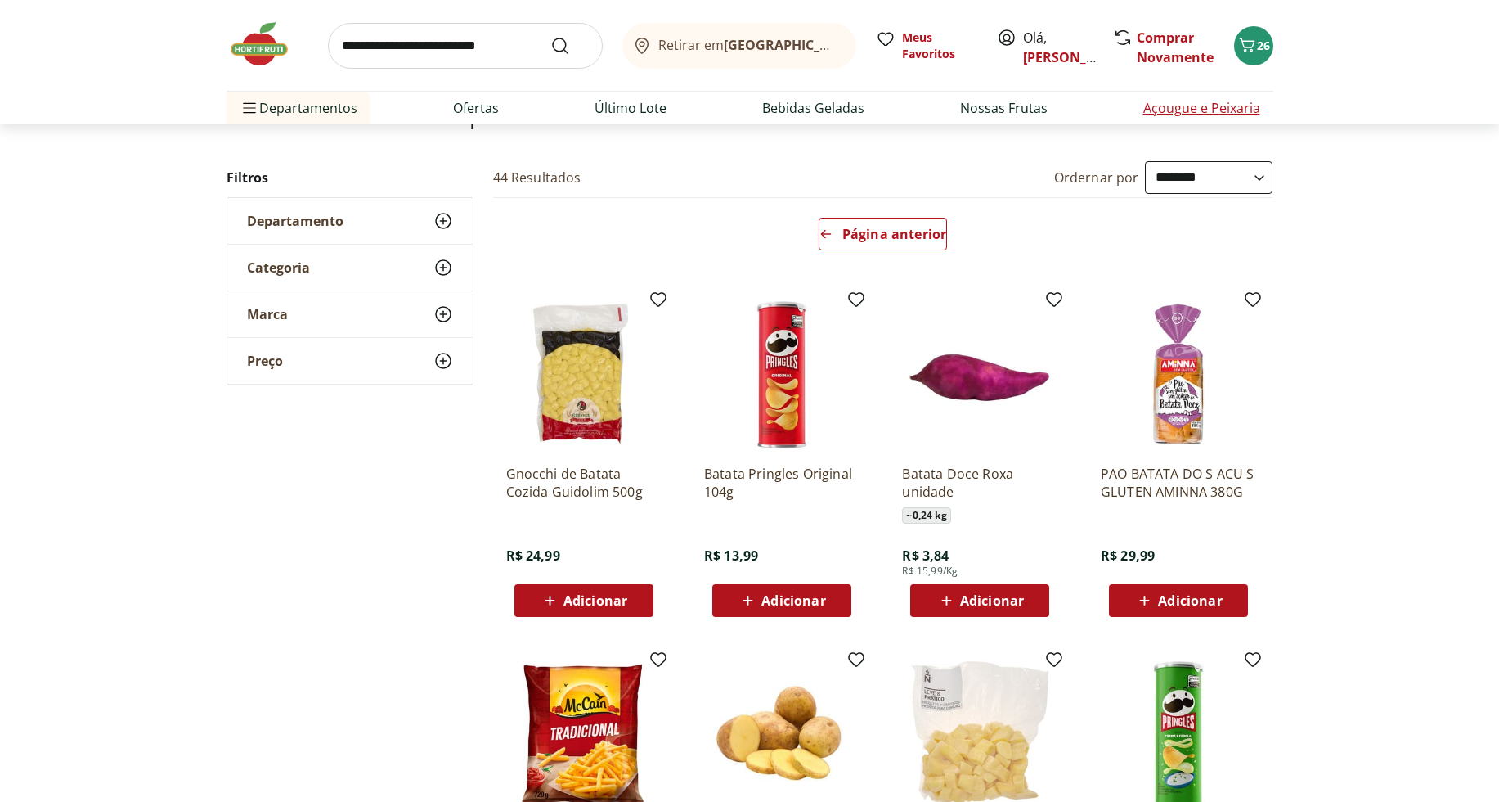
scroll to position [141, 0]
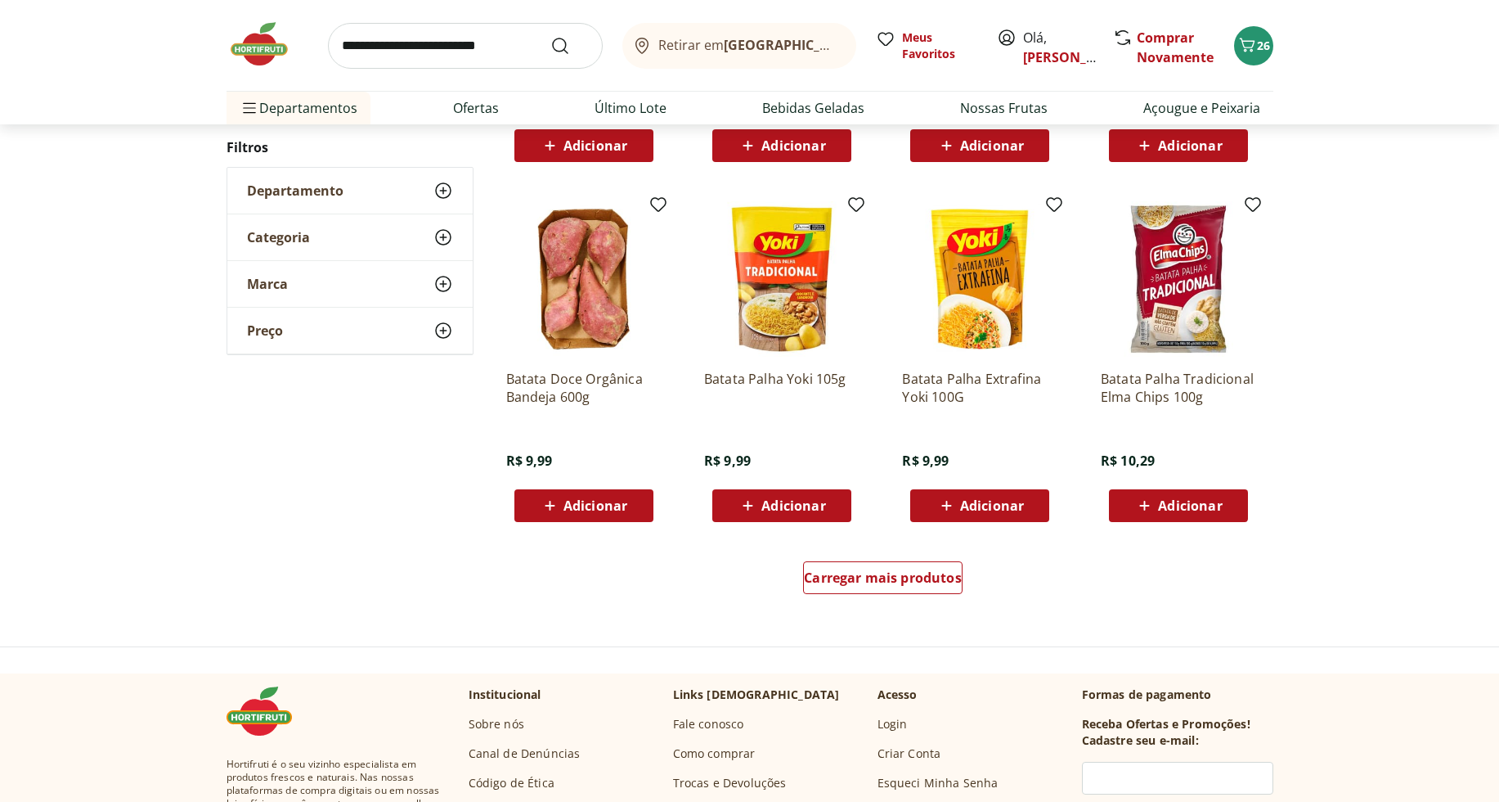
scroll to position [957, 0]
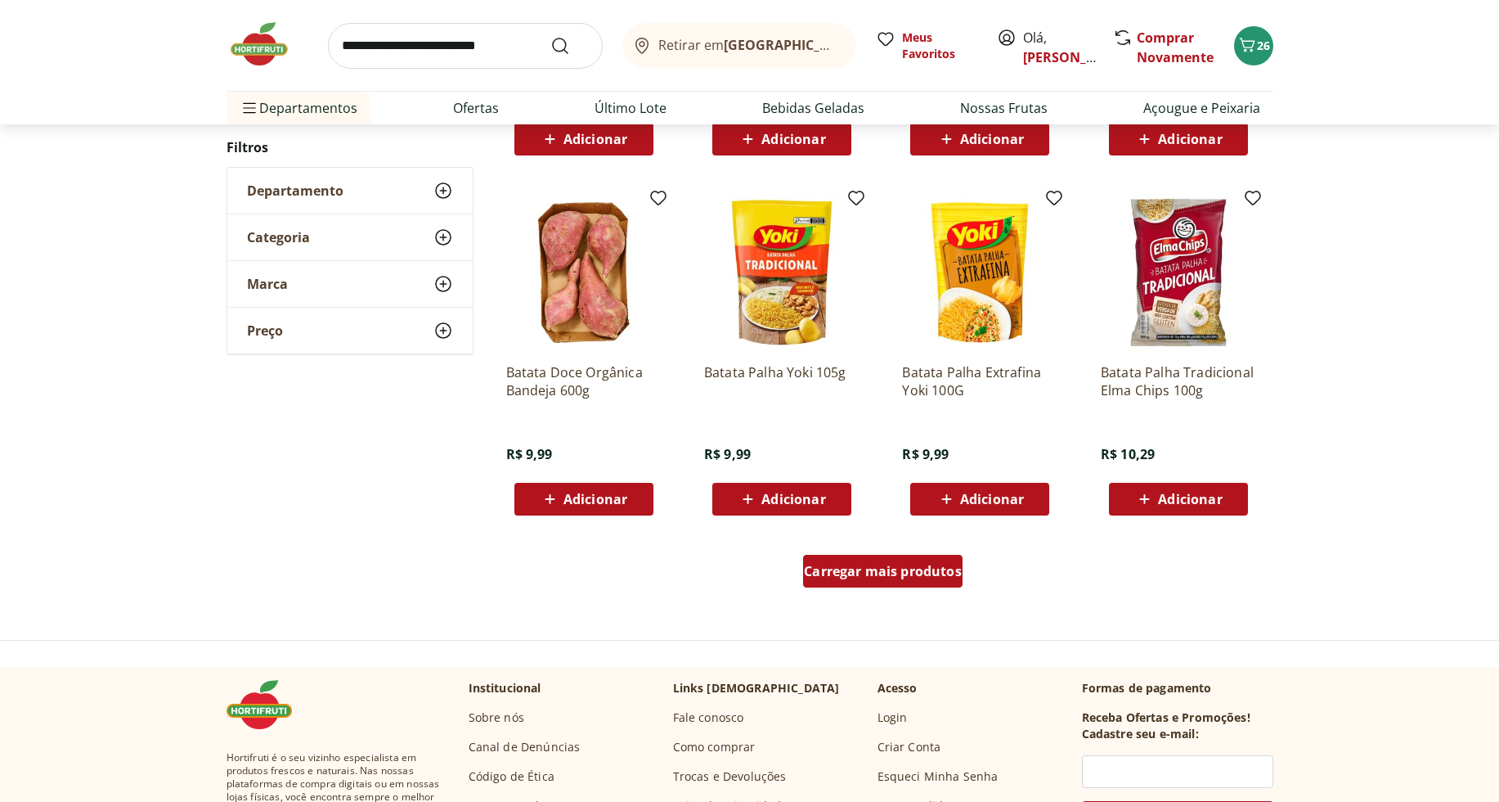
click at [932, 591] on link "Carregar mais produtos" at bounding box center [882, 574] width 159 height 39
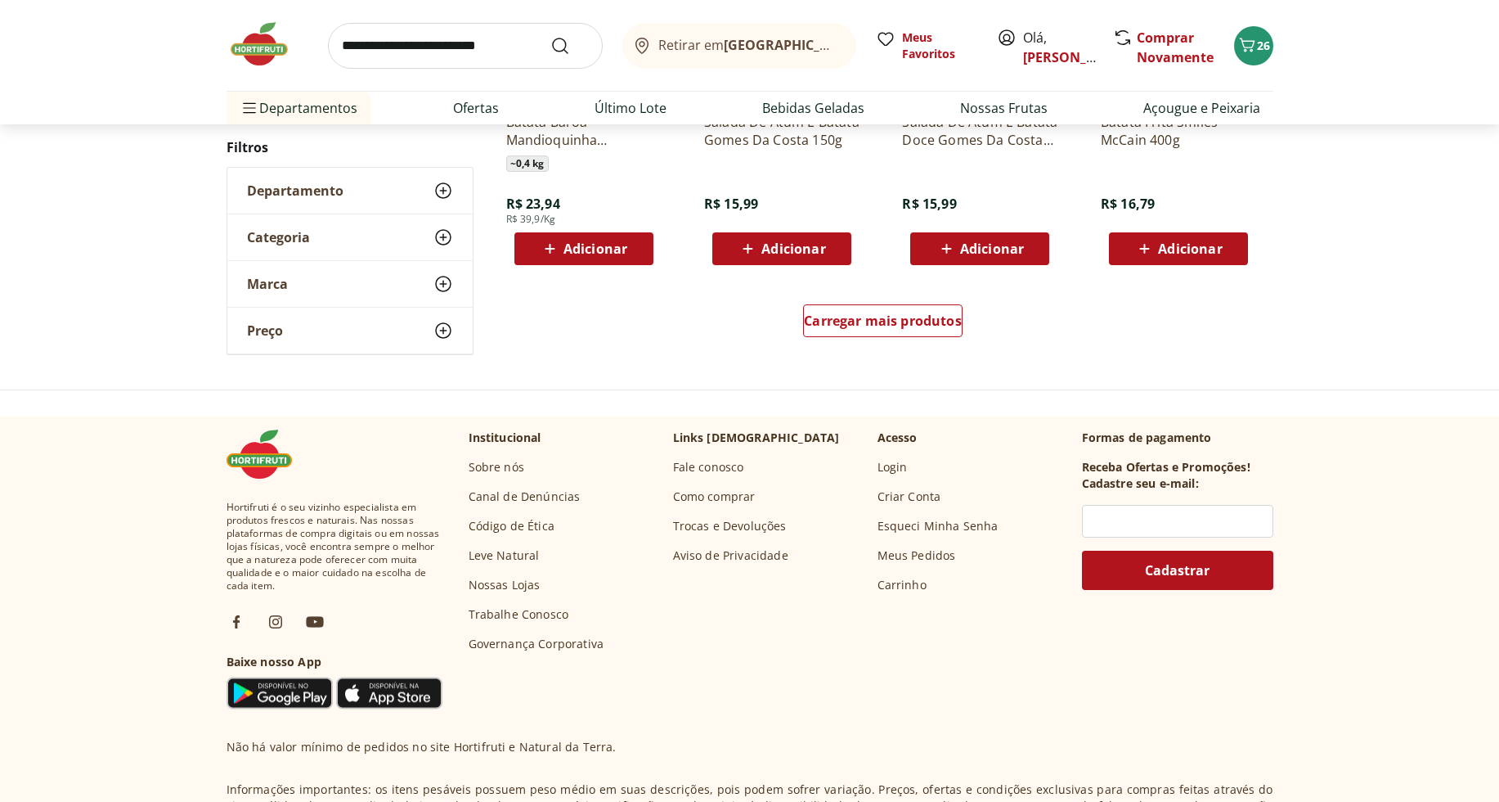
scroll to position [1242, 0]
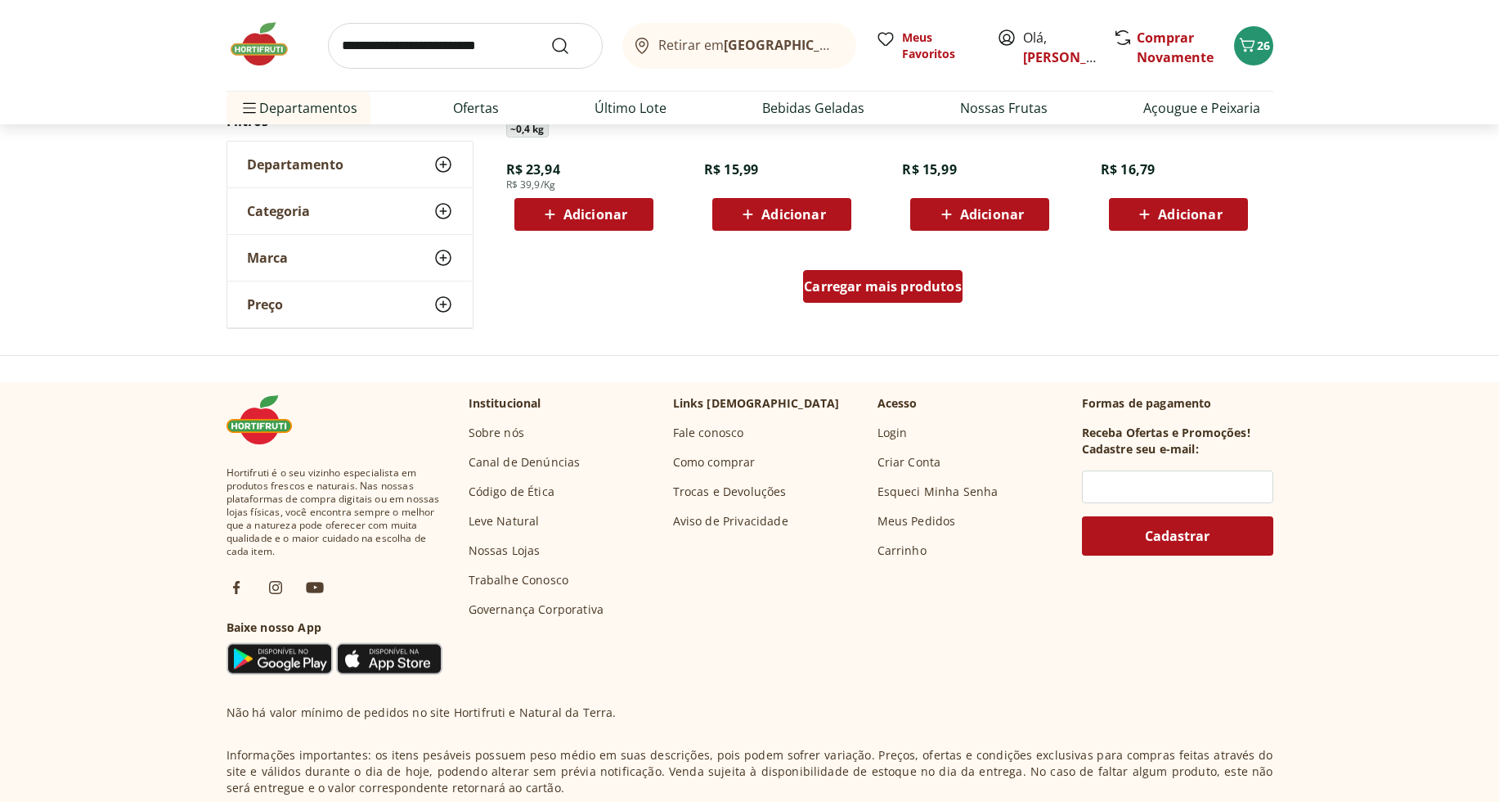
click at [898, 283] on span "Carregar mais produtos" at bounding box center [883, 286] width 158 height 13
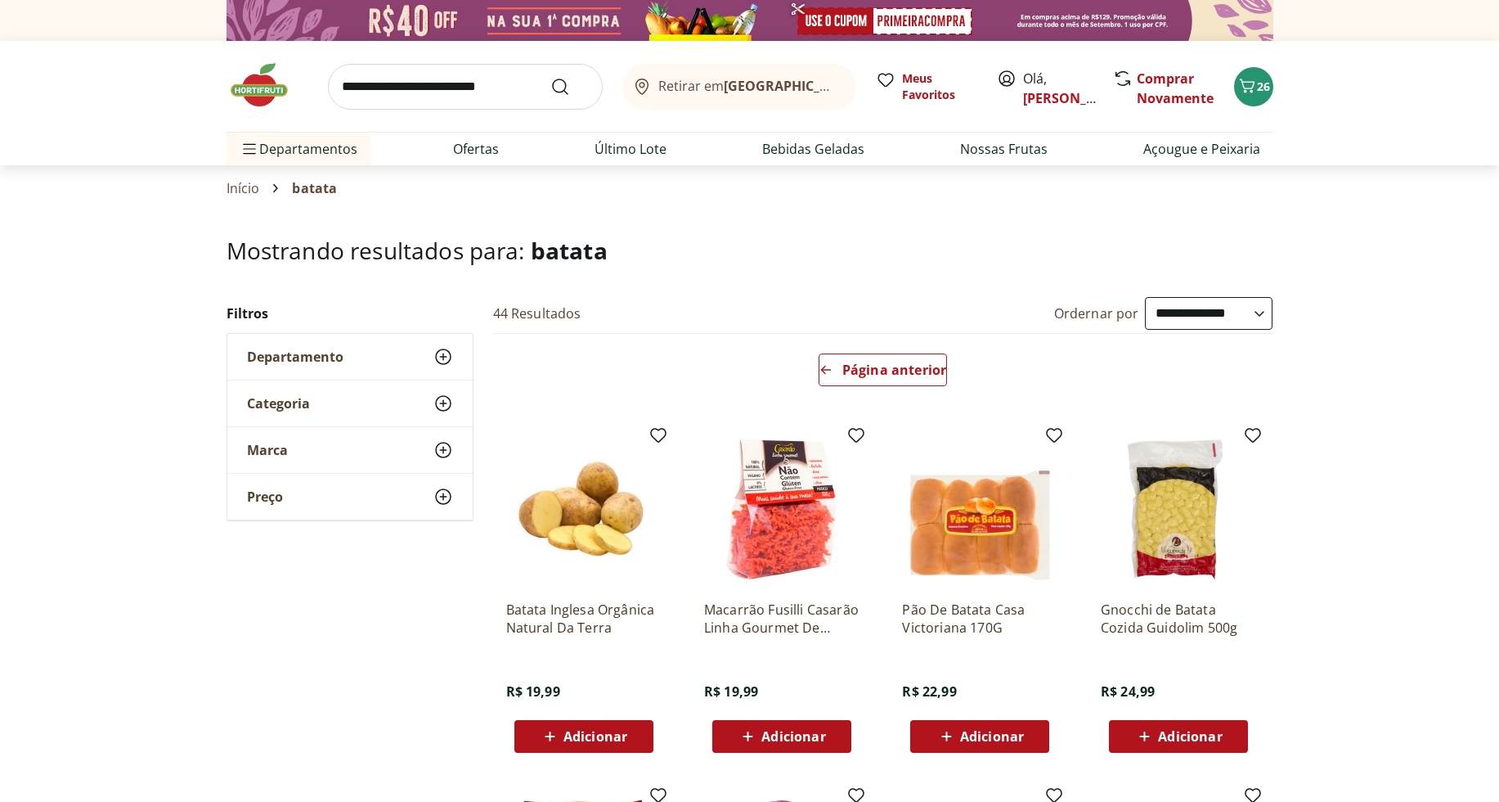
select select "**********"
click at [1145, 297] on select "**********" at bounding box center [1209, 313] width 128 height 33
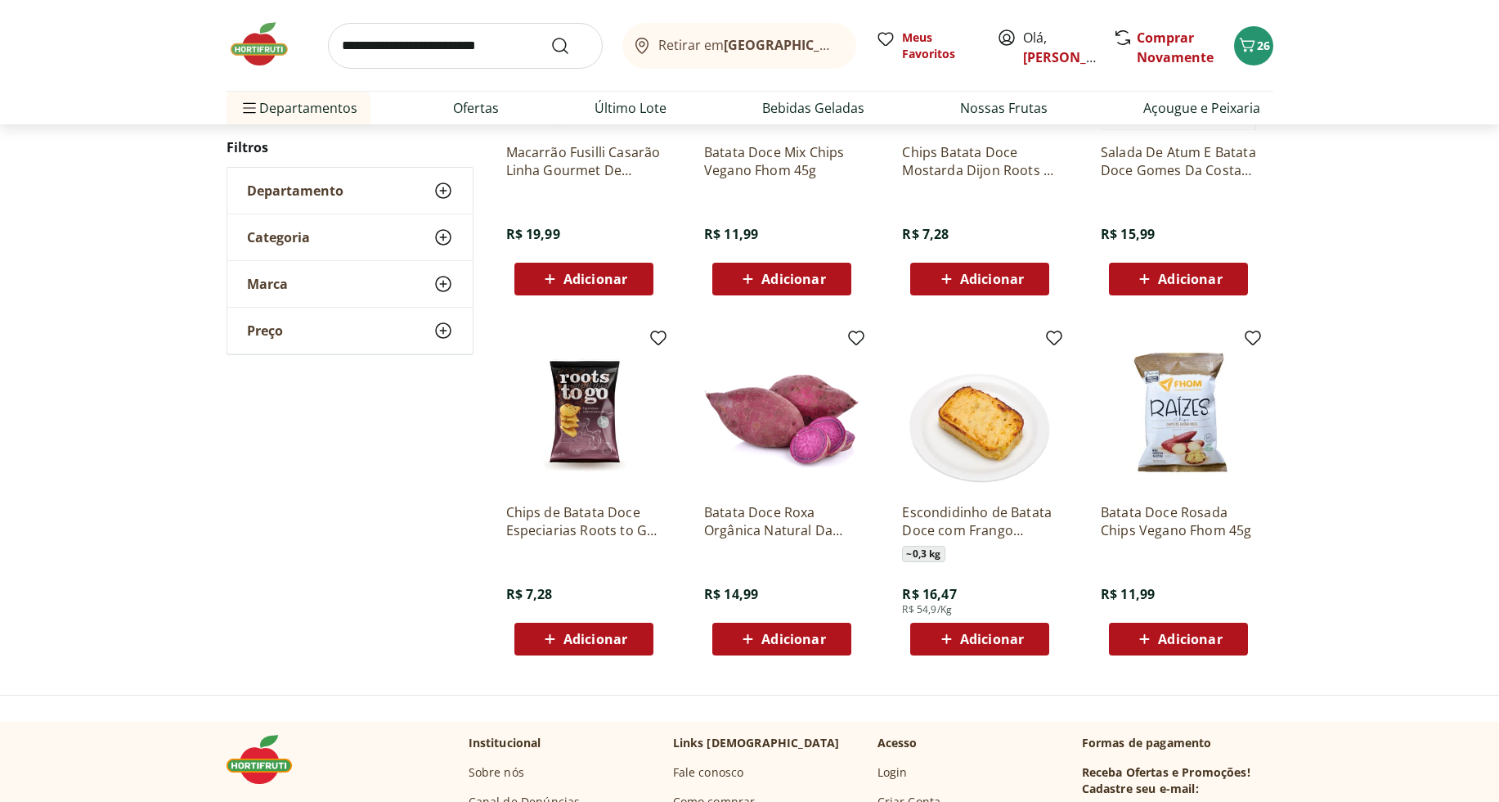
scroll to position [460, 0]
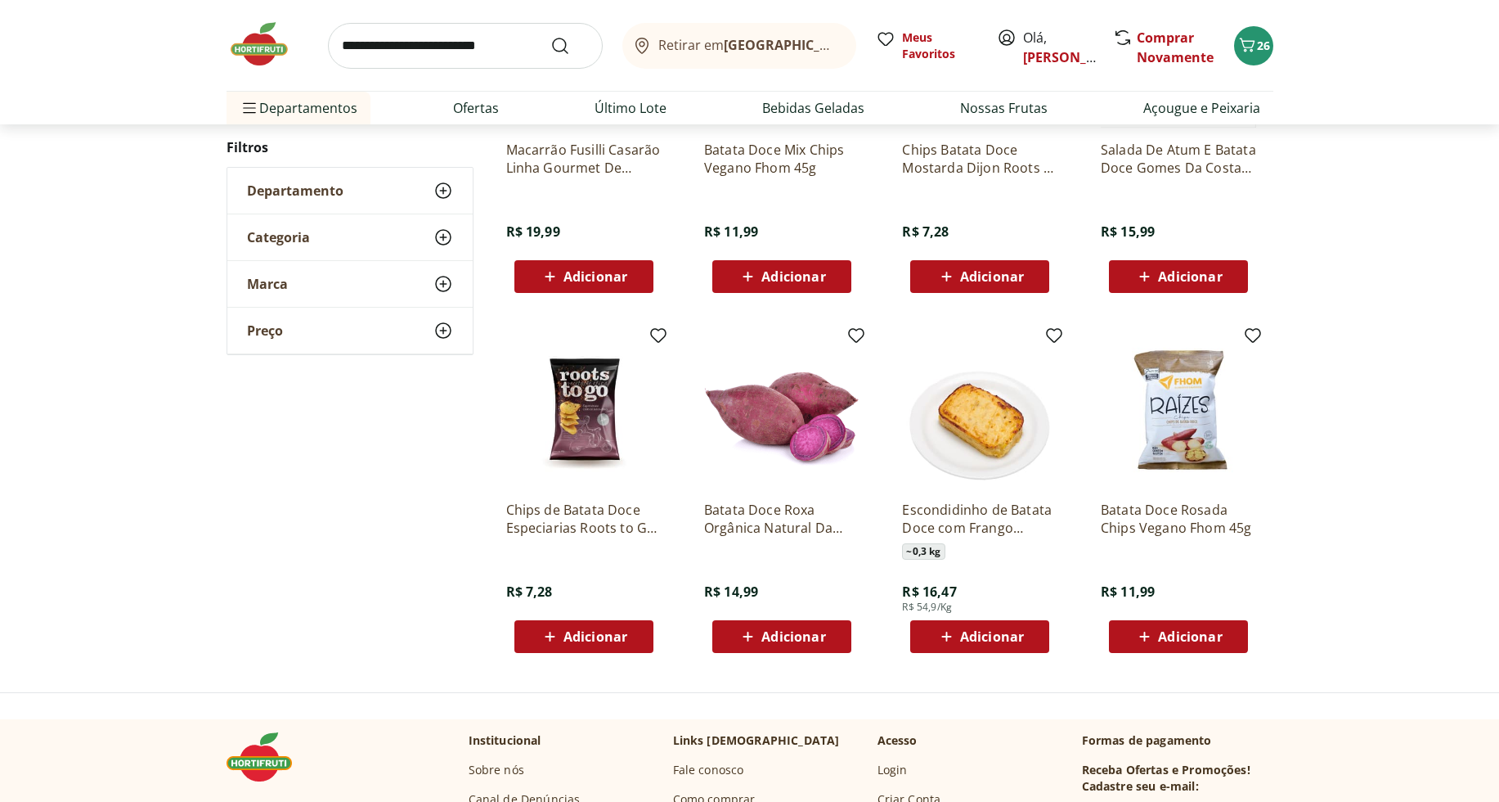
click at [828, 640] on div "Adicionar" at bounding box center [781, 636] width 113 height 29
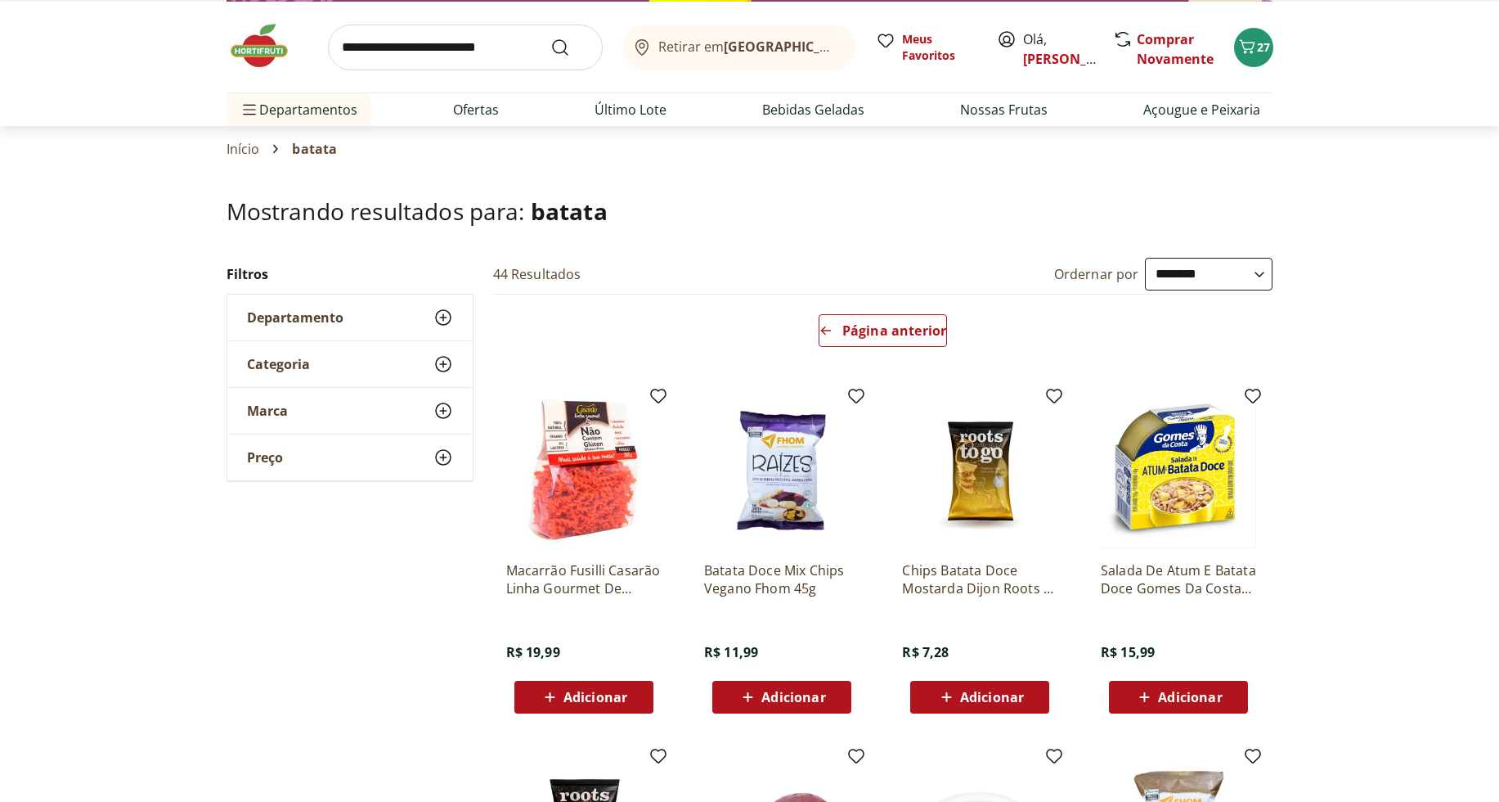
scroll to position [11, 0]
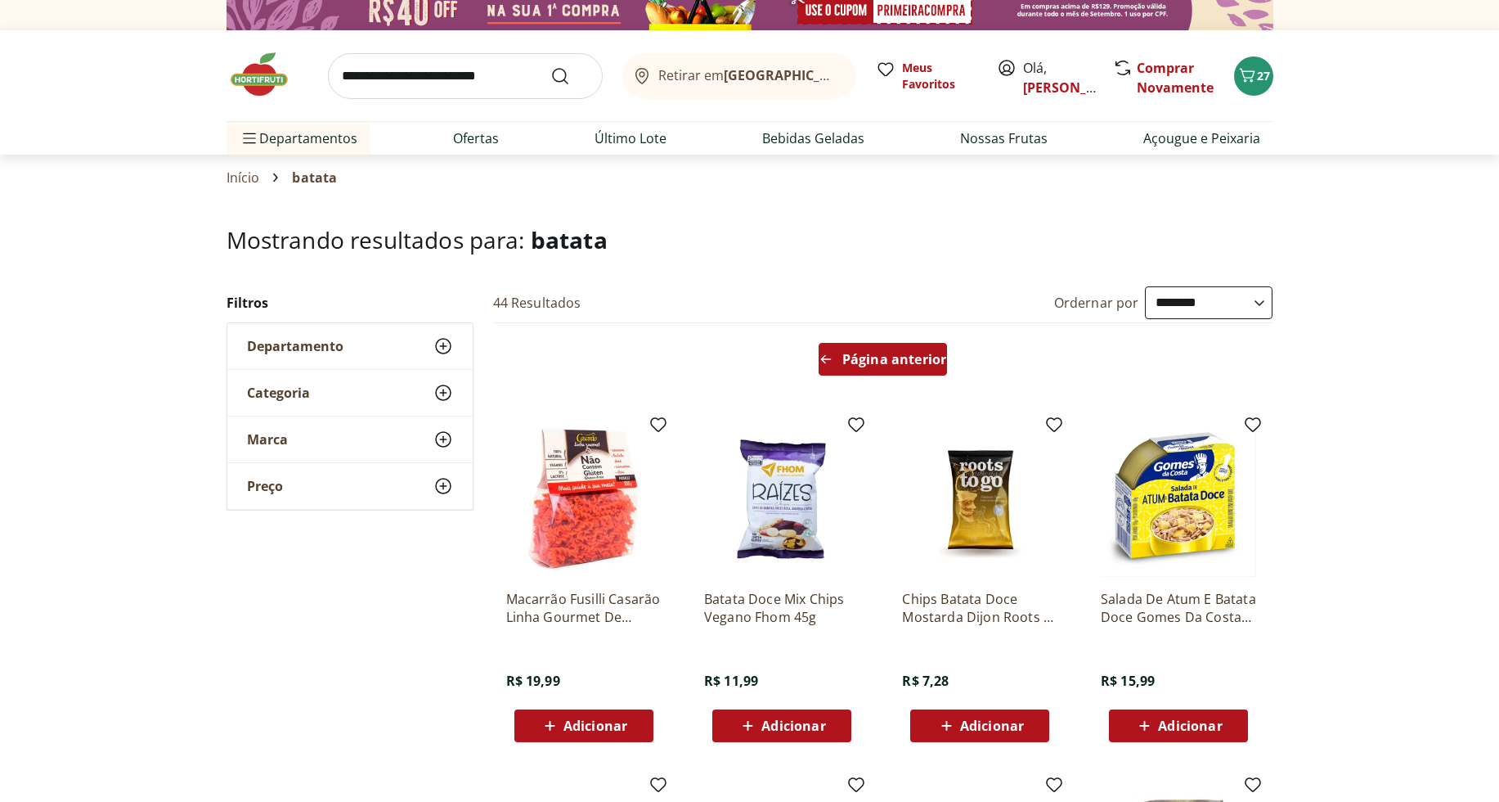
click at [901, 353] on span "Página anterior" at bounding box center [894, 359] width 104 height 13
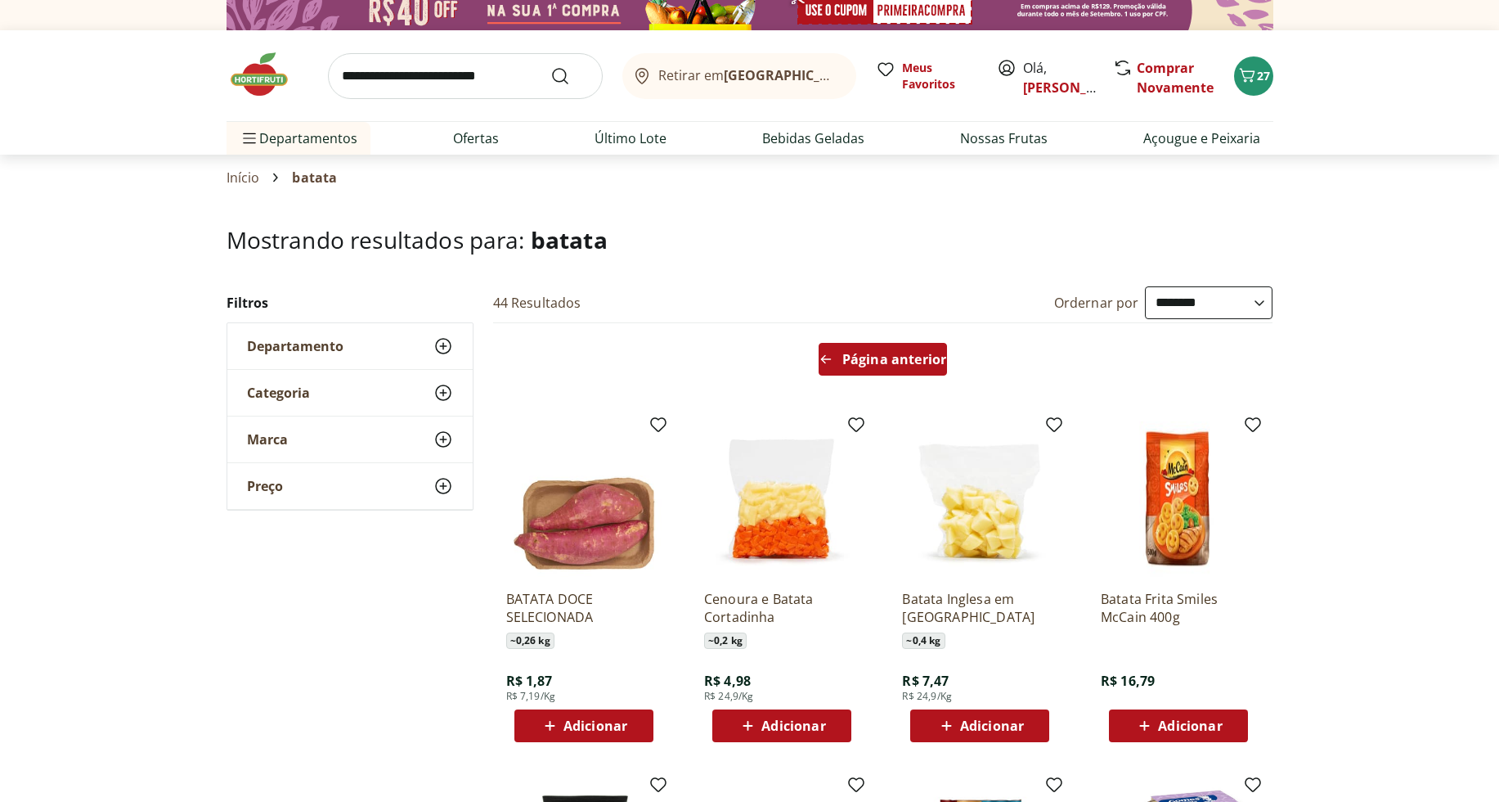
click at [919, 375] on div "Página anterior" at bounding box center [883, 359] width 128 height 33
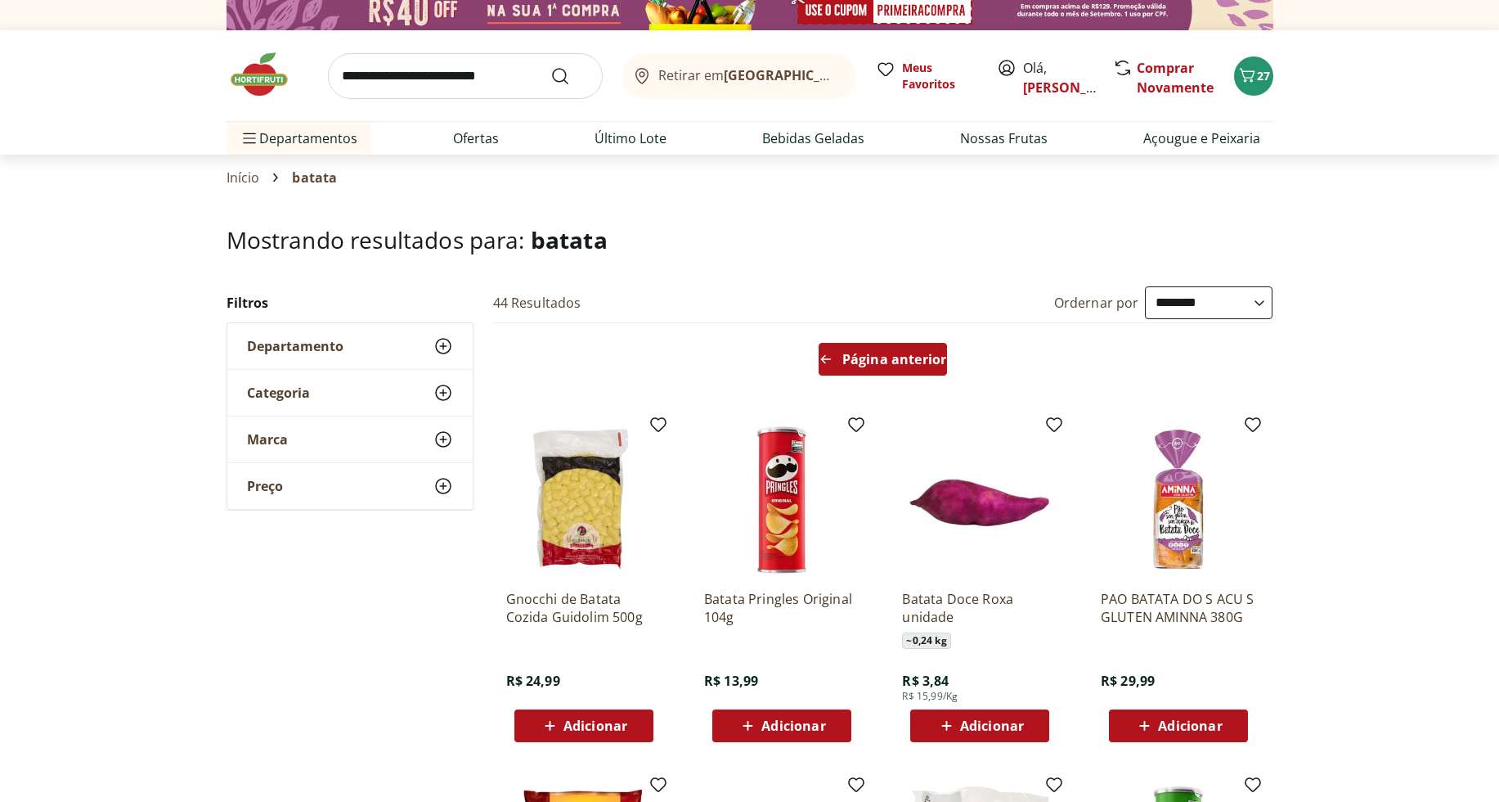
click at [919, 364] on span "Página anterior" at bounding box center [894, 359] width 104 height 13
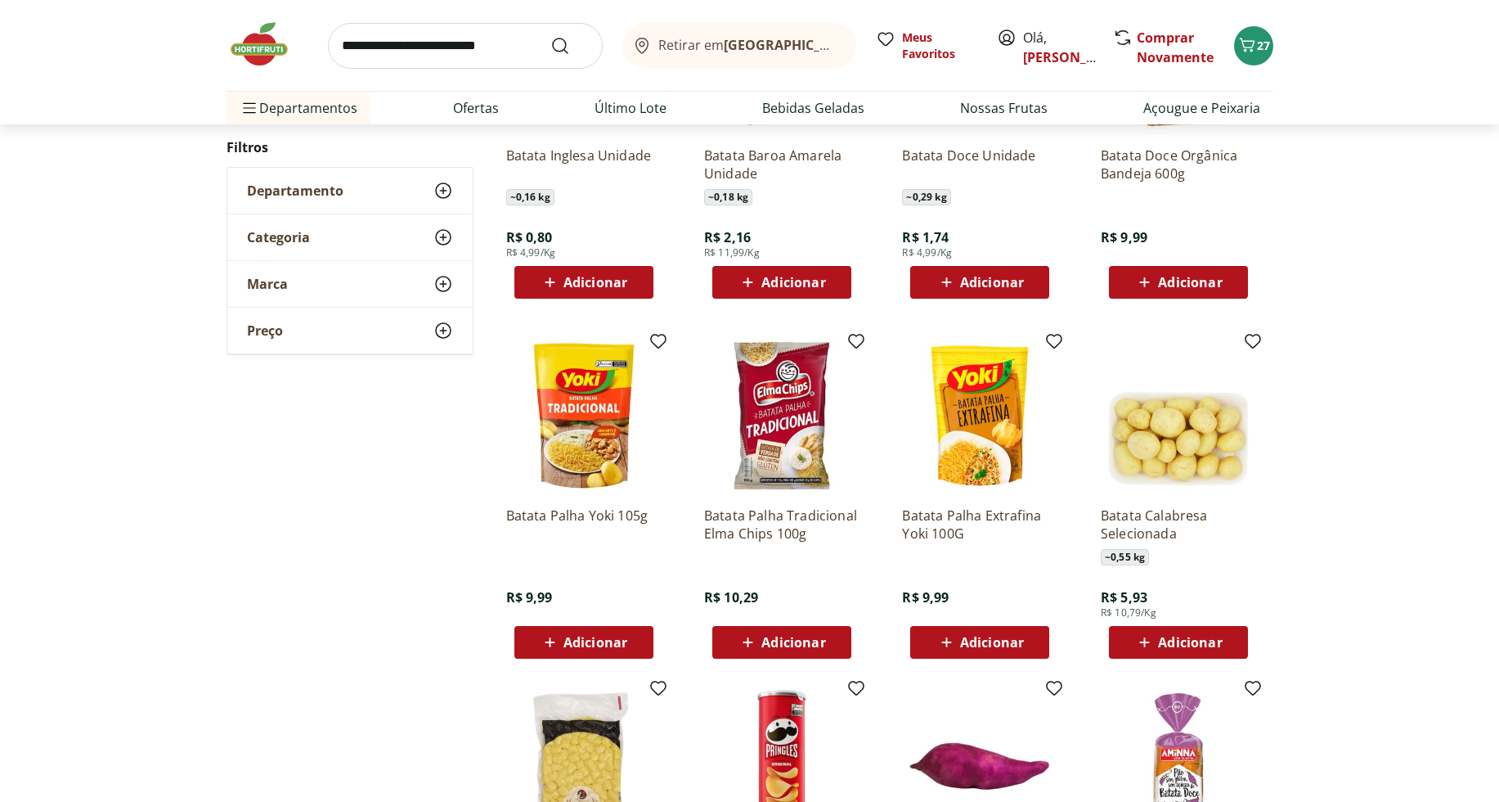
scroll to position [752, 0]
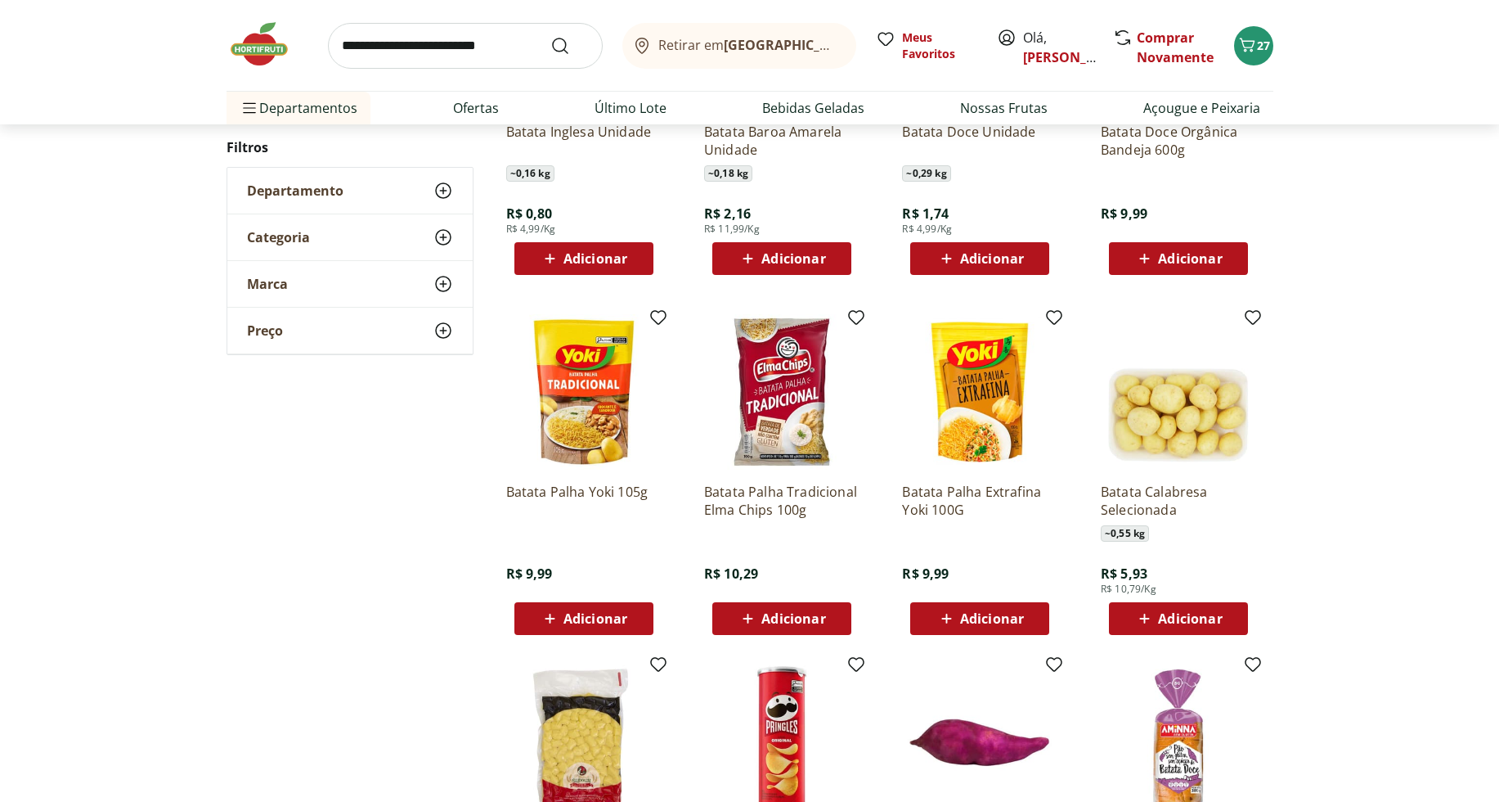
click at [638, 251] on div "Adicionar" at bounding box center [584, 258] width 113 height 29
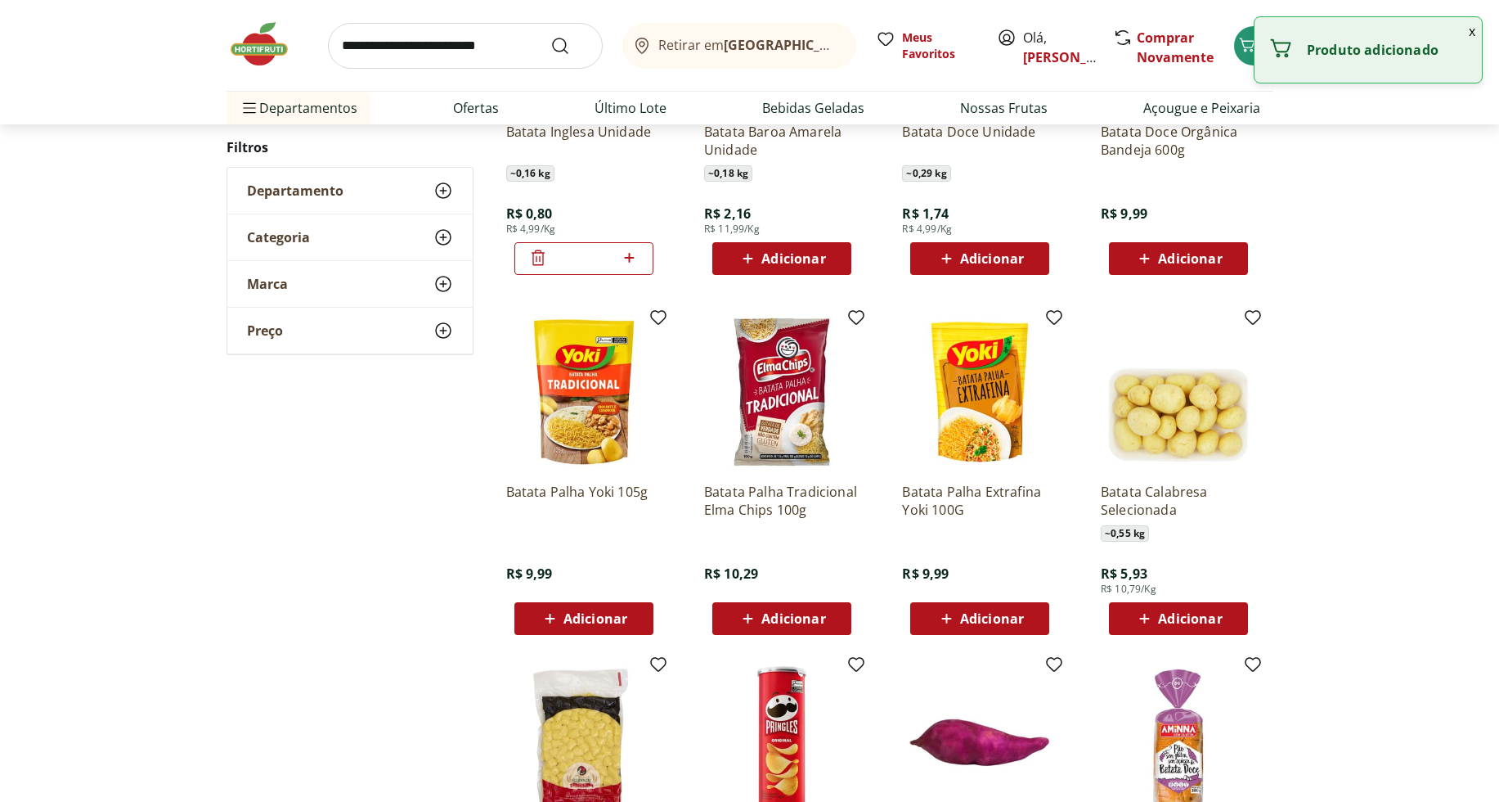
click at [631, 258] on icon at bounding box center [629, 258] width 20 height 20
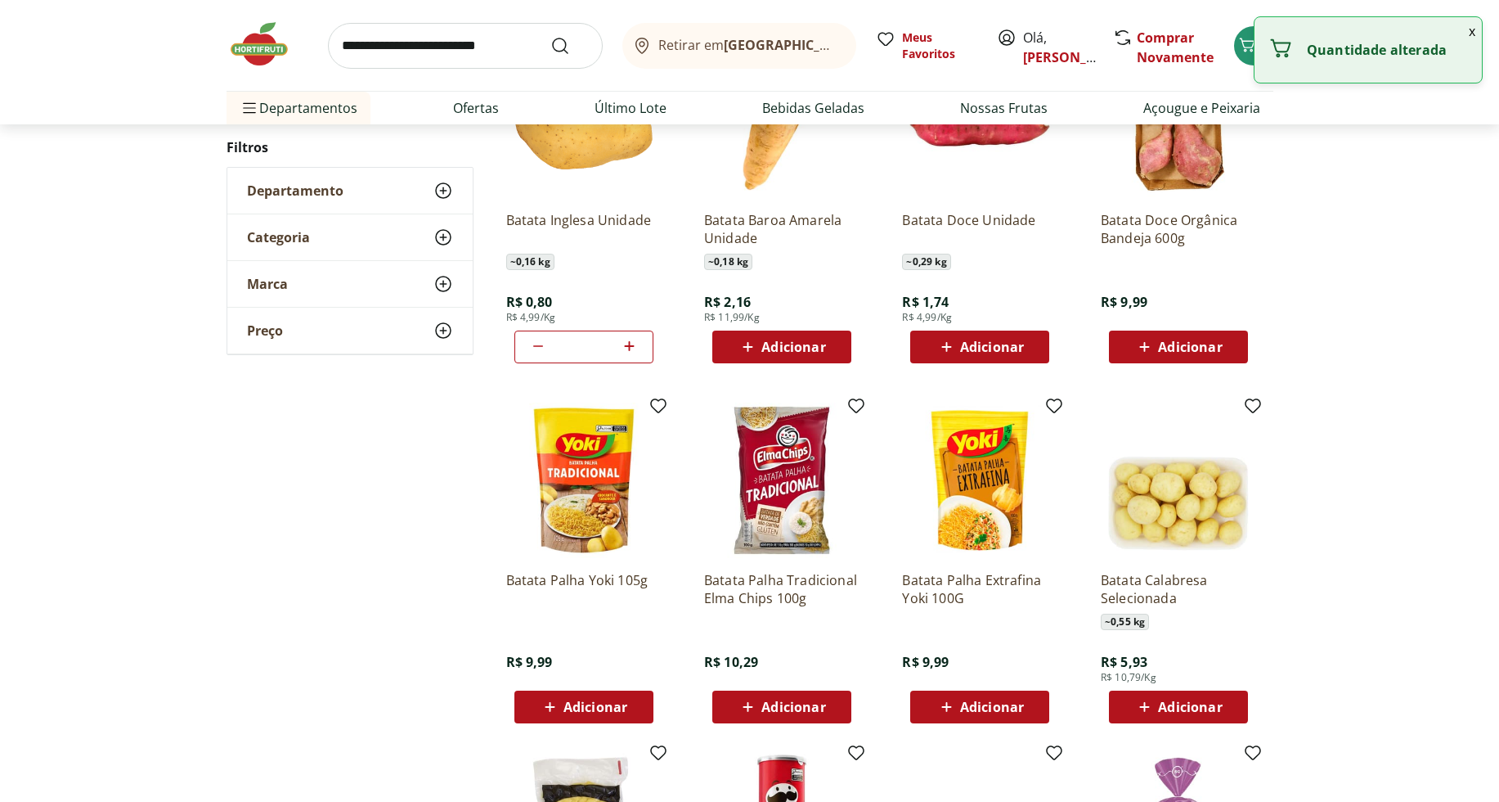
scroll to position [464, 0]
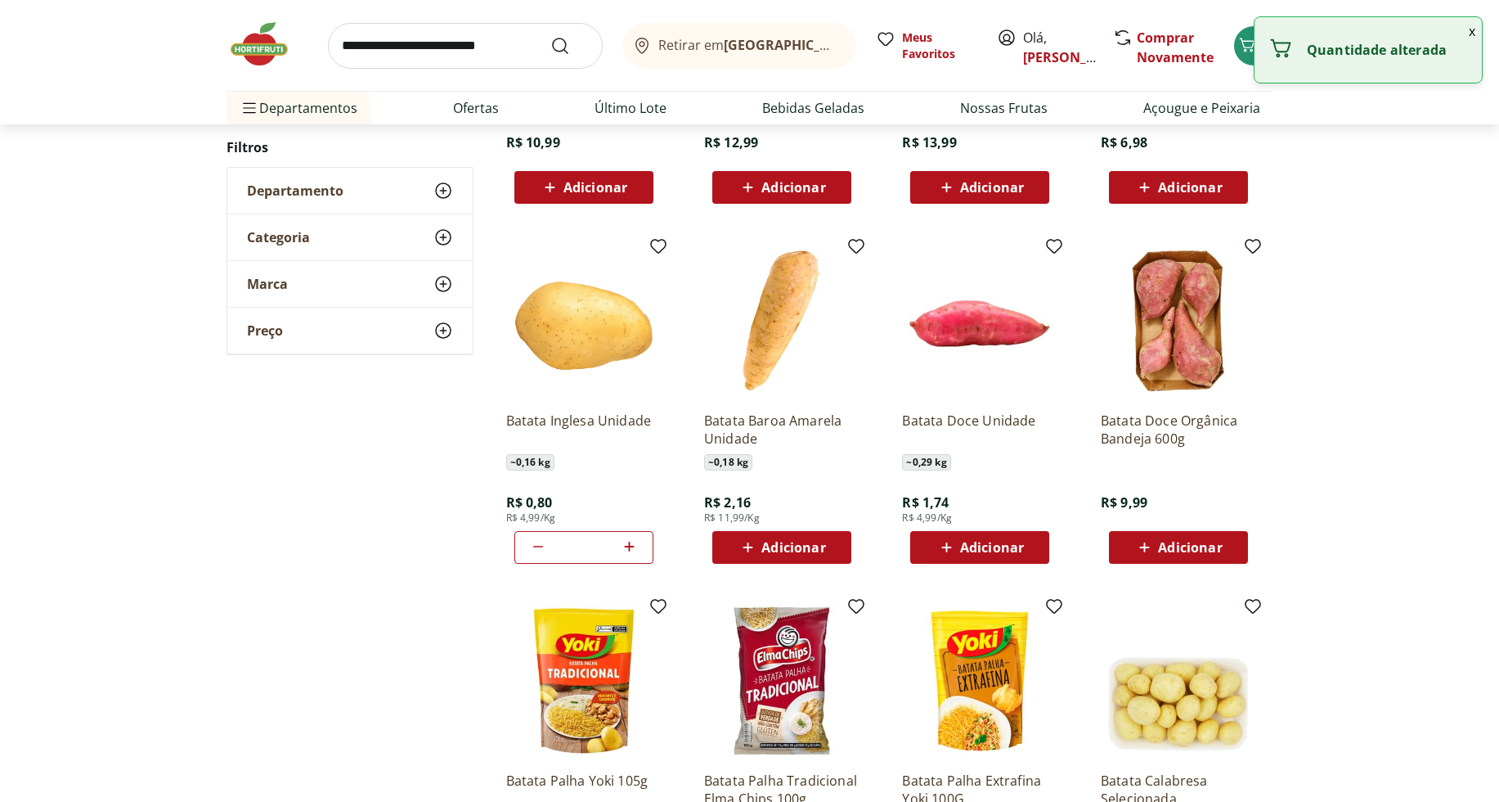
click at [630, 546] on icon at bounding box center [630, 546] width 10 height 10
click at [630, 545] on icon at bounding box center [630, 546] width 10 height 10
type input "*"
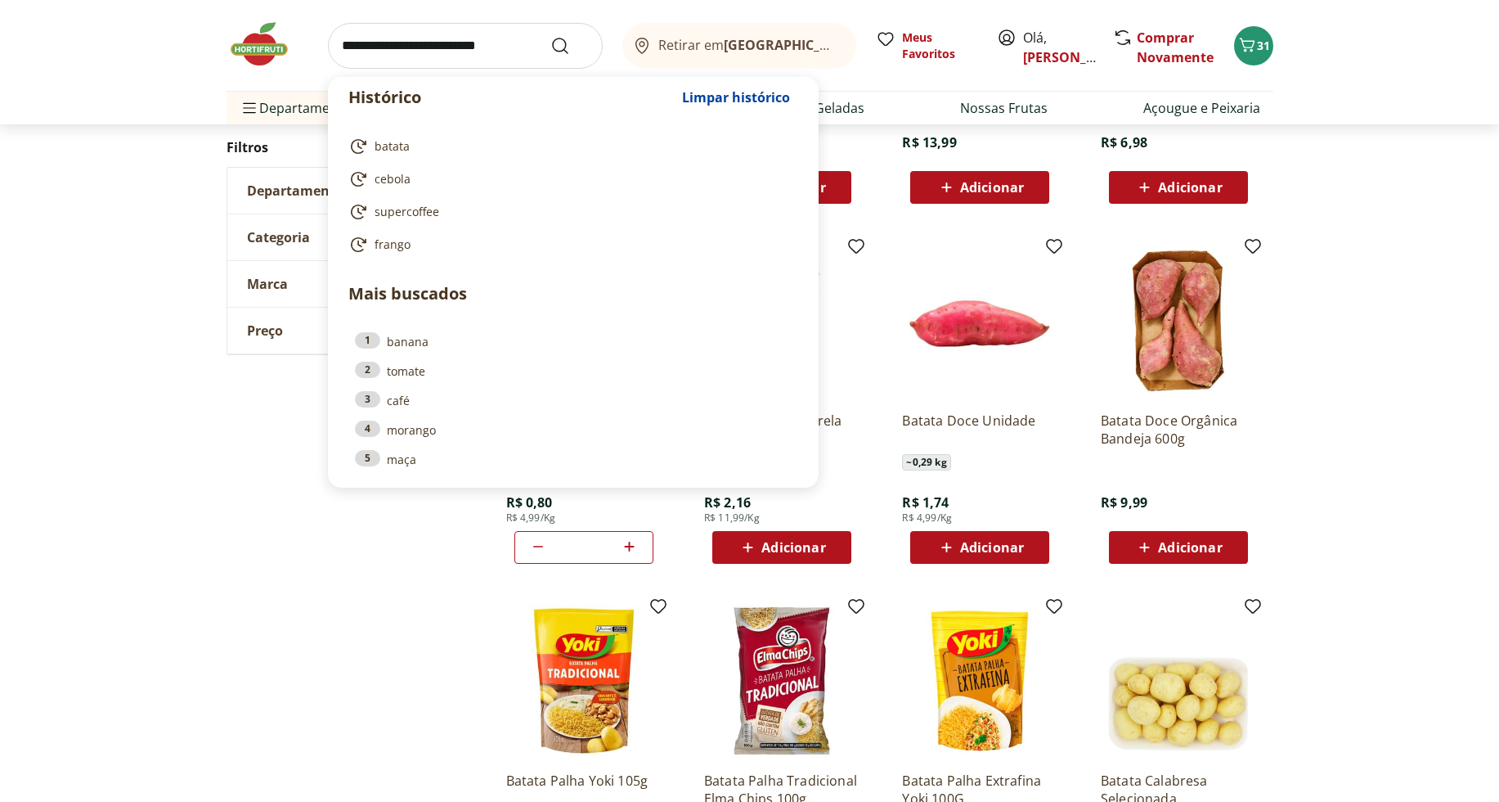
click at [407, 54] on input "search" at bounding box center [465, 46] width 275 height 46
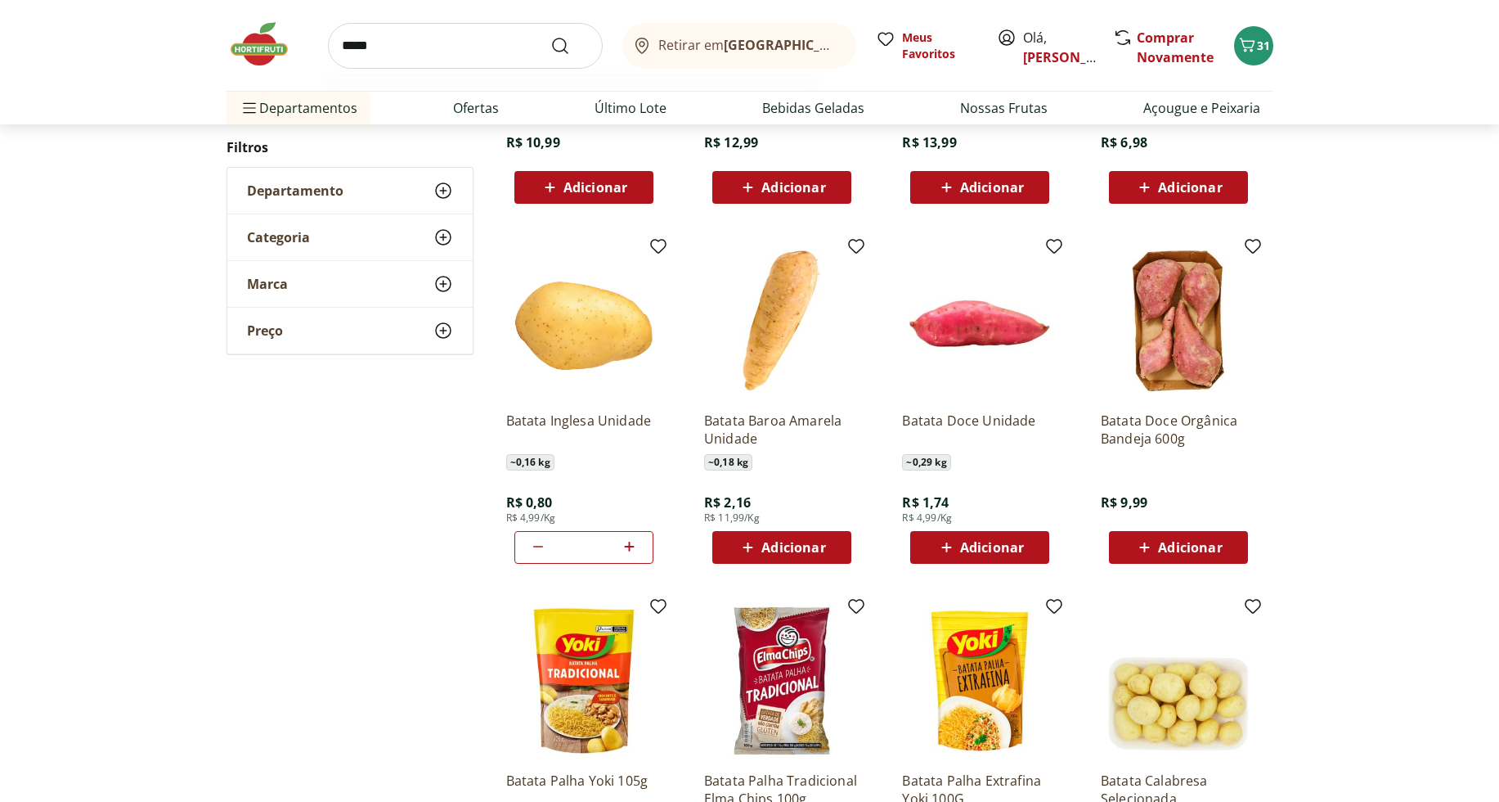
type input "*****"
click at [550, 36] on button "Submit Search" at bounding box center [569, 46] width 39 height 20
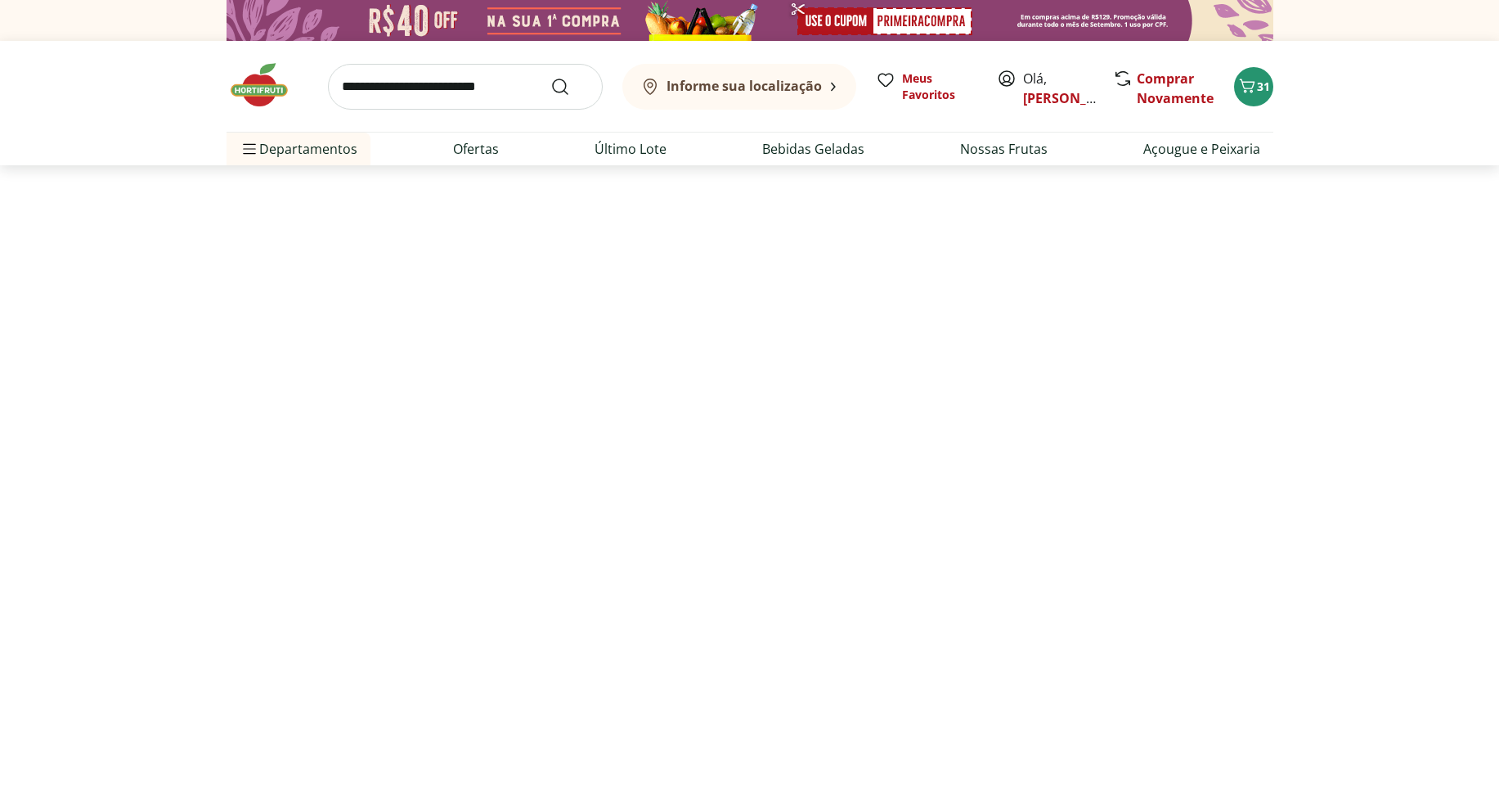
select select "**********"
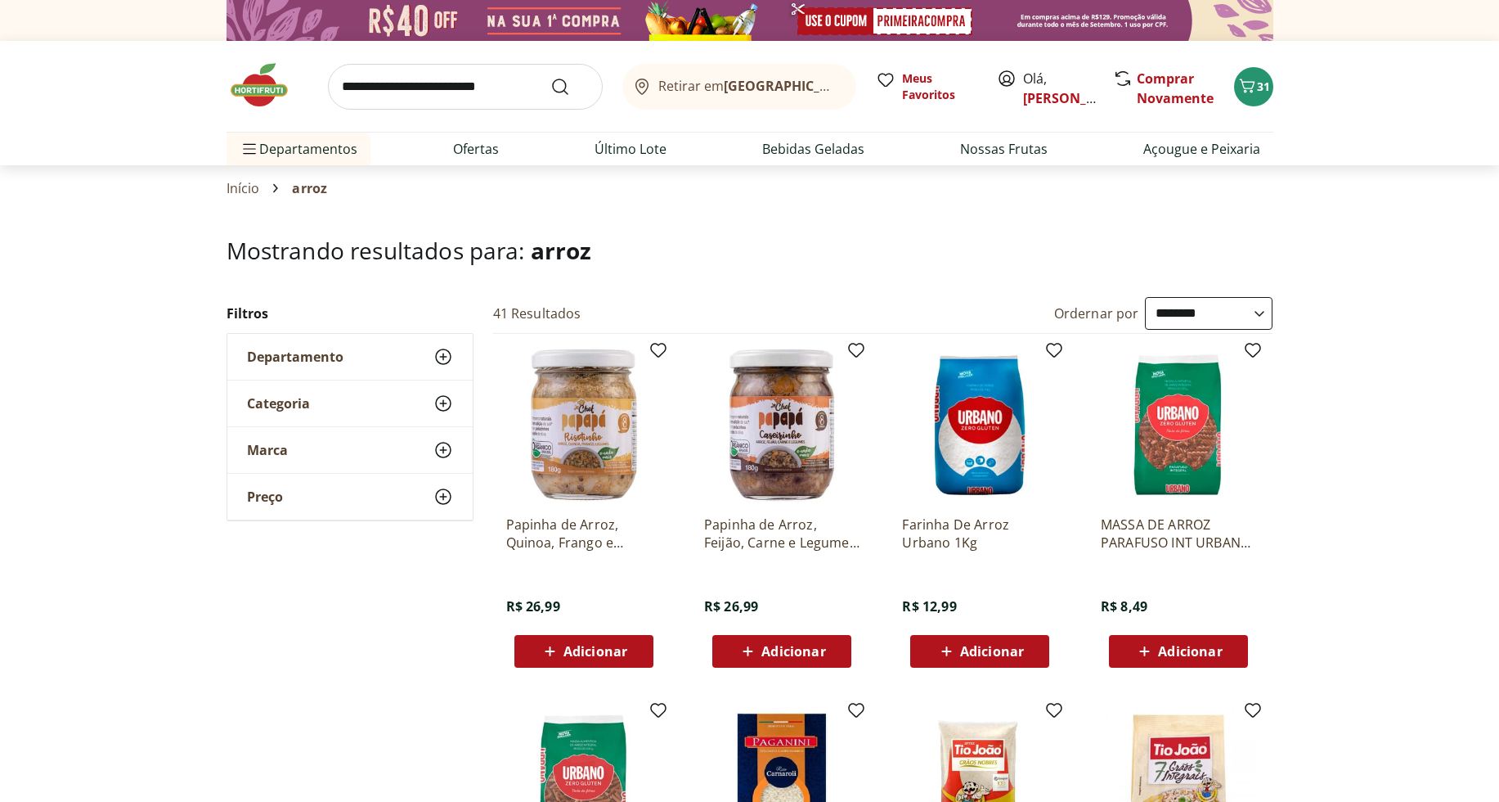
click at [1174, 291] on header "Mostrando resultados para: arroz" at bounding box center [750, 266] width 1047 height 59
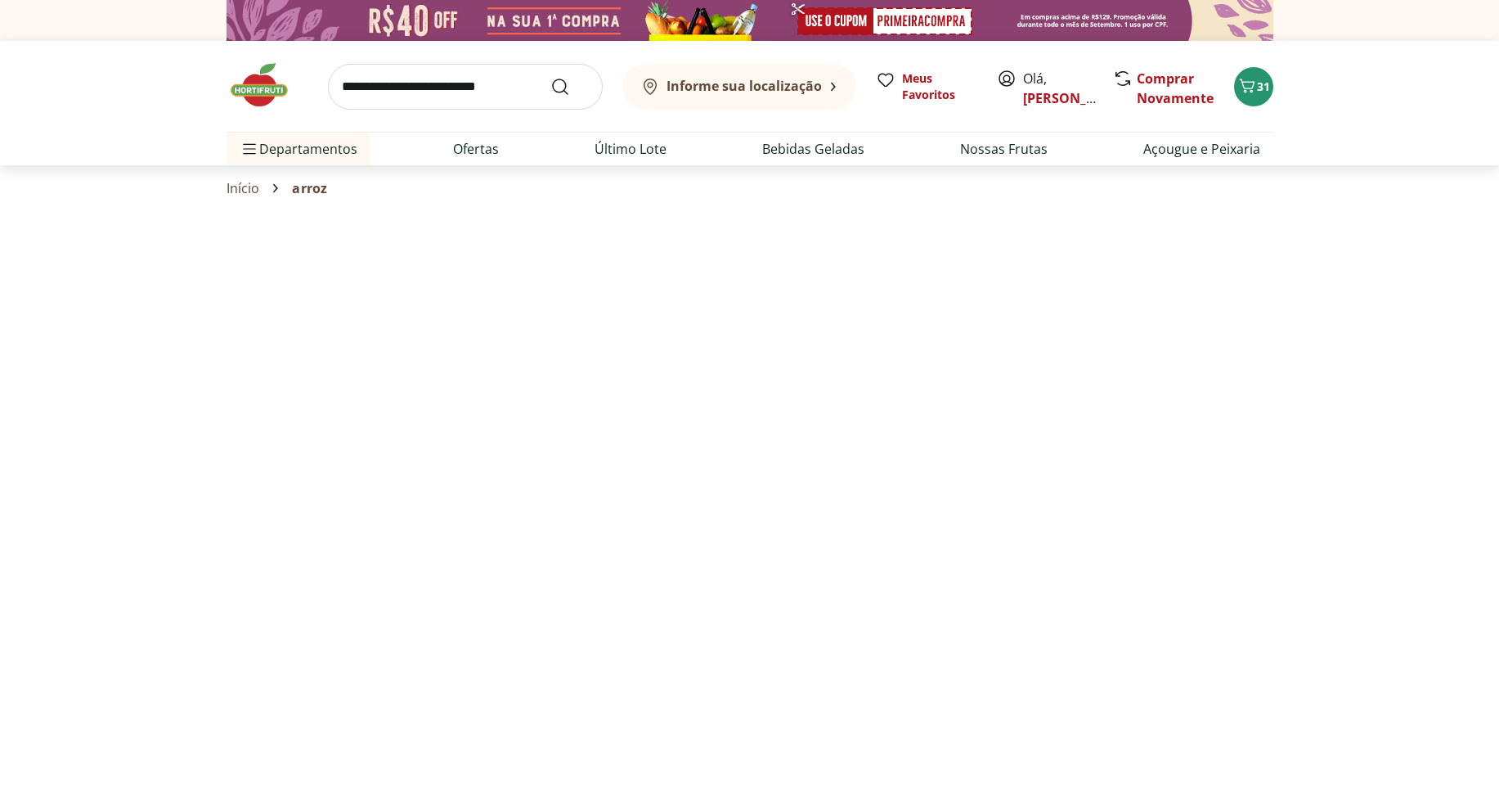
select select "*********"
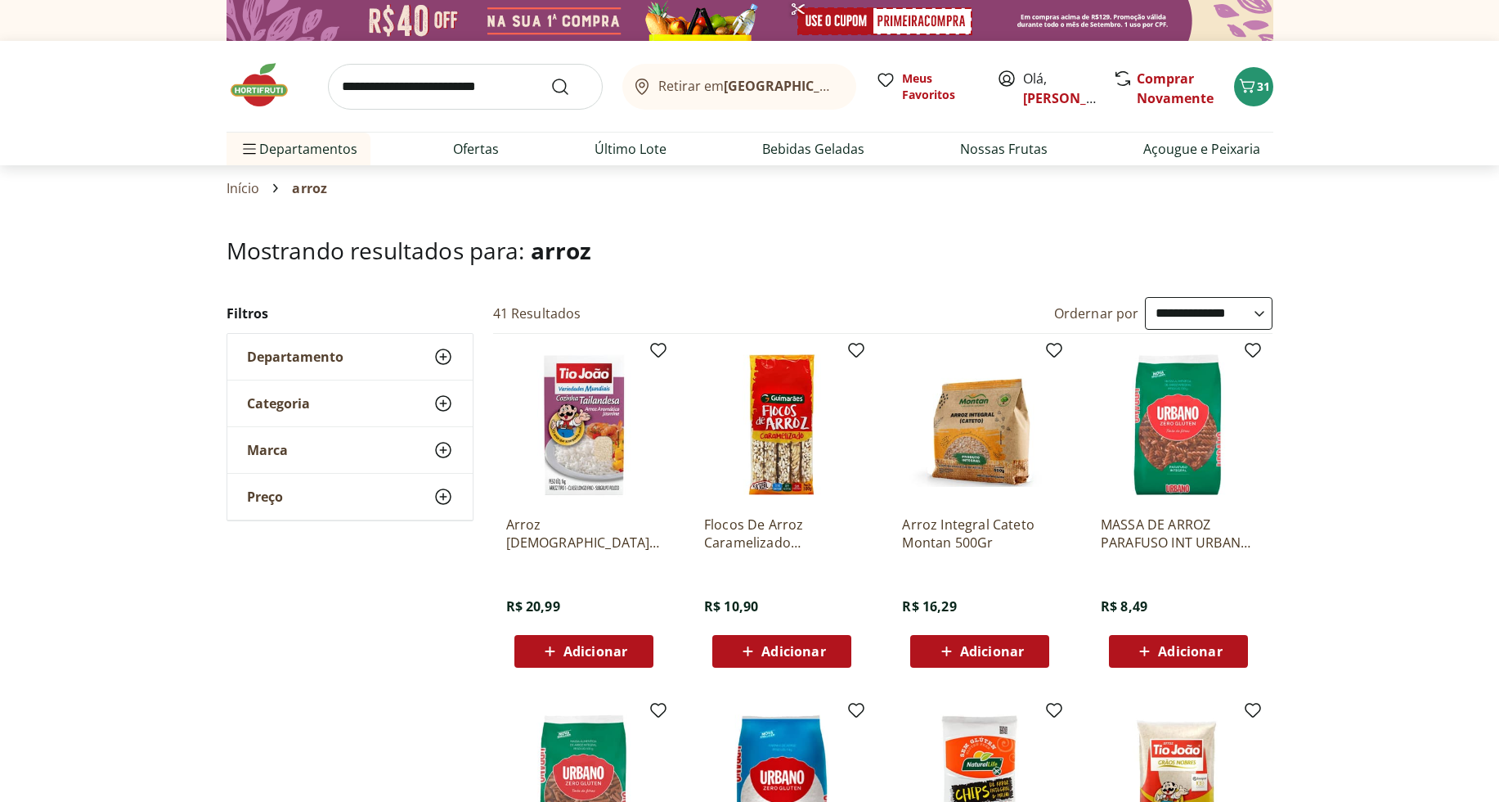
scroll to position [374, 0]
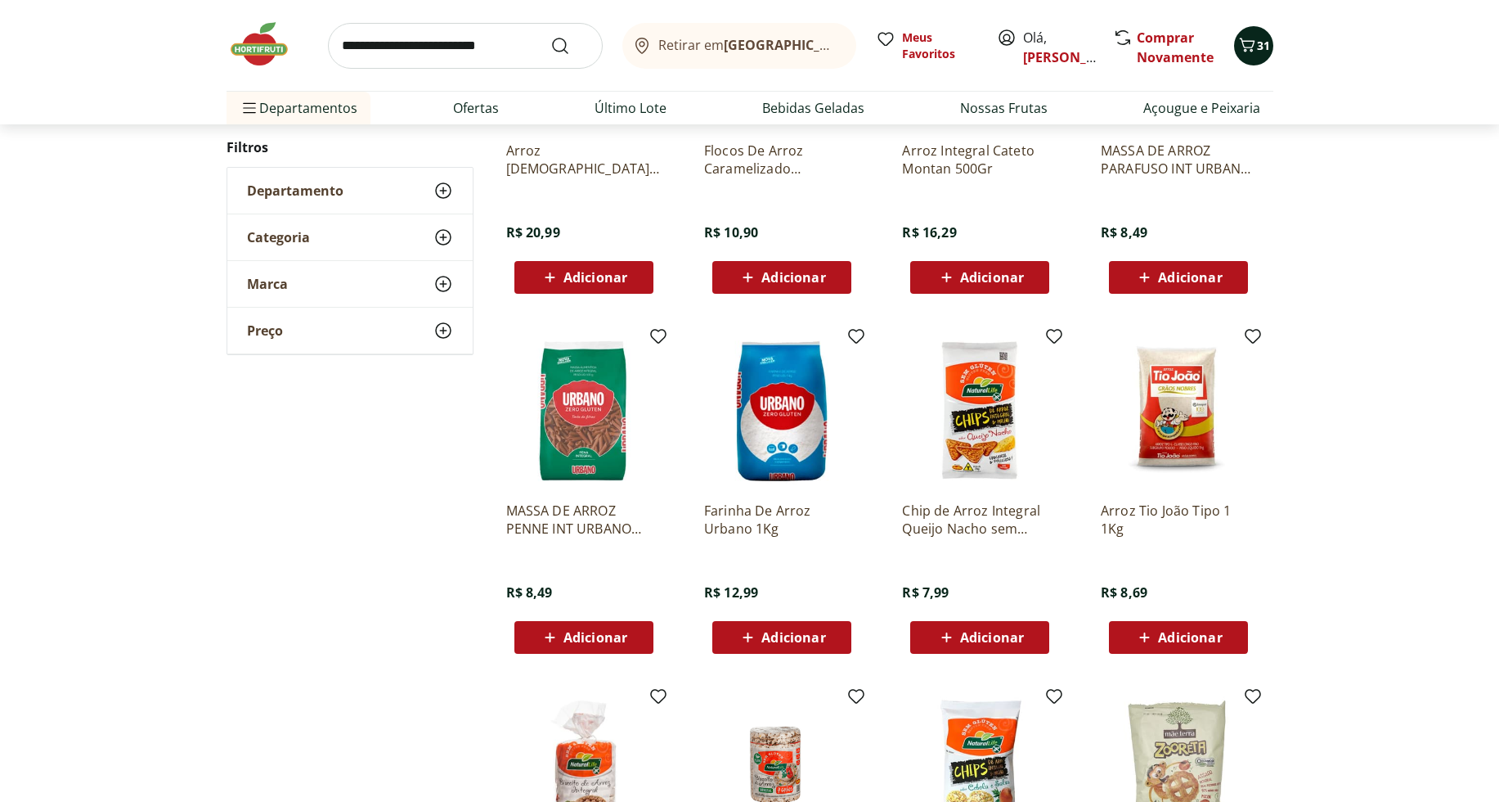
click at [1266, 46] on span "31" at bounding box center [1263, 46] width 13 height 16
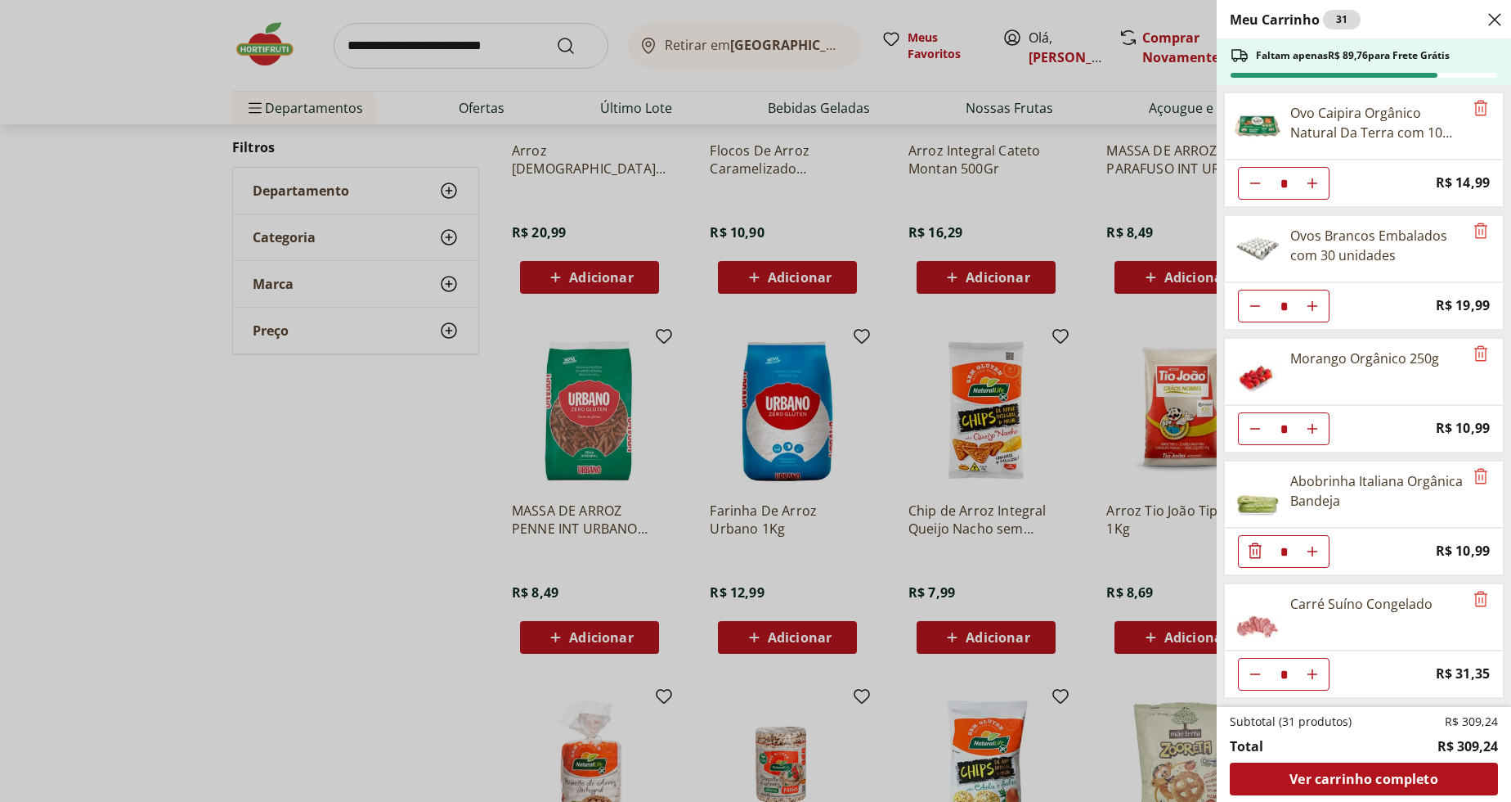
drag, startPoint x: 442, startPoint y: 52, endPoint x: 442, endPoint y: 39, distance: 13.1
click at [442, 39] on div "Meu Carrinho 31 Faltam apenas R$ 89,76 para Frete Grátis Ovo Caipira Orgânico N…" at bounding box center [755, 401] width 1511 height 802
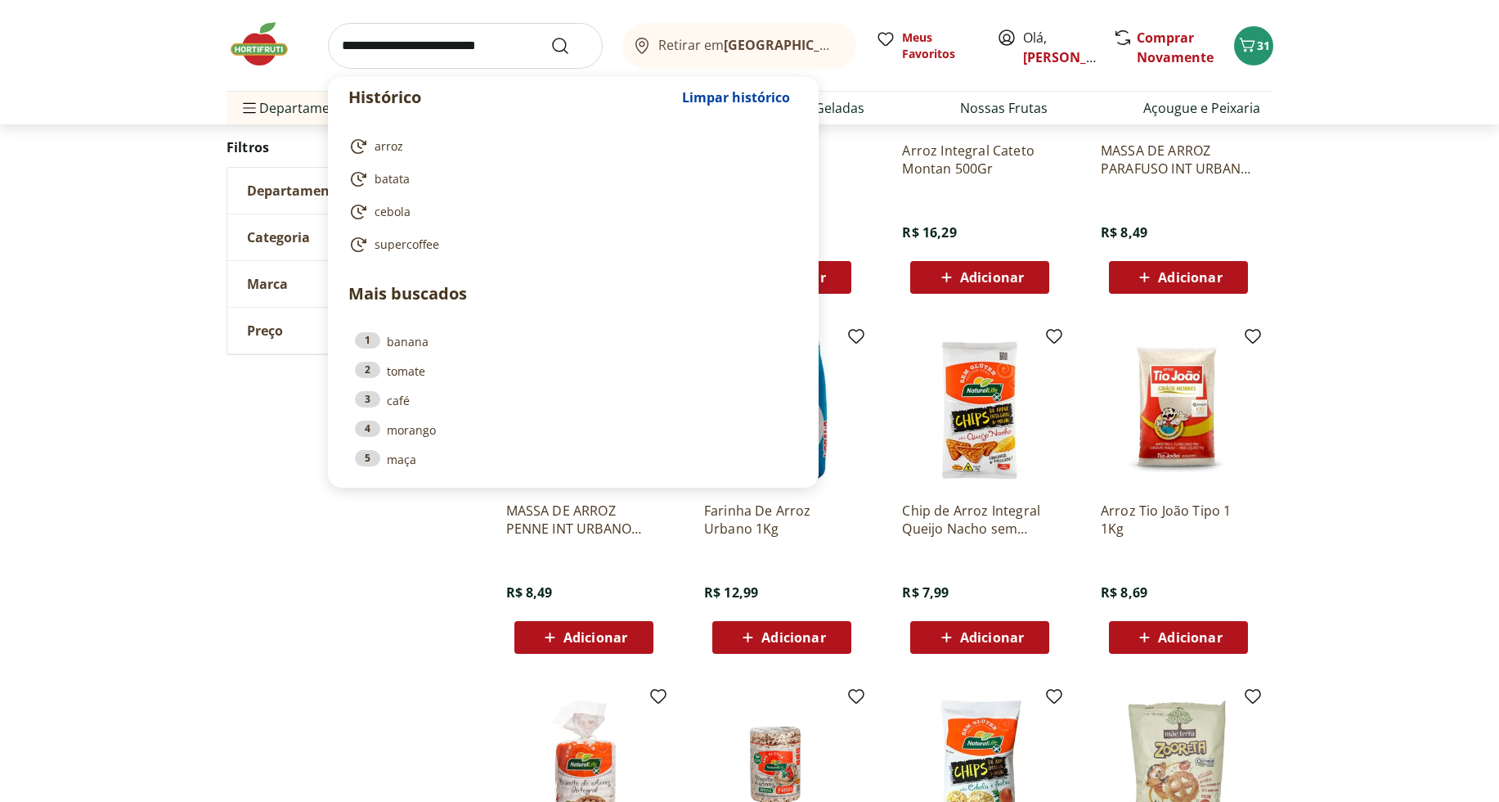
click at [442, 39] on input "search" at bounding box center [465, 46] width 275 height 46
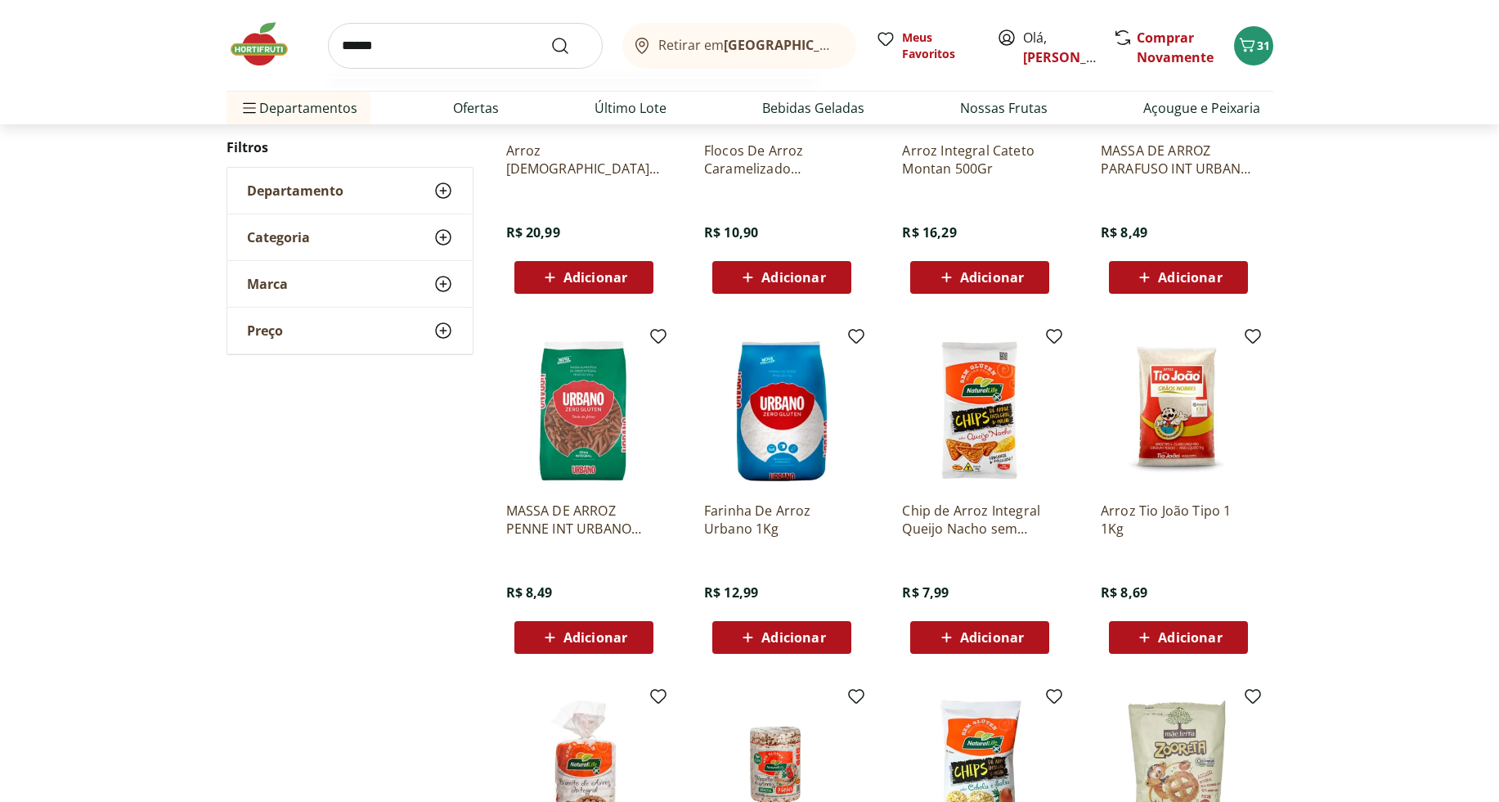
type input "******"
click at [550, 36] on button "Submit Search" at bounding box center [569, 46] width 39 height 20
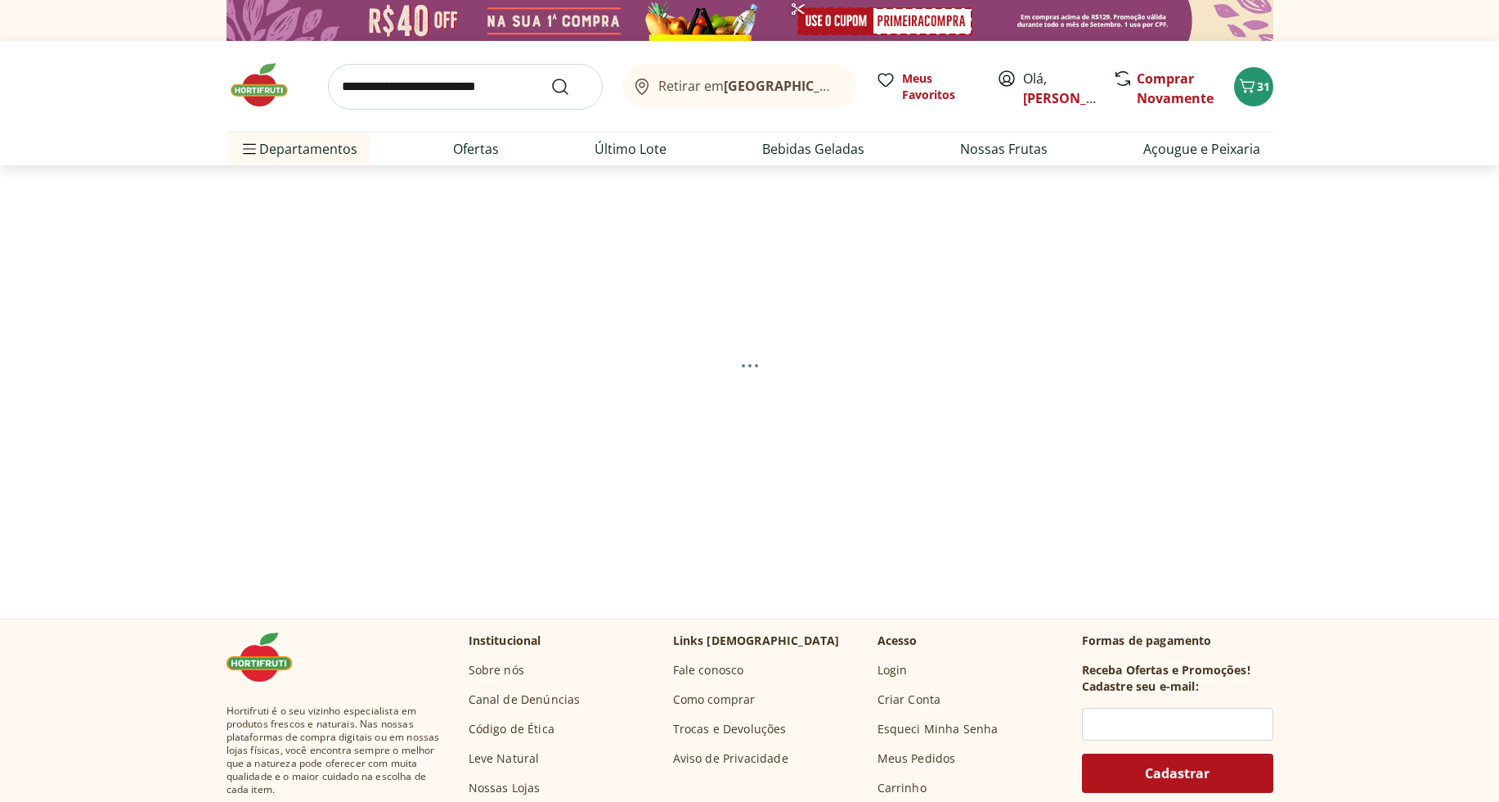
select select "**********"
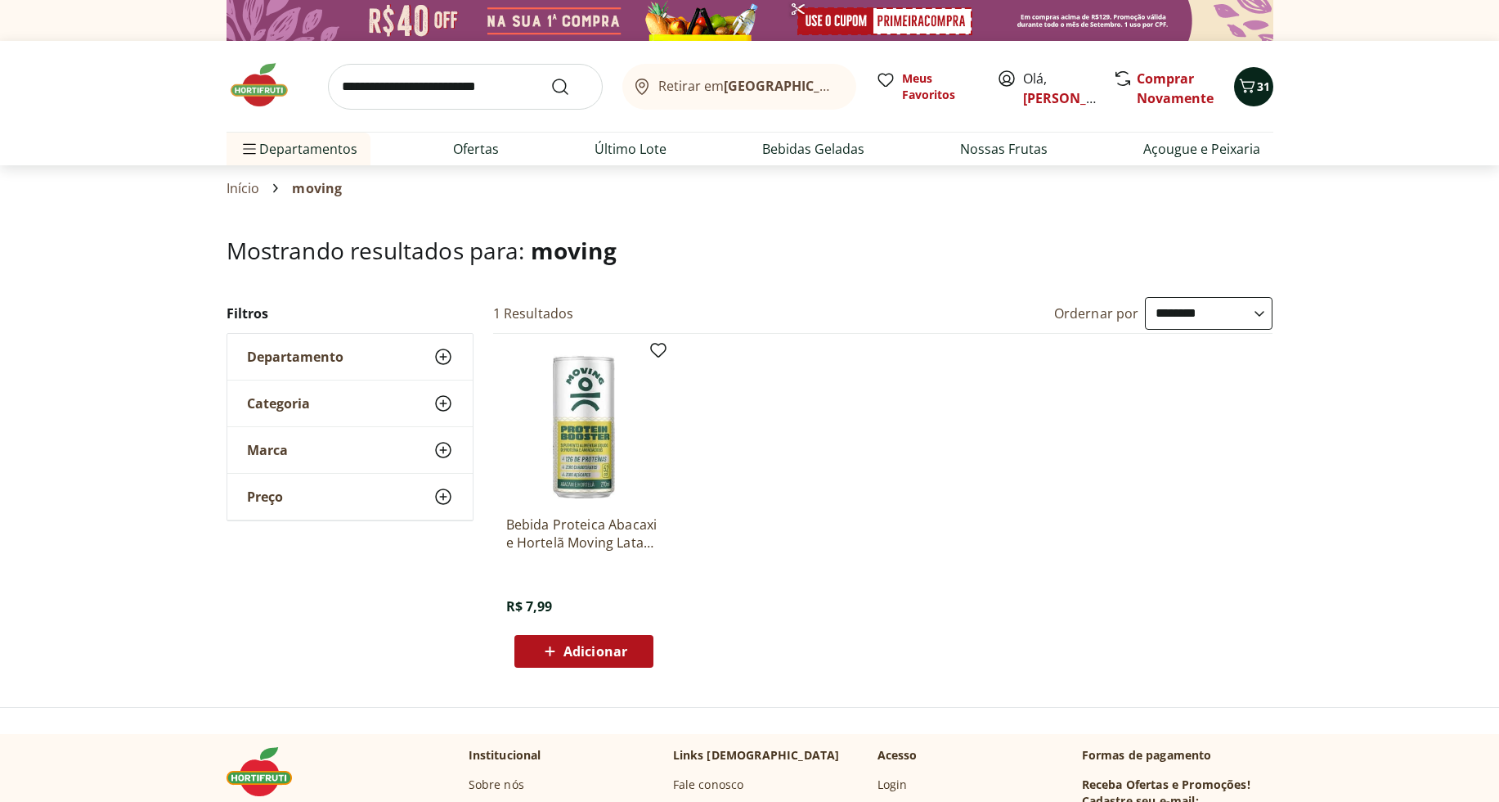
click at [1265, 87] on span "31" at bounding box center [1263, 87] width 13 height 16
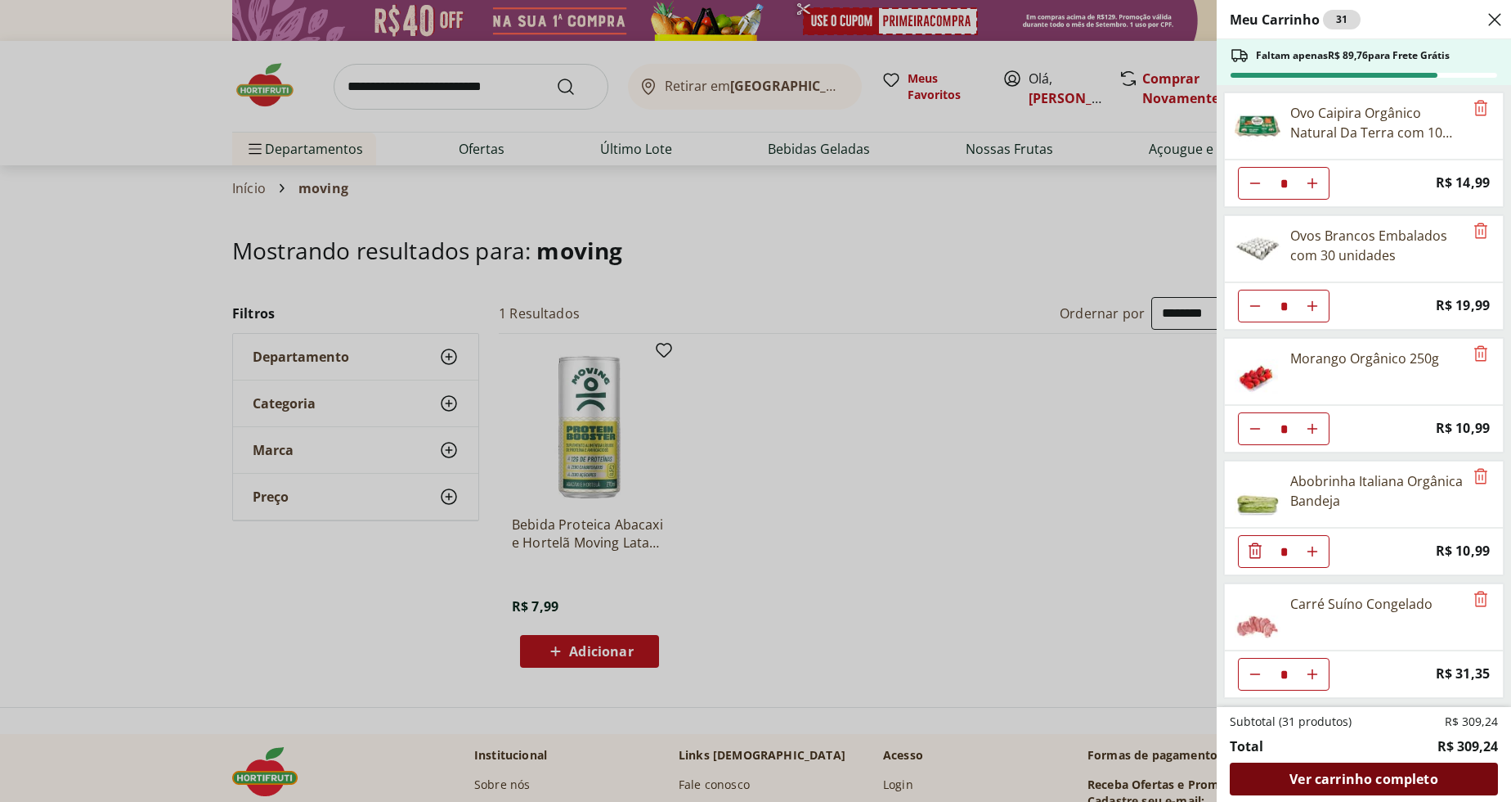
click at [1332, 778] on span "Ver carrinho completo" at bounding box center [1364, 778] width 148 height 13
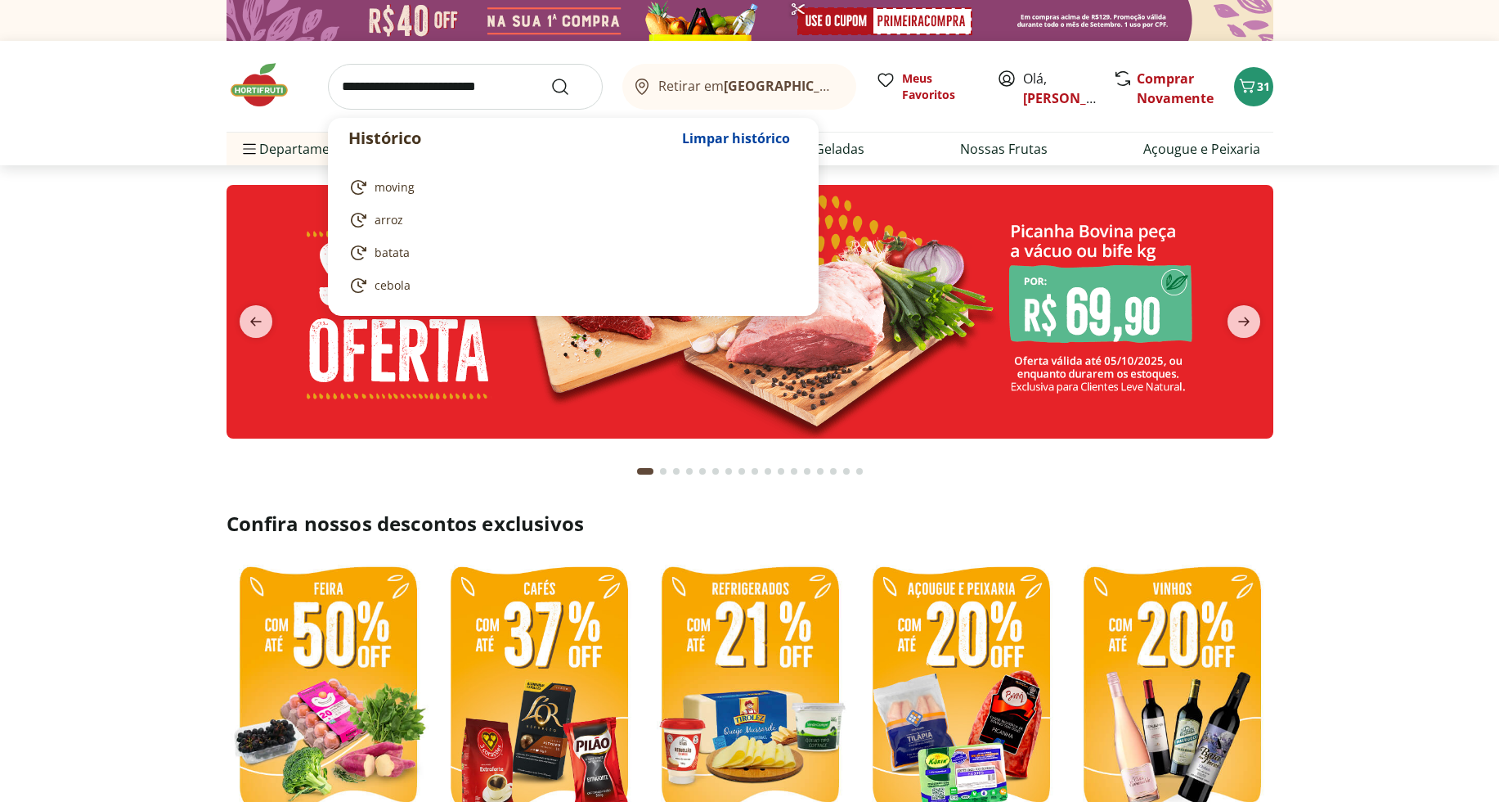
click at [478, 80] on input "search" at bounding box center [465, 87] width 275 height 46
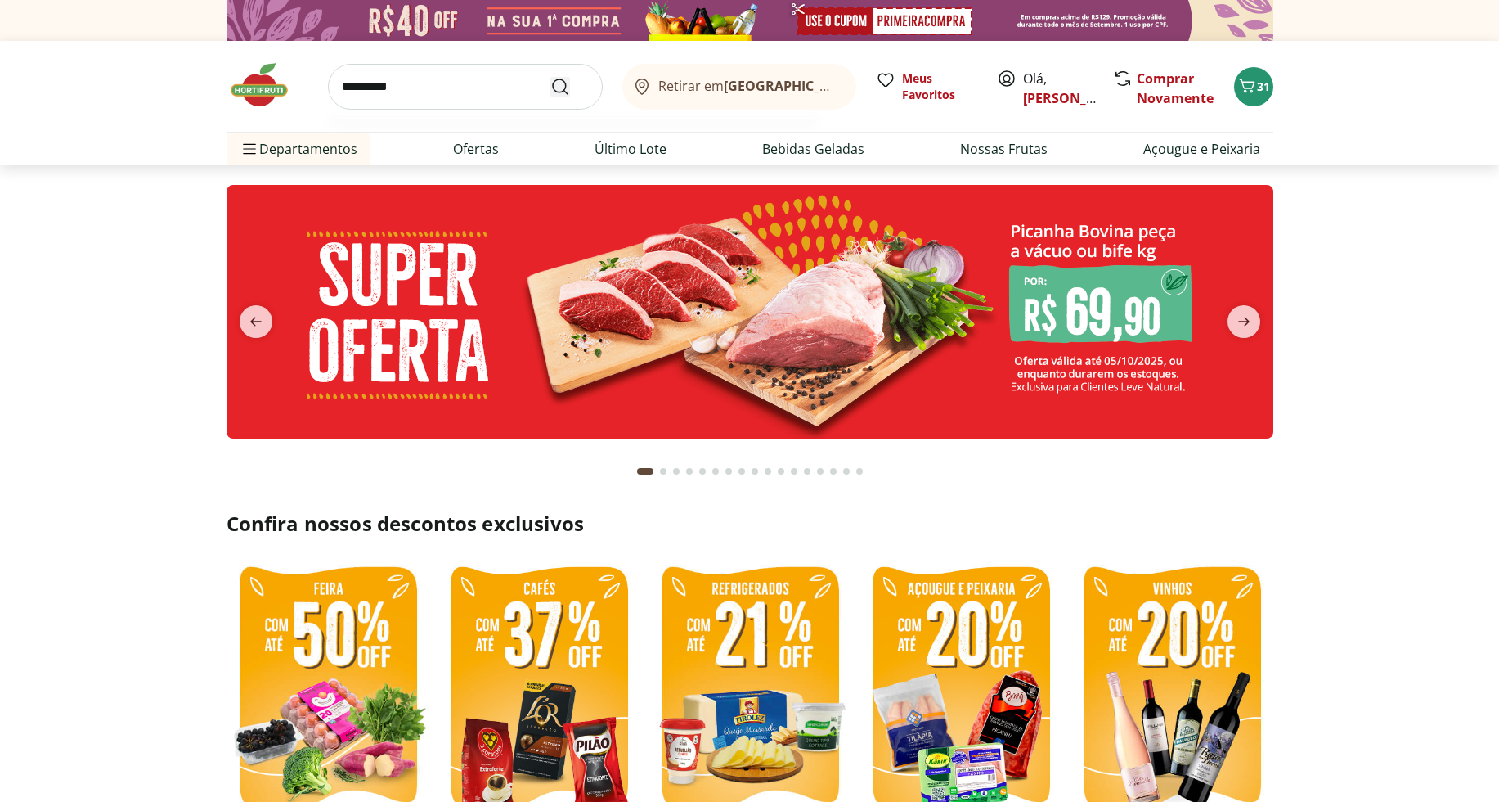
type input "*********"
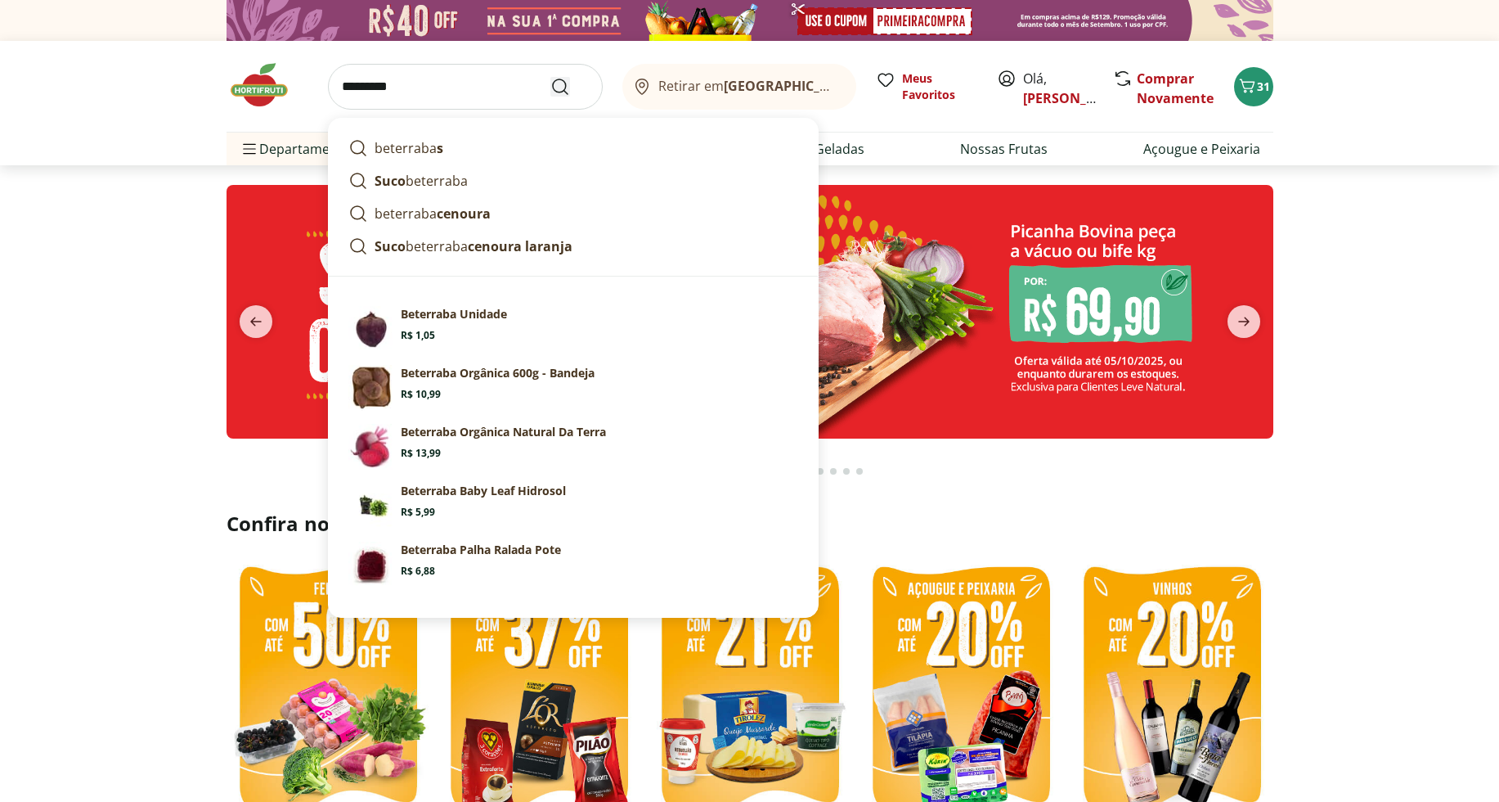
click at [568, 93] on icon "Submit Search" at bounding box center [560, 87] width 20 height 20
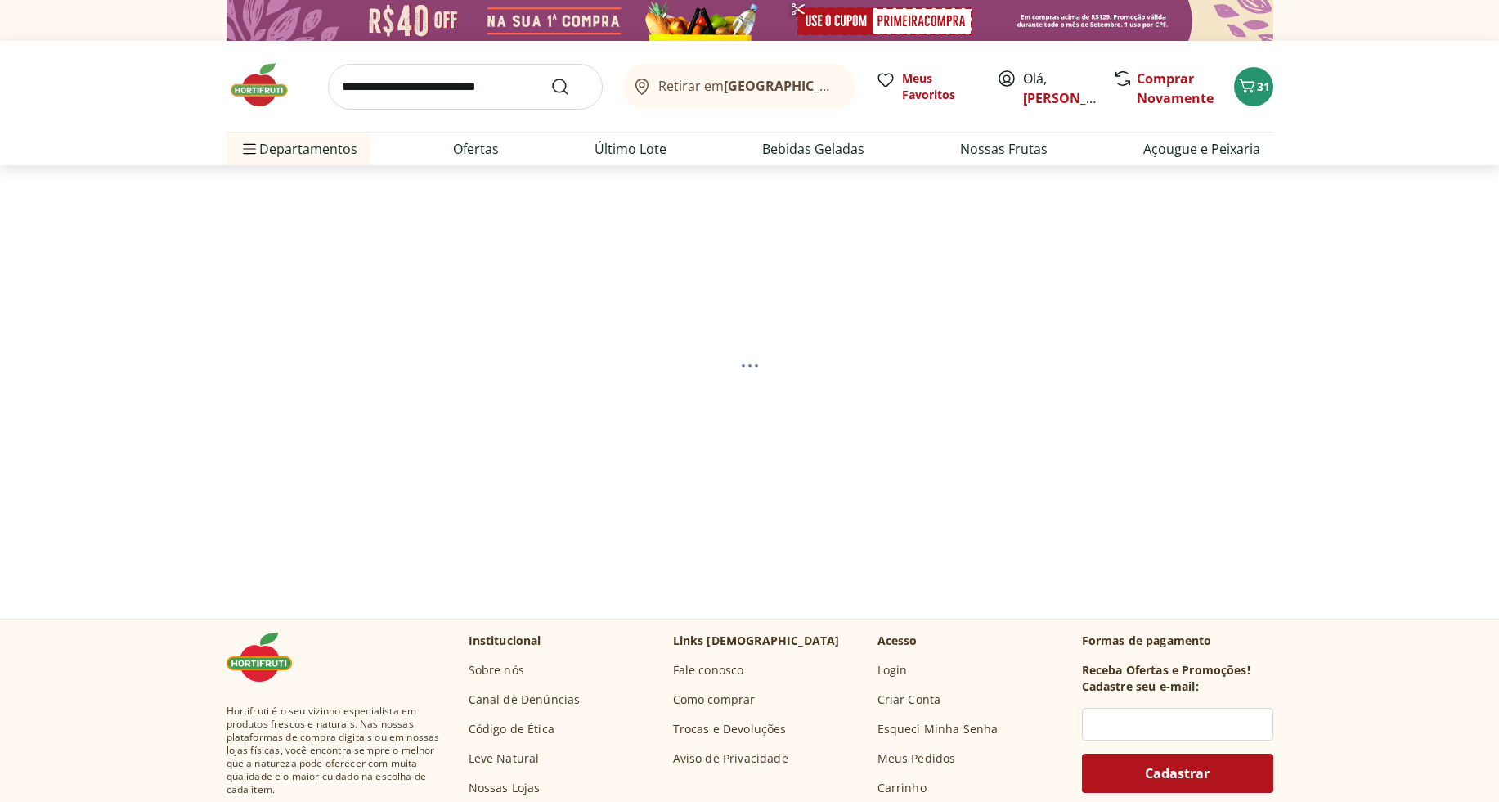
select select "**********"
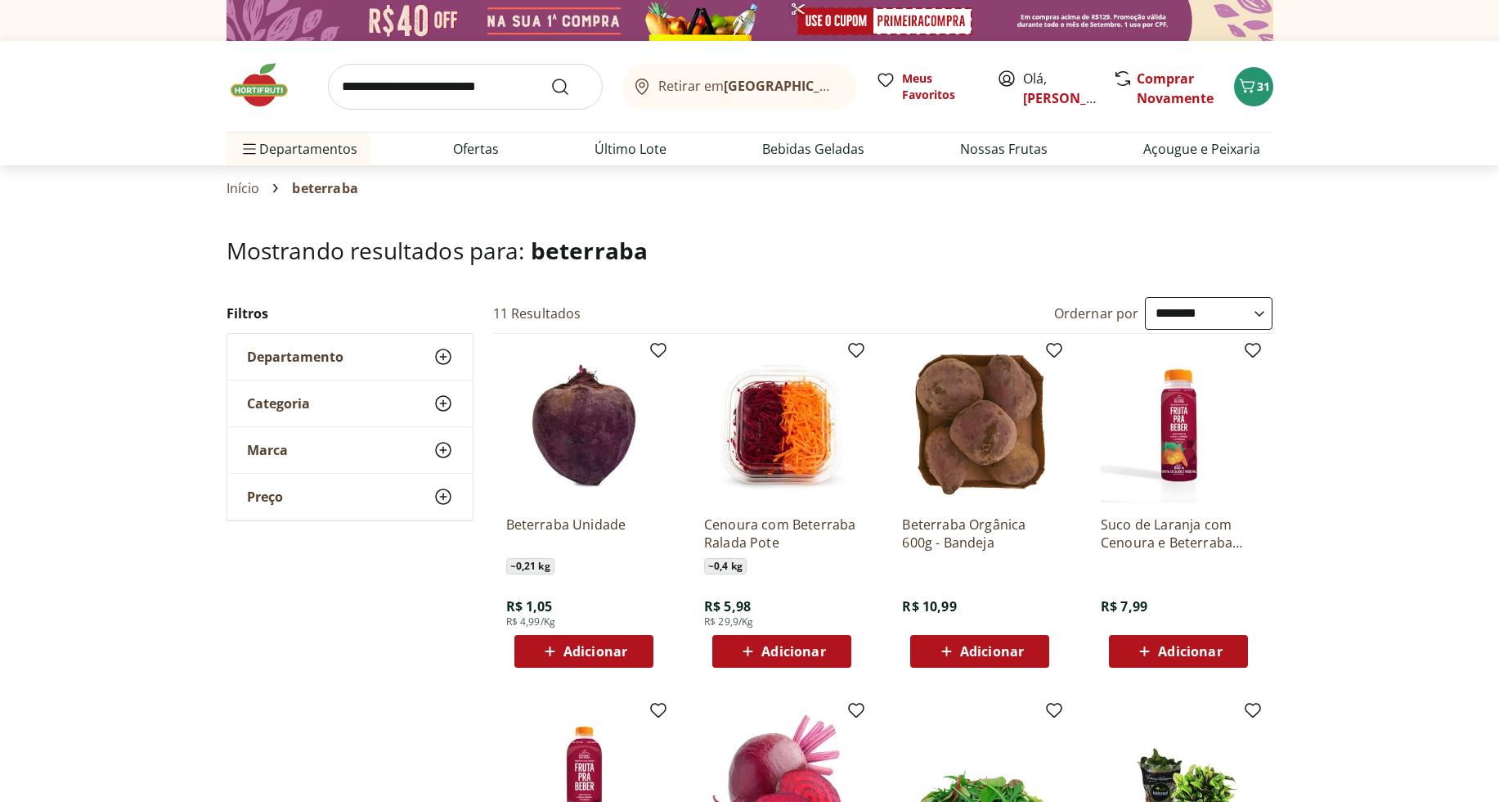
click at [1037, 650] on button "Adicionar" at bounding box center [979, 651] width 139 height 33
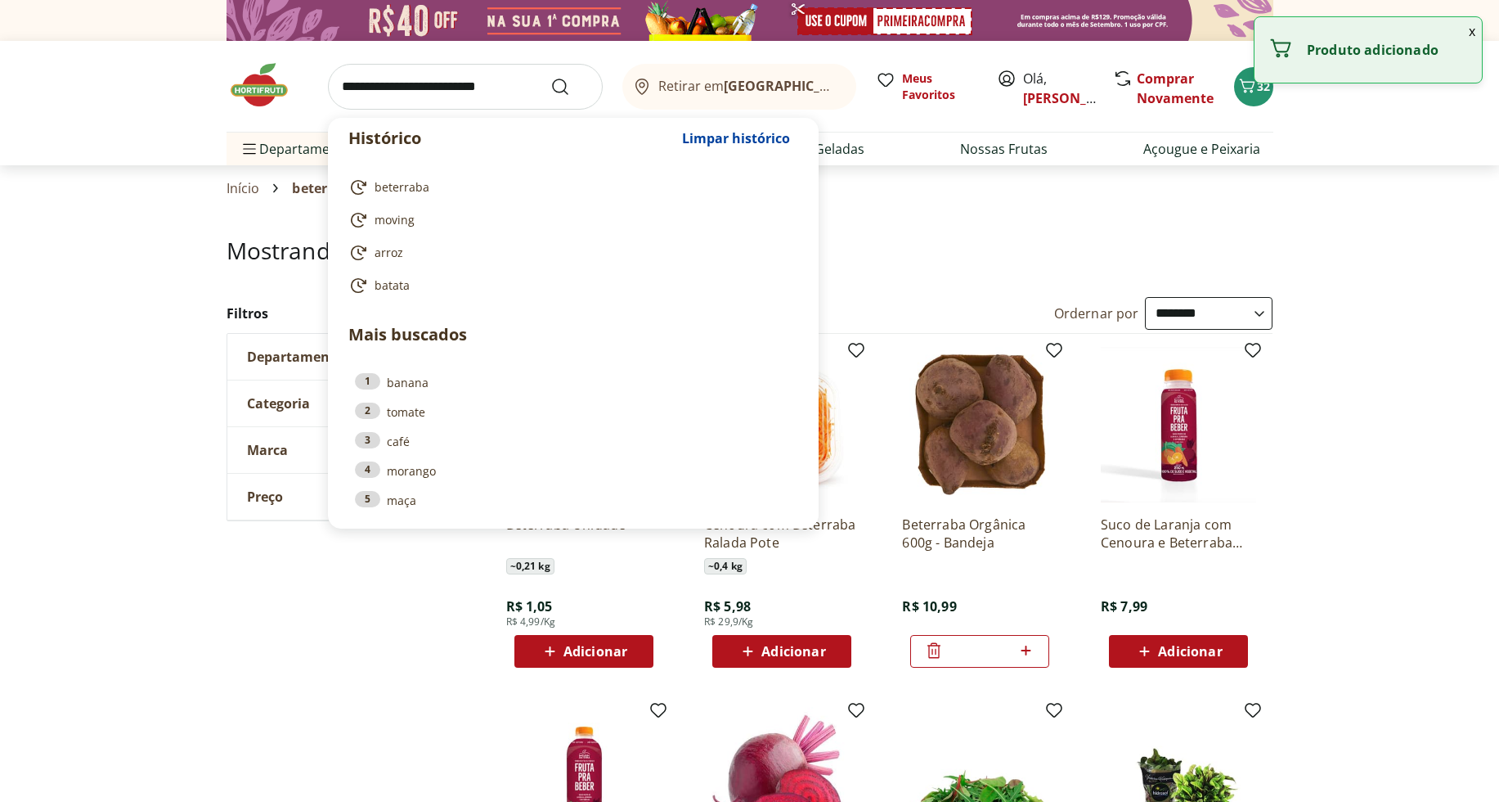
click at [435, 86] on input "search" at bounding box center [465, 87] width 275 height 46
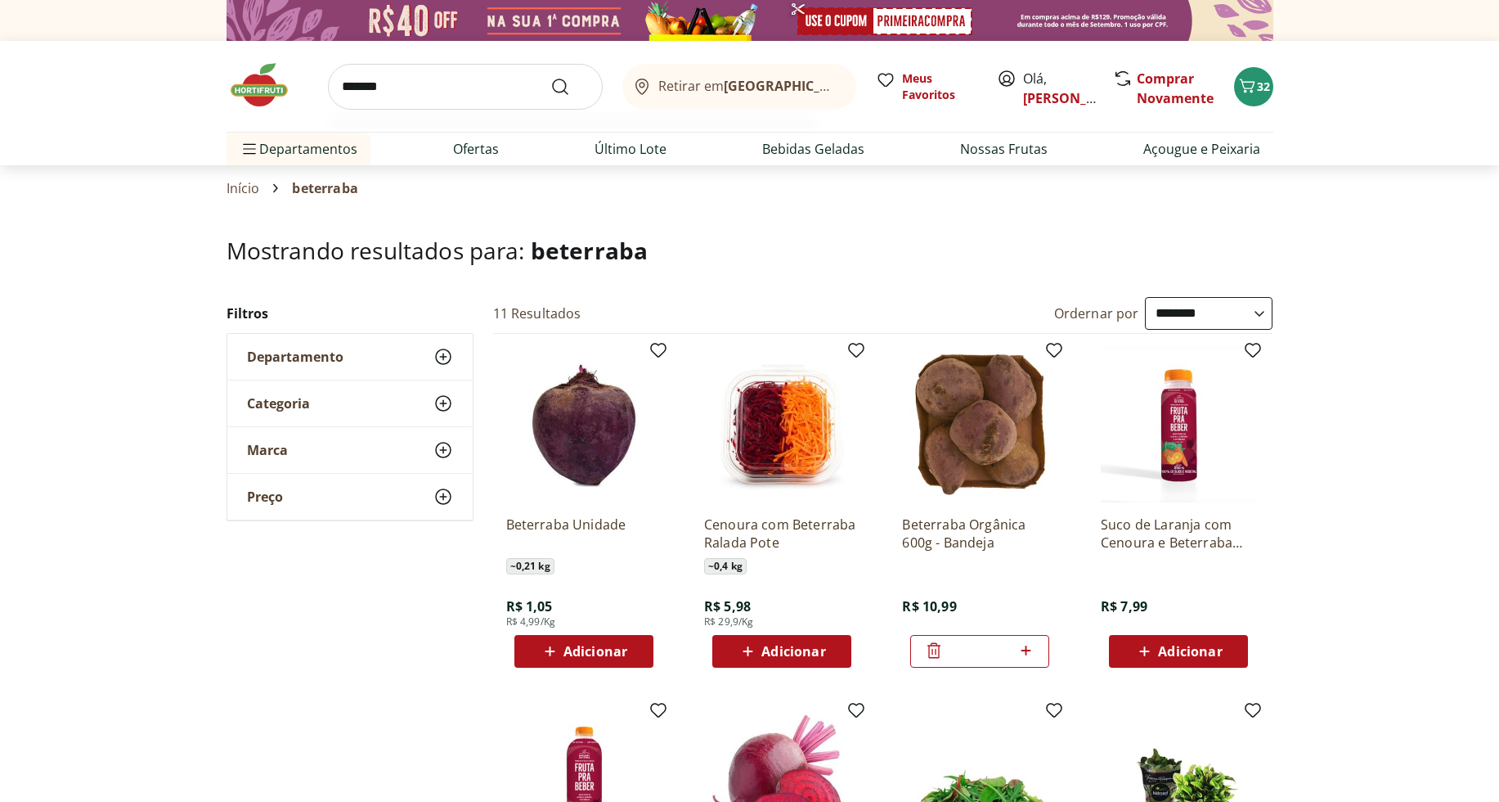
type input "*******"
click at [550, 77] on button "Submit Search" at bounding box center [569, 87] width 39 height 20
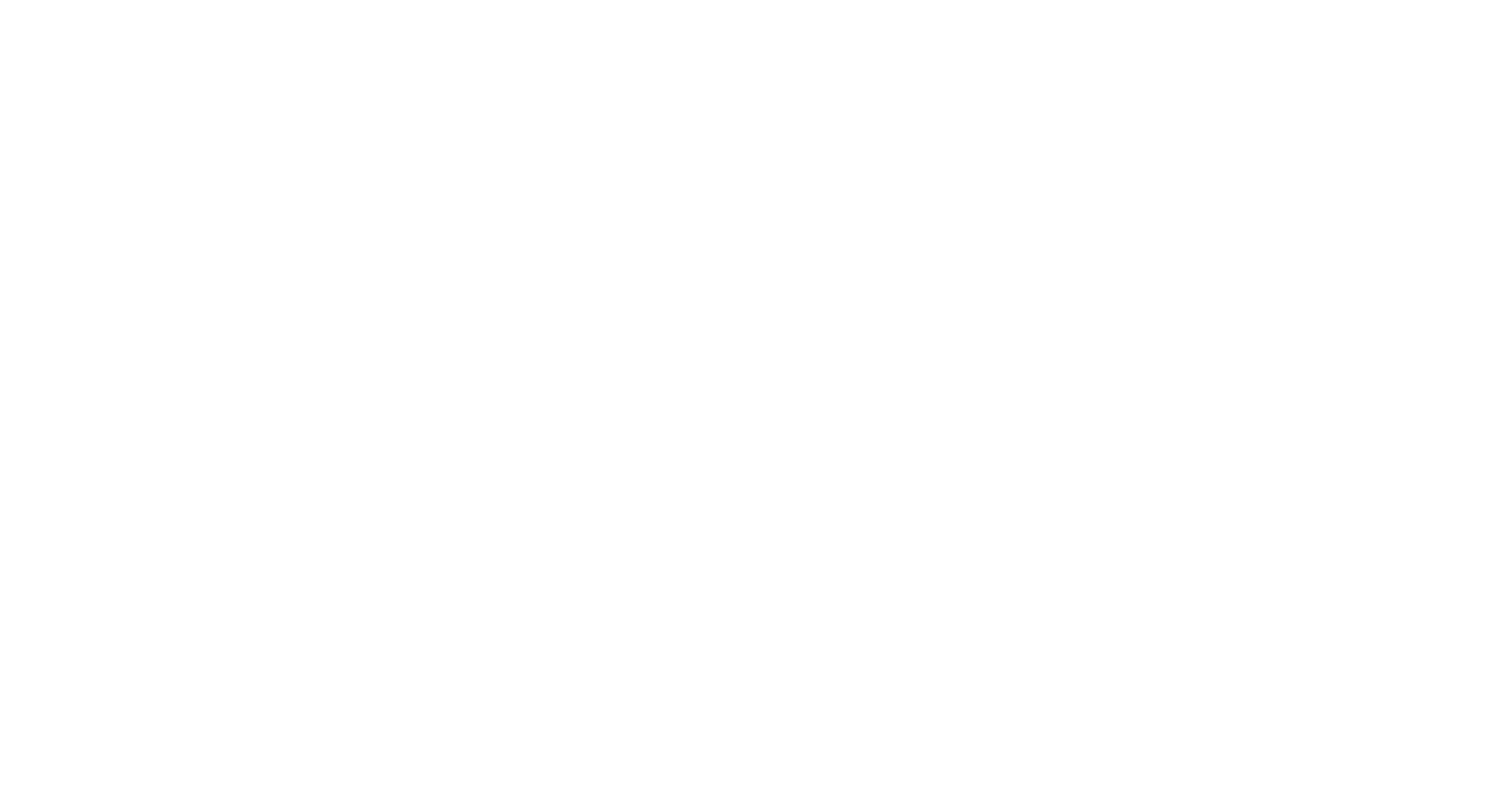
select select "**********"
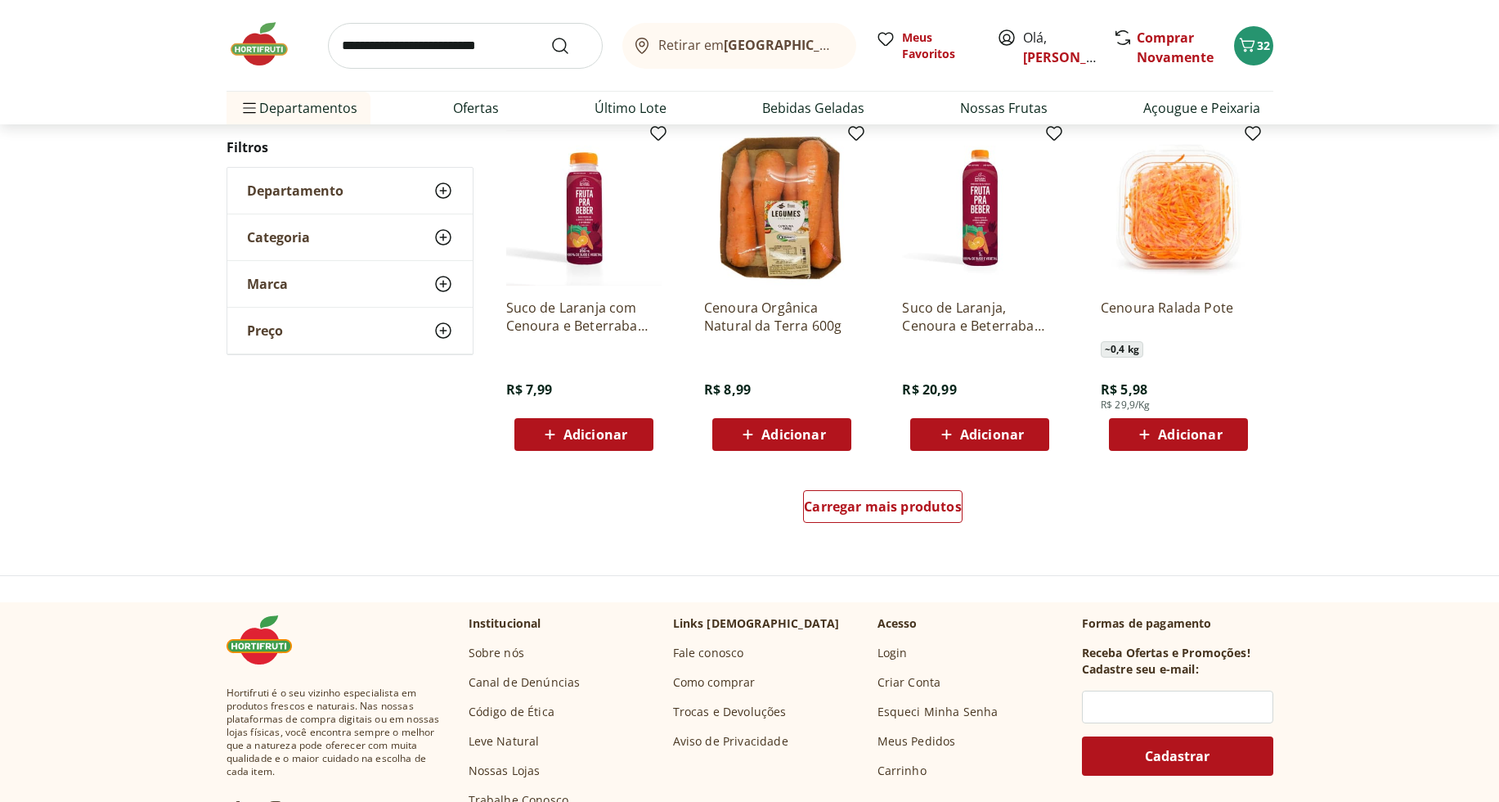
scroll to position [942, 0]
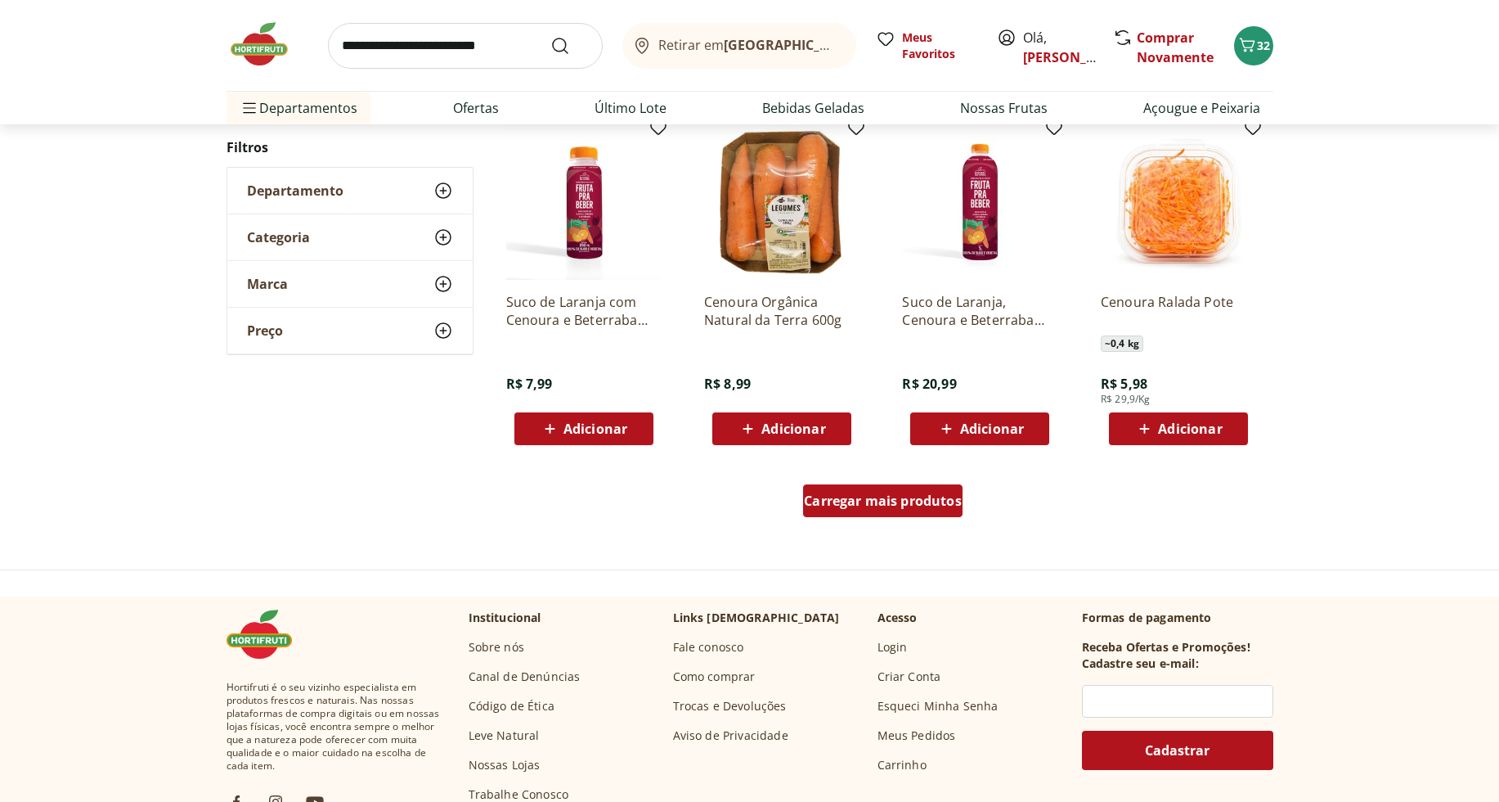
click at [945, 503] on span "Carregar mais produtos" at bounding box center [883, 500] width 158 height 13
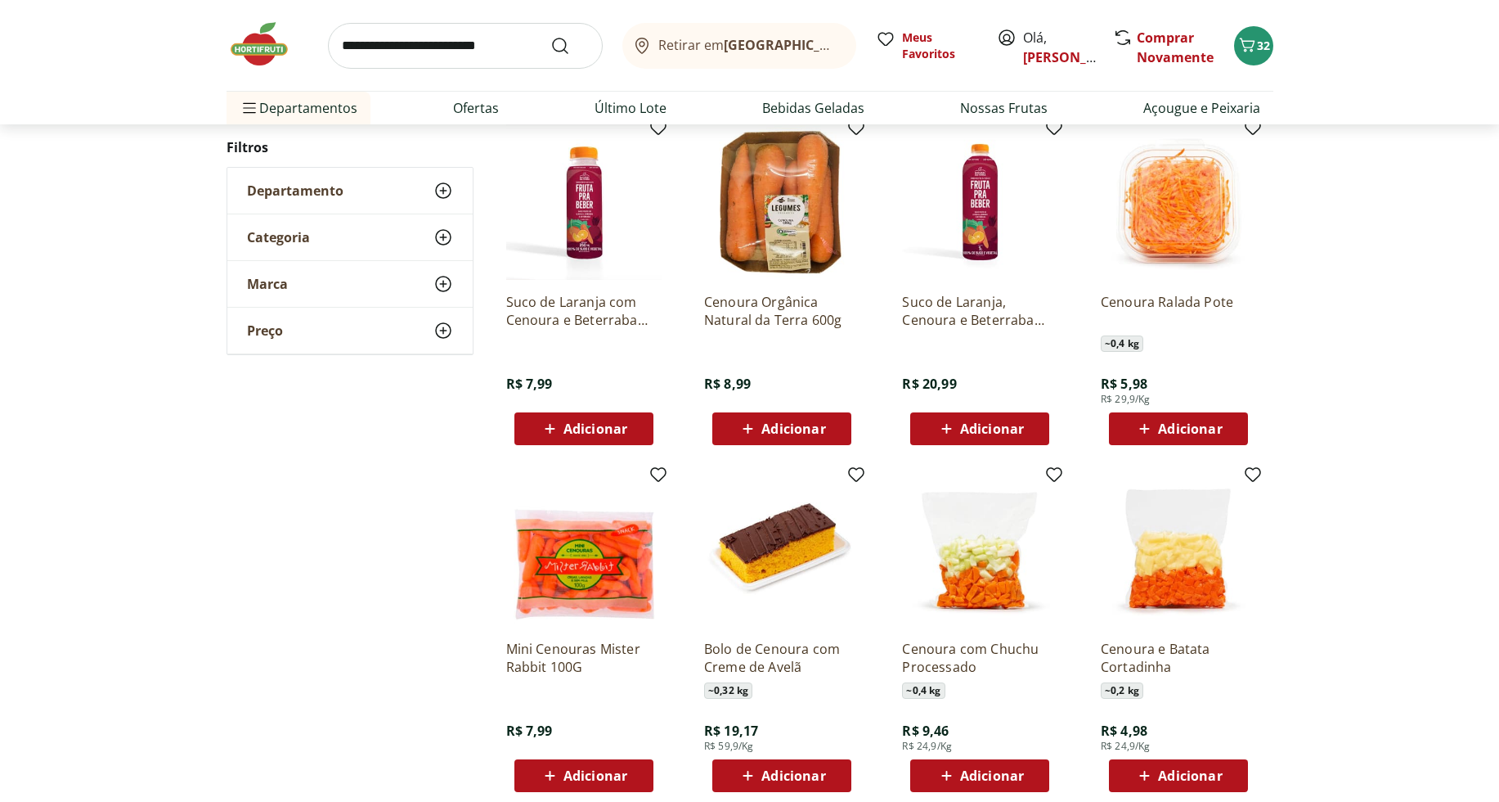
click at [613, 774] on span "Adicionar" at bounding box center [596, 775] width 64 height 13
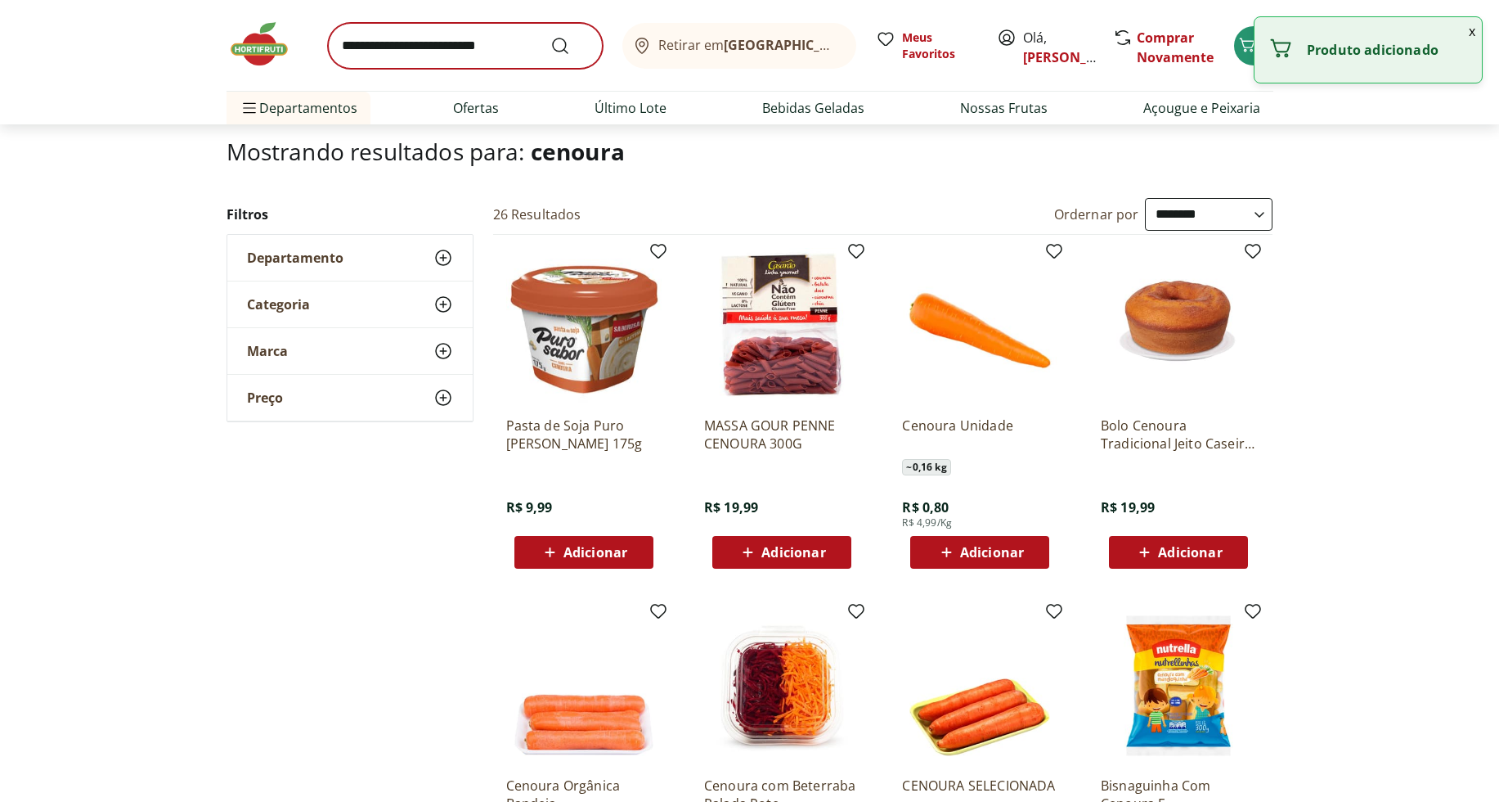
scroll to position [9, 0]
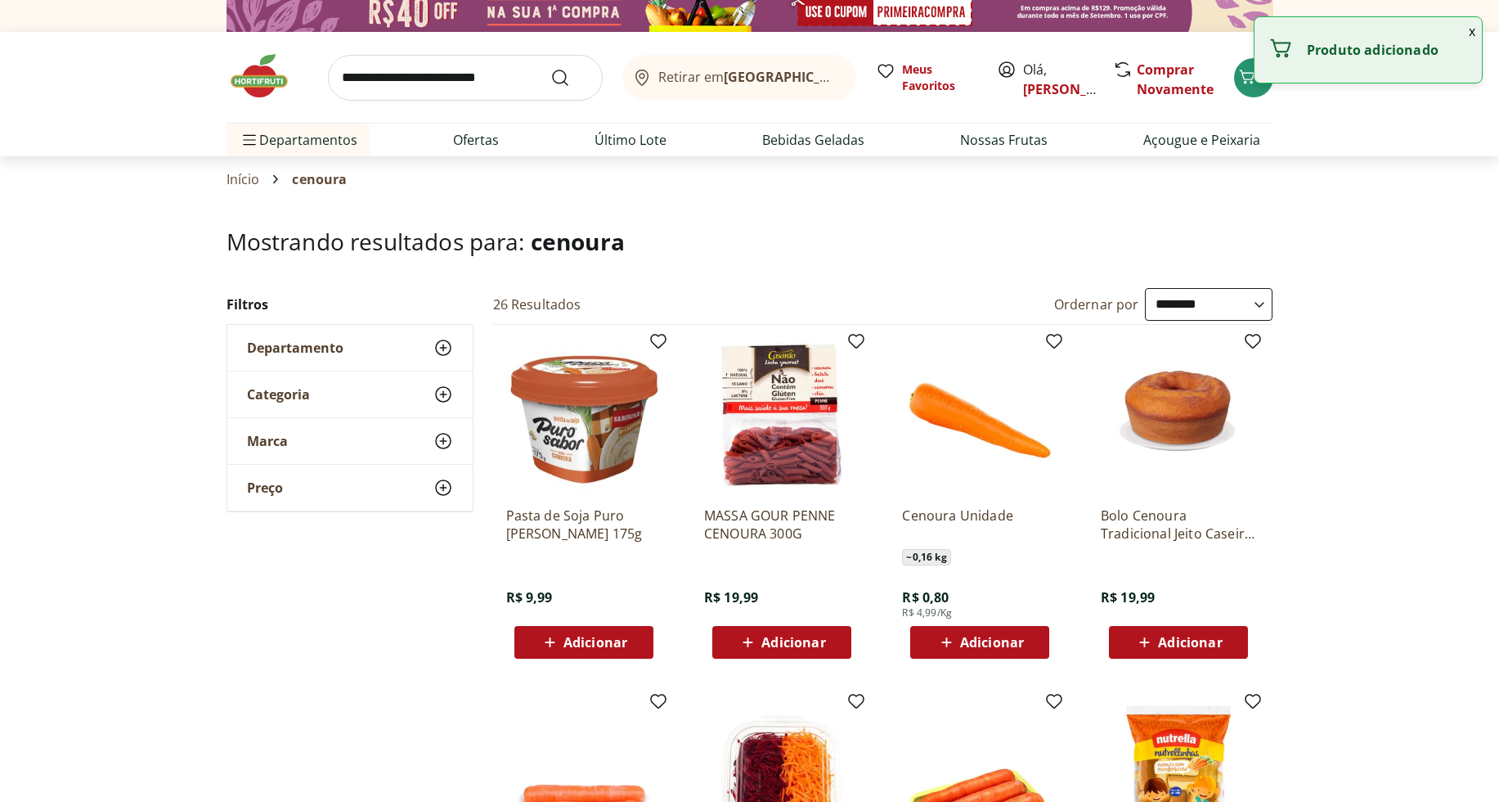
click at [507, 89] on input "search" at bounding box center [465, 78] width 275 height 46
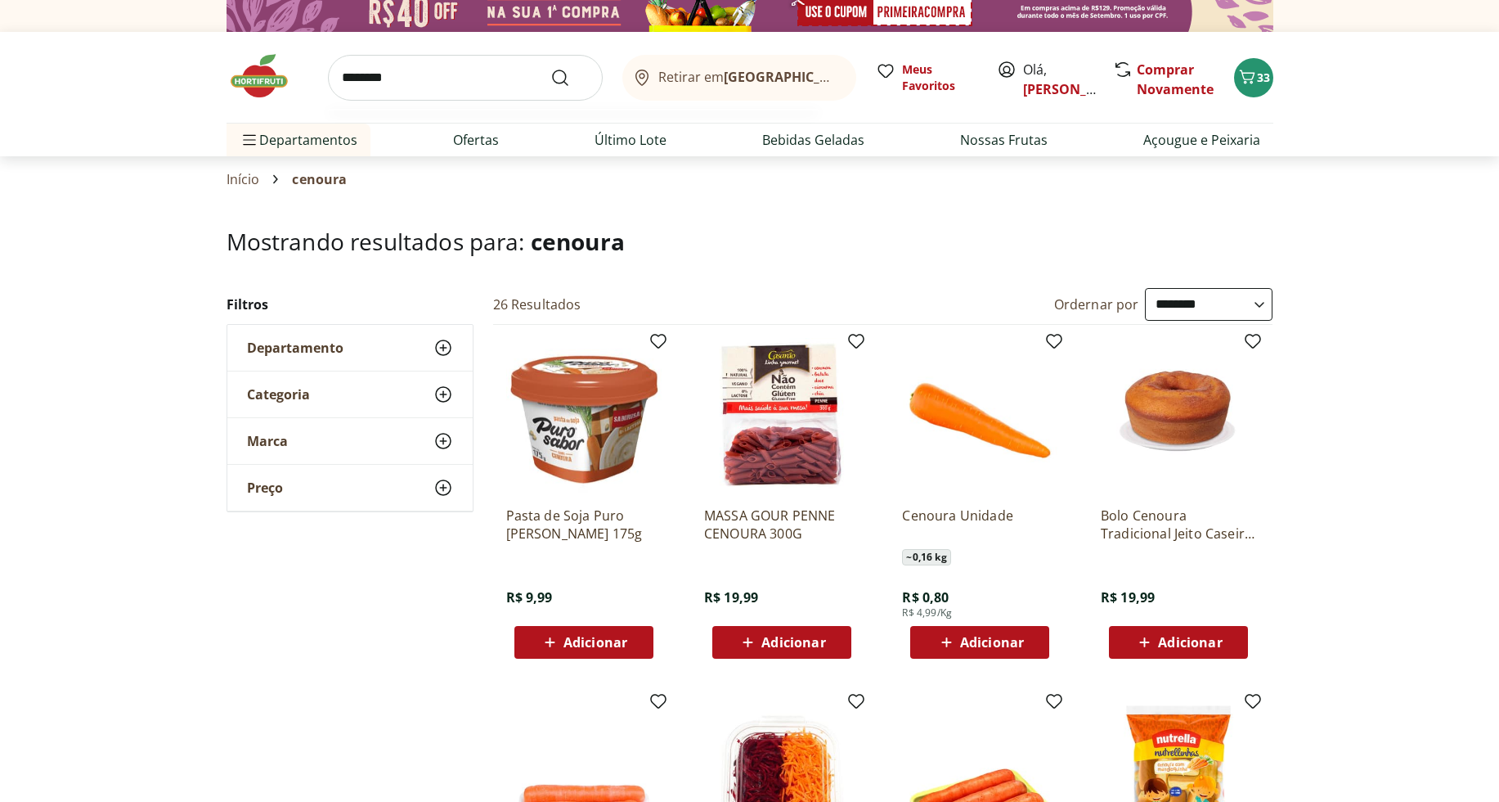
type input "********"
click at [550, 68] on button "Submit Search" at bounding box center [569, 78] width 39 height 20
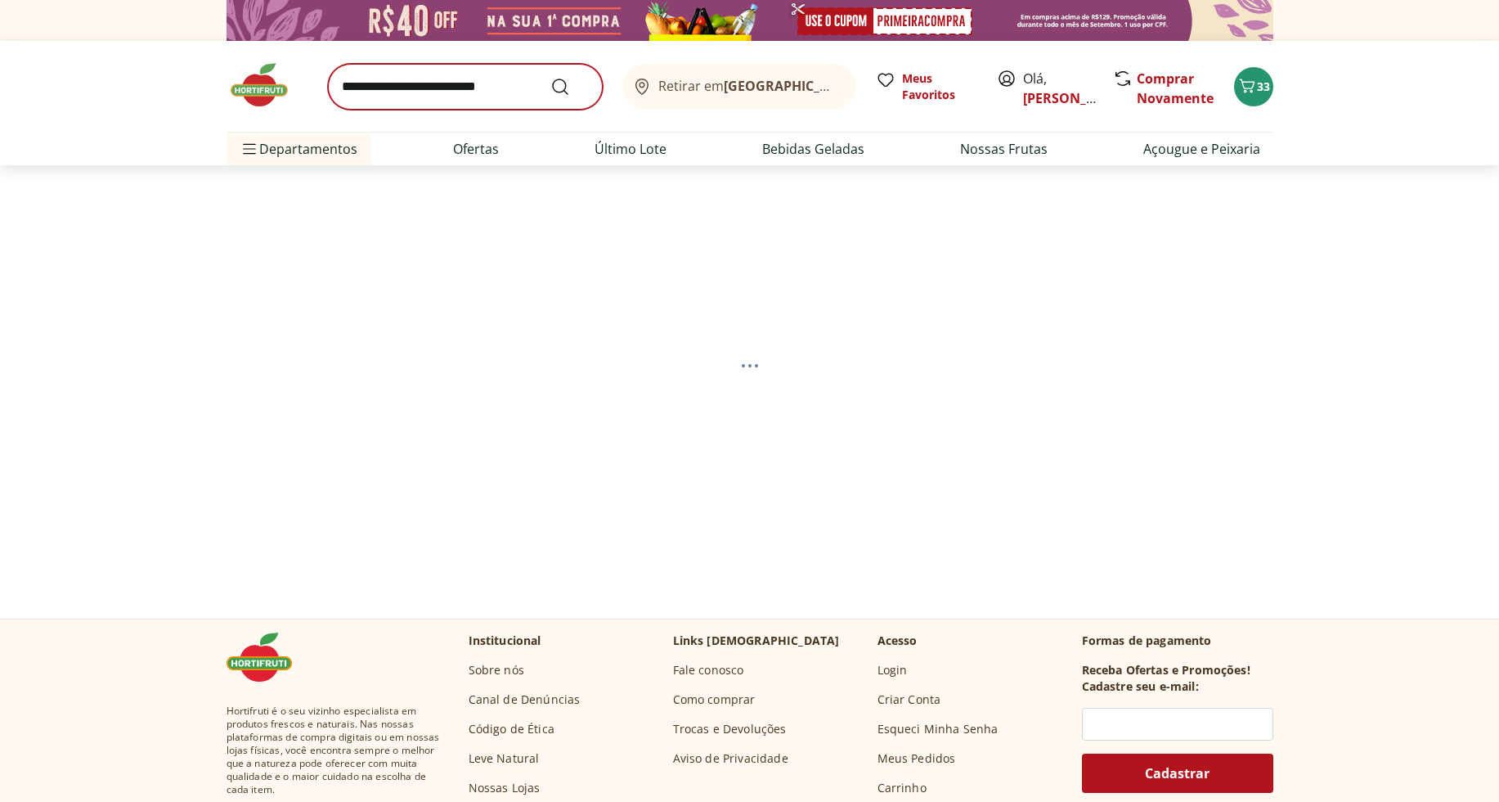
select select "**********"
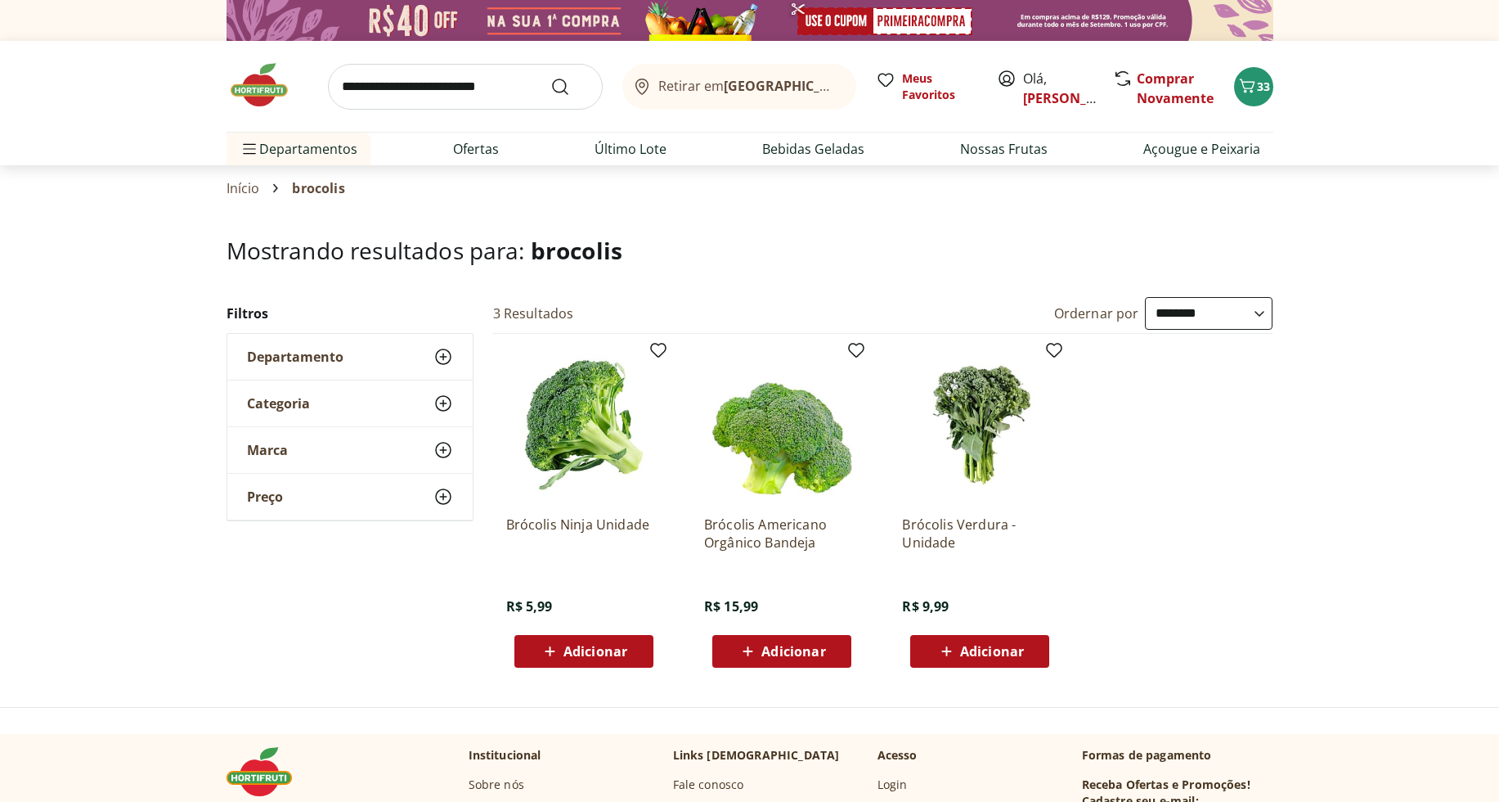
click at [646, 653] on button "Adicionar" at bounding box center [583, 651] width 139 height 33
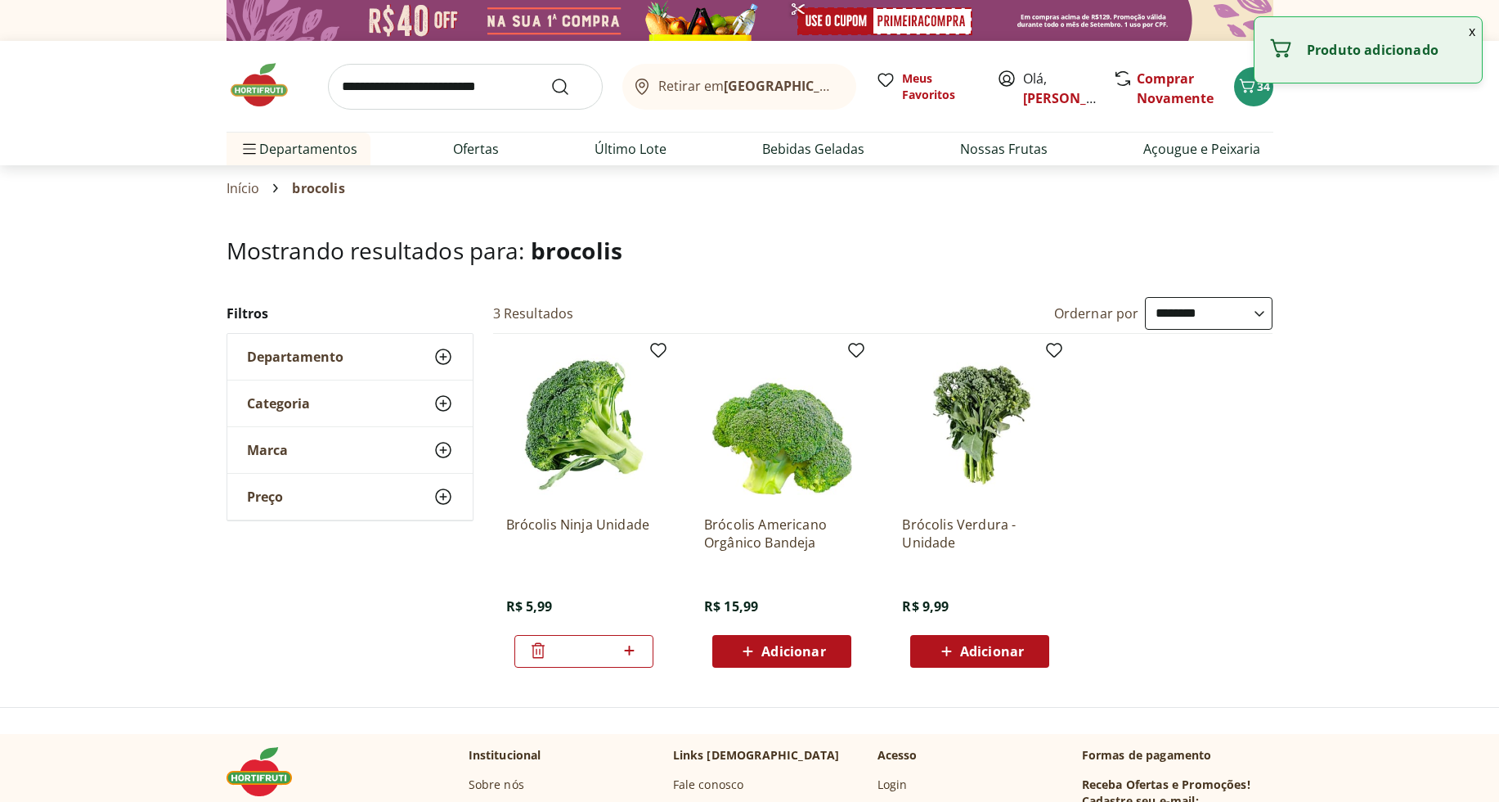
click at [633, 653] on icon at bounding box center [629, 650] width 20 height 20
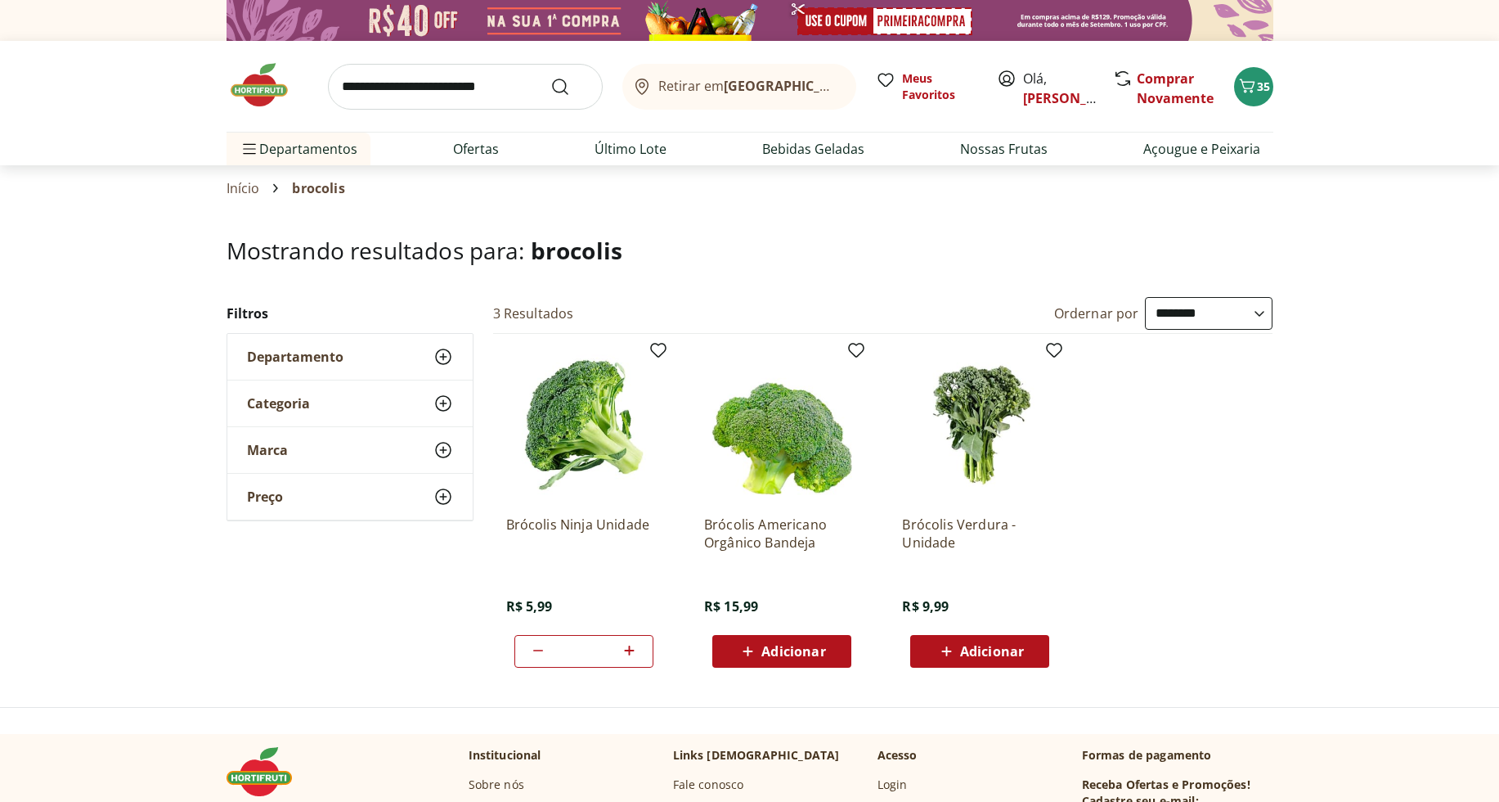
click at [636, 651] on icon at bounding box center [629, 650] width 20 height 20
type input "*"
click at [510, 91] on input "search" at bounding box center [465, 87] width 275 height 46
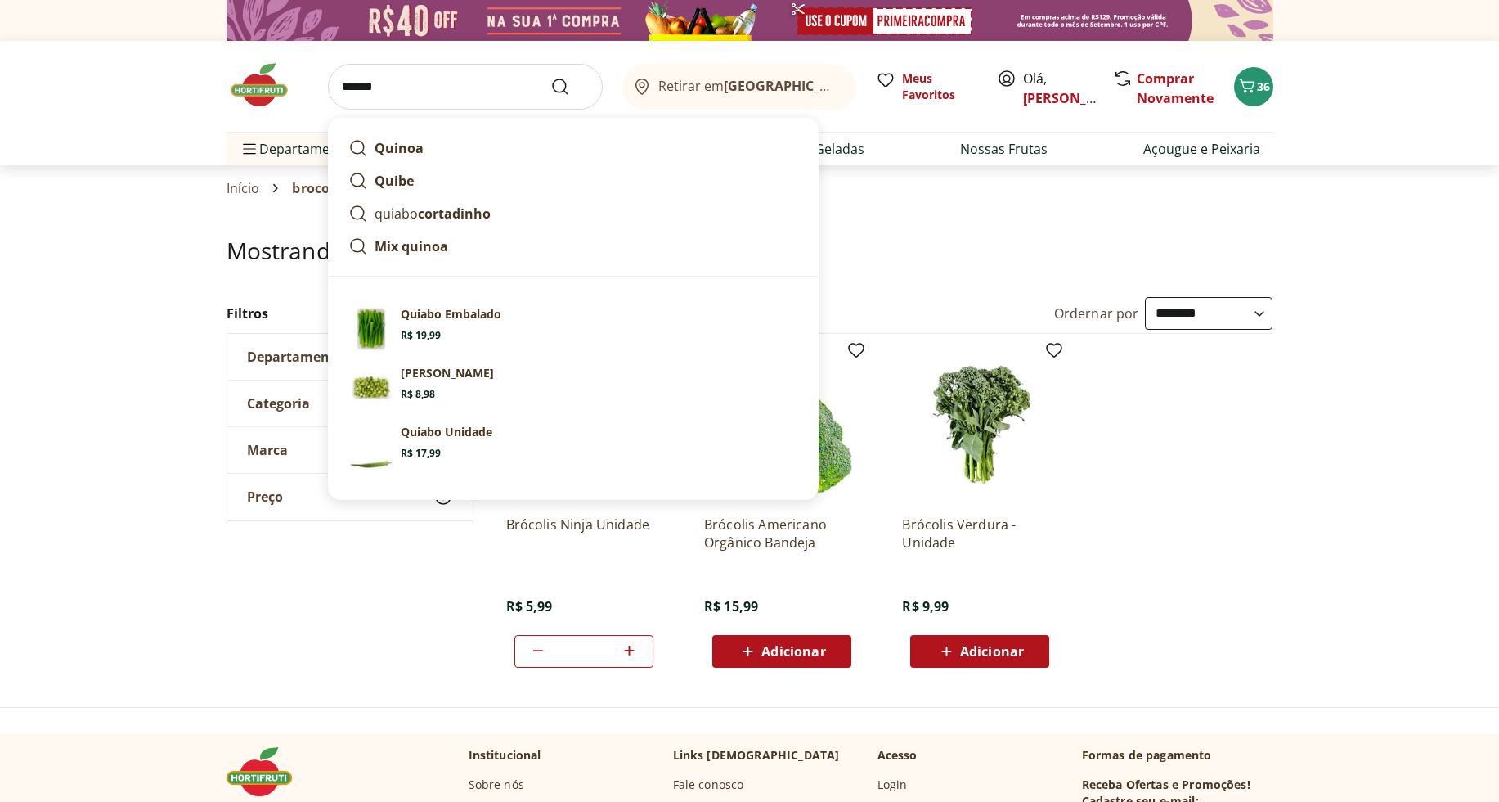
type input "******"
click at [550, 77] on button "Submit Search" at bounding box center [569, 87] width 39 height 20
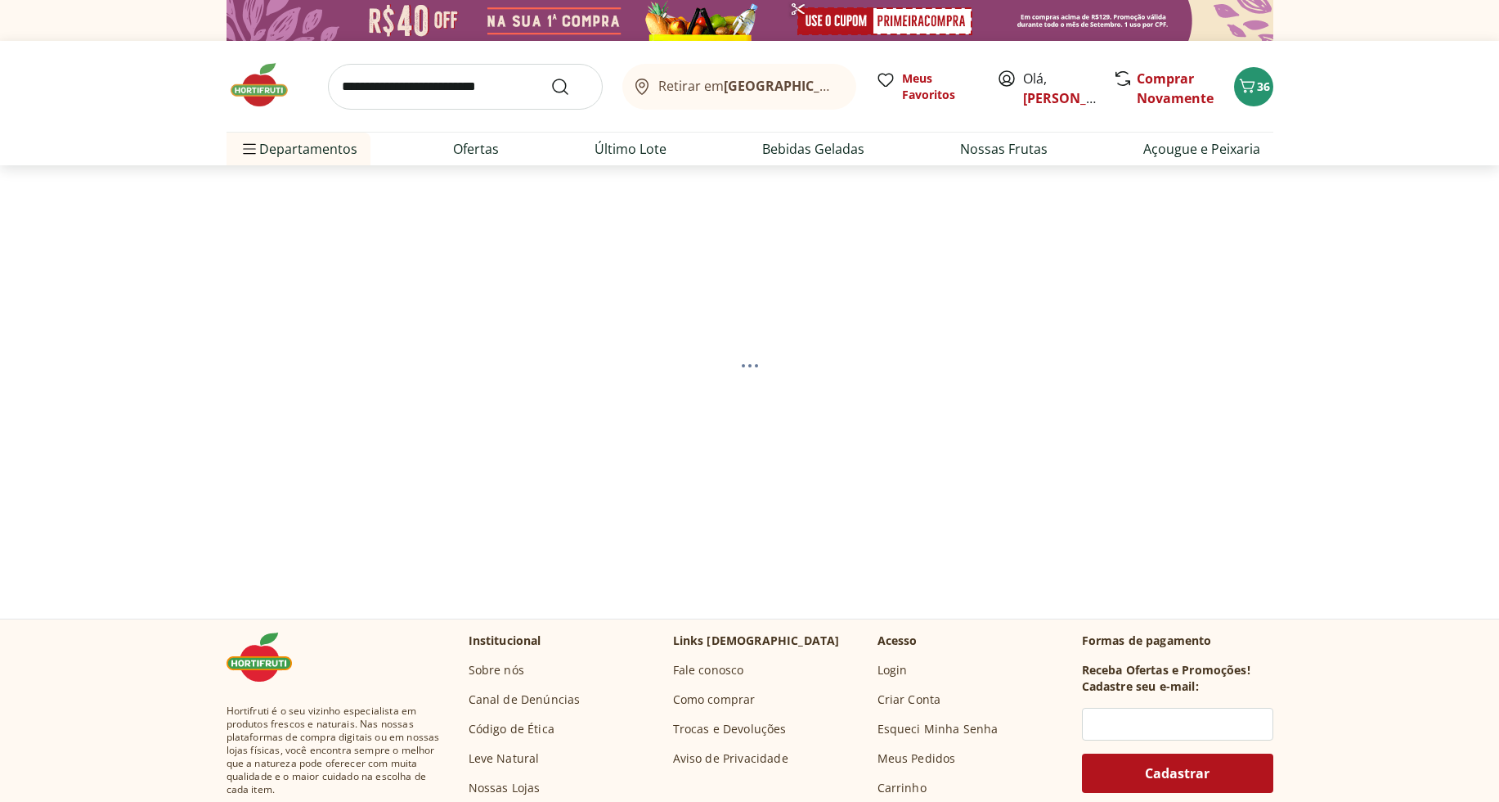
select select "**********"
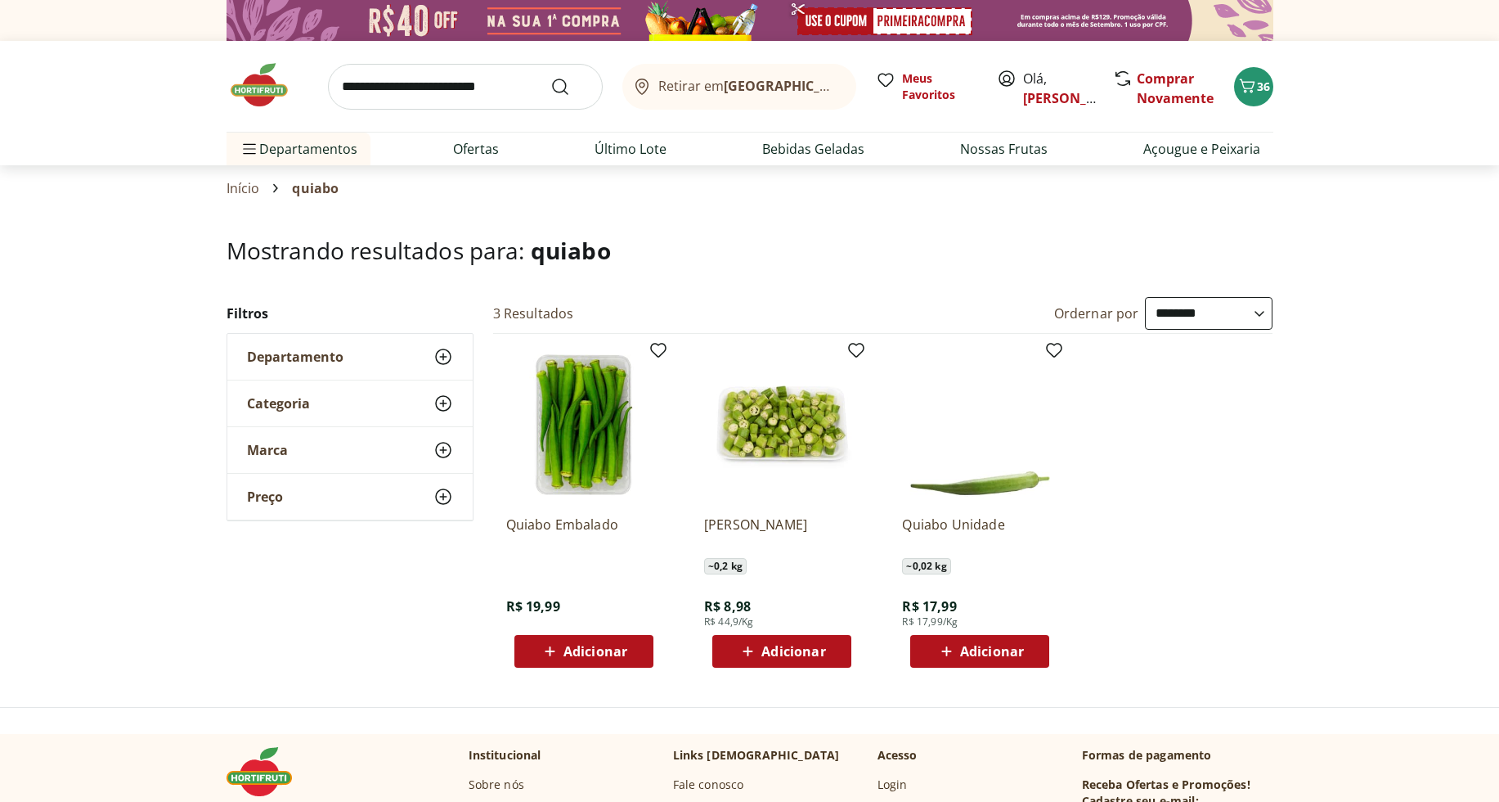
click at [1271, 97] on div "Retirar em [GEOGRAPHIC_DATA]/RJ Meus Favoritos Olá, [PERSON_NAME] Novamente 36" at bounding box center [750, 86] width 1047 height 91
click at [1250, 91] on icon "Carrinho" at bounding box center [1247, 86] width 16 height 14
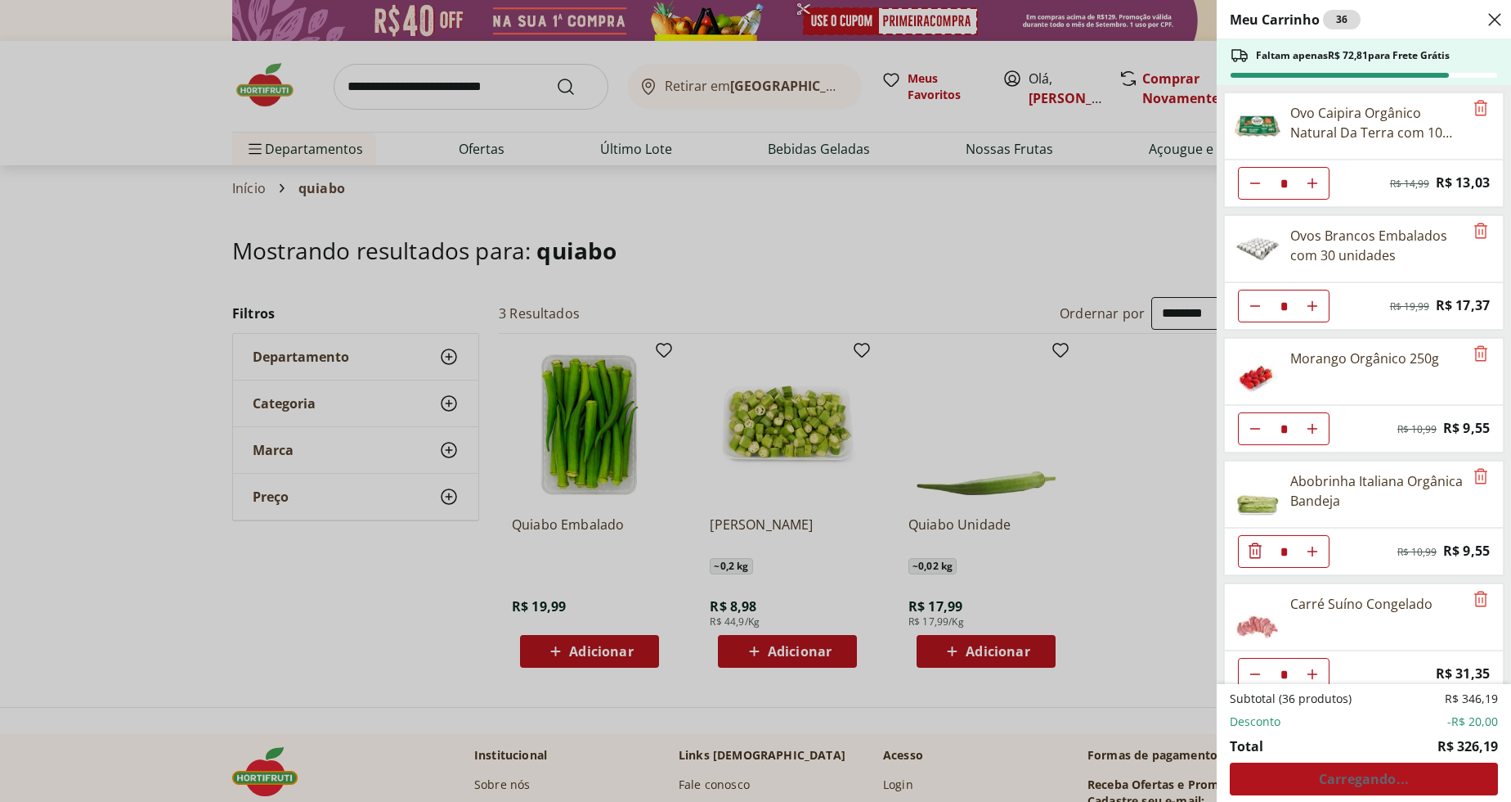
click at [406, 87] on div "Meu Carrinho 36 Faltam apenas R$ 72,81 para Frete Grátis Ovo Caipira Orgânico N…" at bounding box center [755, 401] width 1511 height 802
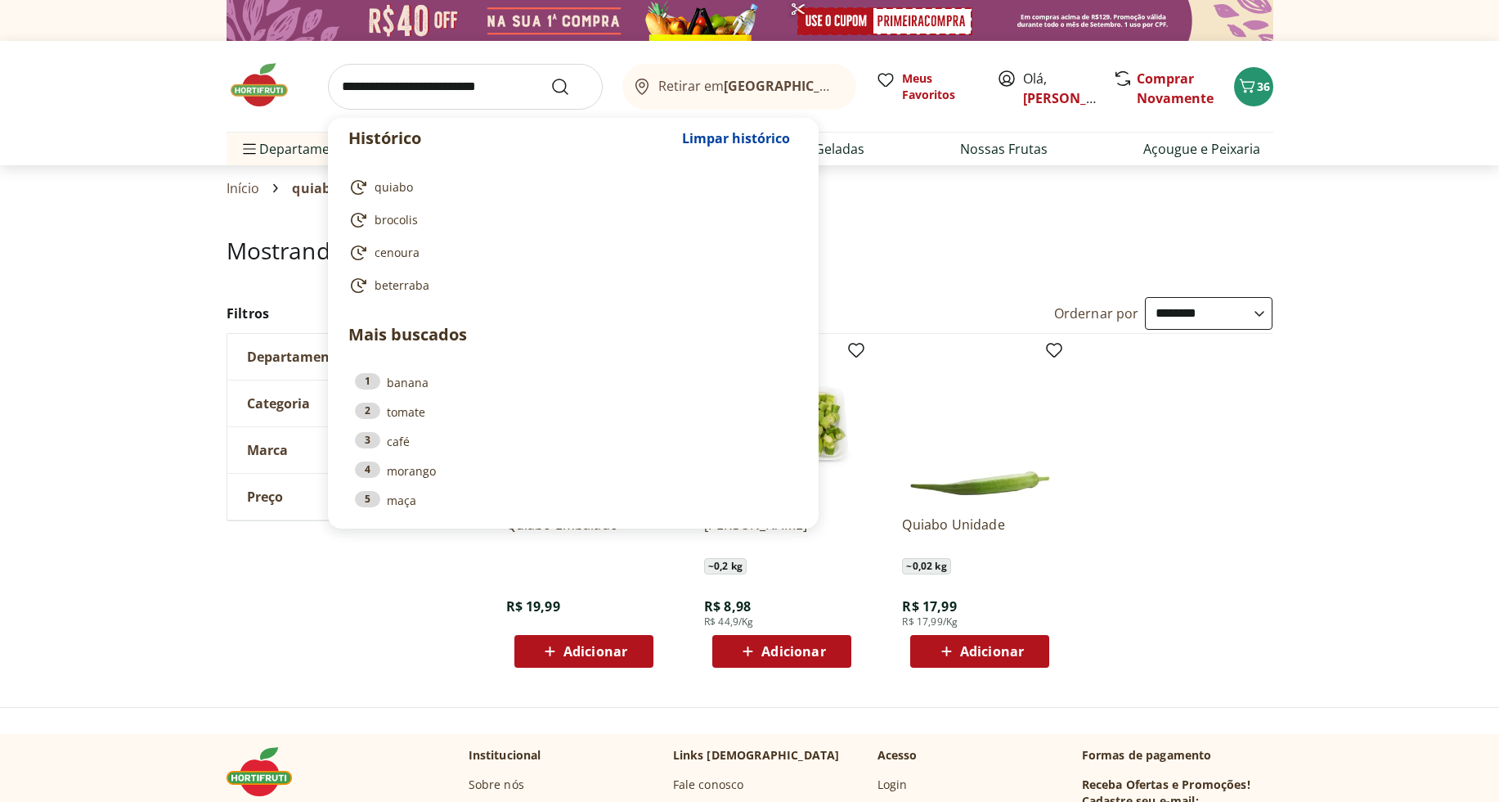
click at [433, 81] on input "search" at bounding box center [465, 87] width 275 height 46
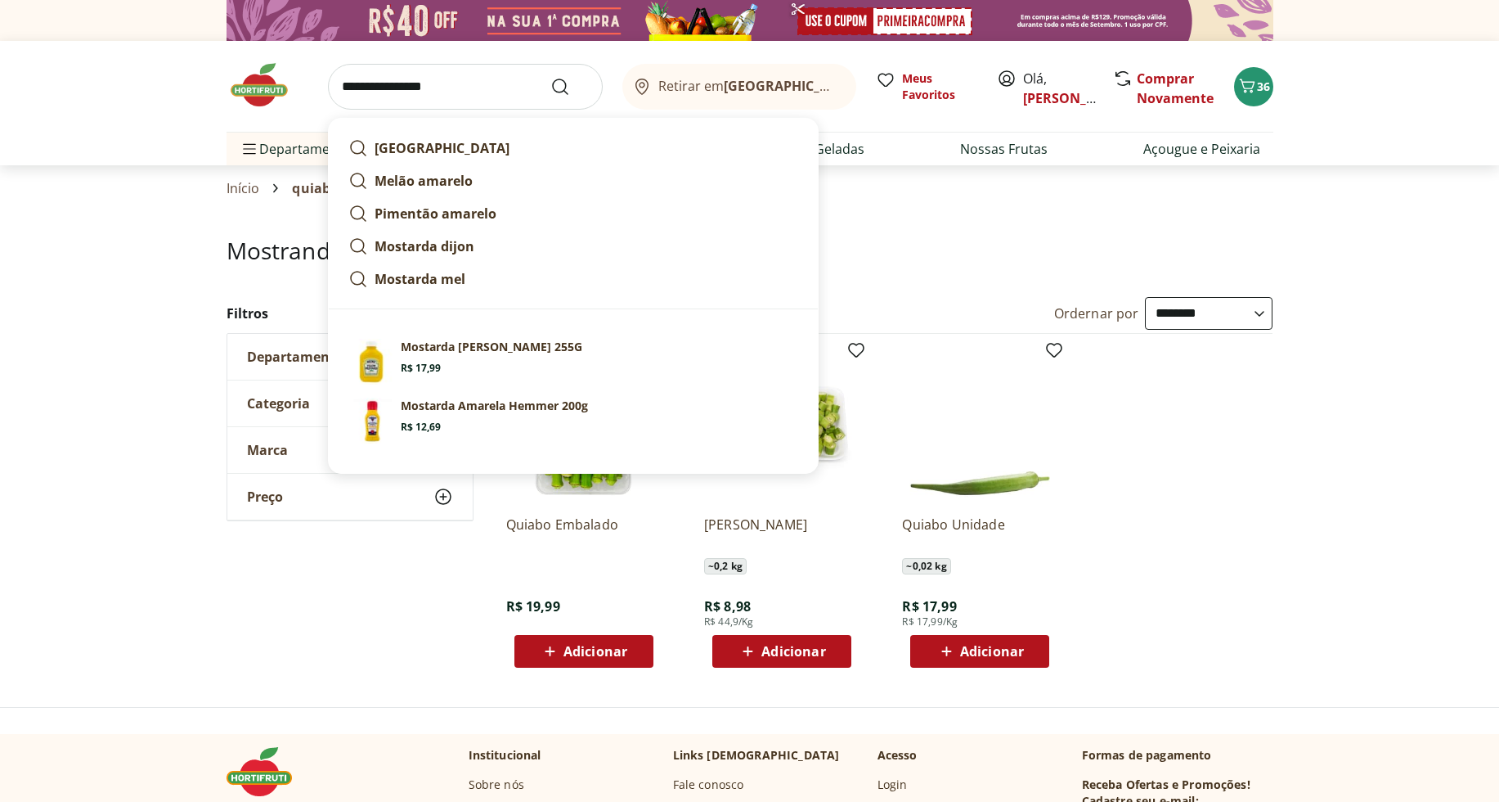
type input "**********"
click at [550, 77] on button "Submit Search" at bounding box center [569, 87] width 39 height 20
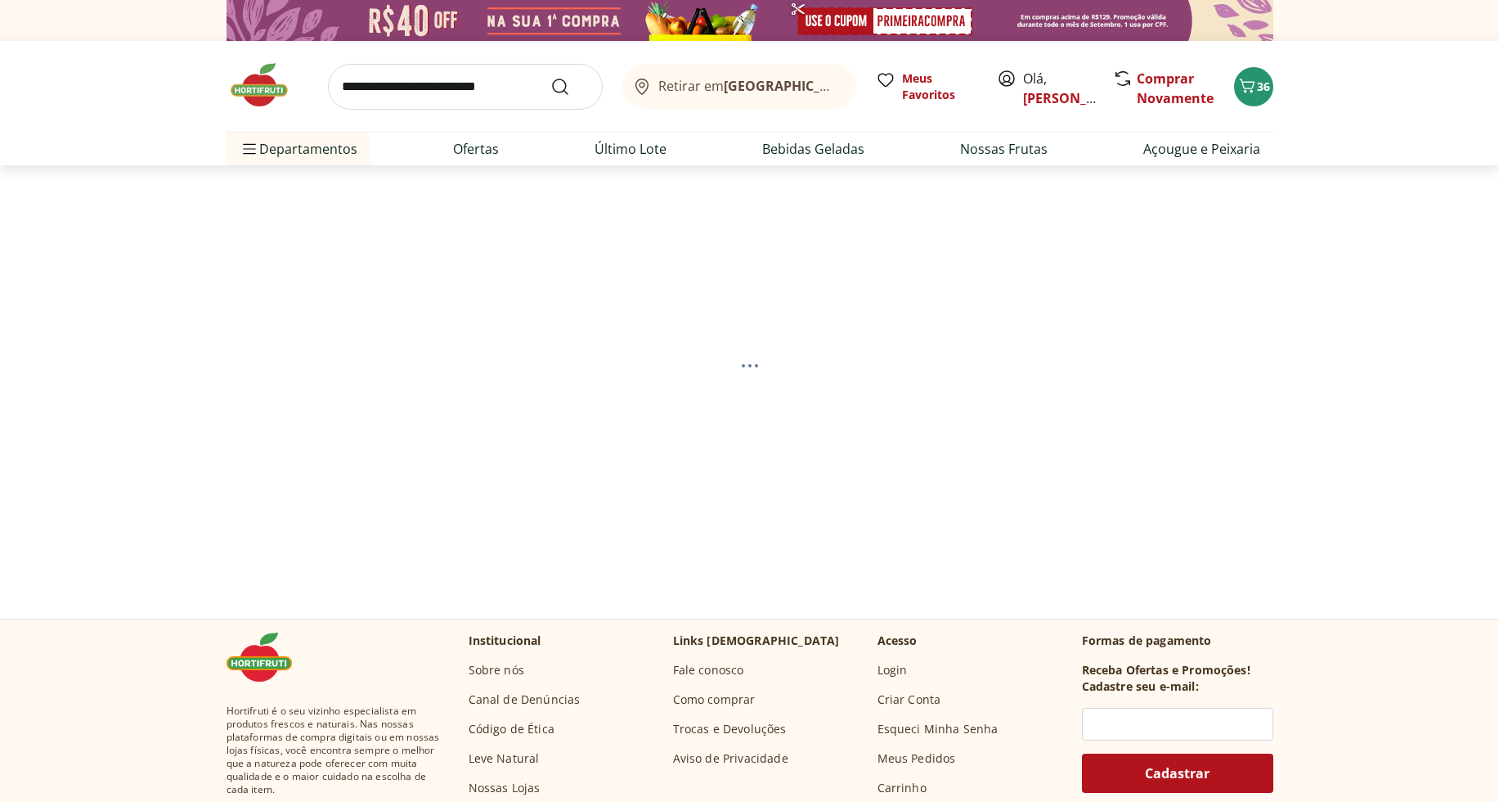
select select "**********"
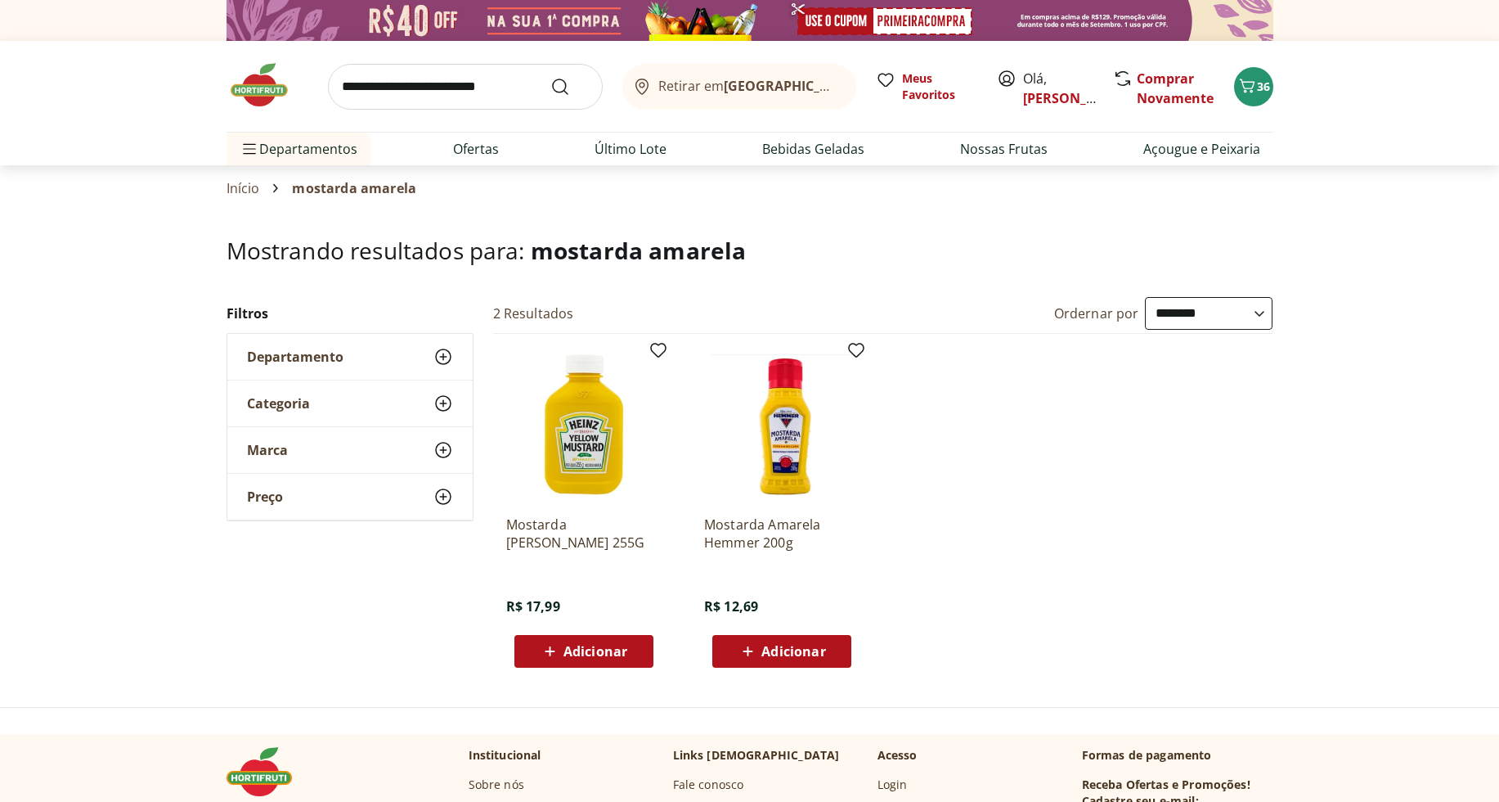
click at [841, 648] on button "Adicionar" at bounding box center [781, 651] width 139 height 33
click at [414, 76] on input "search" at bounding box center [465, 87] width 275 height 46
type input "*******"
click at [550, 77] on button "Submit Search" at bounding box center [569, 87] width 39 height 20
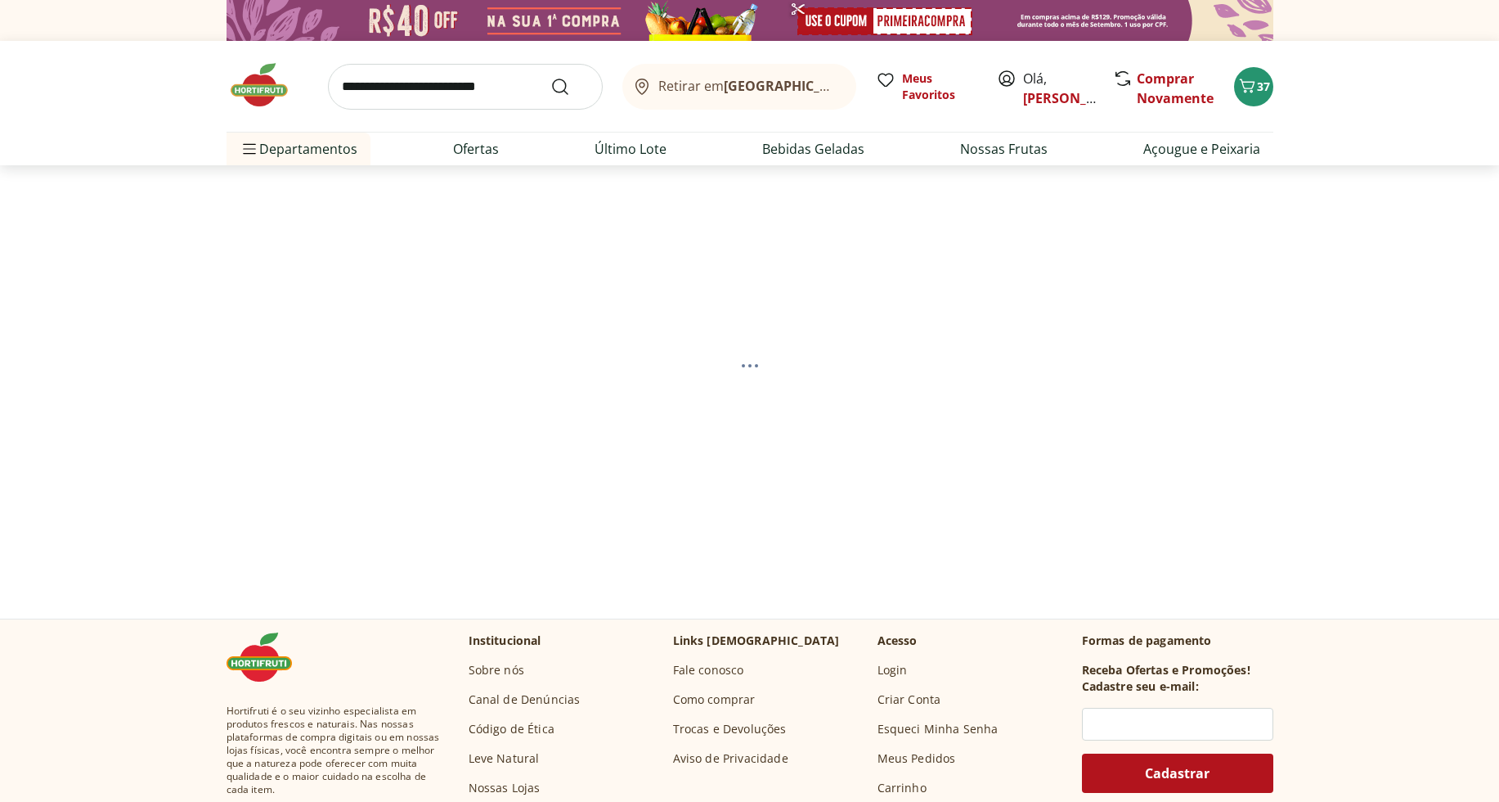
select select "**********"
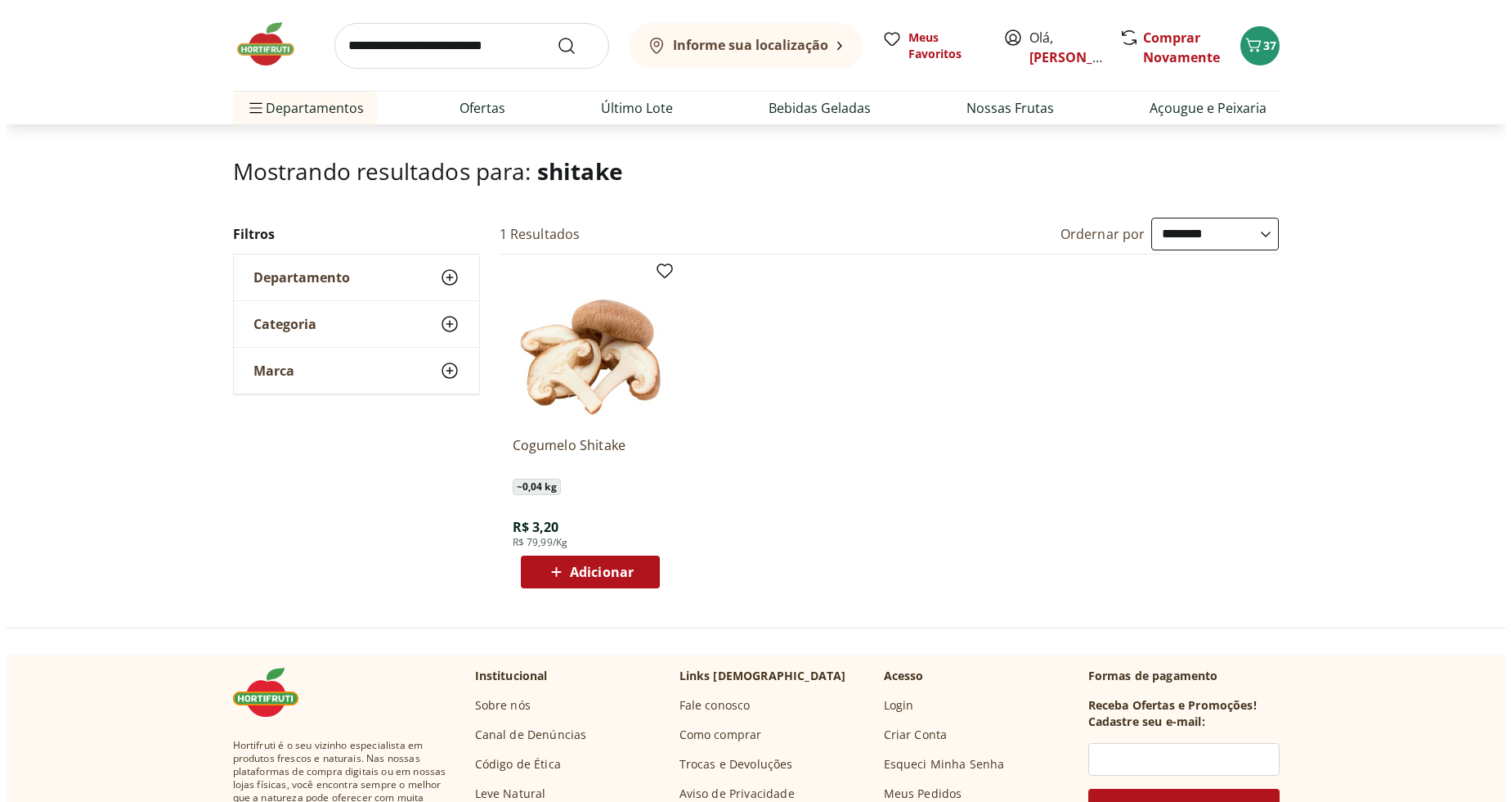
scroll to position [88, 0]
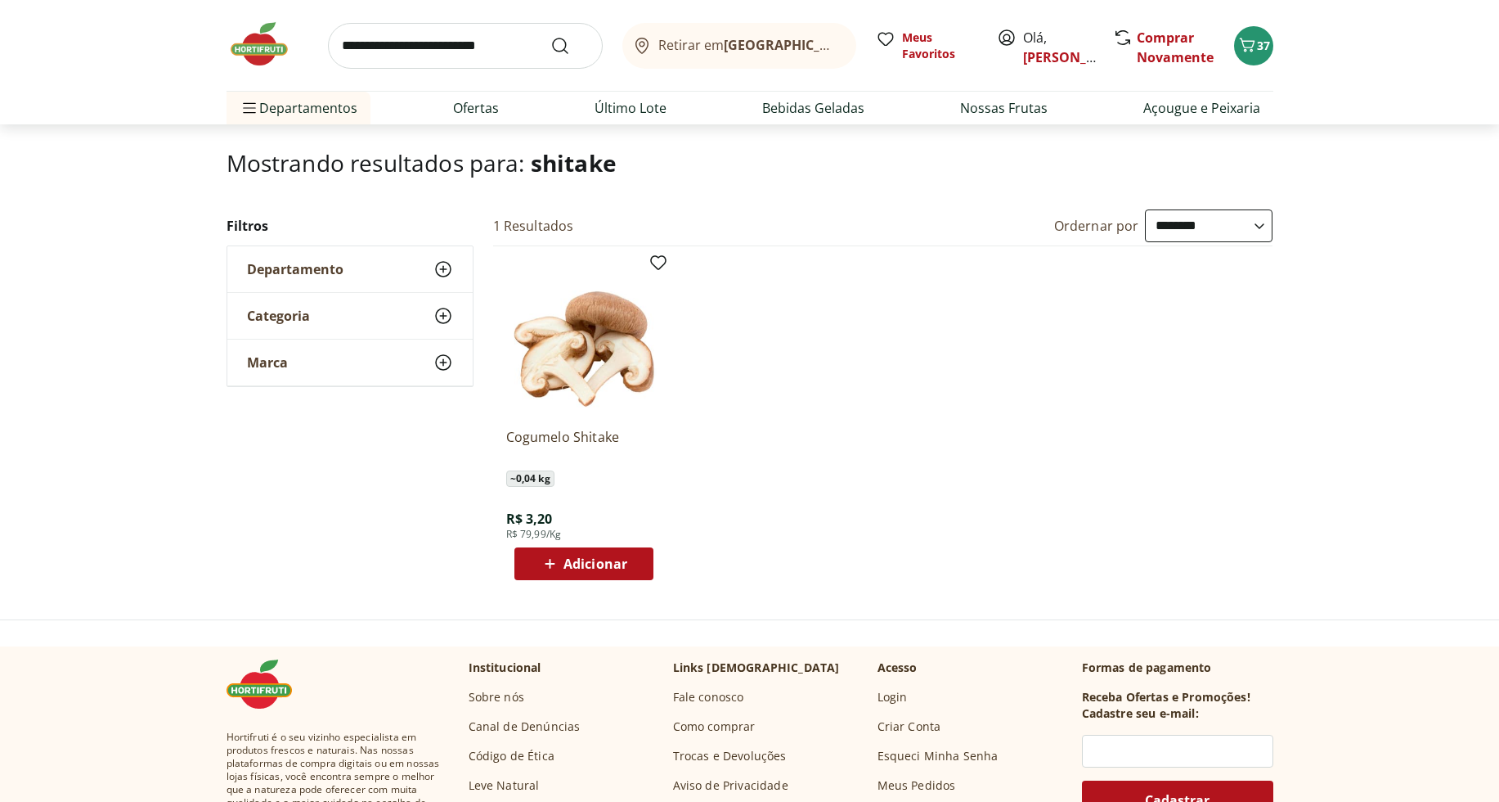
click at [640, 568] on button "Adicionar" at bounding box center [583, 563] width 139 height 33
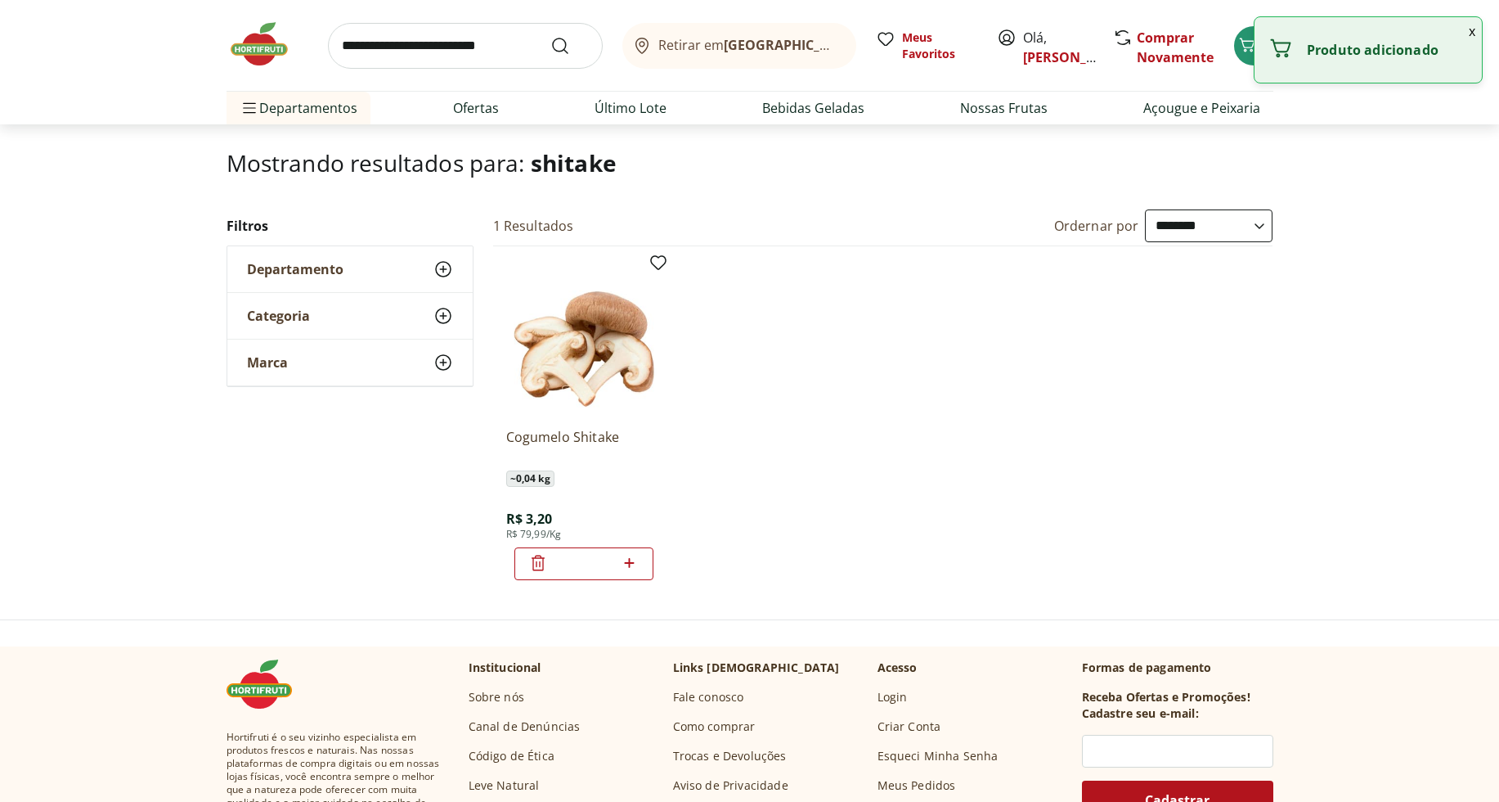
click at [640, 568] on div "*" at bounding box center [583, 563] width 139 height 33
click at [627, 559] on icon at bounding box center [629, 563] width 20 height 20
click at [631, 562] on icon at bounding box center [630, 563] width 10 height 10
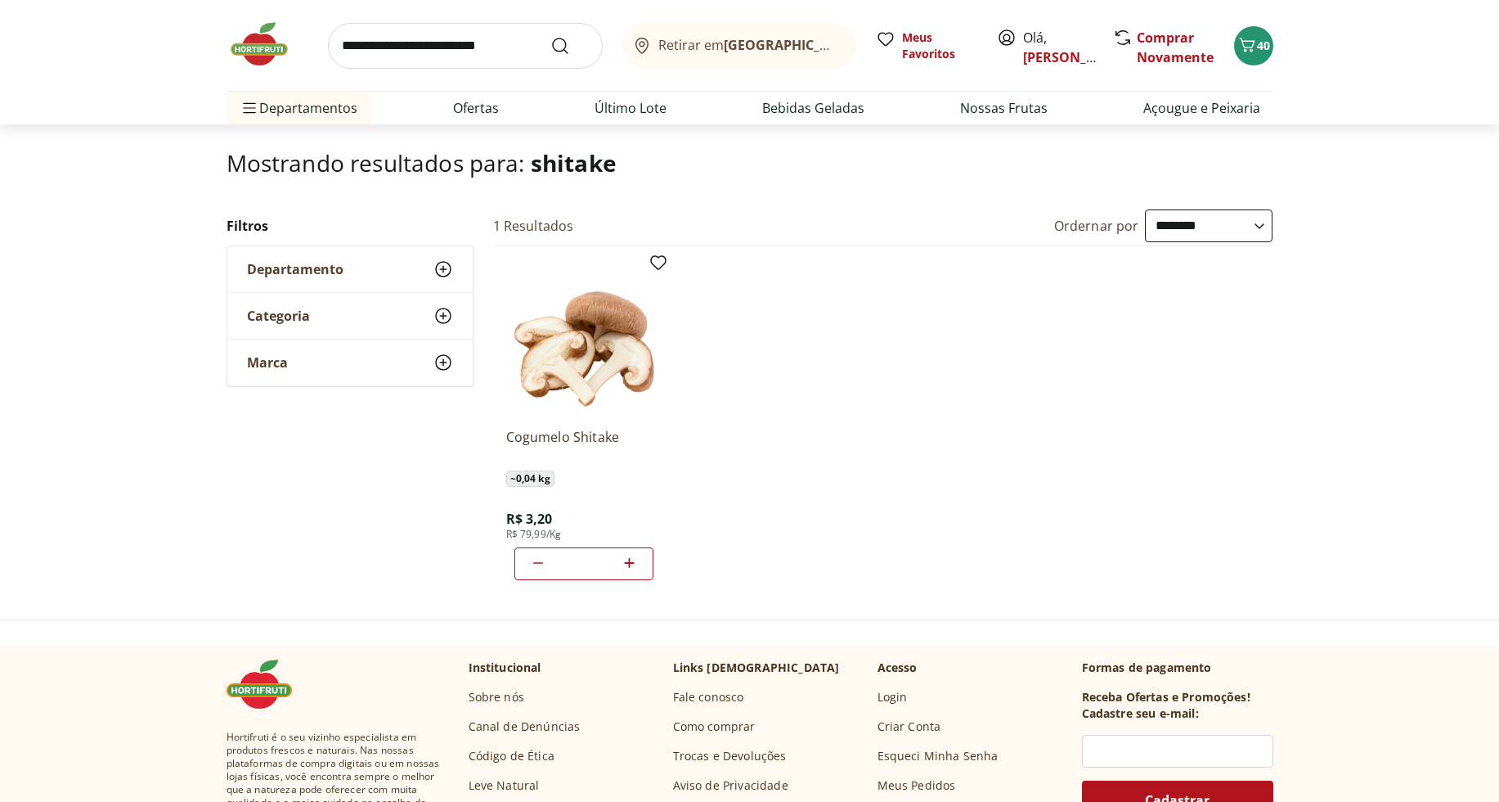
click at [538, 564] on icon at bounding box center [538, 563] width 20 height 20
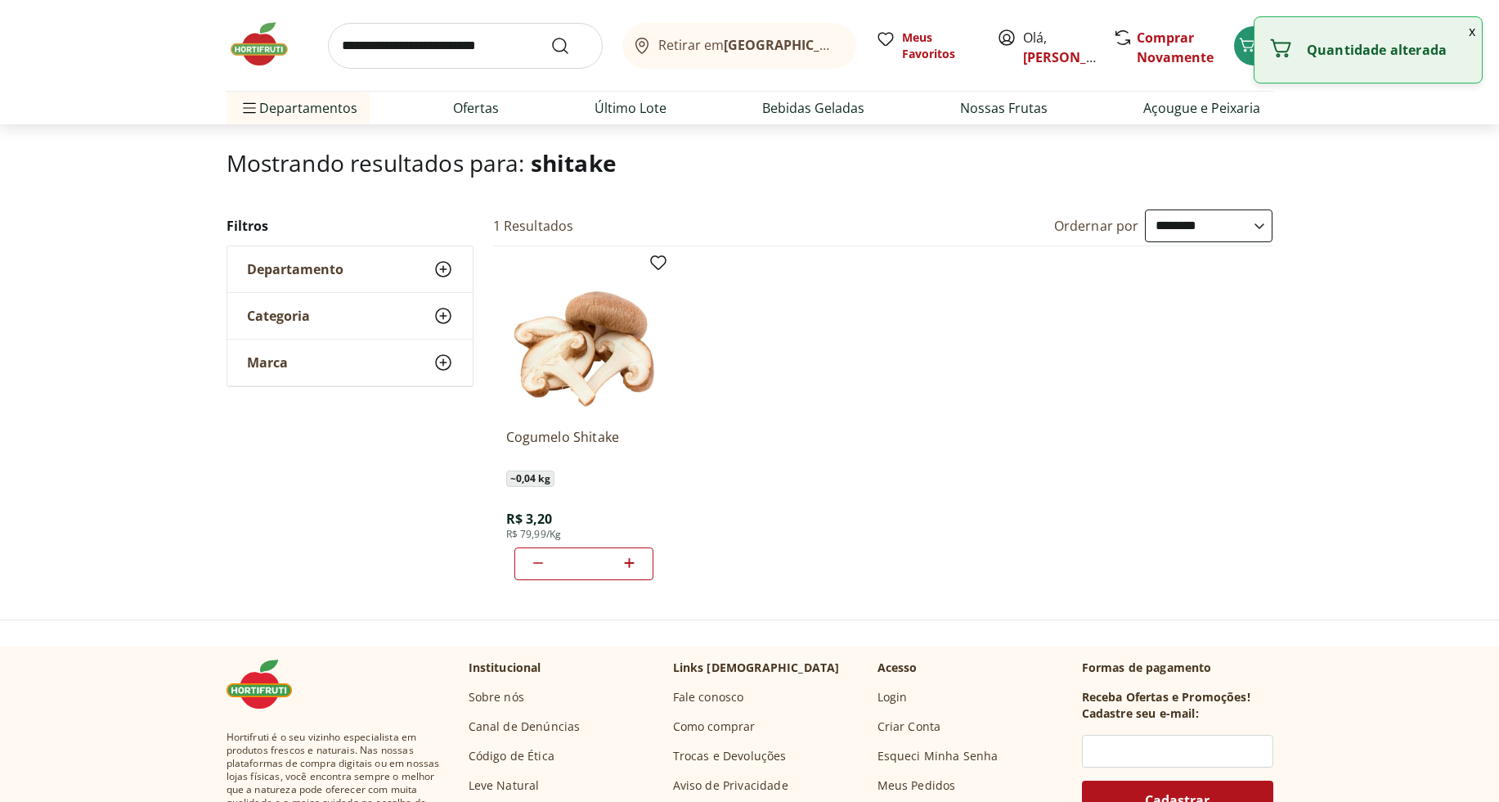
click at [538, 564] on icon at bounding box center [538, 563] width 20 height 20
type input "*"
click at [537, 566] on icon at bounding box center [538, 563] width 20 height 20
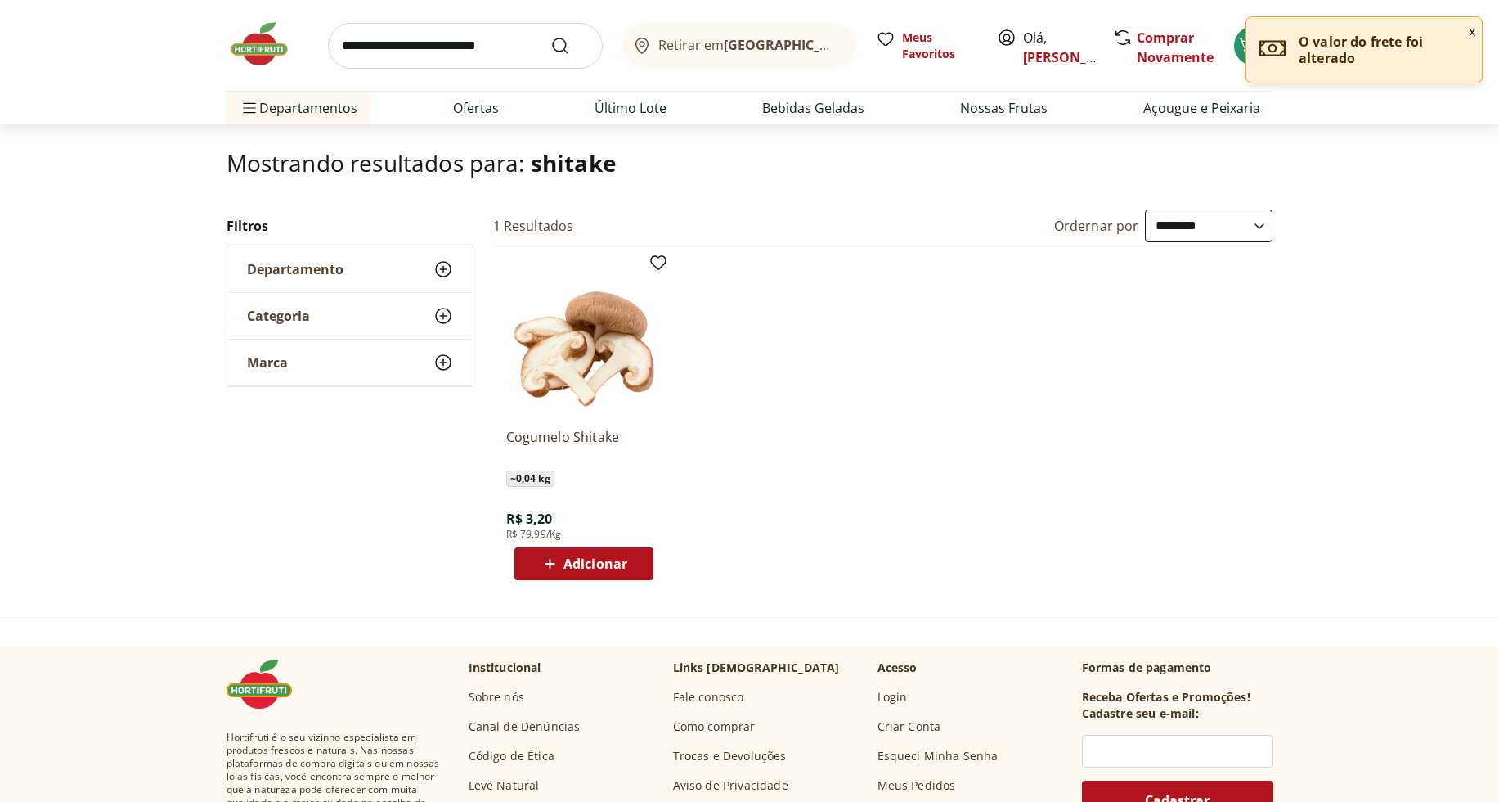
click at [1474, 34] on button "x" at bounding box center [1472, 31] width 20 height 28
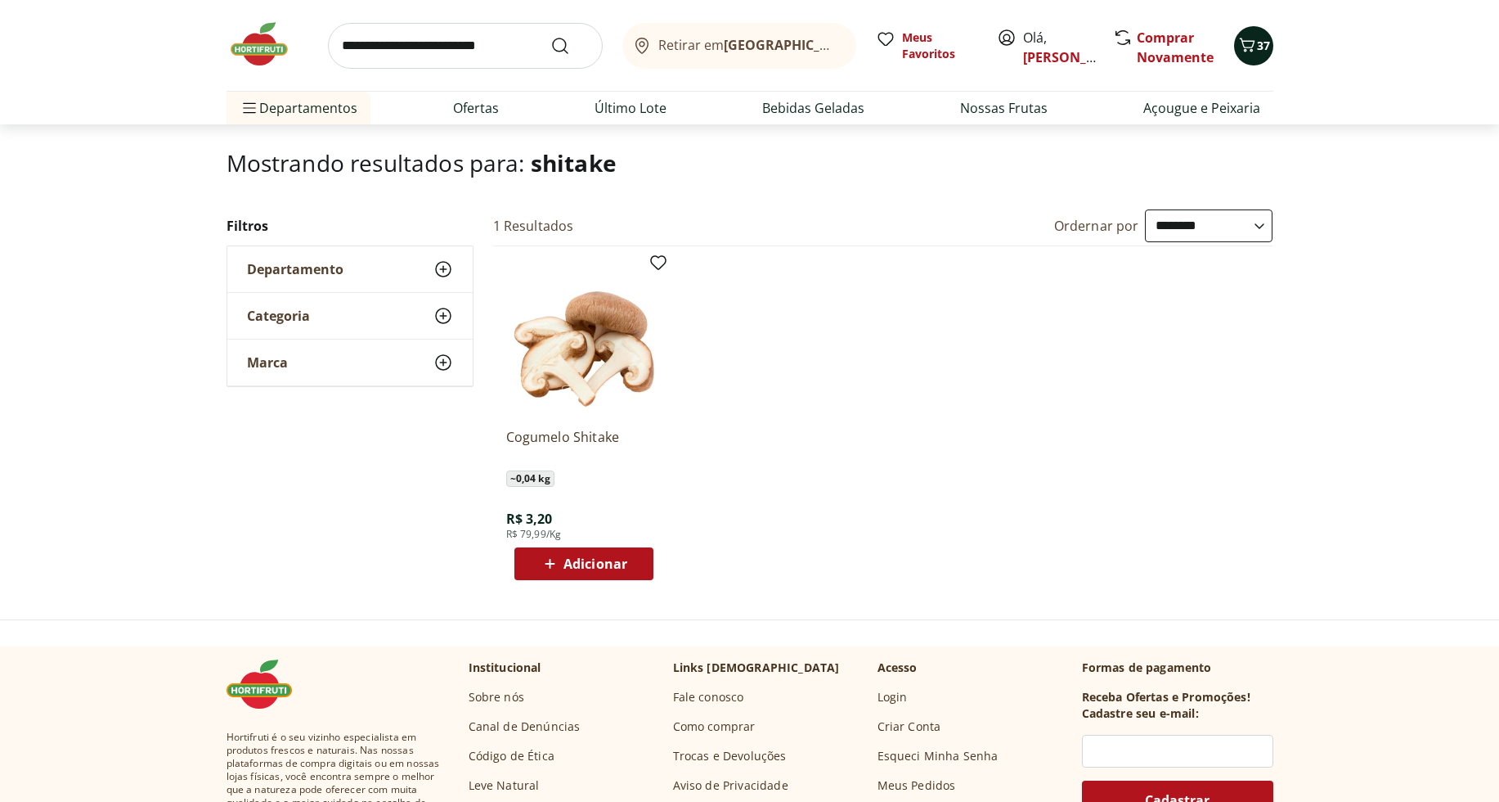
click at [1251, 50] on icon "Carrinho" at bounding box center [1247, 45] width 20 height 20
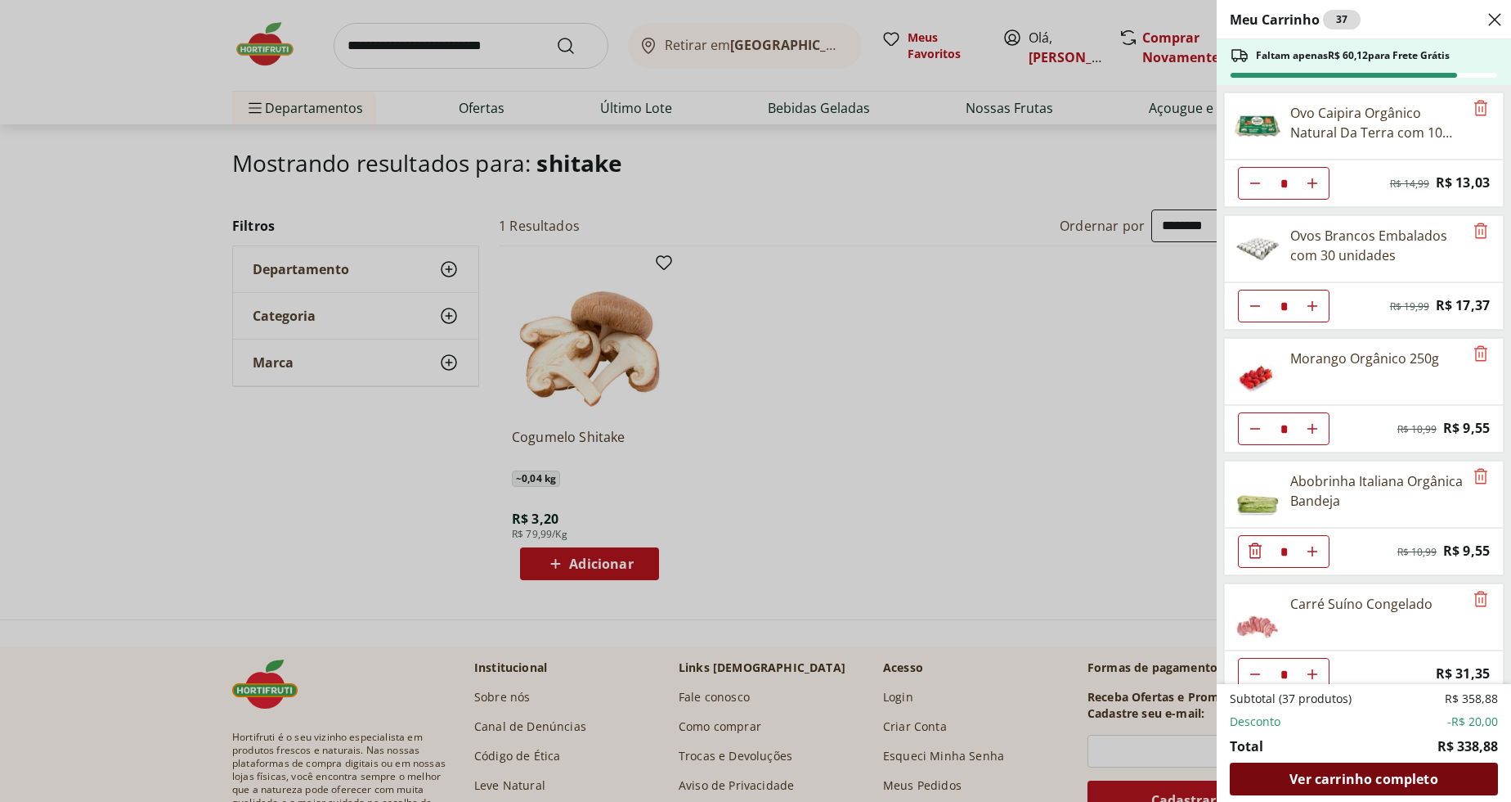
click at [1440, 779] on div "Ver carrinho completo" at bounding box center [1364, 778] width 268 height 33
